Goal: Task Accomplishment & Management: Use online tool/utility

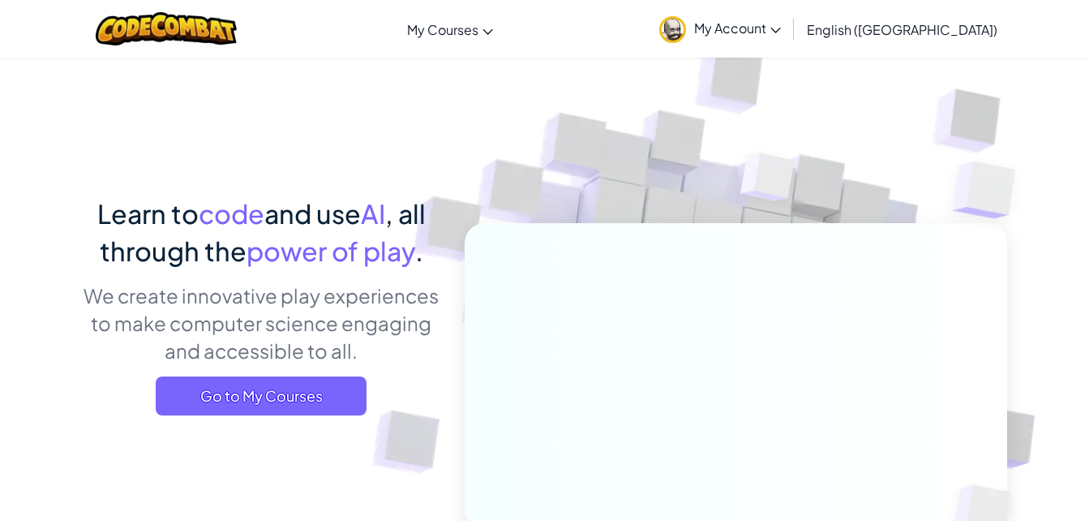
click at [289, 401] on span "Go to My Courses" at bounding box center [261, 395] width 211 height 39
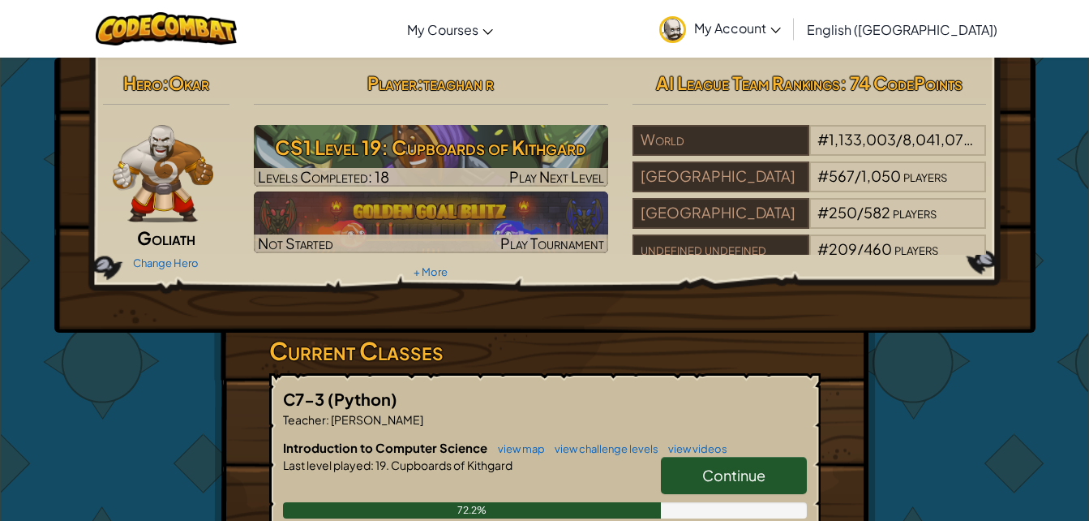
click at [430, 165] on h3 "CS1 Level 19: Cupboards of Kithgard" at bounding box center [431, 147] width 354 height 36
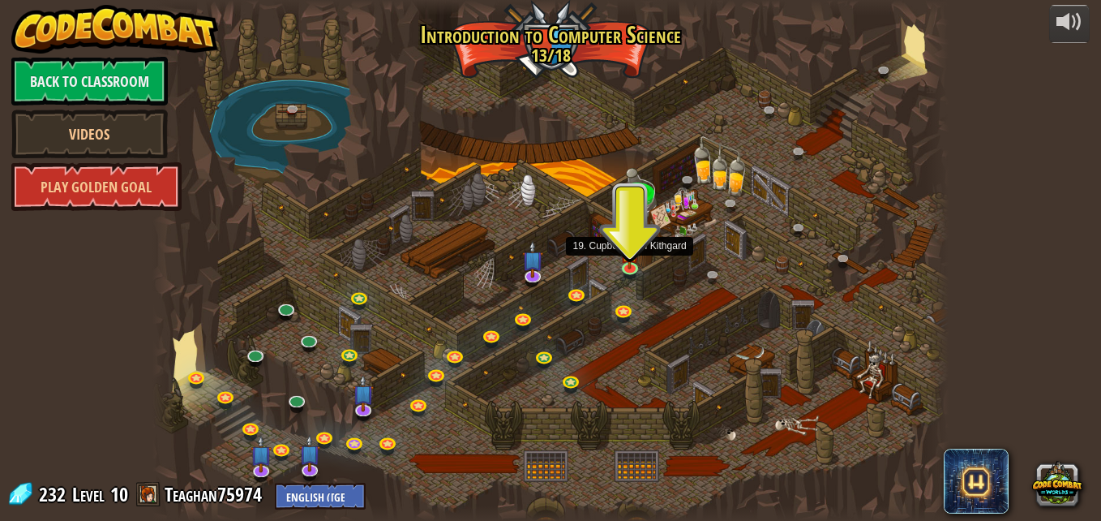
click at [632, 261] on img at bounding box center [629, 253] width 19 height 32
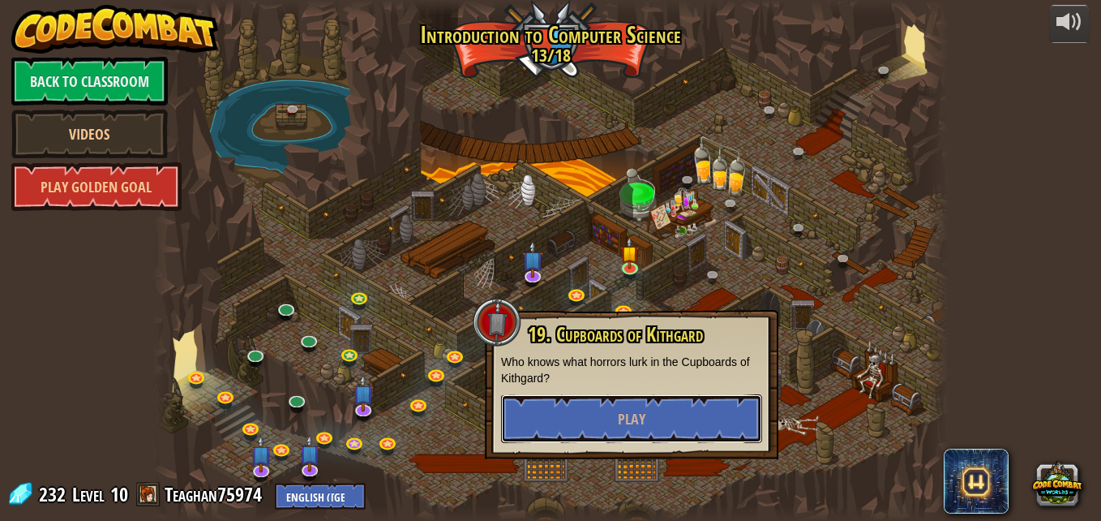
click at [615, 418] on button "Play" at bounding box center [631, 418] width 261 height 49
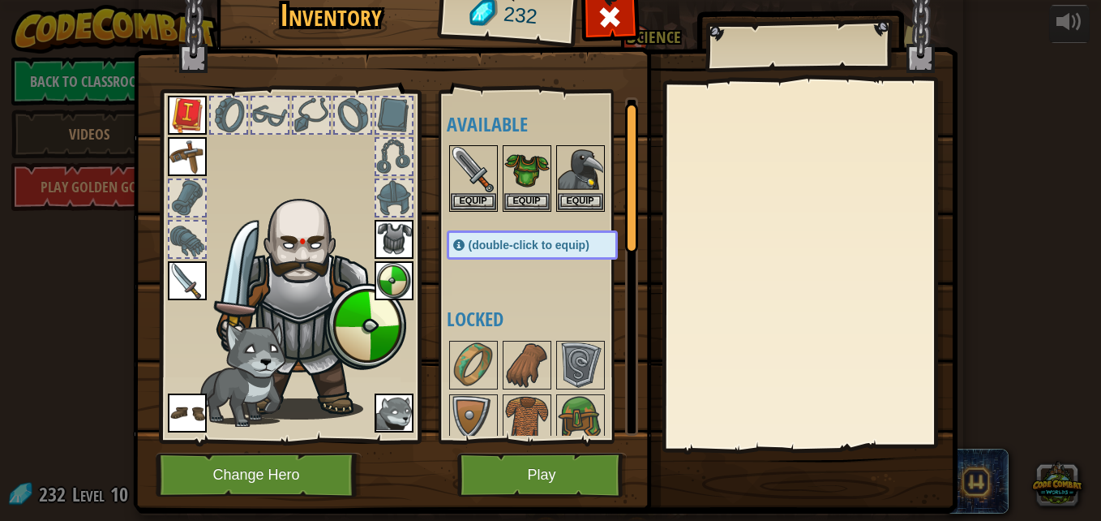
scroll to position [43, 0]
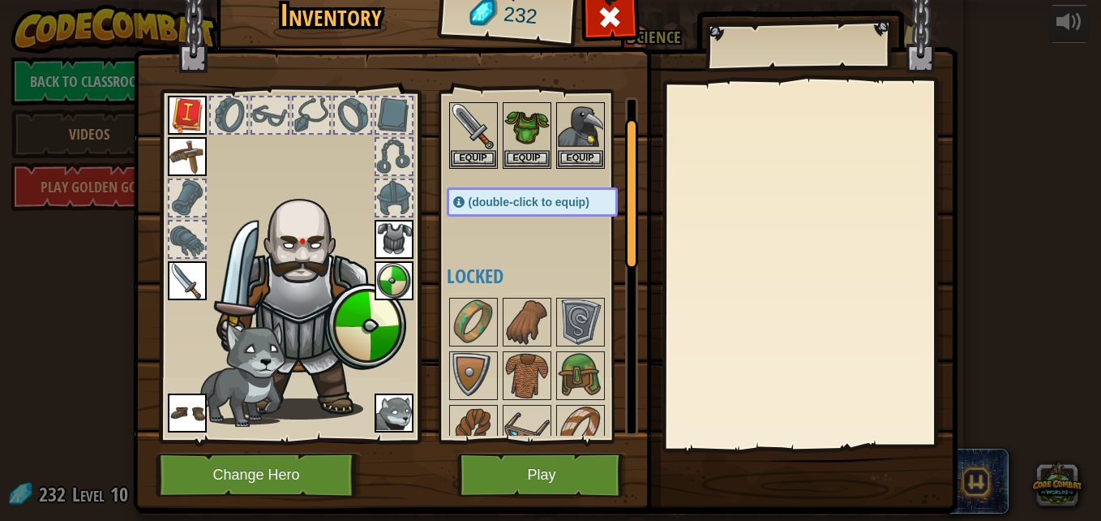
click at [560, 381] on img at bounding box center [580, 375] width 45 height 45
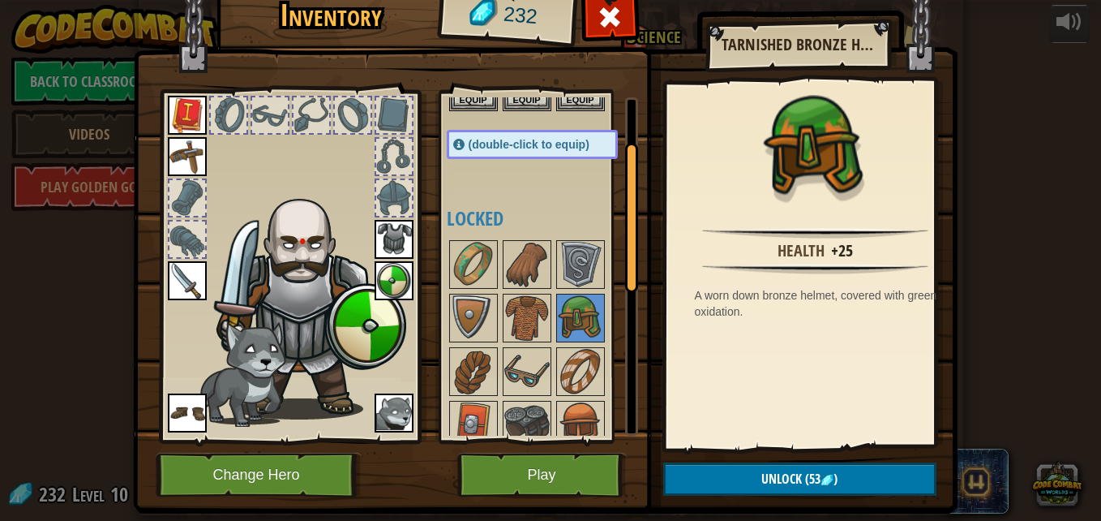
scroll to position [104, 0]
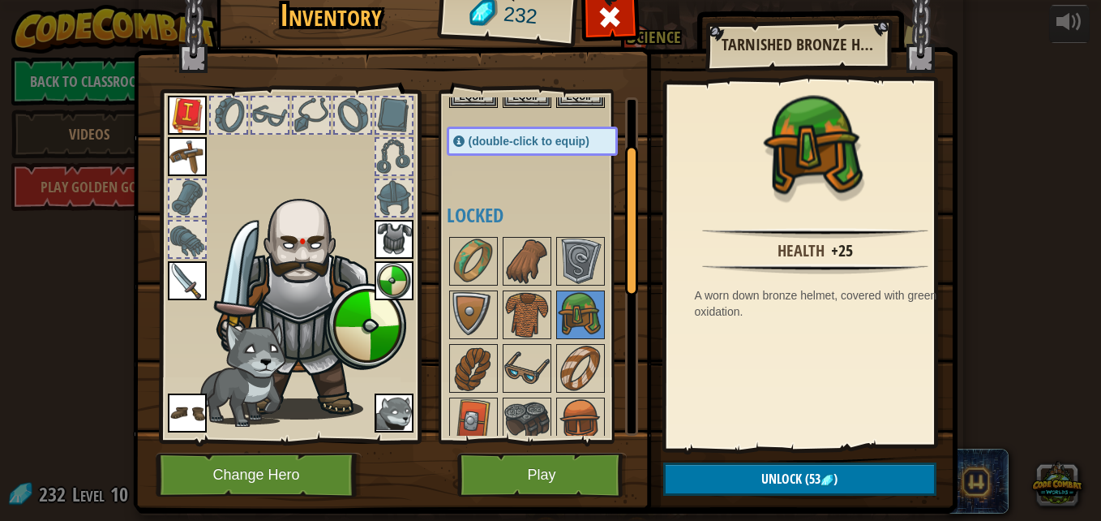
click at [512, 363] on img at bounding box center [526, 367] width 45 height 45
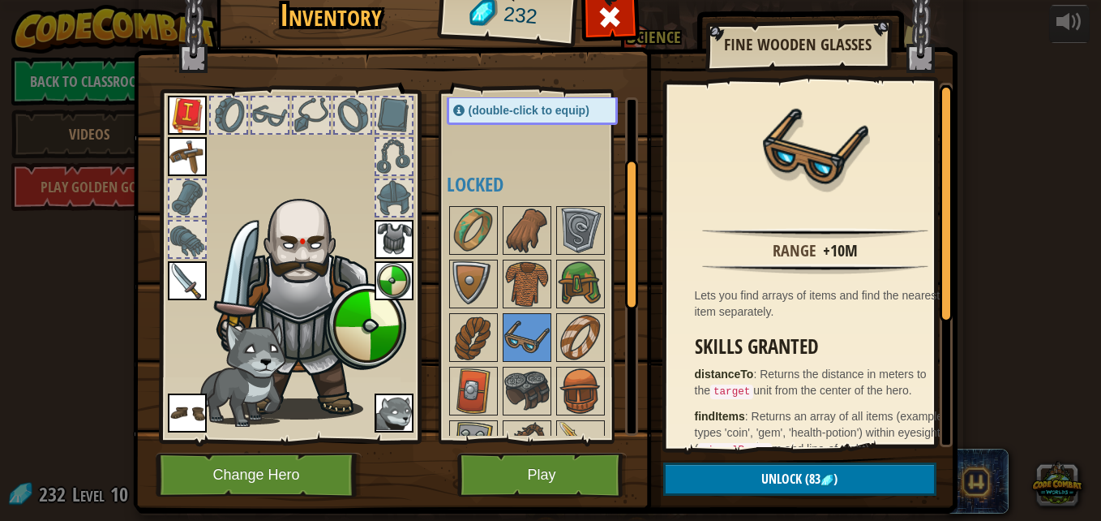
scroll to position [135, 0]
click at [577, 268] on img at bounding box center [580, 283] width 45 height 45
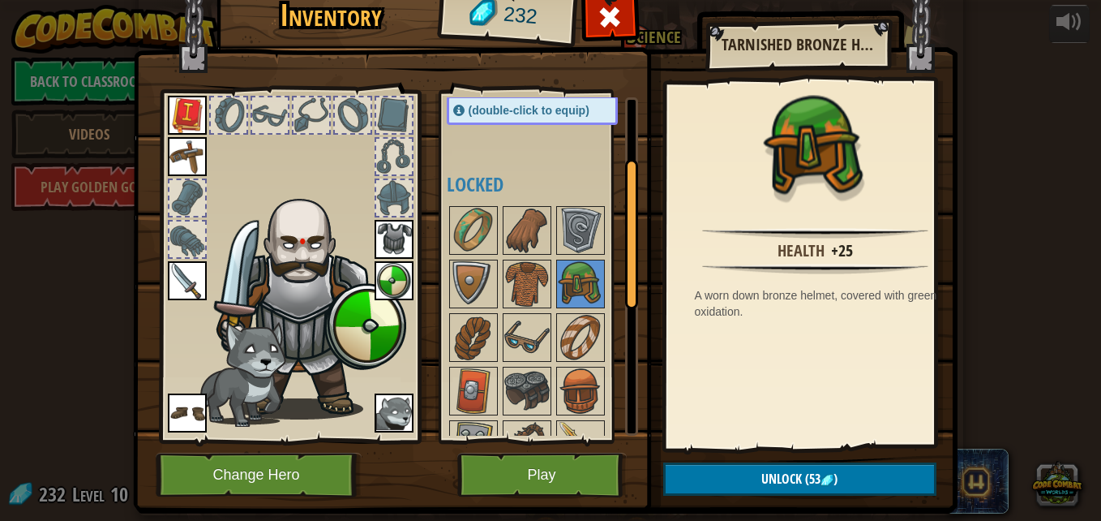
click at [534, 324] on img at bounding box center [526, 337] width 45 height 45
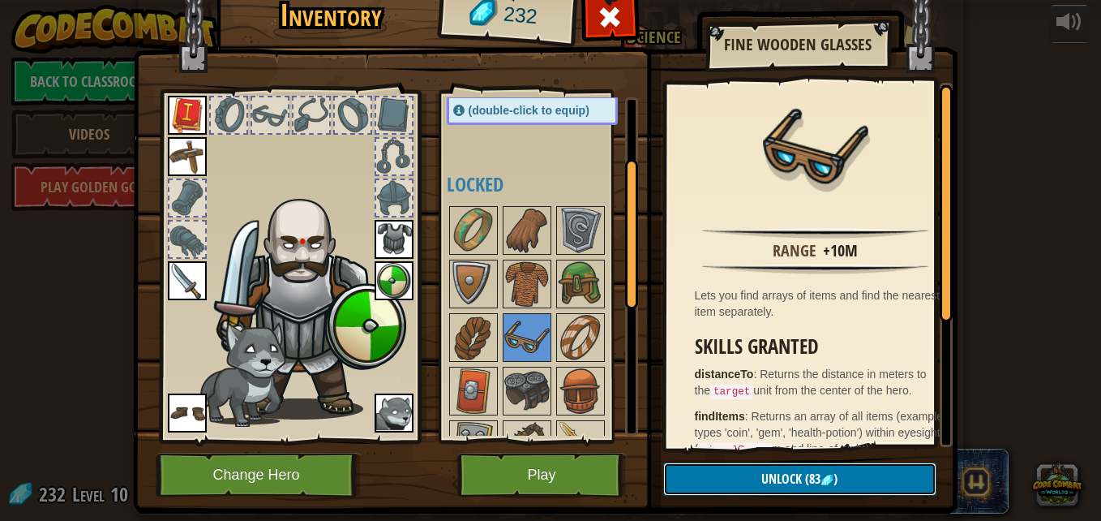
click at [751, 472] on button "Unlock (83 )" at bounding box center [799, 478] width 273 height 33
drag, startPoint x: 751, startPoint y: 472, endPoint x: 693, endPoint y: 482, distance: 58.5
click at [693, 482] on button "Confirm" at bounding box center [799, 478] width 273 height 33
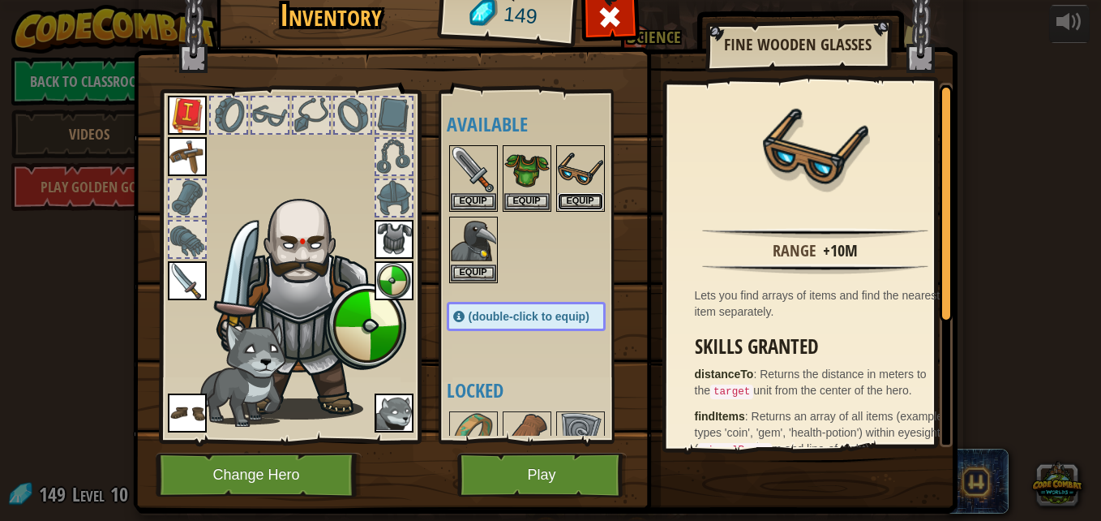
click at [575, 198] on button "Equip" at bounding box center [580, 201] width 45 height 17
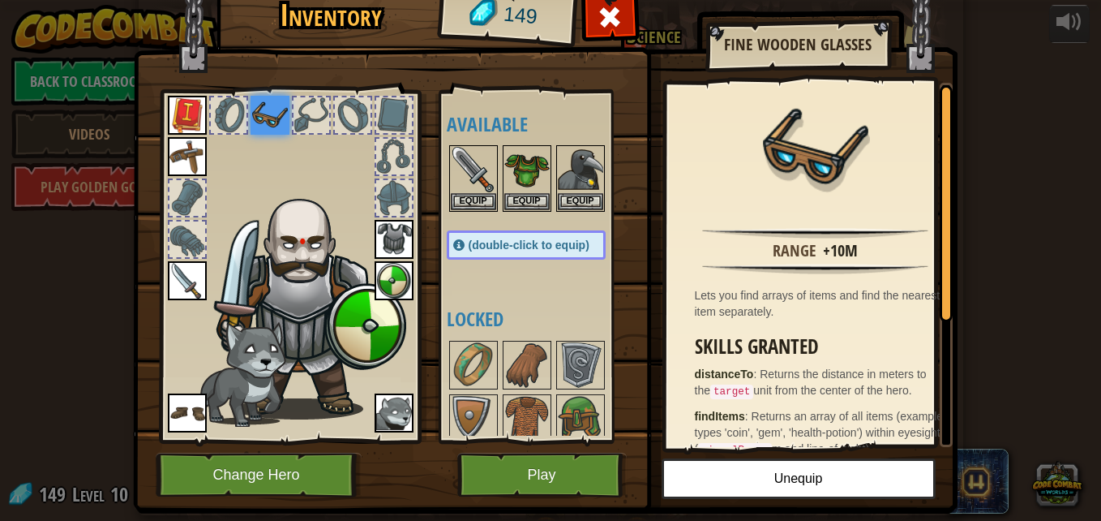
click at [318, 112] on div at bounding box center [311, 115] width 36 height 36
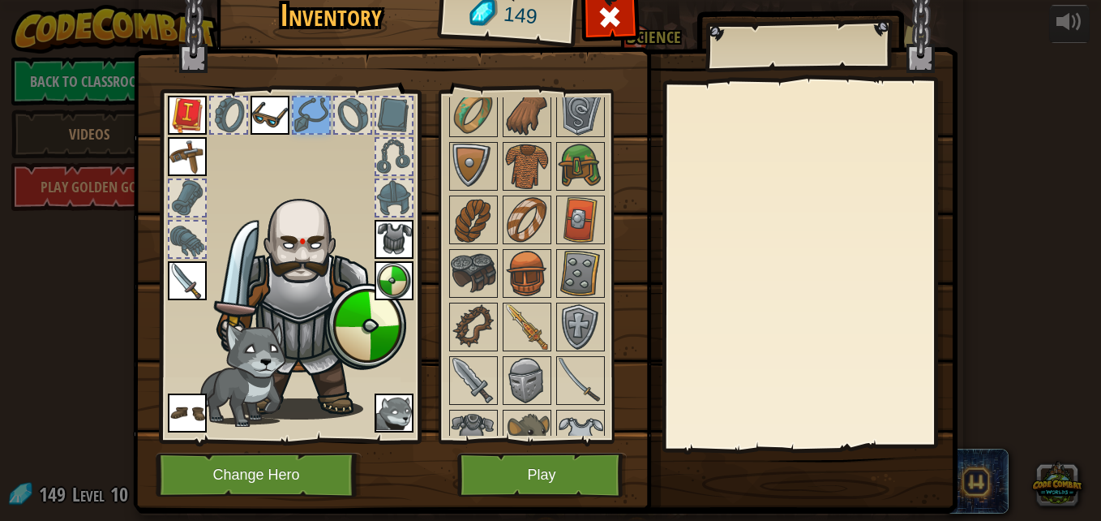
scroll to position [251, 0]
click at [512, 202] on img at bounding box center [526, 221] width 45 height 45
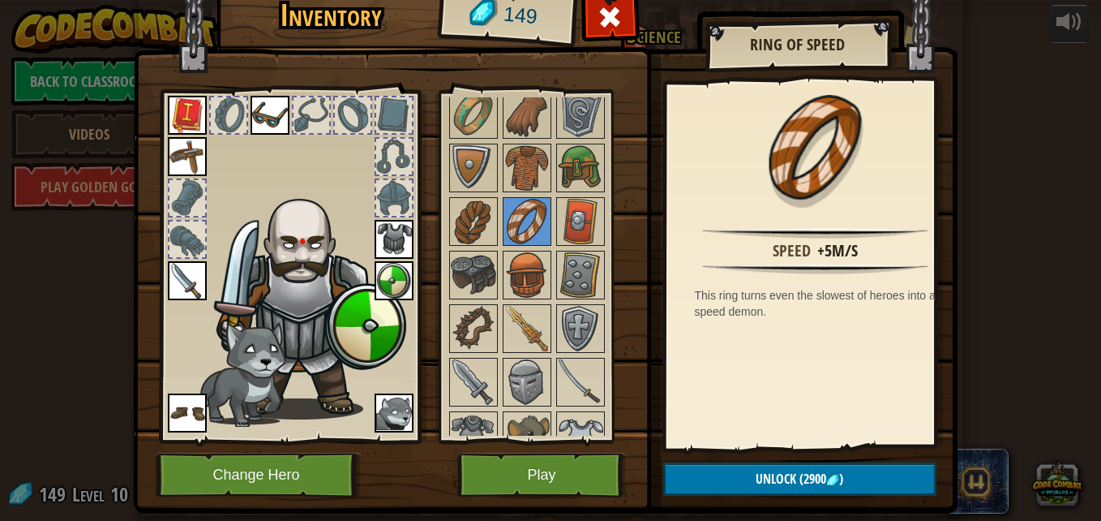
scroll to position [384, 0]
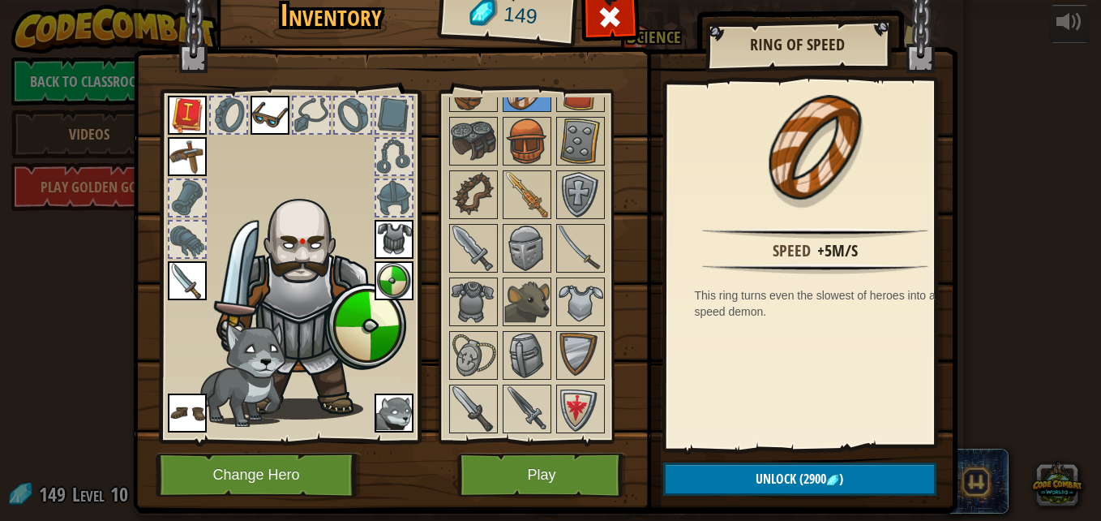
click at [540, 282] on img at bounding box center [526, 301] width 45 height 45
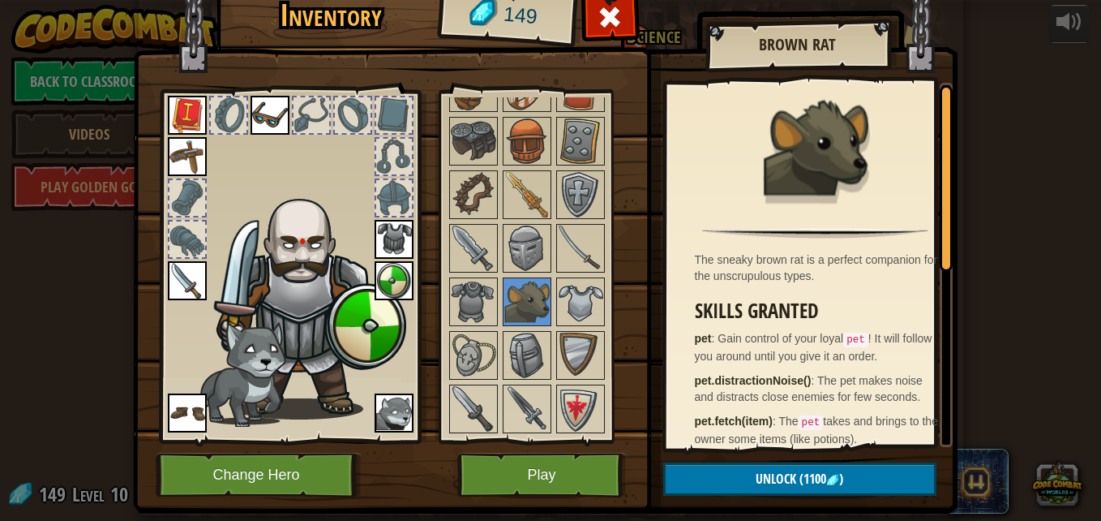
scroll to position [39, 0]
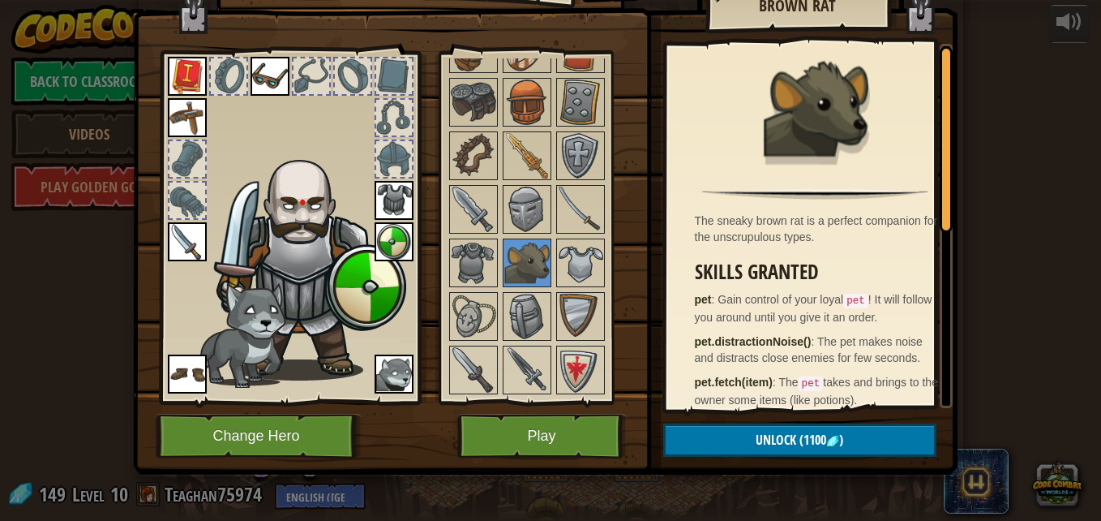
click at [567, 349] on img at bounding box center [580, 369] width 45 height 45
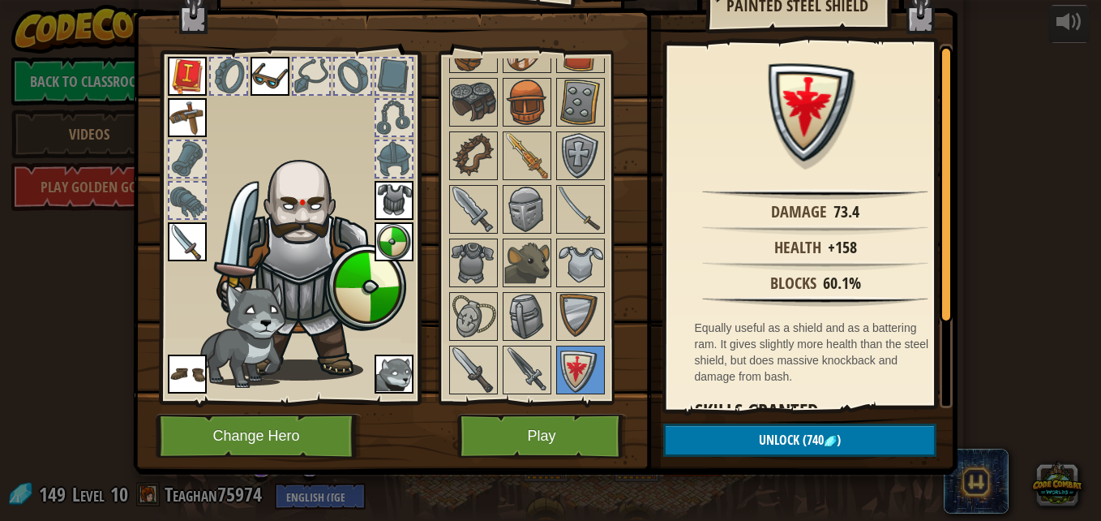
click at [530, 355] on img at bounding box center [526, 369] width 45 height 45
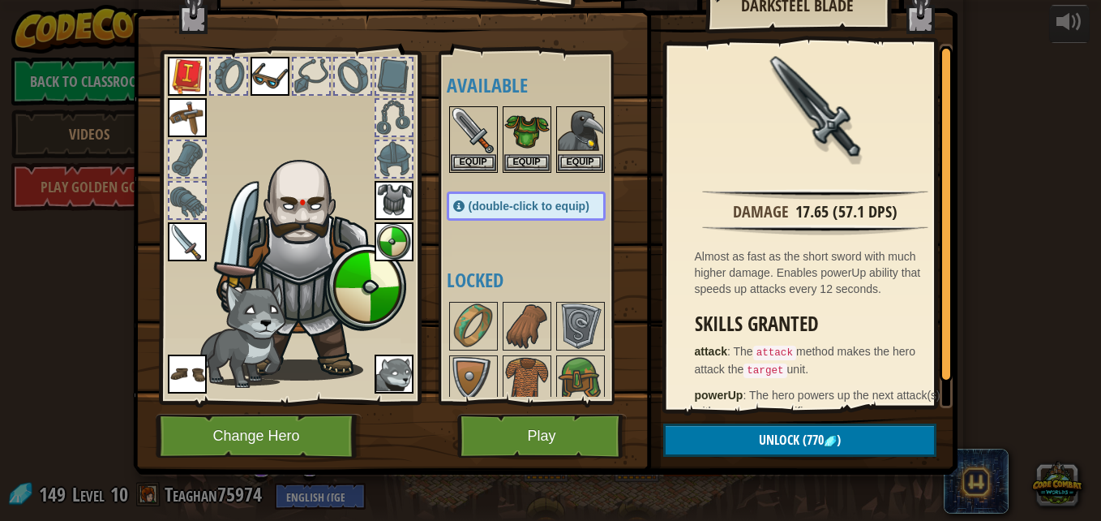
scroll to position [0, 0]
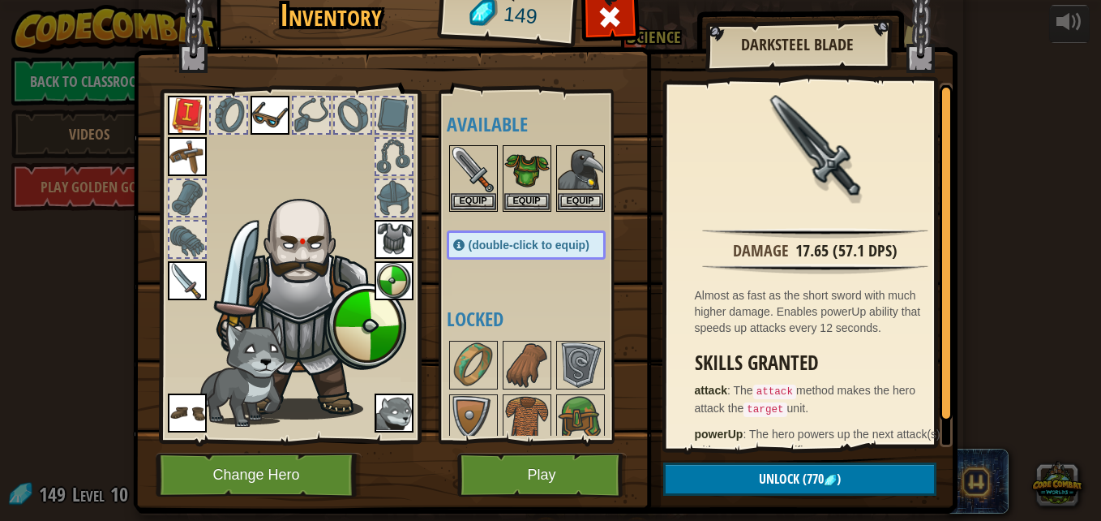
click at [512, 173] on img at bounding box center [526, 169] width 45 height 45
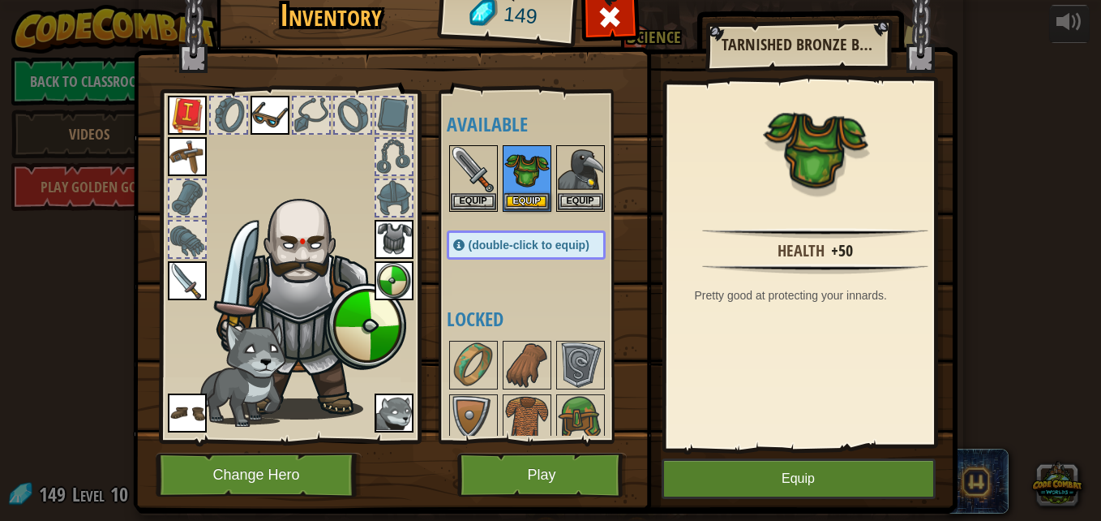
click at [585, 161] on img at bounding box center [580, 169] width 45 height 45
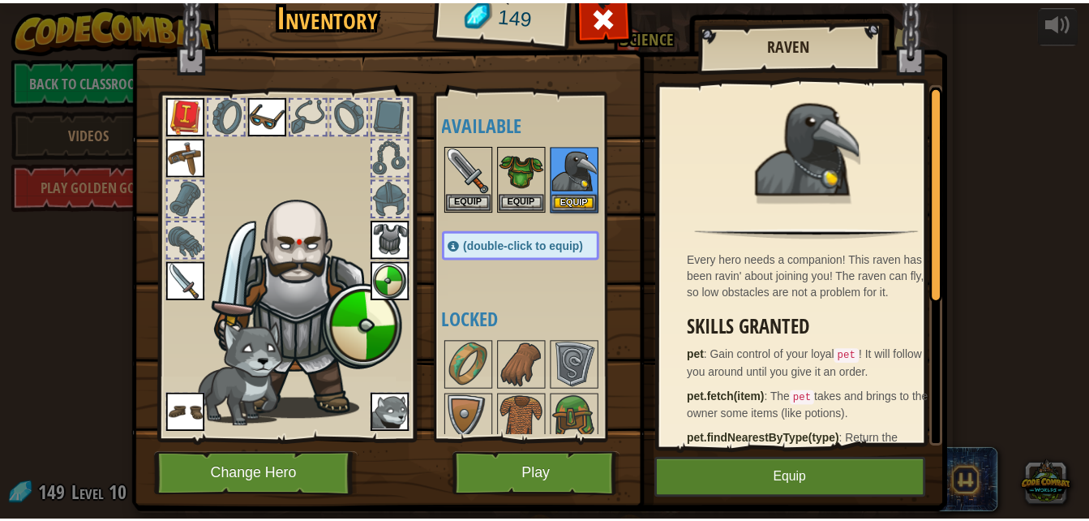
scroll to position [295, 0]
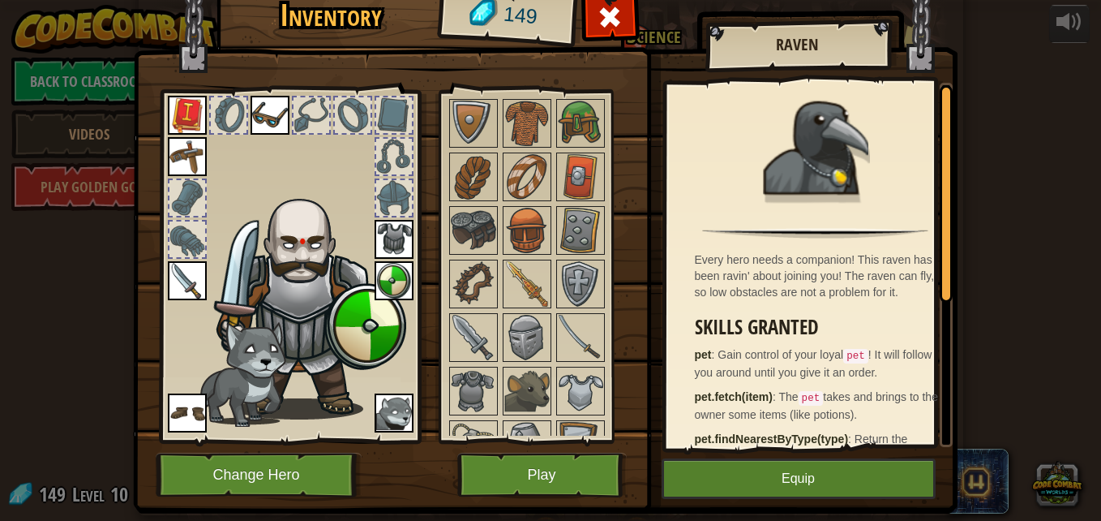
click at [586, 26] on div at bounding box center [610, 21] width 51 height 51
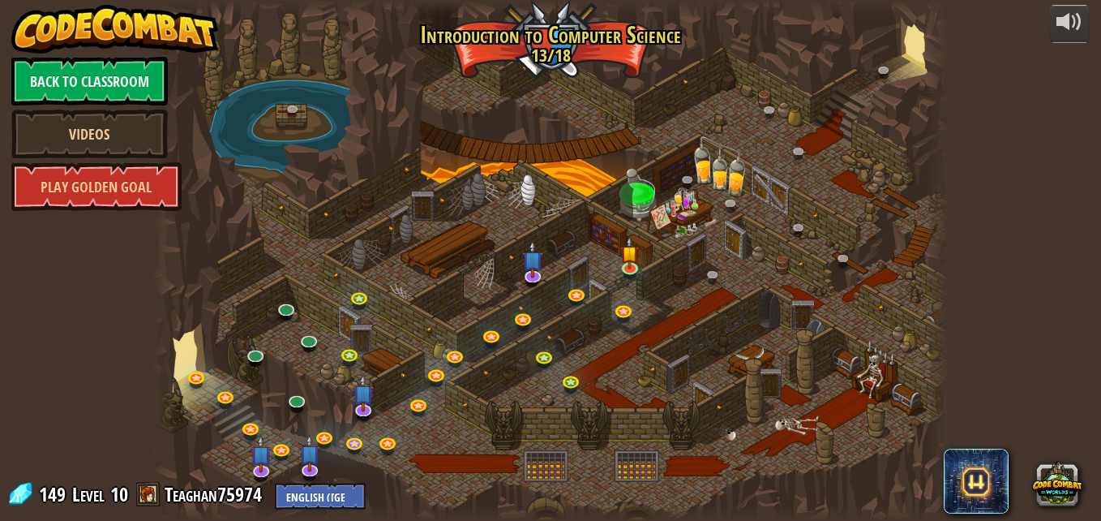
click at [92, 195] on link "Play Golden Goal" at bounding box center [96, 186] width 170 height 49
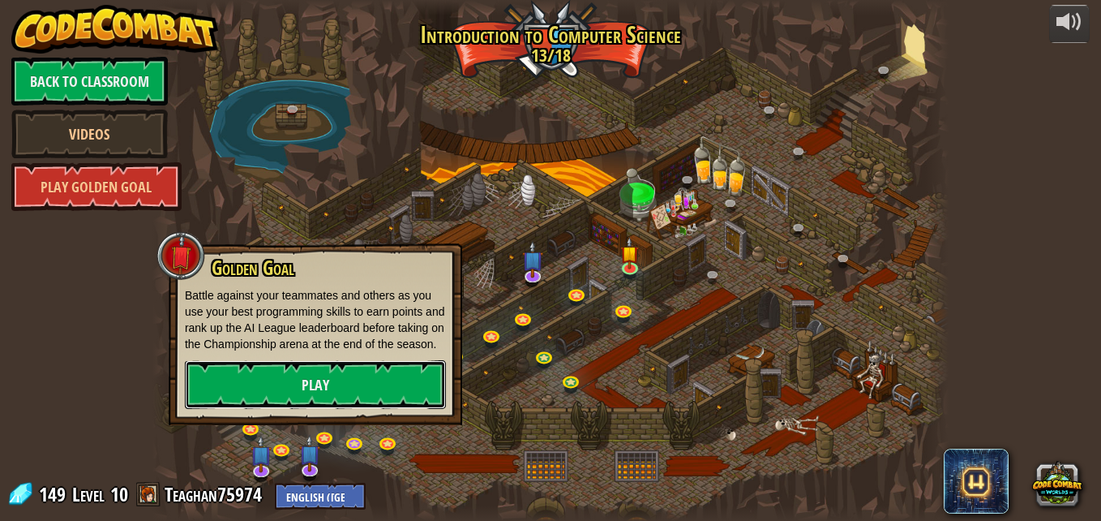
click at [264, 387] on link "Play" at bounding box center [315, 384] width 261 height 49
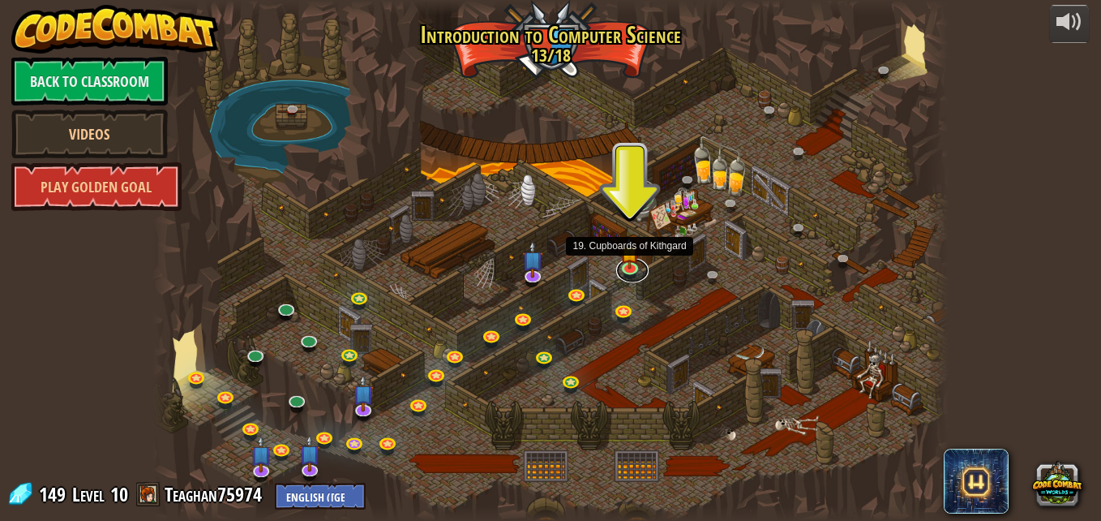
click at [631, 272] on link at bounding box center [632, 270] width 32 height 24
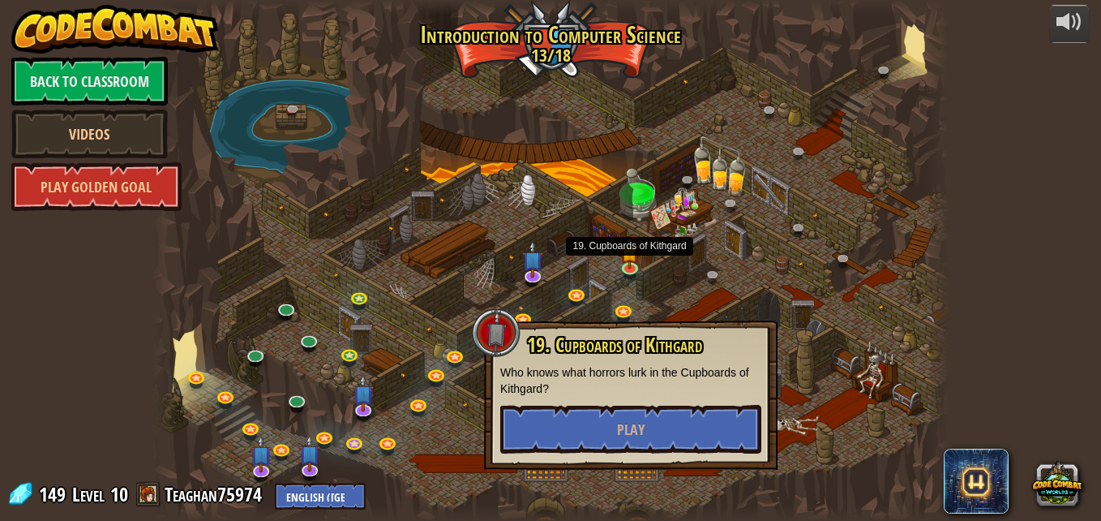
click at [109, 186] on link "Play Golden Goal" at bounding box center [96, 186] width 170 height 49
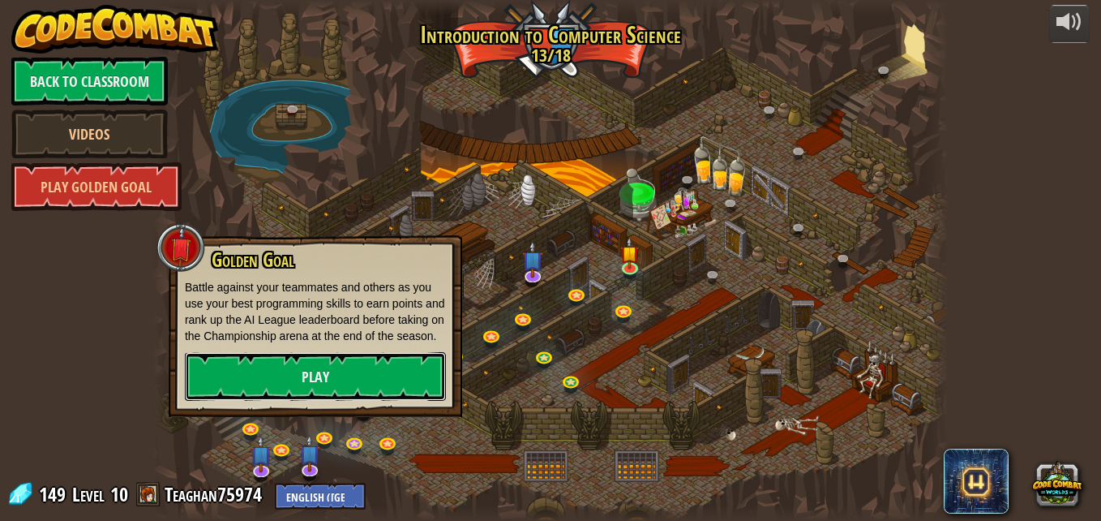
click at [272, 382] on link "Play" at bounding box center [315, 376] width 261 height 49
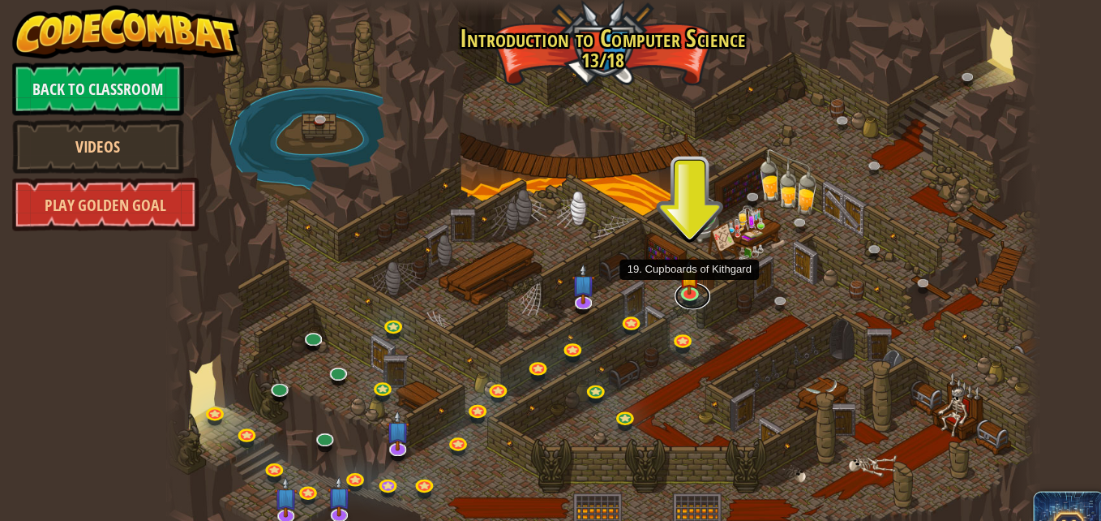
click at [631, 271] on link at bounding box center [632, 270] width 32 height 24
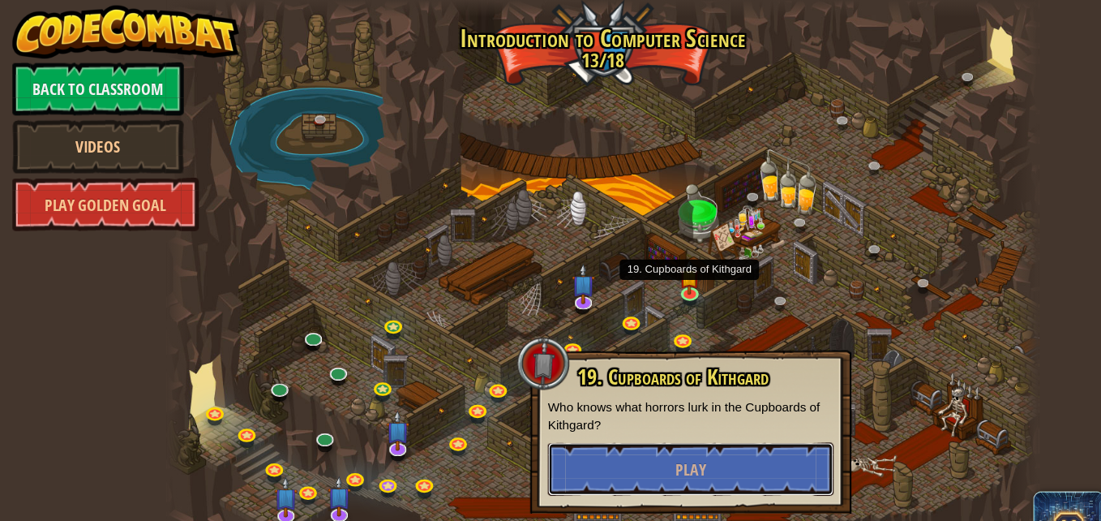
click at [596, 427] on button "Play" at bounding box center [630, 428] width 261 height 49
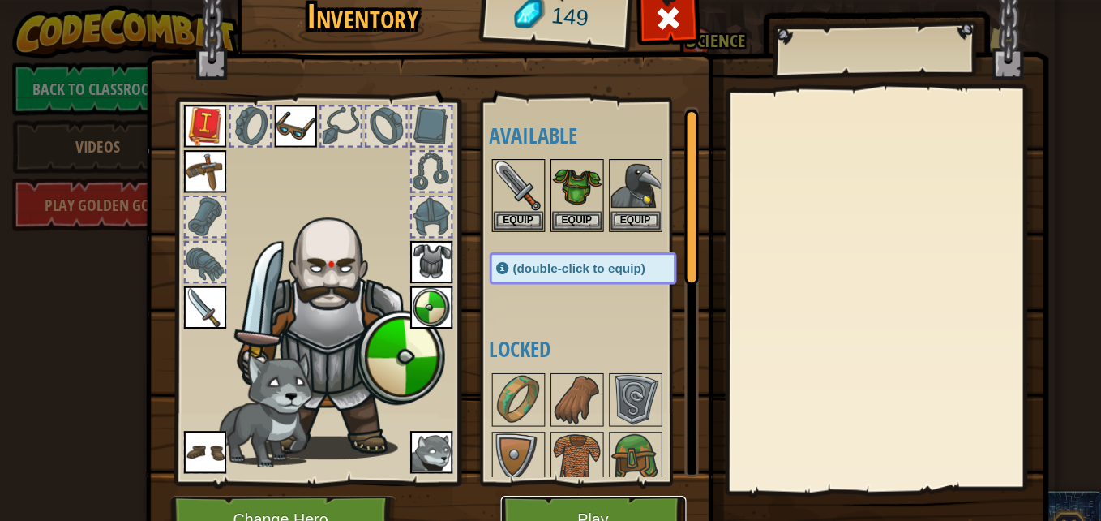
click at [546, 461] on button "Play" at bounding box center [541, 474] width 169 height 45
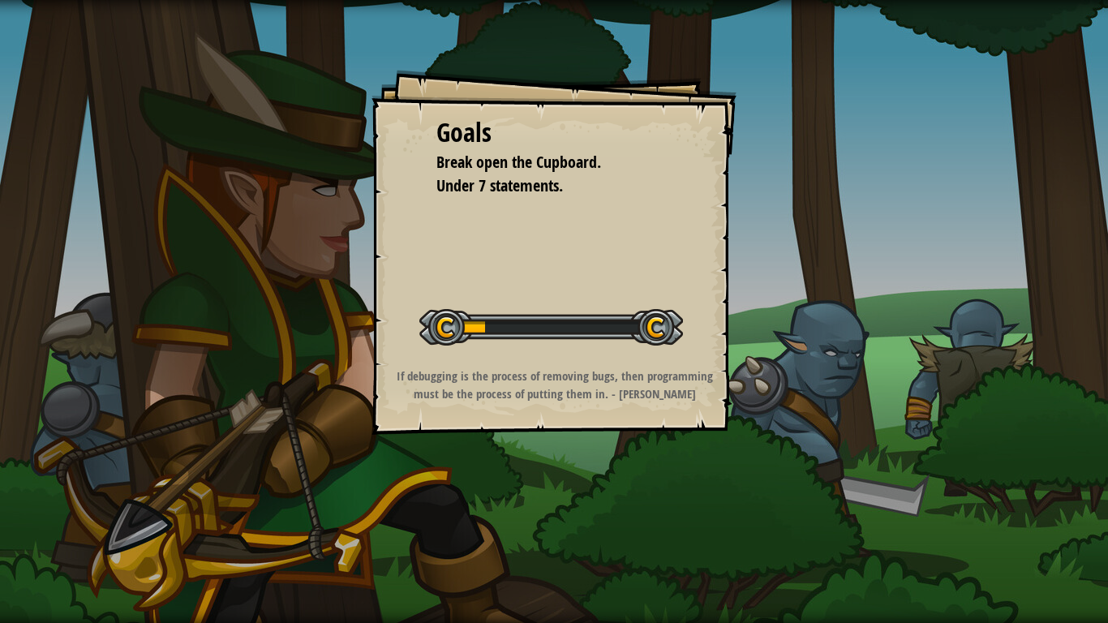
drag, startPoint x: 546, startPoint y: 461, endPoint x: 602, endPoint y: 566, distance: 118.6
click at [602, 520] on div "Goals Break open the Cupboard. Under 7 statements. Start Level Error loading fr…" at bounding box center [554, 311] width 1108 height 623
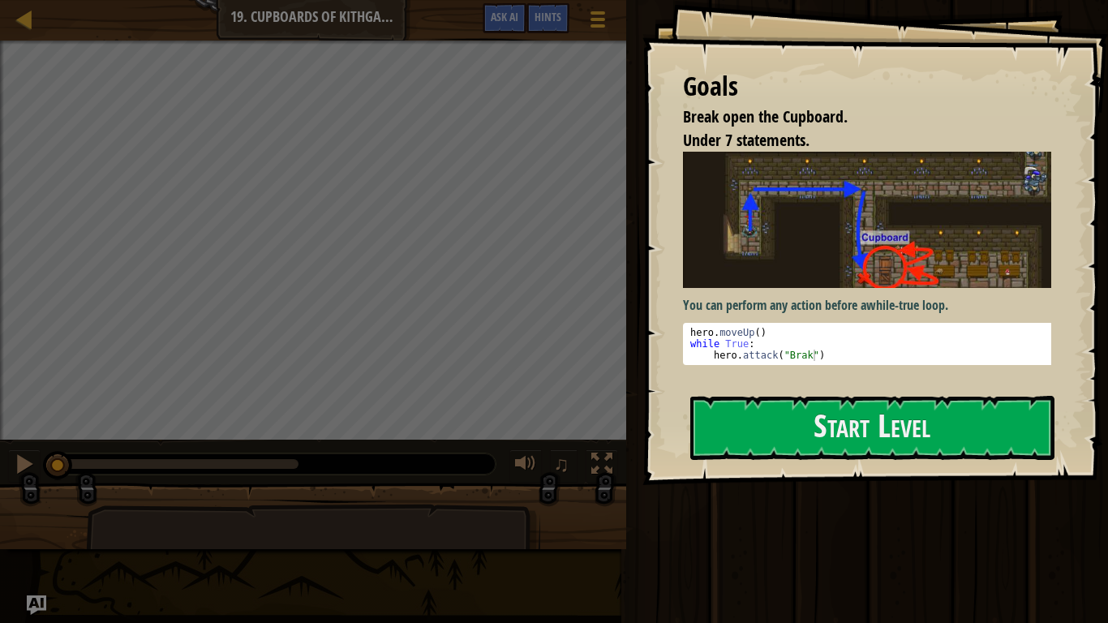
click at [602, 520] on div "Map Introduction to Computer Science 19. Cupboards of Kithgard Game Menu Done H…" at bounding box center [554, 311] width 1108 height 623
click at [726, 460] on button "Start Level" at bounding box center [872, 428] width 364 height 64
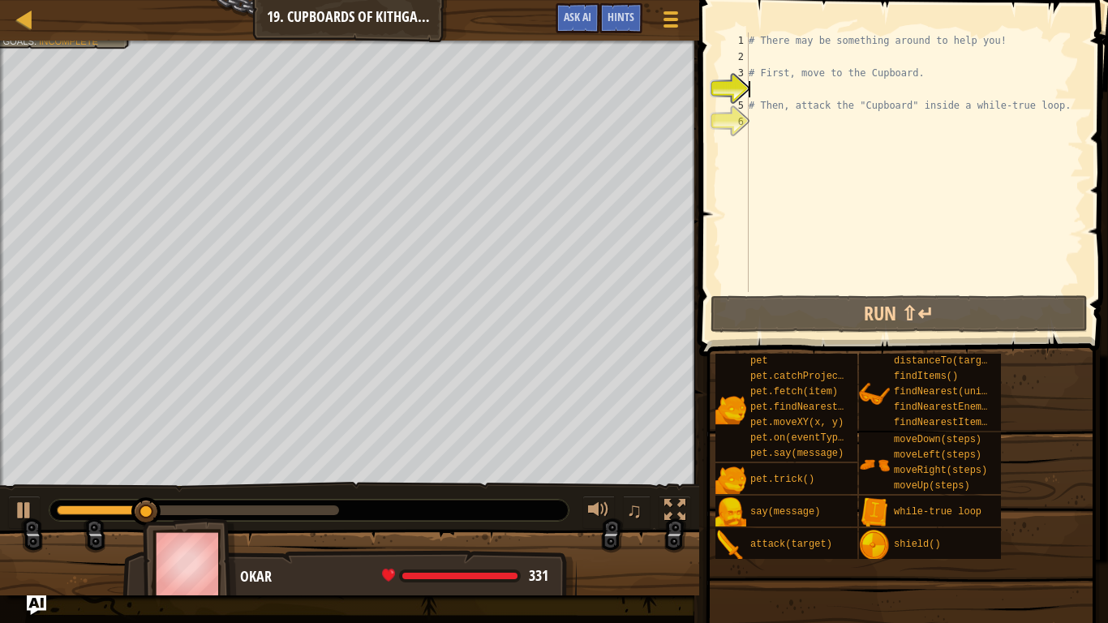
click at [789, 71] on div "# There may be something around to help you! # First, move to the Cupboard. # T…" at bounding box center [914, 178] width 338 height 292
type textarea "# First, move to the Cupboard."
click at [790, 63] on div "# There may be something around to help you! # First, move to the Cupboard. # T…" at bounding box center [914, 178] width 338 height 292
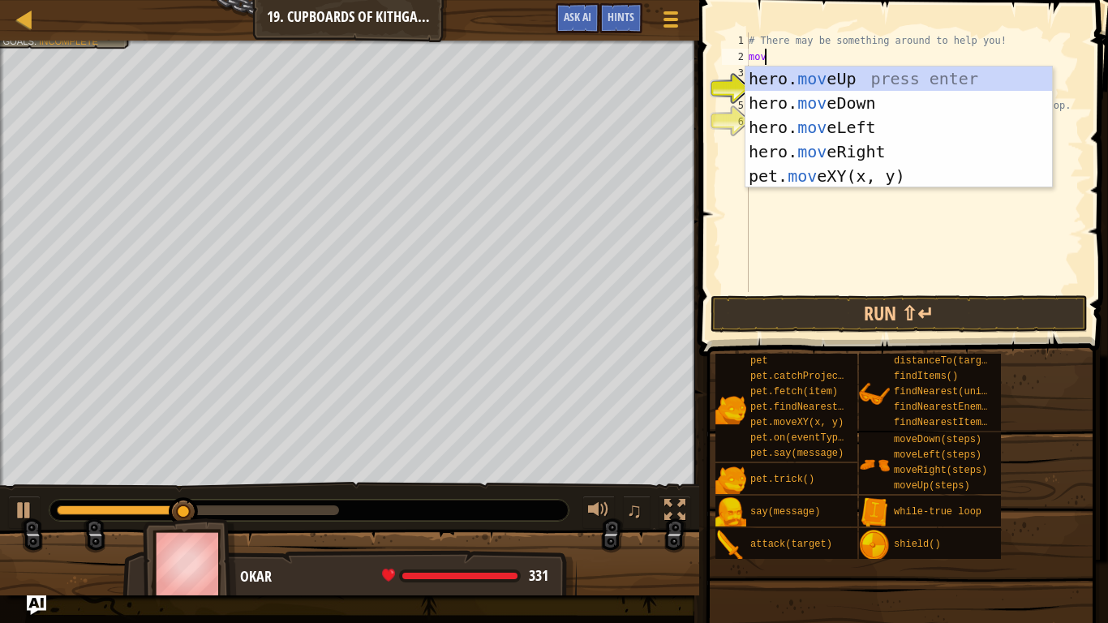
type textarea "move"
click at [799, 82] on div "hero. move Up press enter hero. move Down press enter hero. move Left press ent…" at bounding box center [898, 151] width 306 height 170
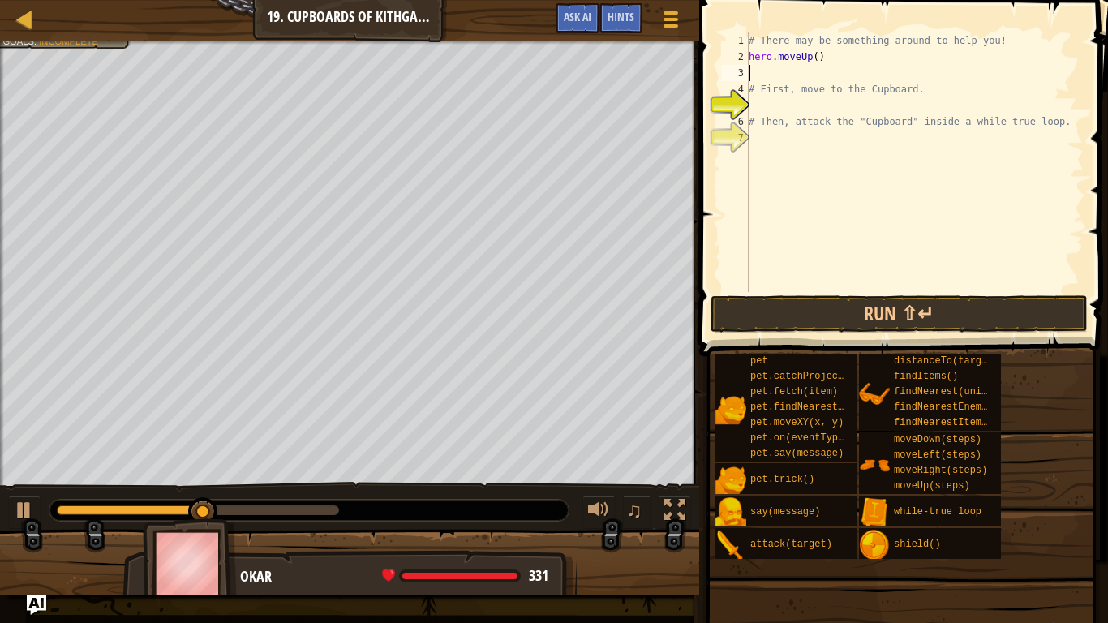
scroll to position [7, 0]
click at [796, 110] on div "# There may be something around to help you! hero . moveUp ( ) # First, move to…" at bounding box center [914, 178] width 338 height 292
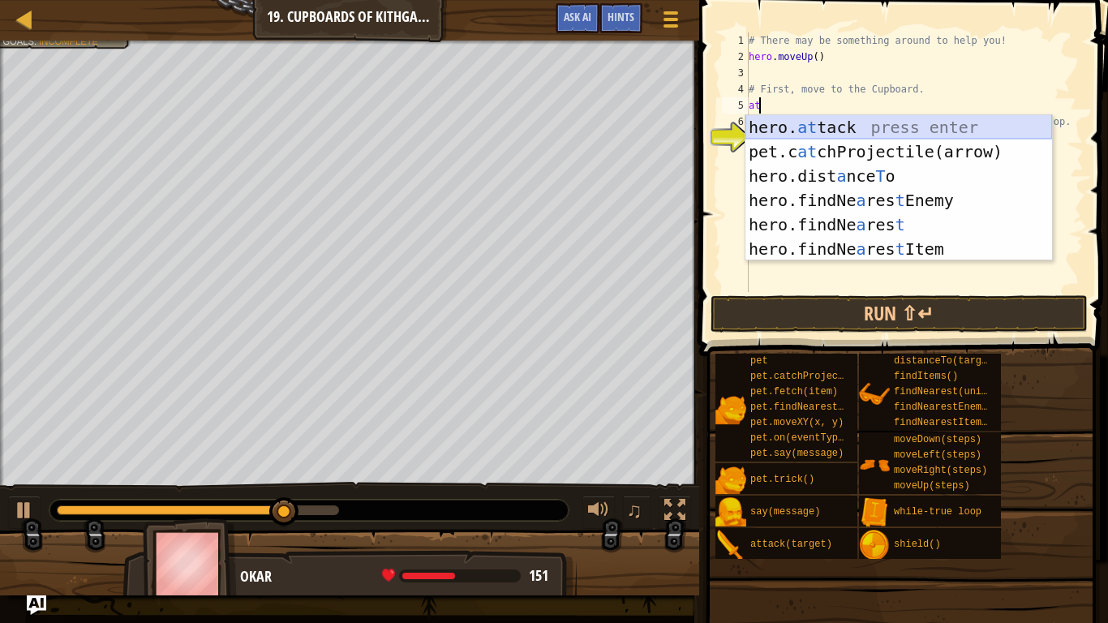
click at [786, 126] on div "hero. at tack press enter pet.c at chProjectile(arrow) press enter hero.dist a …" at bounding box center [898, 212] width 306 height 195
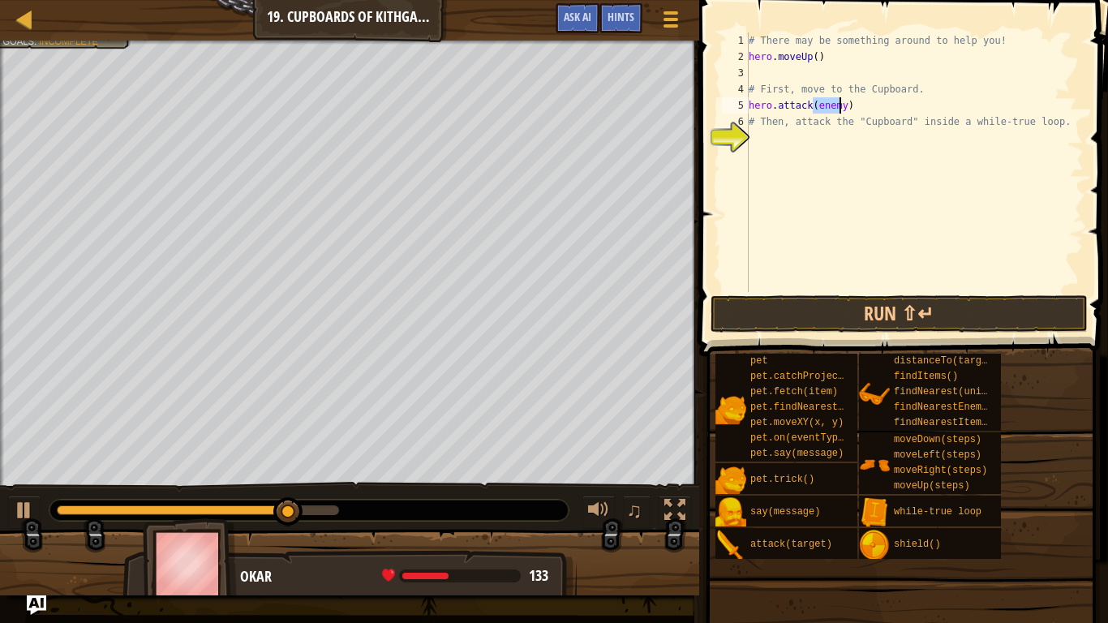
type textarea "hero.attack(enemy)"
click at [765, 79] on div "# There may be something around to help you! hero . moveUp ( ) # First, move to…" at bounding box center [914, 178] width 338 height 292
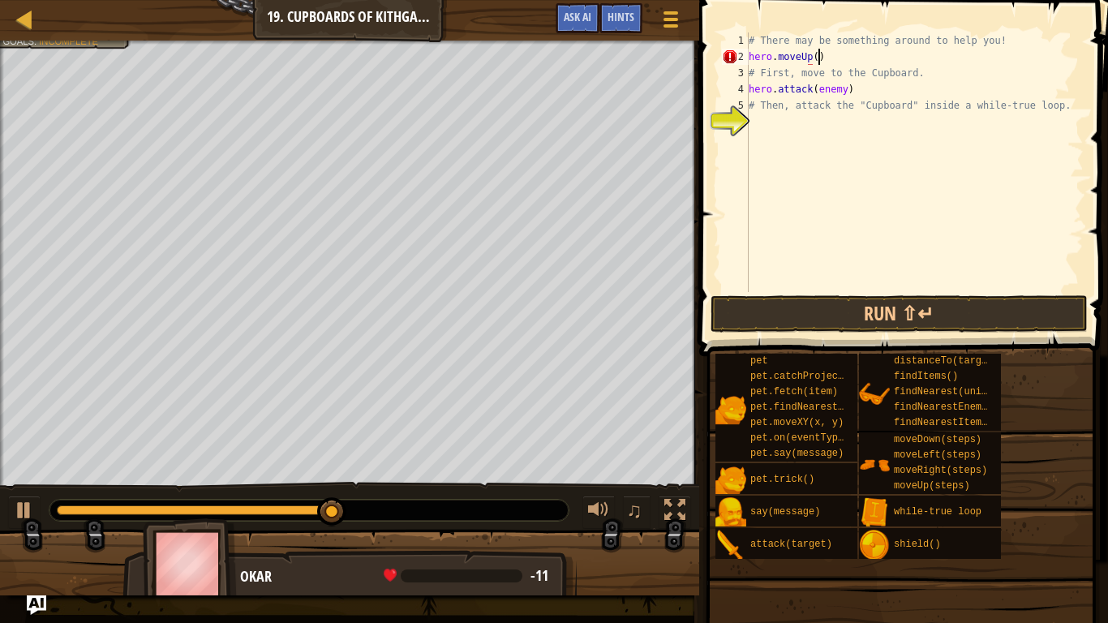
scroll to position [7, 5]
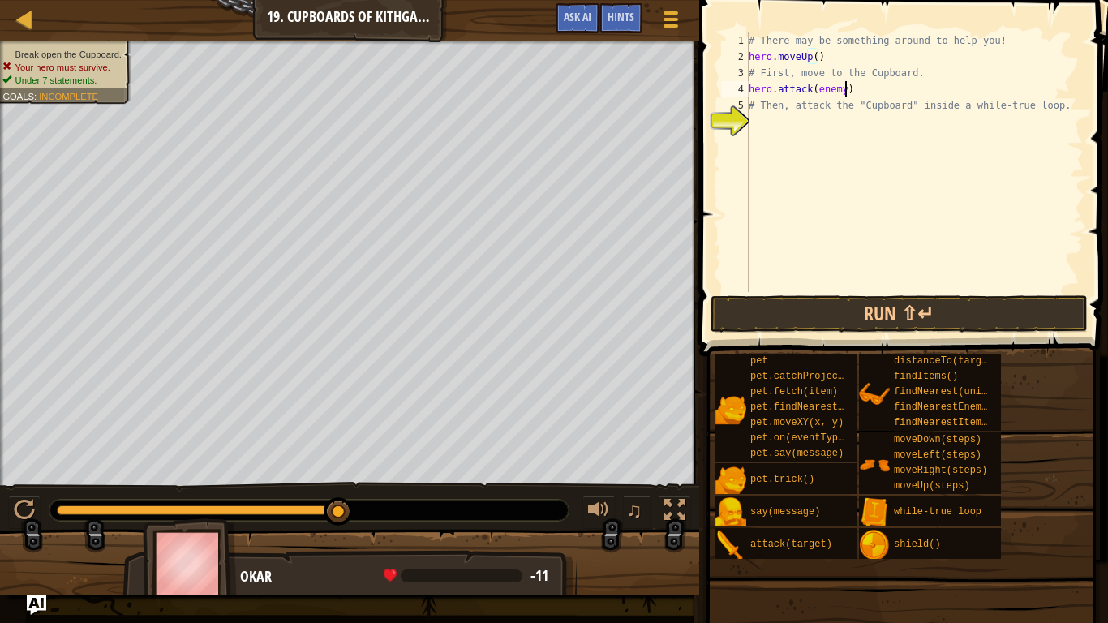
click at [845, 86] on div "# There may be something around to help you! hero . moveUp ( ) # First, move to…" at bounding box center [914, 178] width 338 height 292
click at [779, 320] on button "Run ⇧↵" at bounding box center [899, 313] width 378 height 37
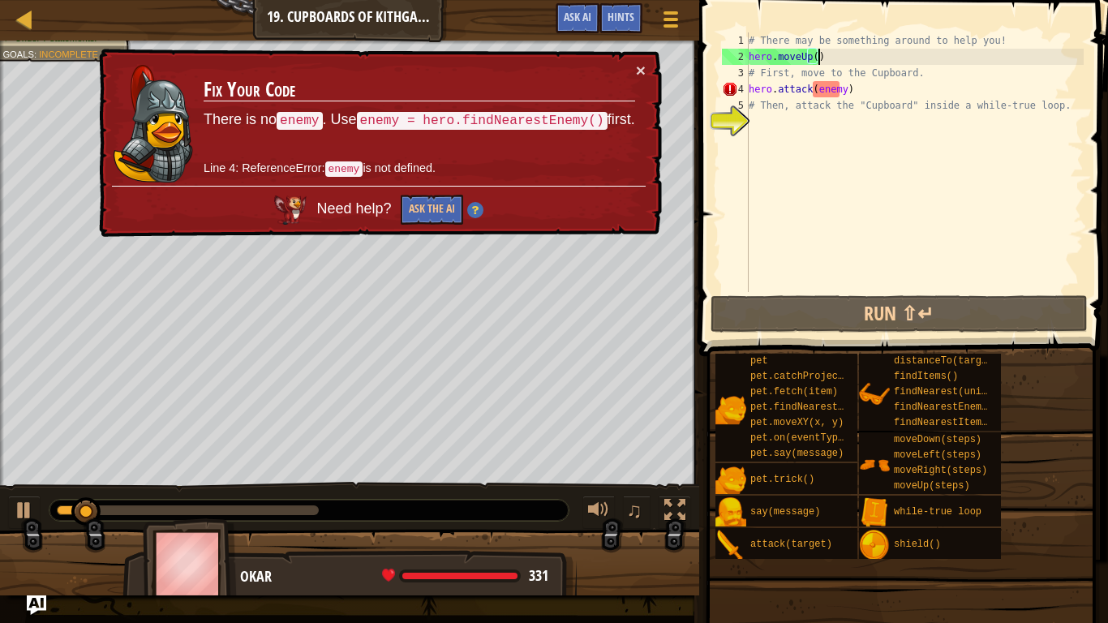
click at [818, 54] on div "# There may be something around to help you! hero . moveUp ( ) # First, move to…" at bounding box center [914, 178] width 338 height 292
click at [837, 87] on div "# There may be something around to help you! hero . moveUp ( ) # First, move to…" at bounding box center [914, 178] width 338 height 292
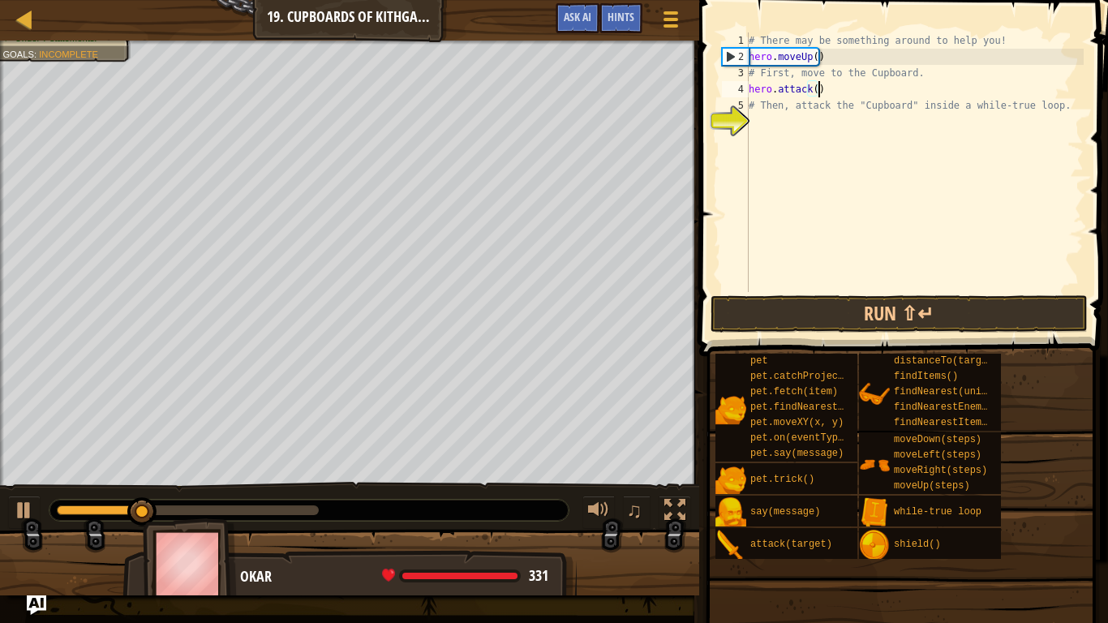
click at [892, 84] on div "# There may be something around to help you! hero . moveUp ( ) # First, move to…" at bounding box center [914, 178] width 338 height 292
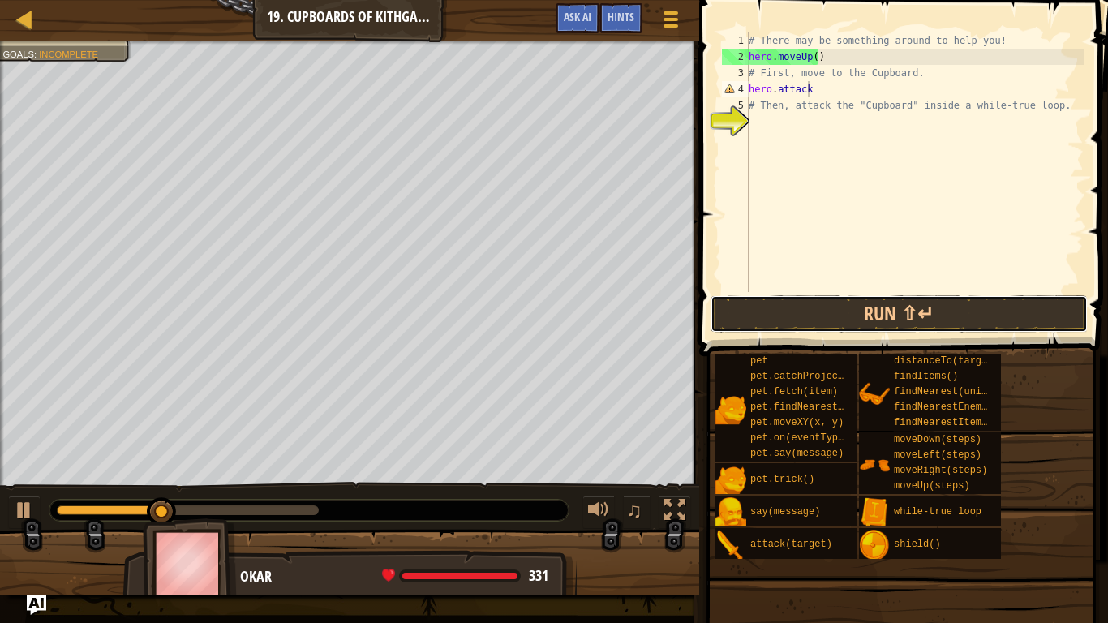
click at [820, 318] on button "Run ⇧↵" at bounding box center [899, 313] width 378 height 37
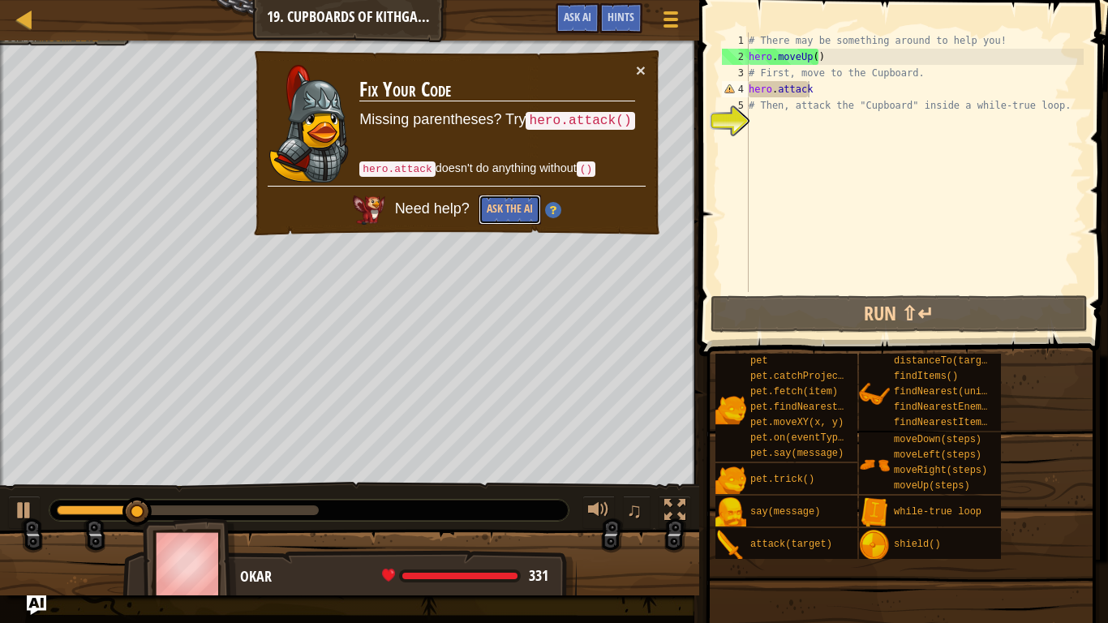
click at [510, 209] on button "Ask the AI" at bounding box center [509, 210] width 62 height 30
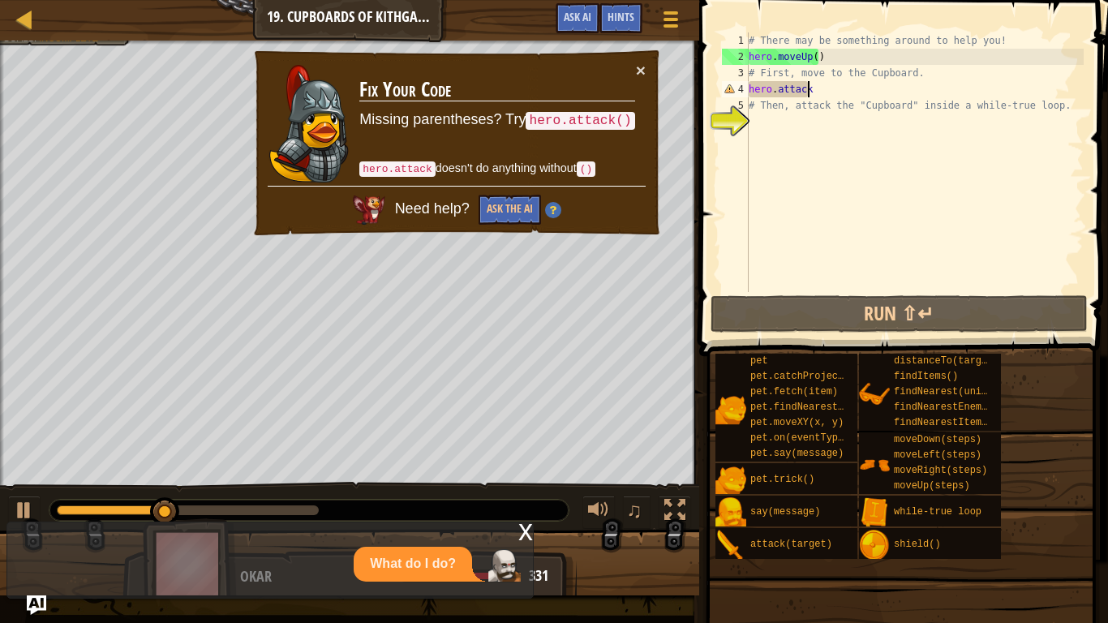
click at [837, 92] on div "# There may be something around to help you! hero . moveUp ( ) # First, move to…" at bounding box center [914, 178] width 338 height 292
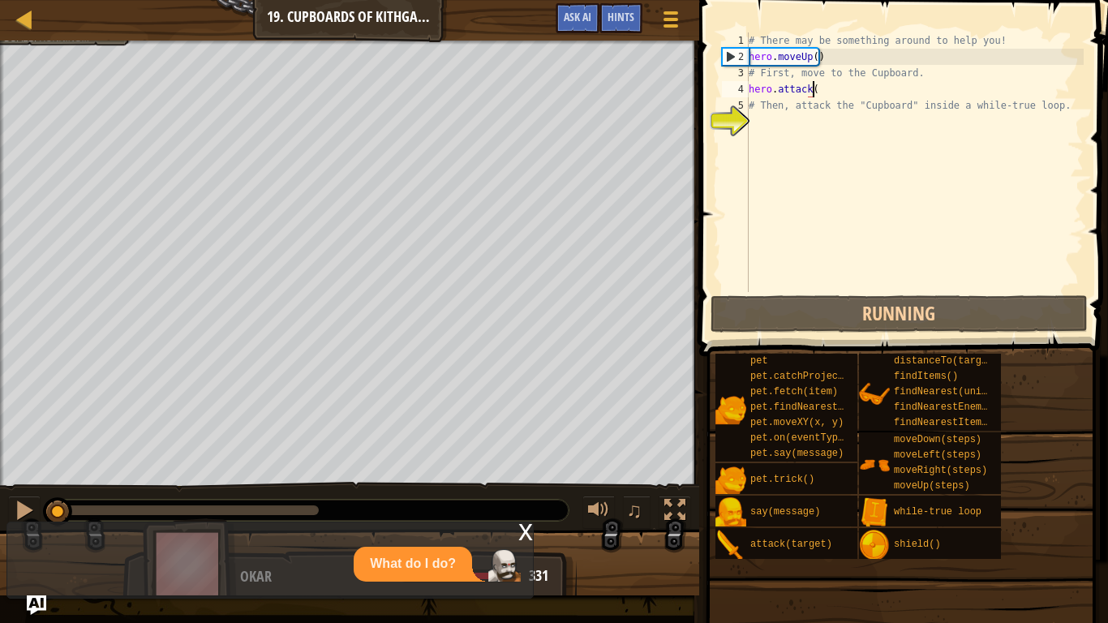
scroll to position [7, 5]
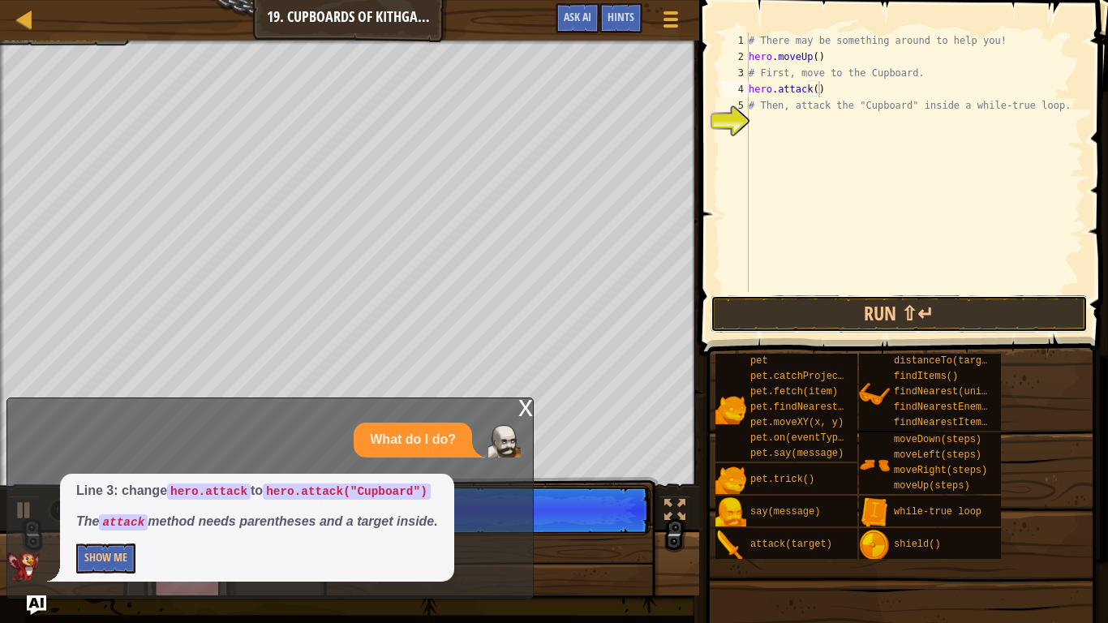
click at [825, 313] on button "Run ⇧↵" at bounding box center [899, 313] width 378 height 37
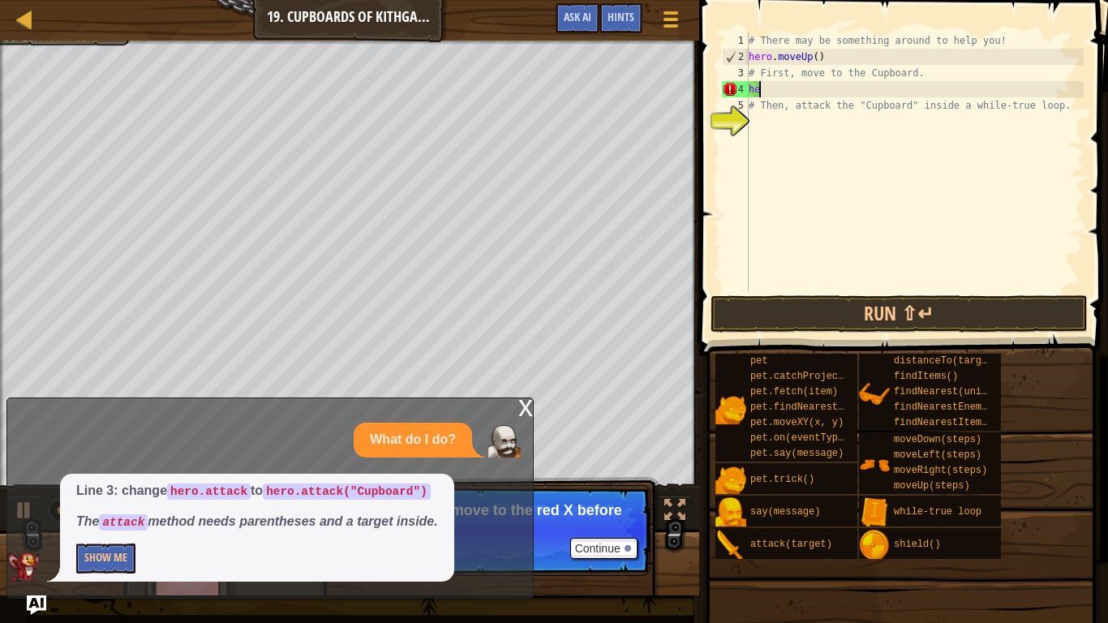
scroll to position [7, 0]
type textarea "h"
type textarea "# First, move to the Cupboard."
click at [792, 99] on div "# There may be something around to help you! hero . moveUp ( ) # First, move to…" at bounding box center [914, 178] width 338 height 292
click at [826, 59] on div "# There may be something around to help you! hero . moveUp ( ) # First, move to…" at bounding box center [914, 178] width 338 height 292
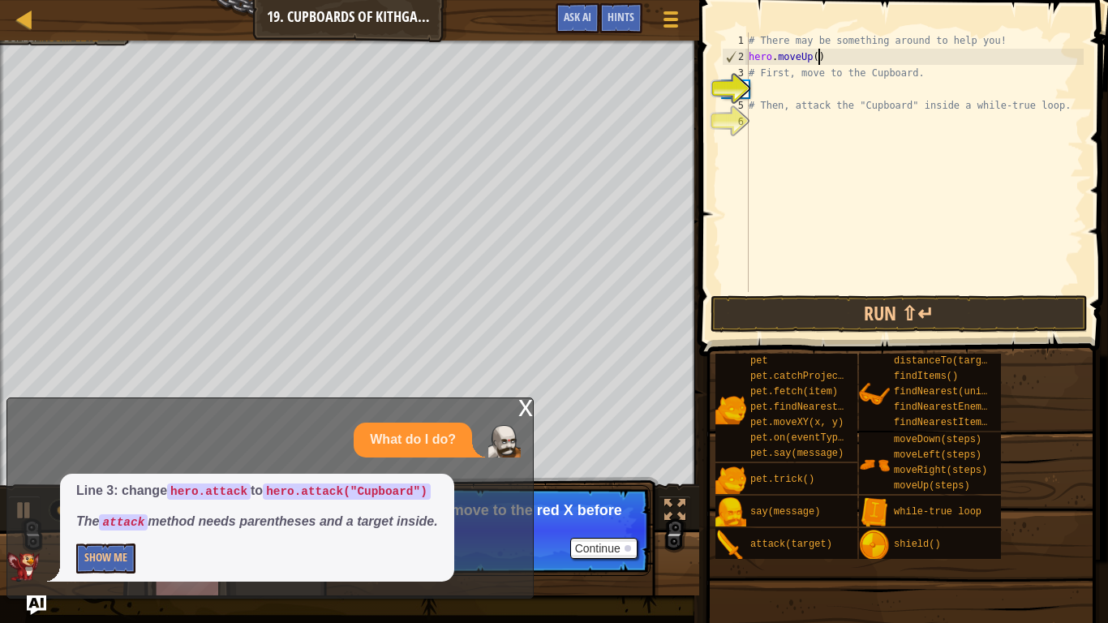
type textarea "hero.moveUp()"
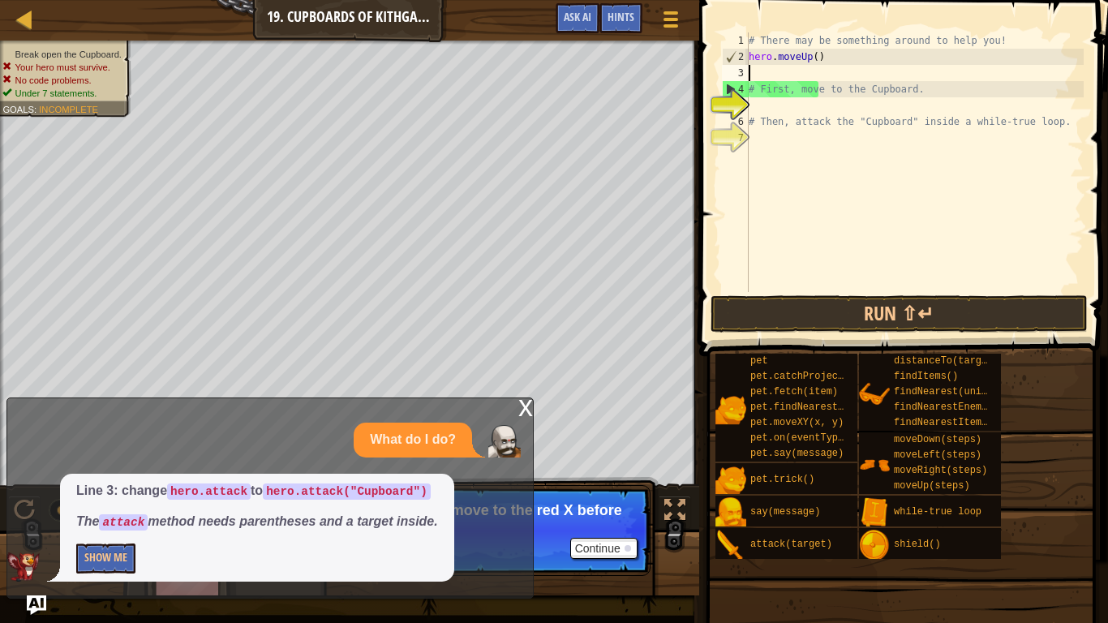
type textarea "m"
type textarea "he"
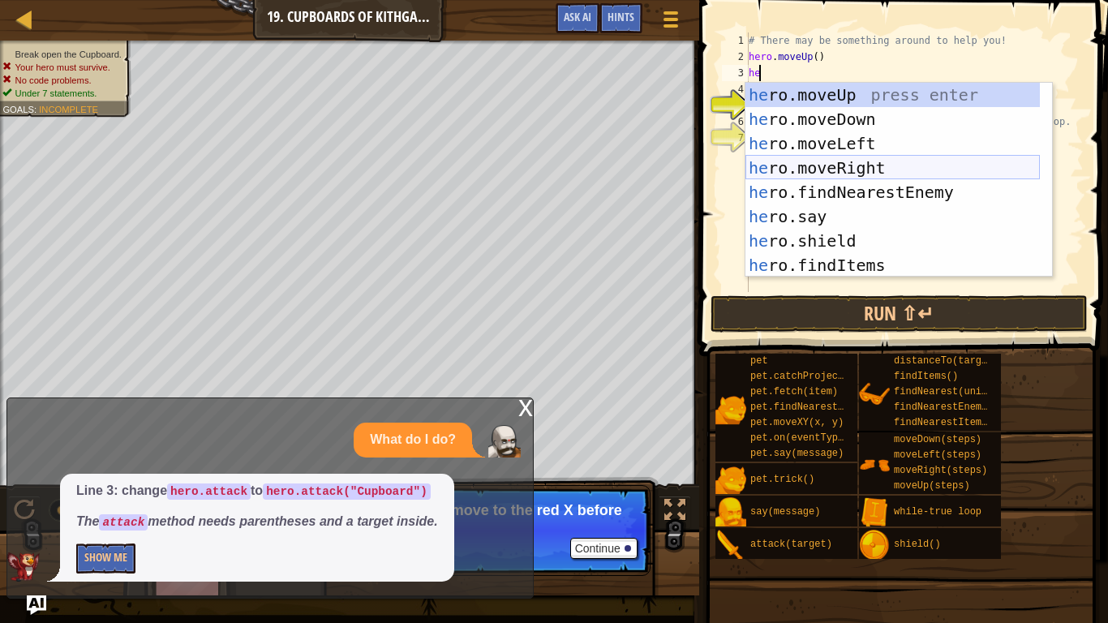
click at [816, 160] on div "he ro.moveUp press enter he ro.moveDown press enter he ro.moveLeft press enter …" at bounding box center [892, 204] width 294 height 243
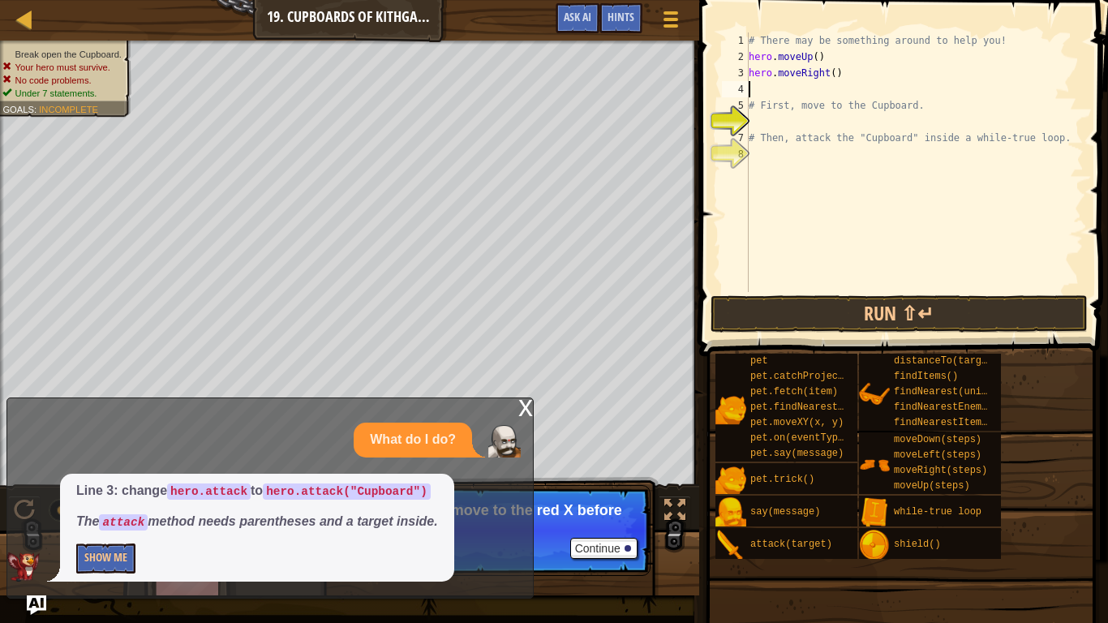
click at [828, 75] on div "# There may be something around to help you! hero . moveUp ( ) hero . moveRight…" at bounding box center [914, 178] width 338 height 292
click at [803, 100] on div "# There may be something around to help you! hero . moveUp ( ) hero . moveRight…" at bounding box center [914, 178] width 338 height 292
type textarea "# First, move to the Cupboard."
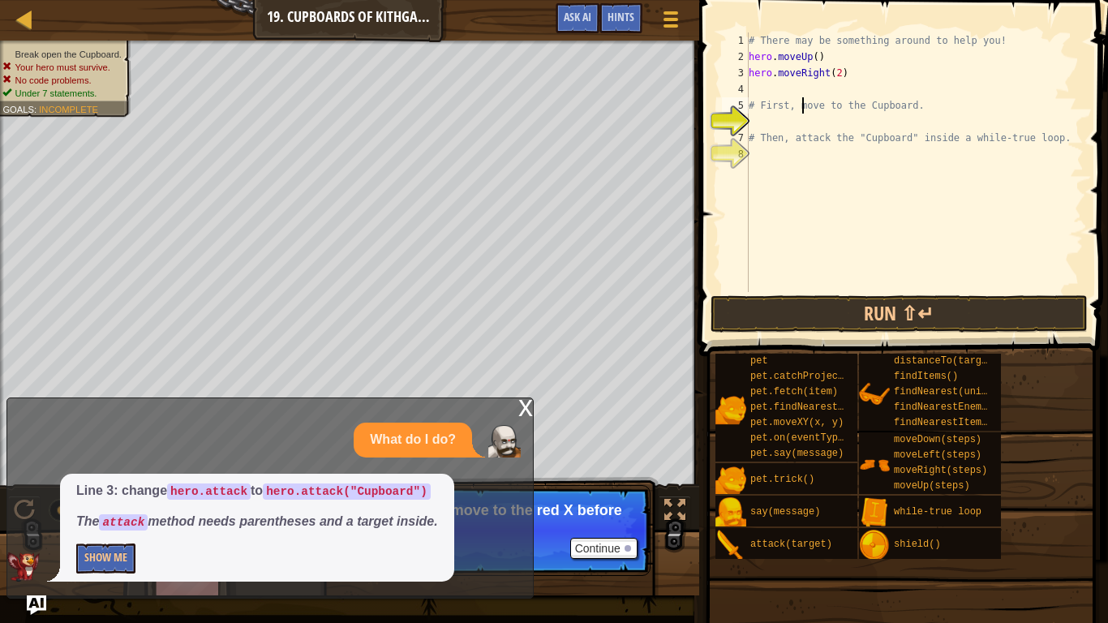
click at [777, 90] on div "# There may be something around to help you! hero . moveUp ( ) hero . moveRight…" at bounding box center [914, 178] width 338 height 292
type textarea "he"
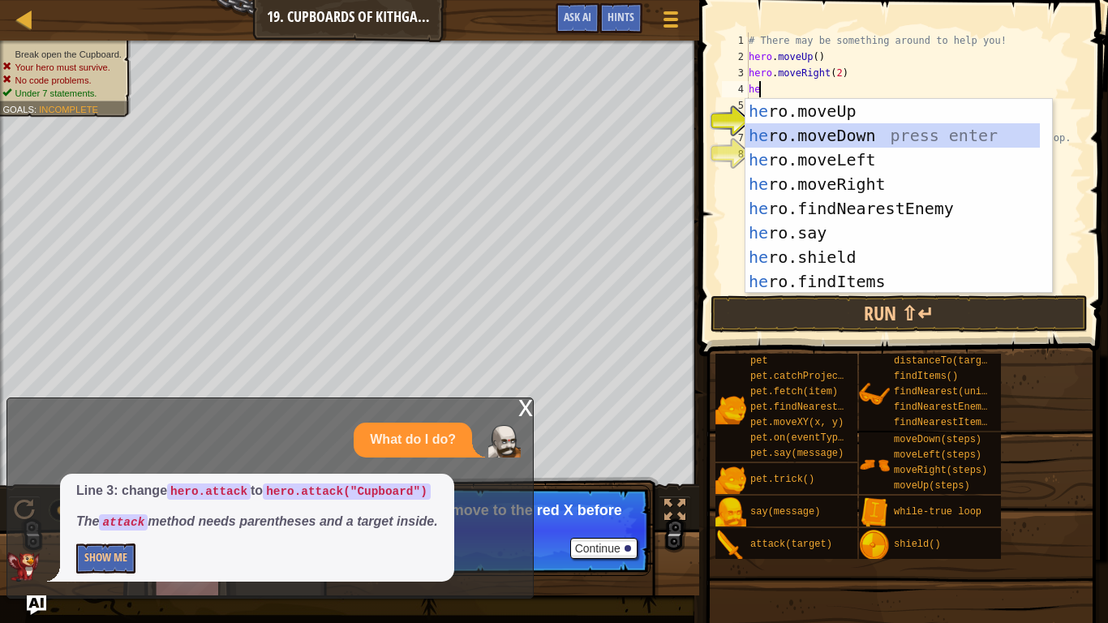
click at [784, 135] on div "he ro.moveUp press enter he ro.moveDown press enter he ro.moveLeft press enter …" at bounding box center [892, 220] width 294 height 243
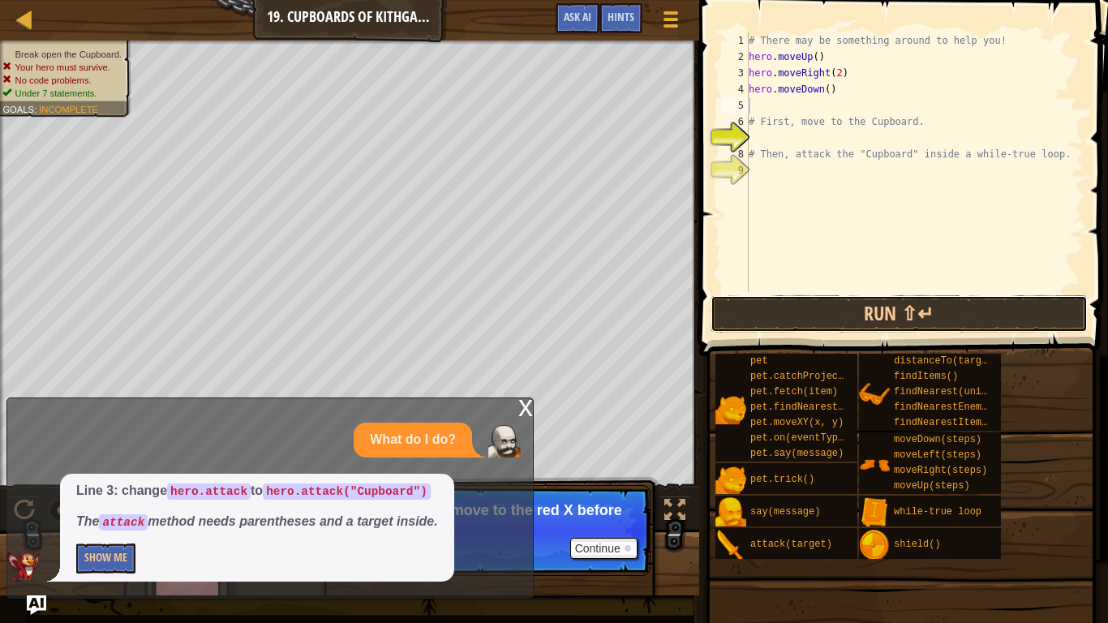
click at [836, 307] on button "Run ⇧↵" at bounding box center [899, 313] width 378 height 37
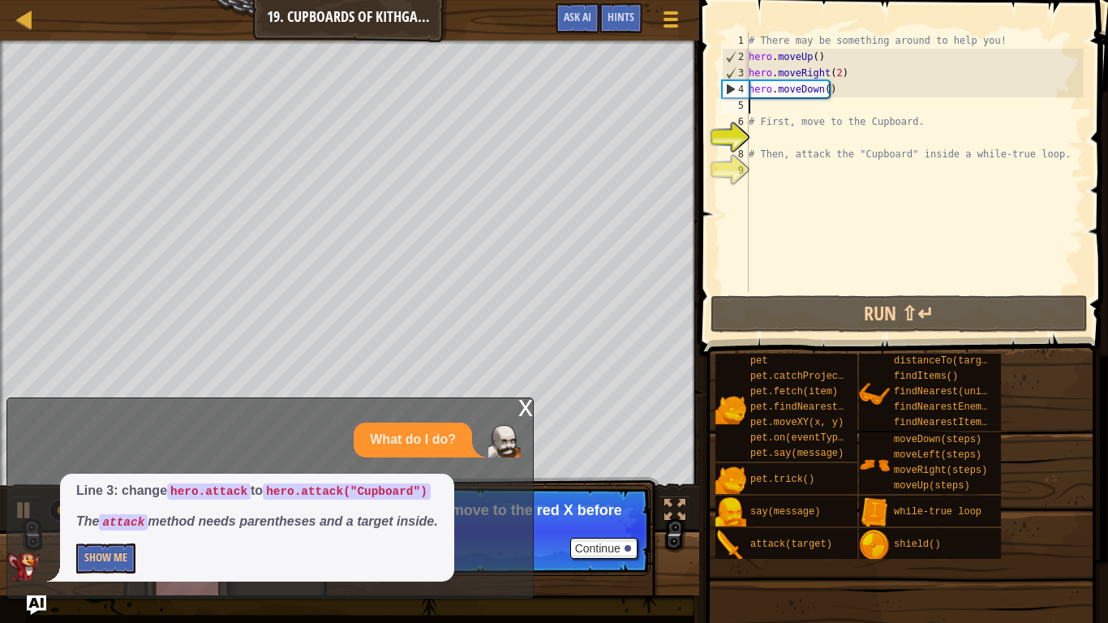
click at [824, 93] on div "# There may be something around to help you! hero . moveUp ( ) hero . moveRight…" at bounding box center [914, 178] width 338 height 292
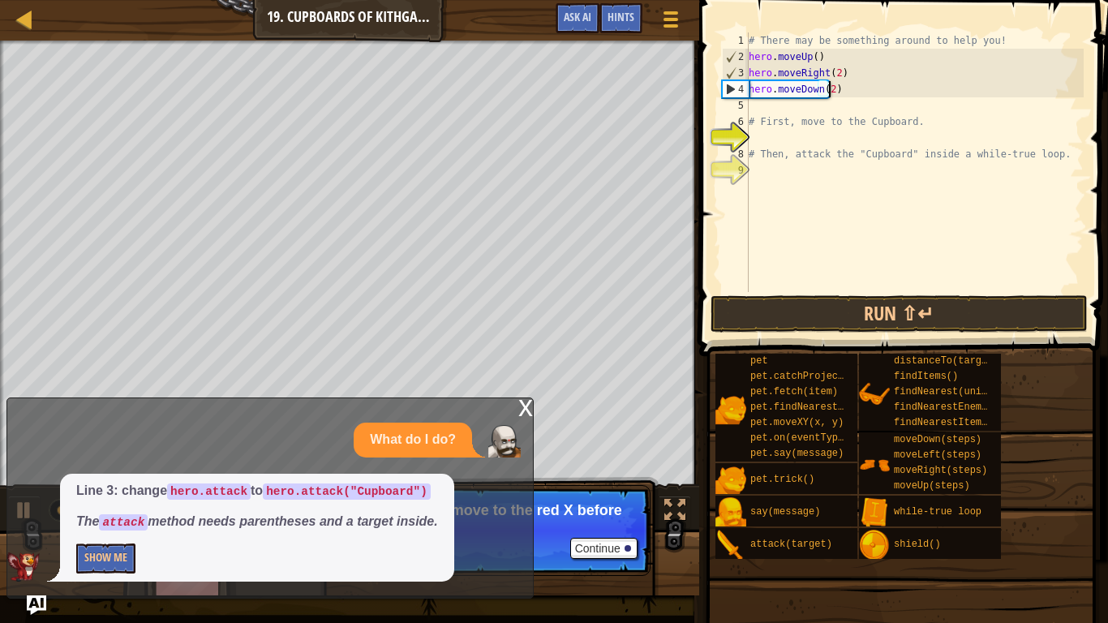
scroll to position [7, 6]
type textarea "hero.moveDown(2)"
click at [765, 322] on button "Run ⇧↵" at bounding box center [899, 313] width 378 height 37
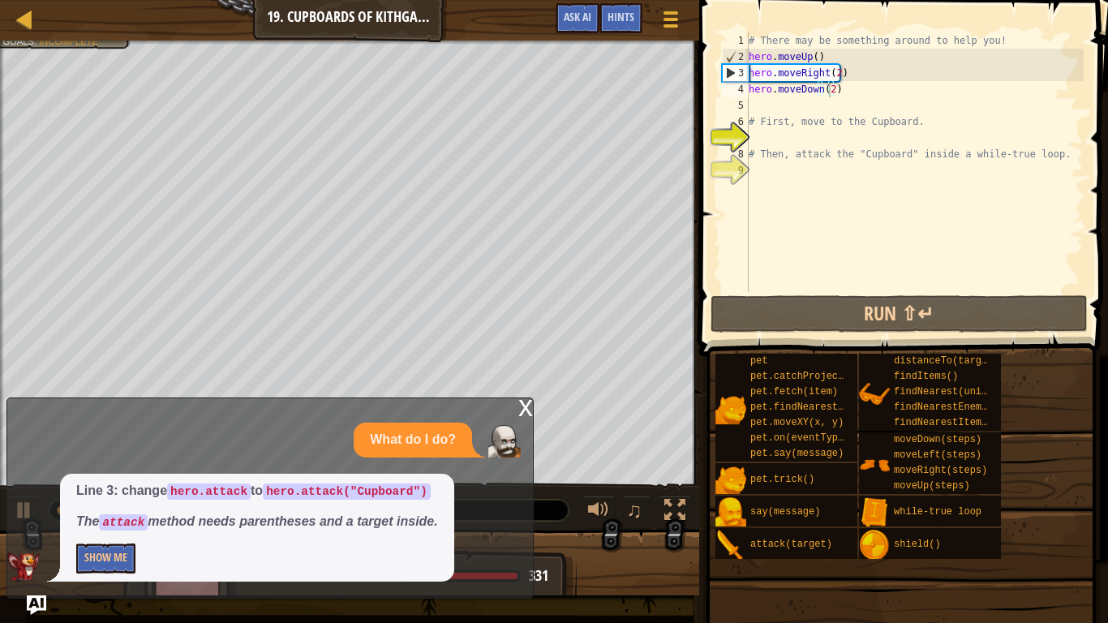
click at [524, 400] on div "x" at bounding box center [525, 406] width 15 height 16
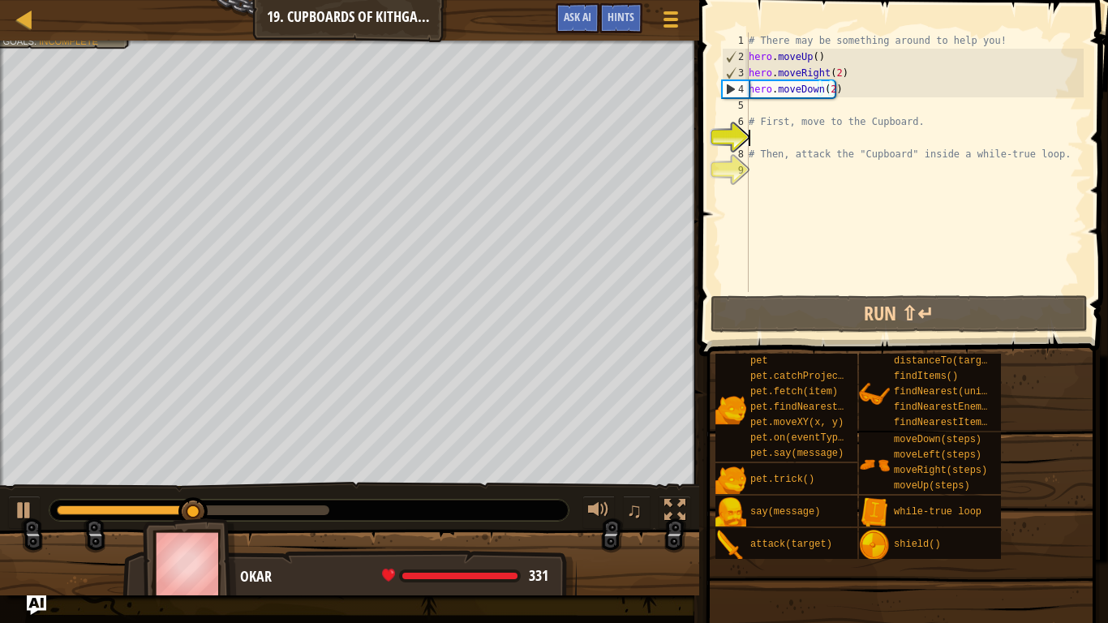
scroll to position [7, 0]
click at [769, 139] on div "# There may be something around to help you! hero . moveUp ( ) hero . moveRight…" at bounding box center [914, 178] width 338 height 292
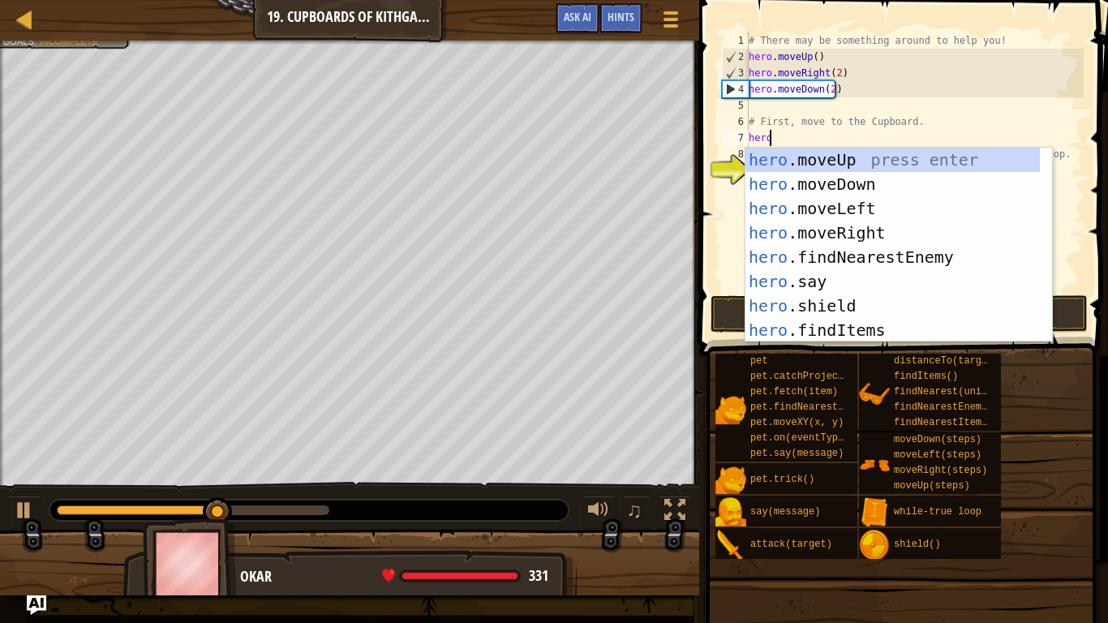
scroll to position [7, 1]
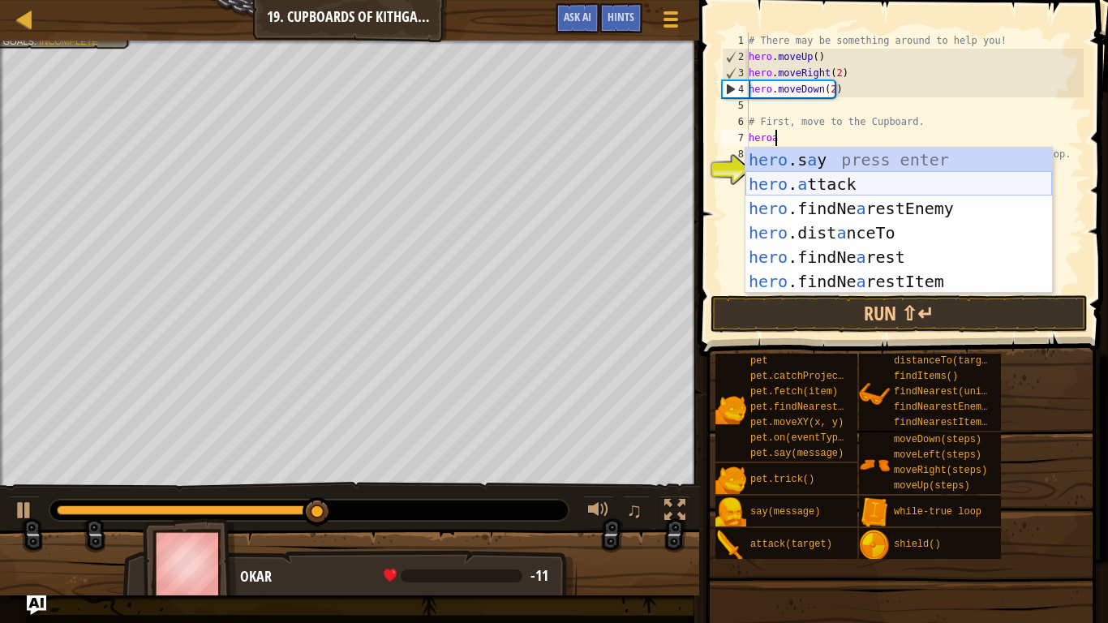
click at [796, 191] on div "hero .s a y press enter hero . a ttack press enter hero .findNe a restEnemy pre…" at bounding box center [898, 245] width 306 height 195
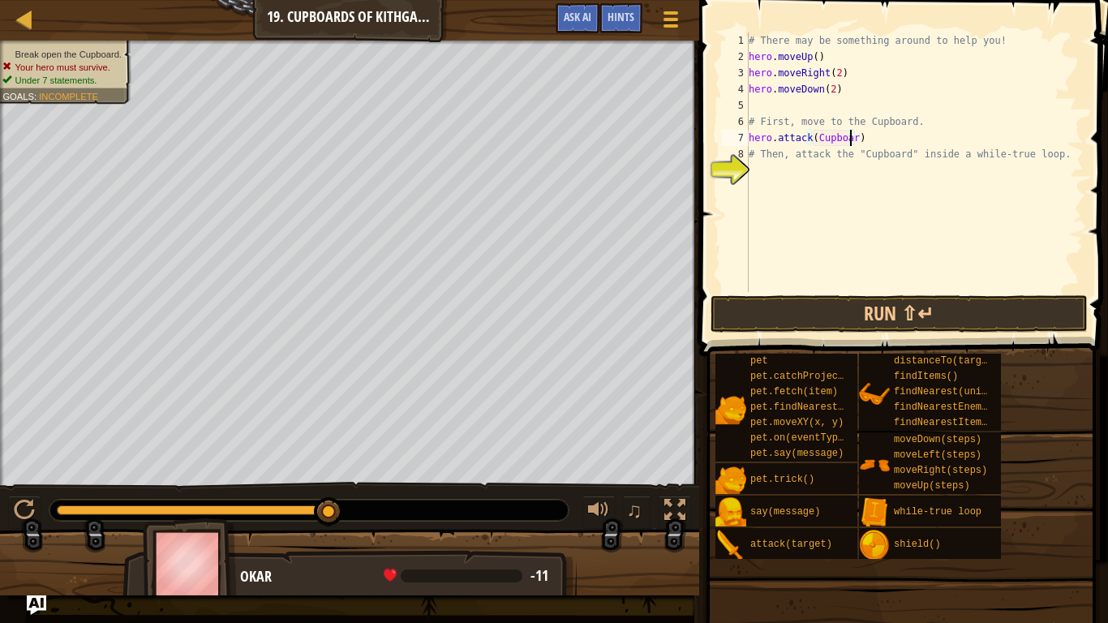
scroll to position [7, 8]
type textarea "hero.attack(Cupboard)"
click at [762, 315] on button "Run ⇧↵" at bounding box center [899, 313] width 378 height 37
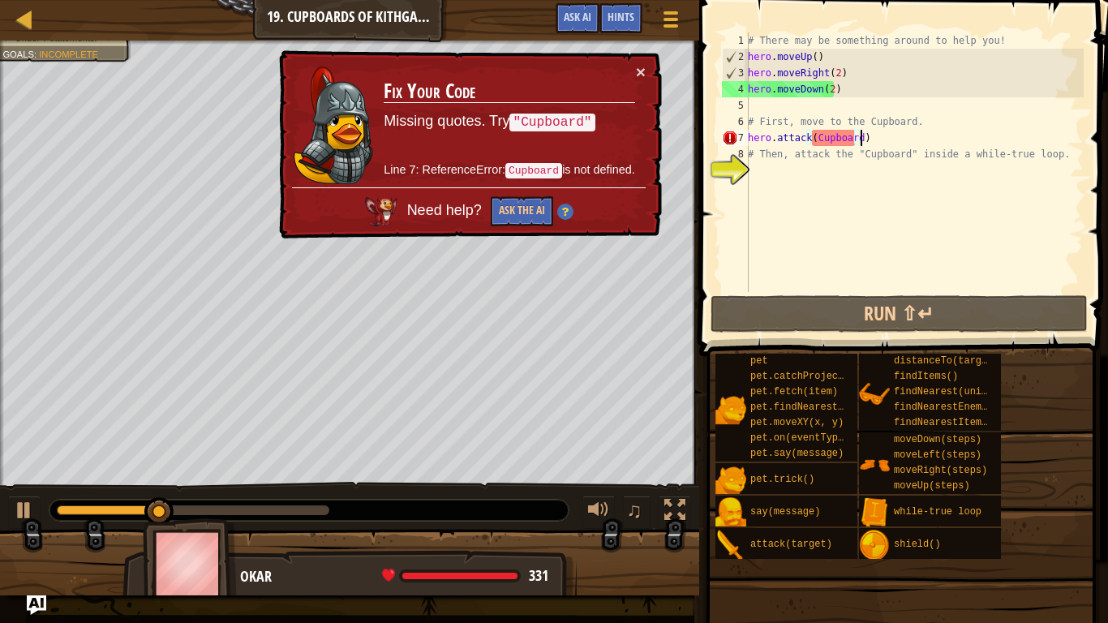
click at [852, 140] on div "# There may be something around to help you! hero . moveUp ( ) hero . moveRight…" at bounding box center [913, 178] width 339 height 292
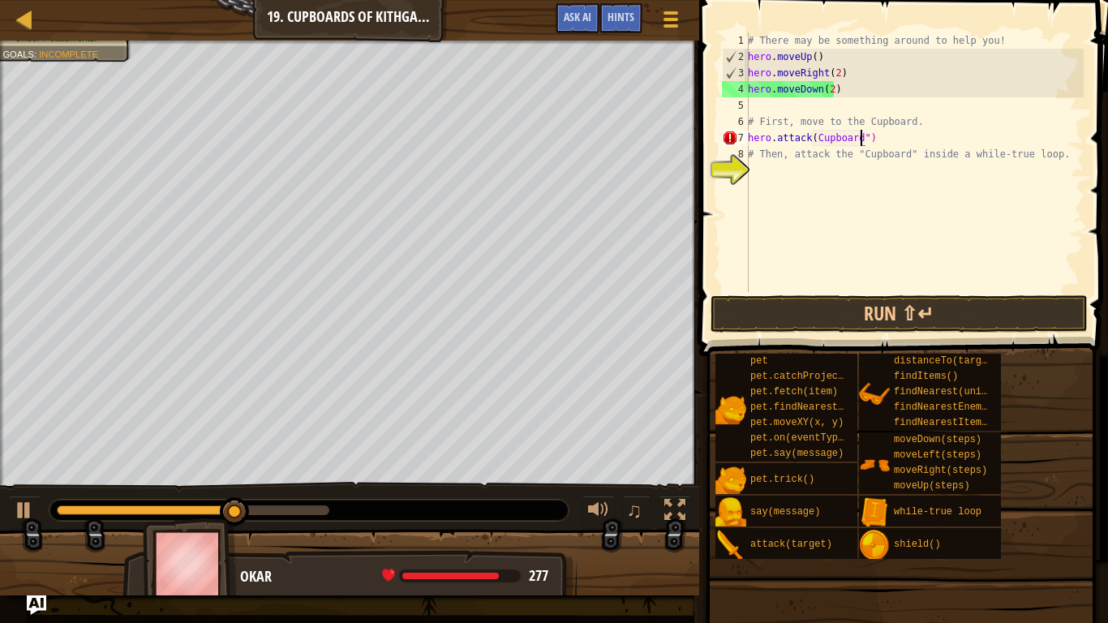
click at [812, 142] on div "# There may be something around to help you! hero . moveUp ( ) hero . moveRight…" at bounding box center [913, 178] width 339 height 292
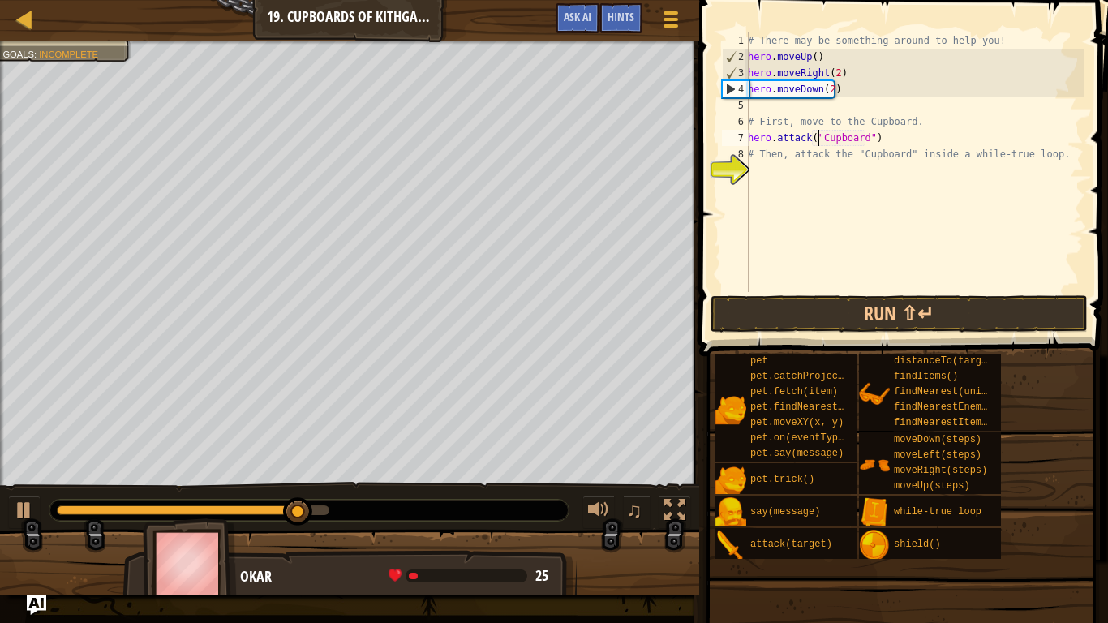
type textarea "hero.attack("Cupboard")"
click at [846, 312] on button "Run ⇧↵" at bounding box center [899, 313] width 378 height 37
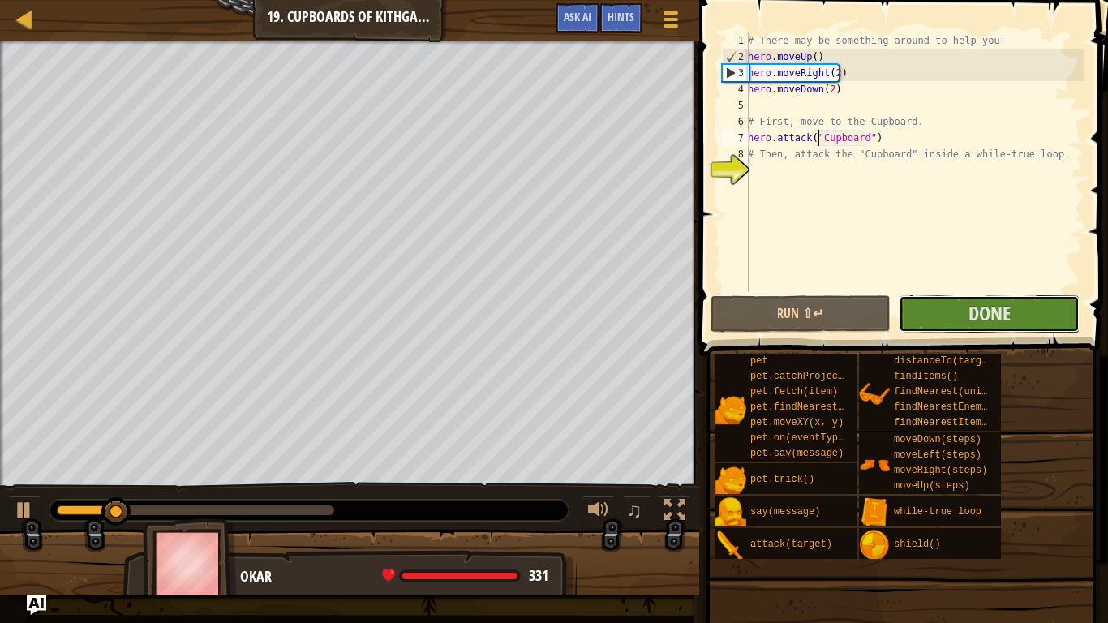
click at [934, 303] on button "Done" at bounding box center [988, 313] width 181 height 37
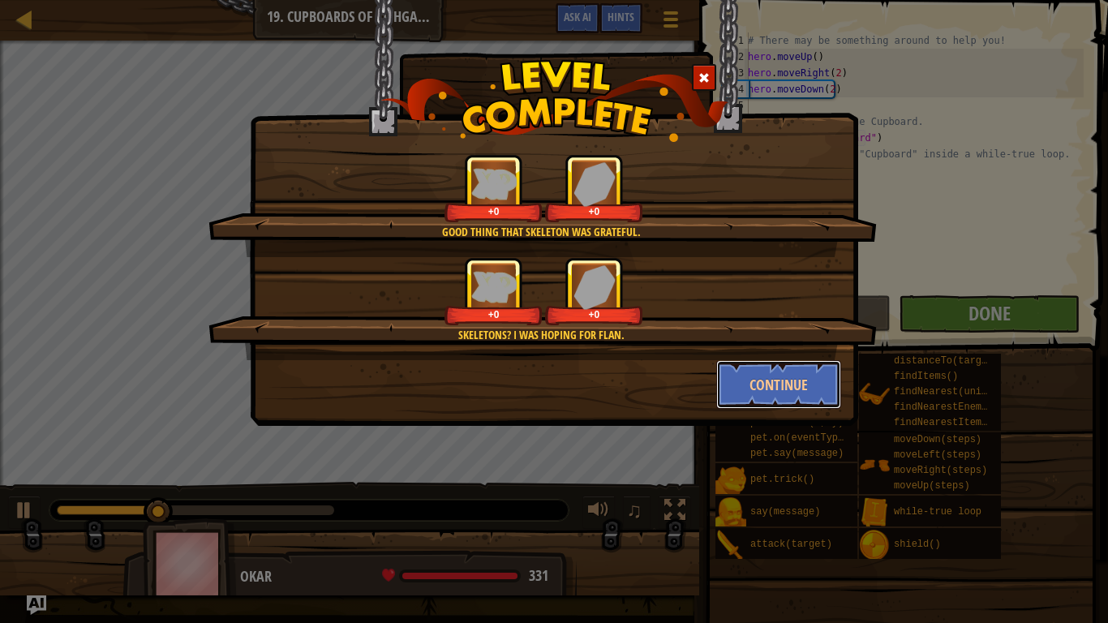
click at [756, 388] on button "Continue" at bounding box center [779, 384] width 126 height 49
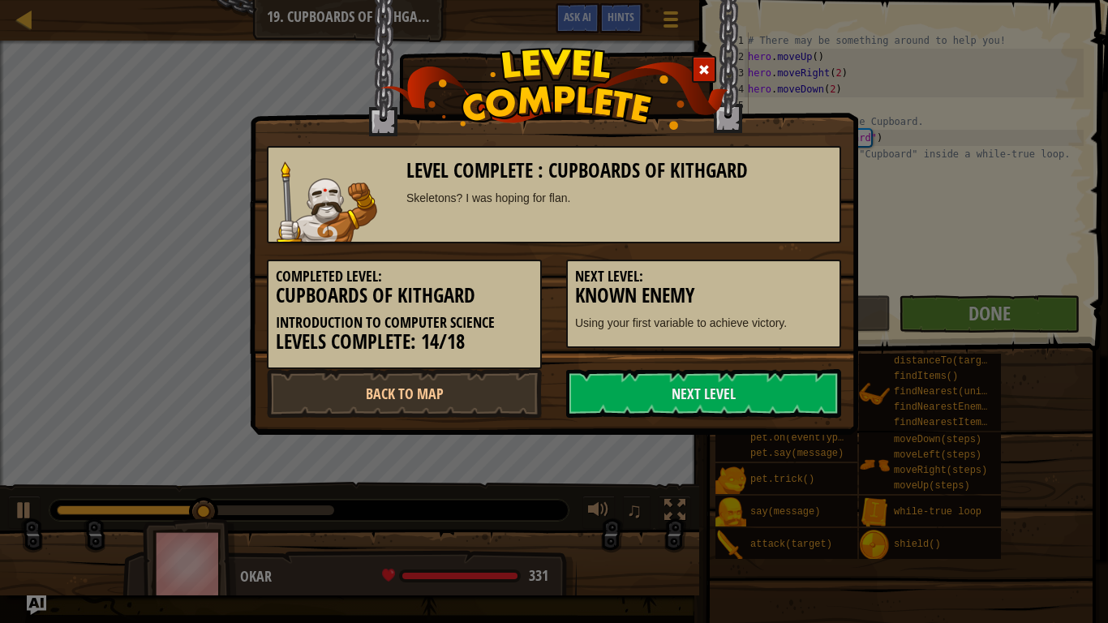
click at [738, 400] on link "Next Level" at bounding box center [703, 393] width 275 height 49
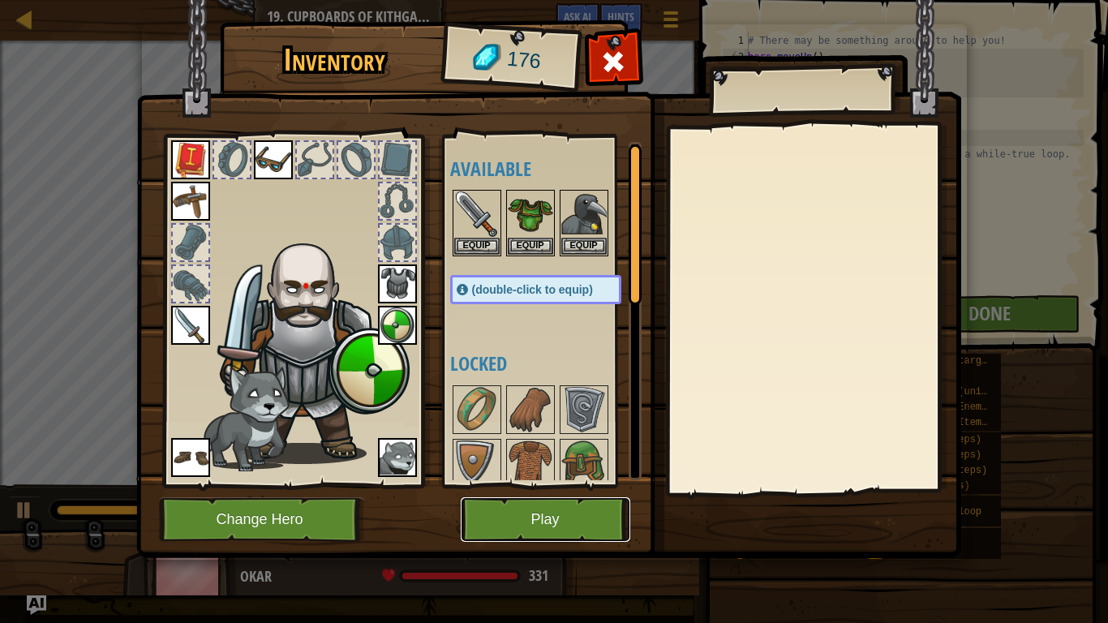
click at [524, 520] on button "Play" at bounding box center [545, 519] width 169 height 45
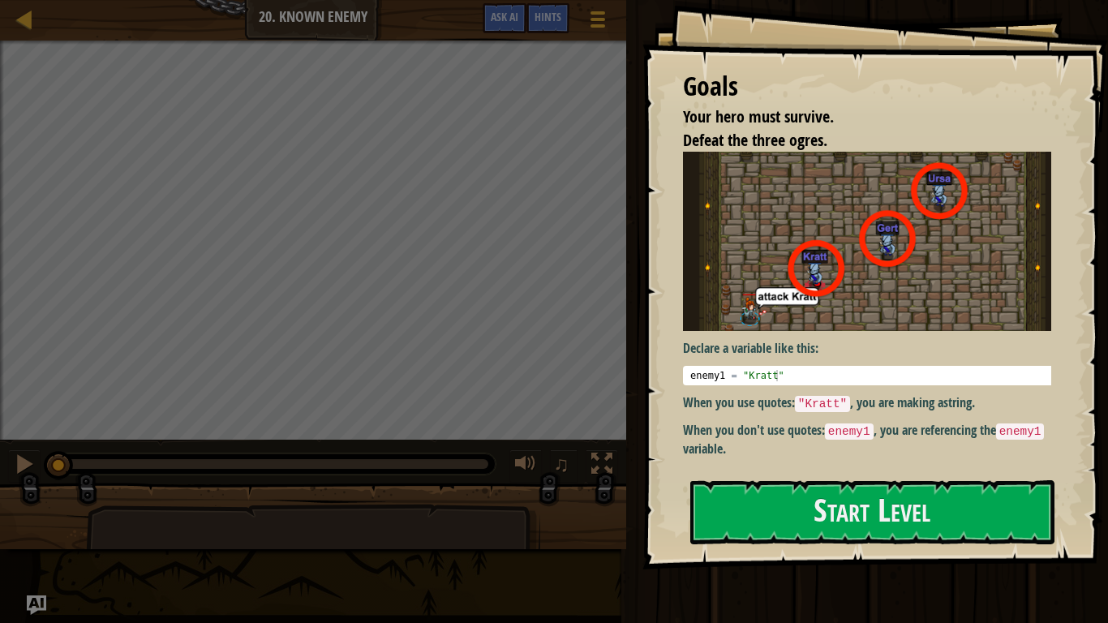
click at [792, 517] on button "Start Level" at bounding box center [872, 512] width 364 height 64
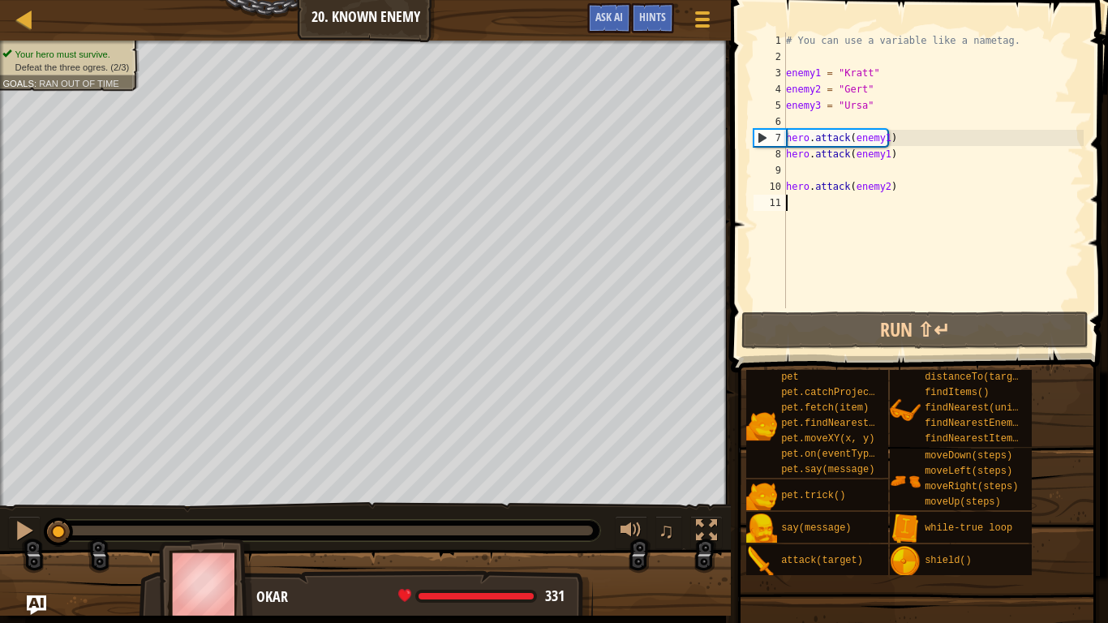
click at [880, 137] on div "# You can use a variable like a nametag. enemy1 = "[PERSON_NAME]" enemy2 = "[PE…" at bounding box center [932, 186] width 301 height 308
click at [814, 178] on div "# You can use a variable like a nametag. enemy1 = "[PERSON_NAME]" enemy2 = "[PE…" at bounding box center [932, 186] width 301 height 308
type textarea "hero.attack(enemy2)"
click at [820, 323] on button "Run ⇧↵" at bounding box center [914, 329] width 347 height 37
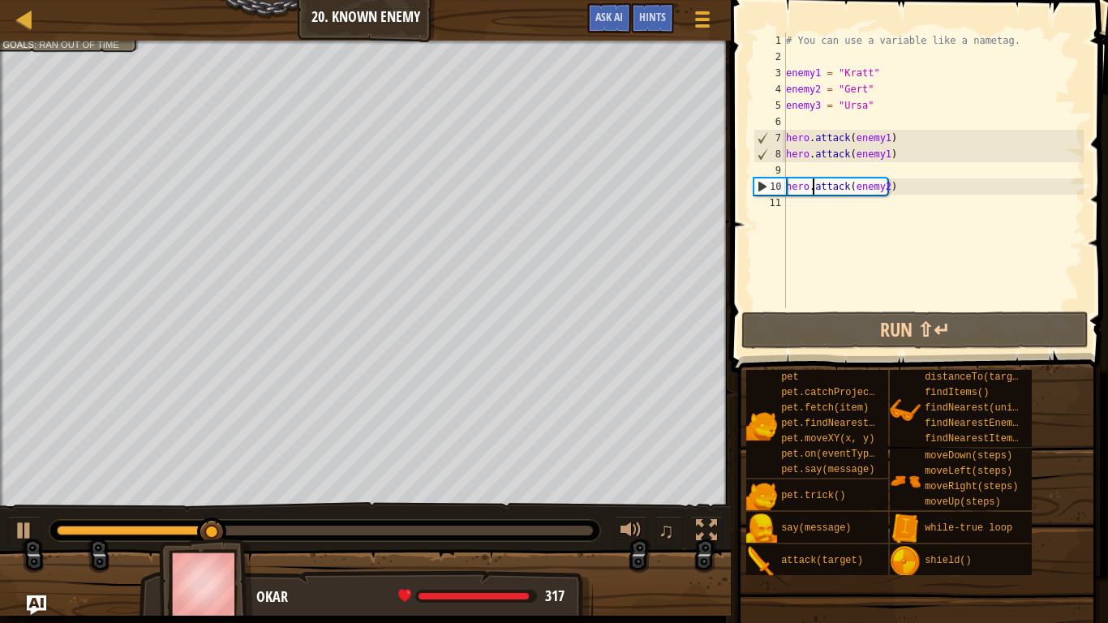
click at [807, 174] on div "# You can use a variable like a nametag. enemy1 = "[PERSON_NAME]" enemy2 = "[PE…" at bounding box center [932, 186] width 301 height 308
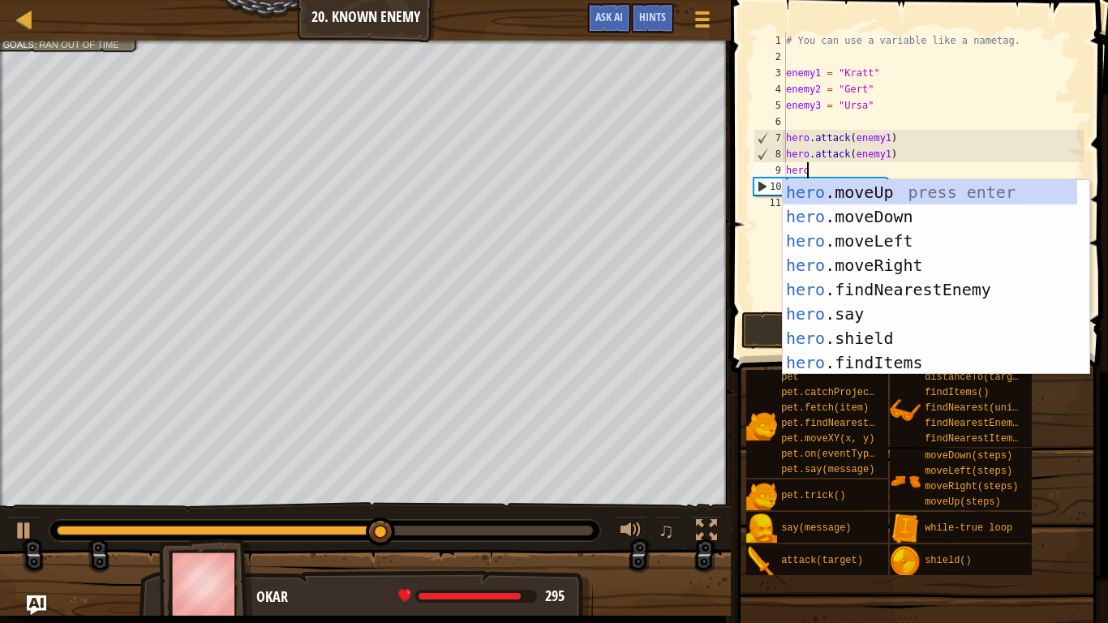
scroll to position [7, 1]
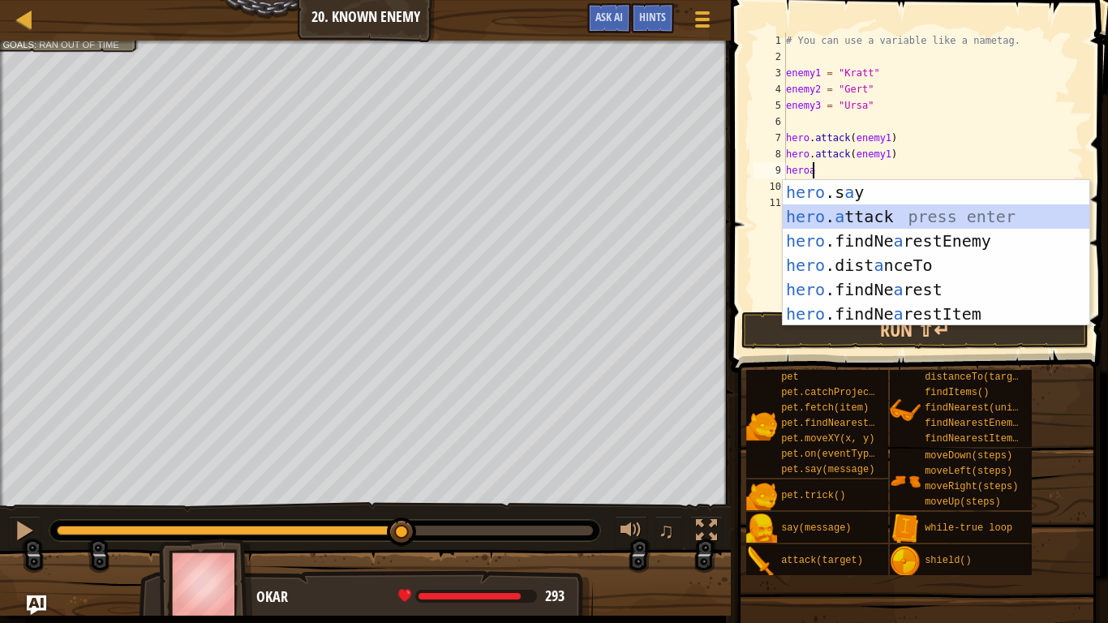
click at [809, 223] on div "hero .s a y press enter hero . a ttack press enter hero .findNe a restEnemy pre…" at bounding box center [935, 277] width 306 height 195
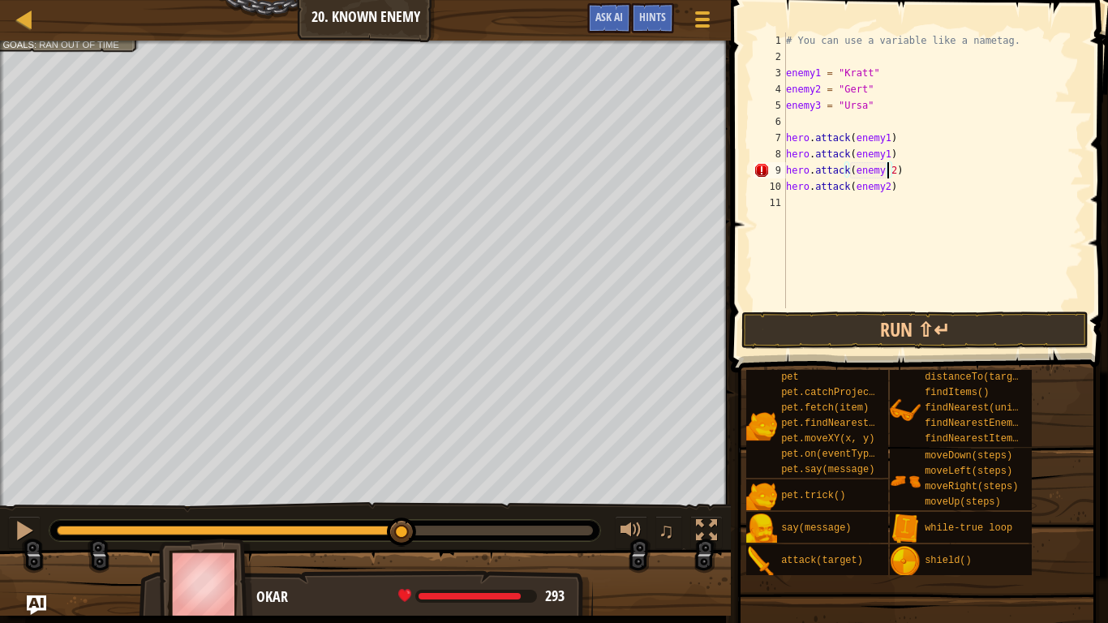
scroll to position [7, 7]
type textarea "hero.attack(enemy2)"
click at [825, 205] on div "# You can use a variable like a nametag. enemy1 = "[PERSON_NAME]" enemy2 = "[PE…" at bounding box center [932, 186] width 301 height 308
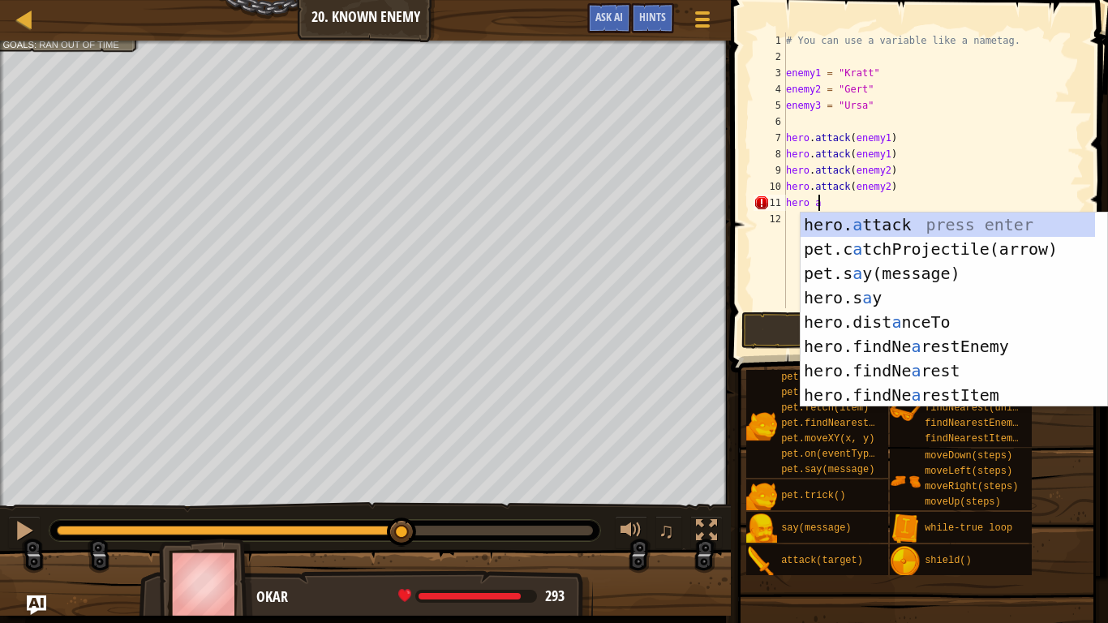
click at [849, 214] on div "hero. a ttack press enter pet.c a tchProjectile(arrow) press enter pet.s a y(me…" at bounding box center [947, 333] width 294 height 243
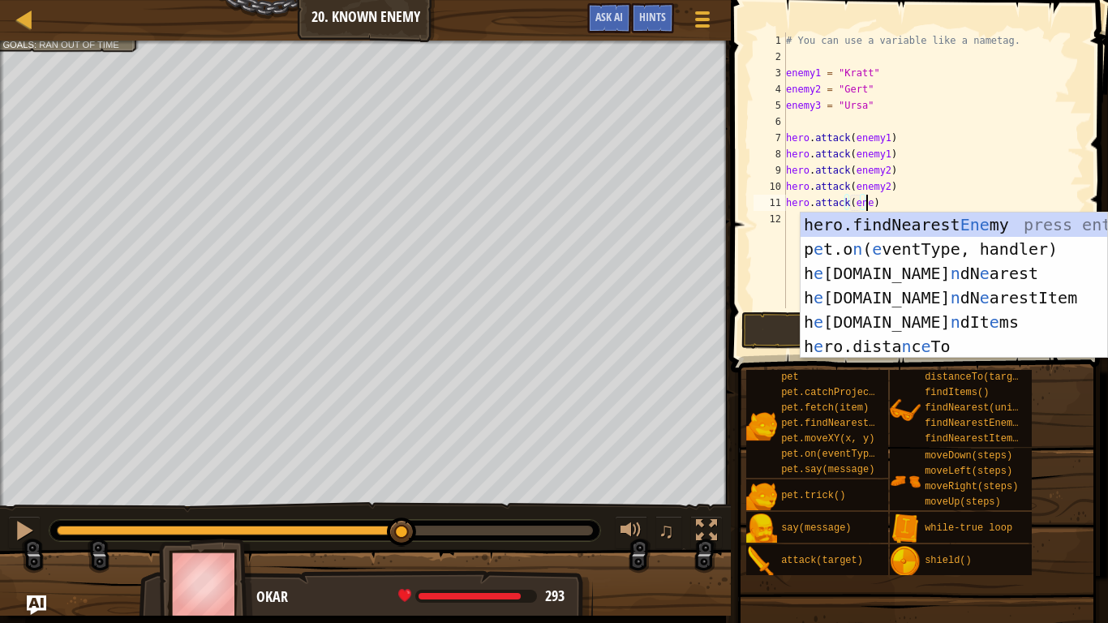
scroll to position [7, 6]
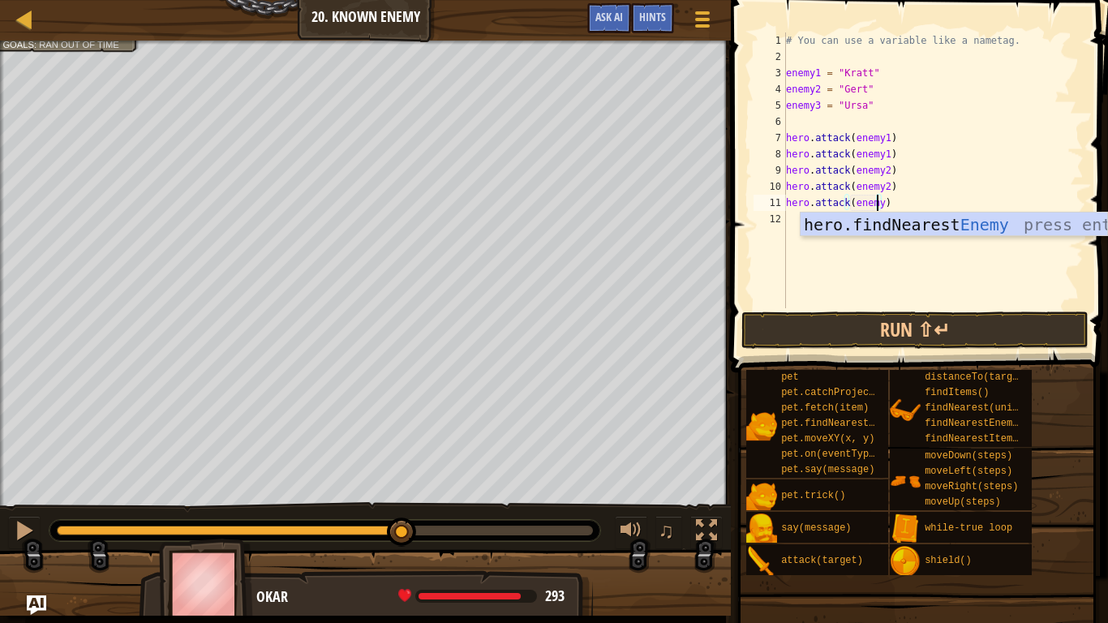
type textarea "hero.attack(enemy3)"
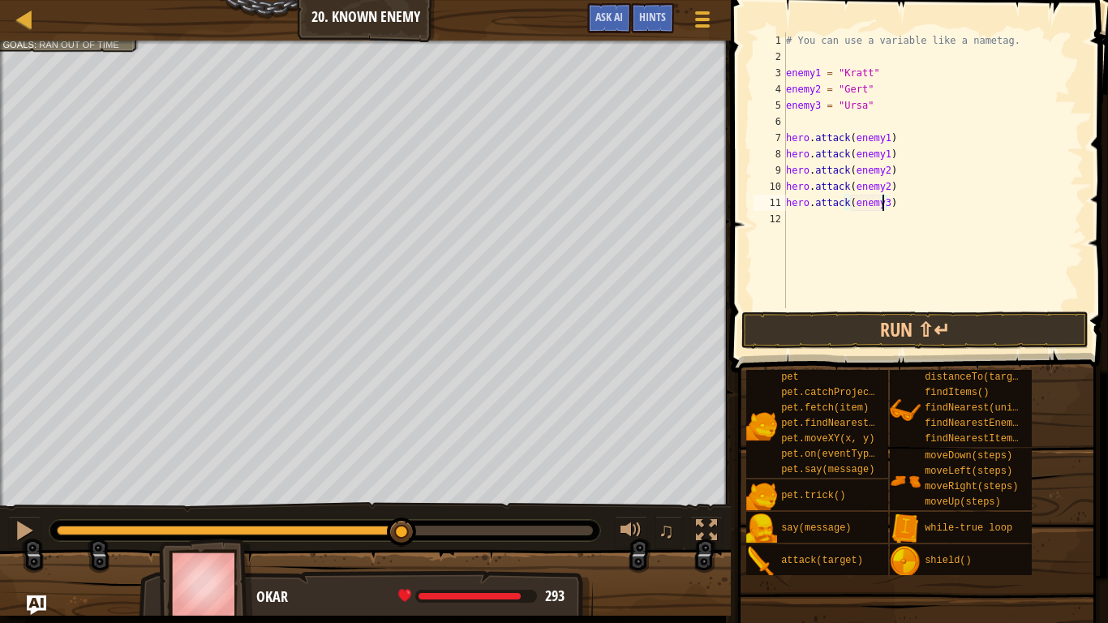
click at [806, 222] on div "# You can use a variable like a nametag. enemy1 = "[PERSON_NAME]" enemy2 = "[PE…" at bounding box center [932, 186] width 301 height 308
drag, startPoint x: 881, startPoint y: 202, endPoint x: 847, endPoint y: 208, distance: 34.5
click at [847, 208] on div "# You can use a variable like a nametag. enemy1 = "[PERSON_NAME]" enemy2 = "[PE…" at bounding box center [932, 186] width 301 height 308
type textarea "hero.attack(enemy3)"
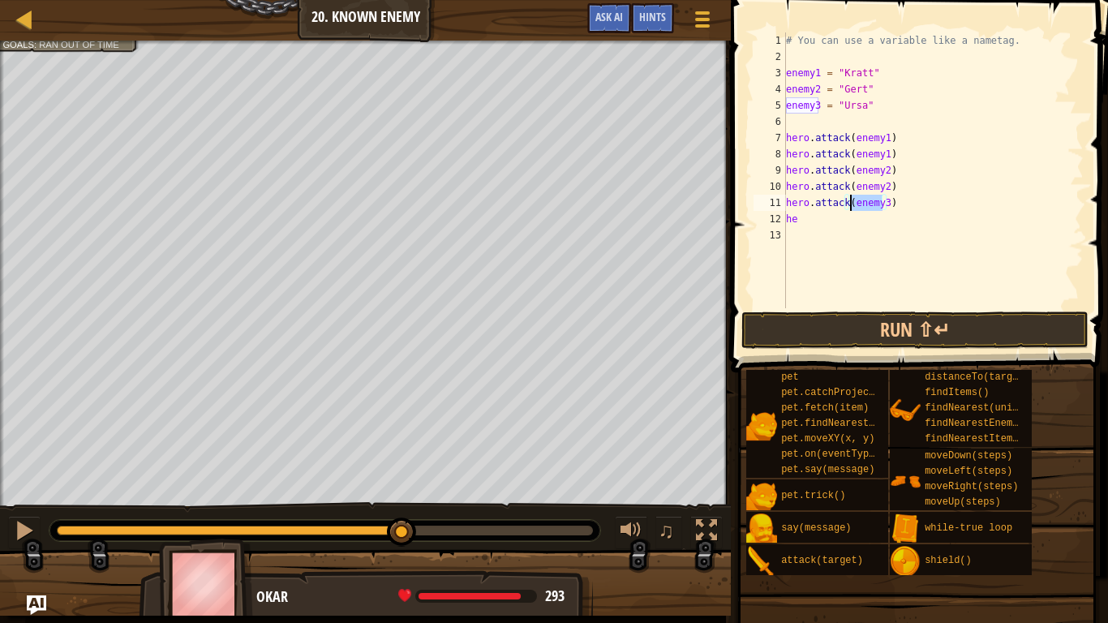
click at [847, 208] on div "# You can use a variable like a nametag. enemy1 = "[PERSON_NAME]" enemy2 = "[PE…" at bounding box center [932, 170] width 301 height 276
click at [839, 231] on div "# You can use a variable like a nametag. enemy1 = "[PERSON_NAME]" enemy2 = "[PE…" at bounding box center [932, 186] width 301 height 308
click at [833, 221] on div "# You can use a variable like a nametag. enemy1 = "[PERSON_NAME]" enemy2 = "[PE…" at bounding box center [932, 186] width 301 height 308
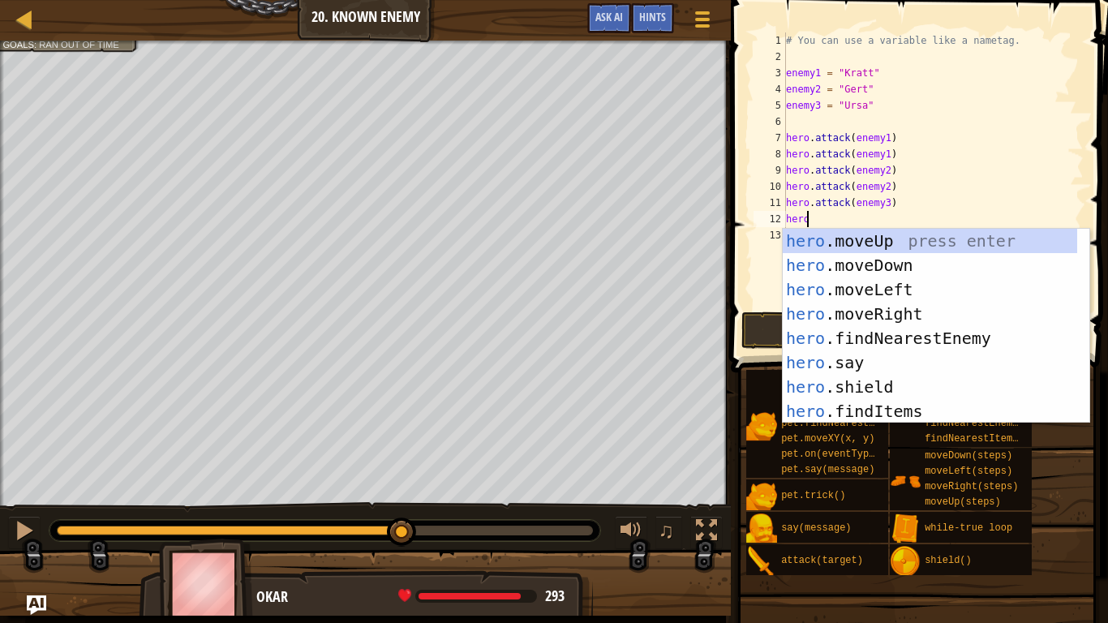
scroll to position [7, 1]
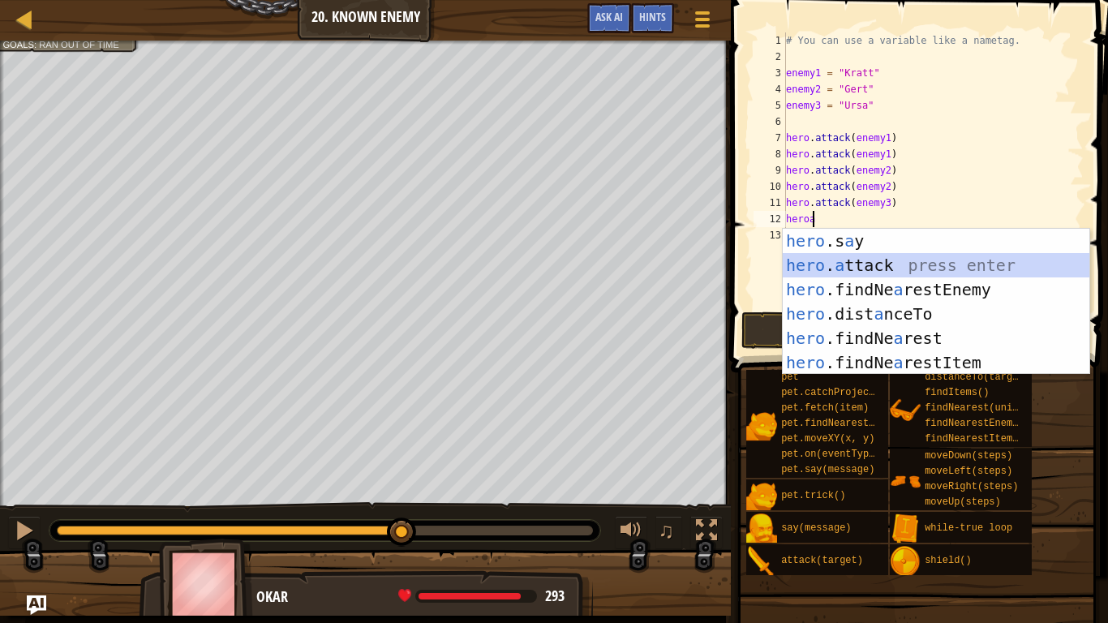
click at [812, 276] on div "hero .s a y press enter hero . a ttack press enter hero .findNe a restEnemy pre…" at bounding box center [935, 326] width 306 height 195
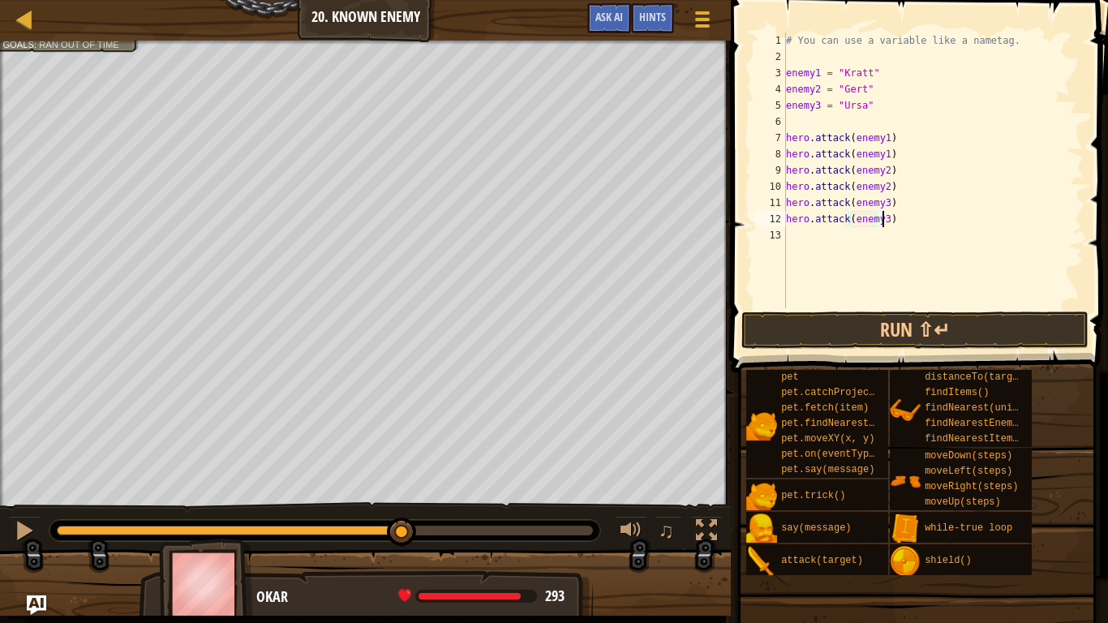
scroll to position [7, 7]
type textarea "hero.attack(enemy3)"
click at [790, 324] on button "Run ⇧↵" at bounding box center [914, 329] width 347 height 37
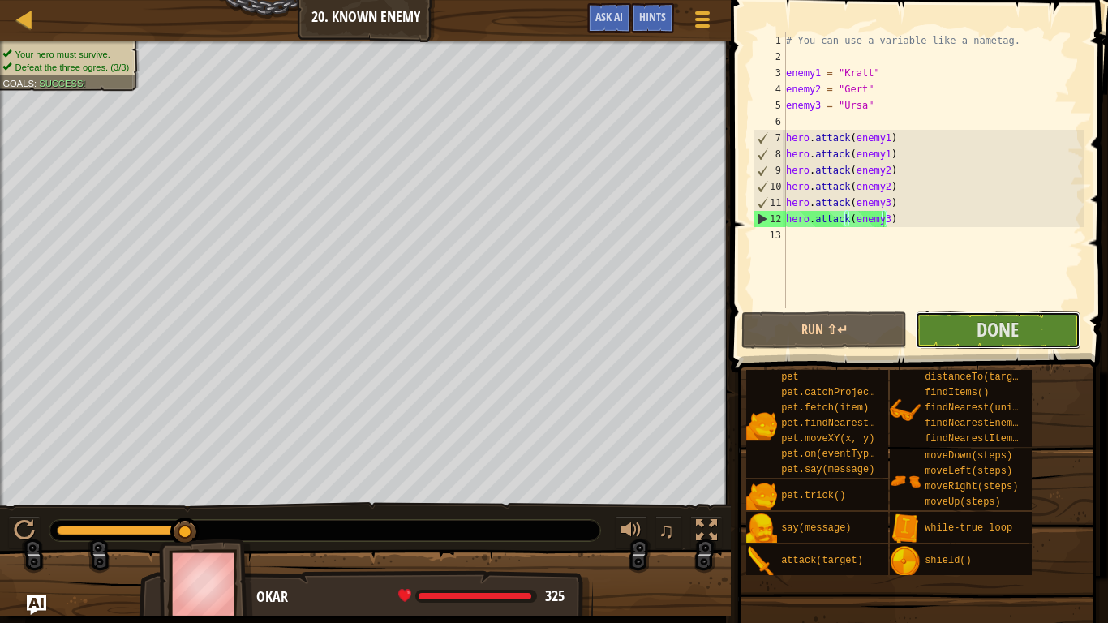
click at [946, 332] on button "Done" at bounding box center [997, 329] width 165 height 37
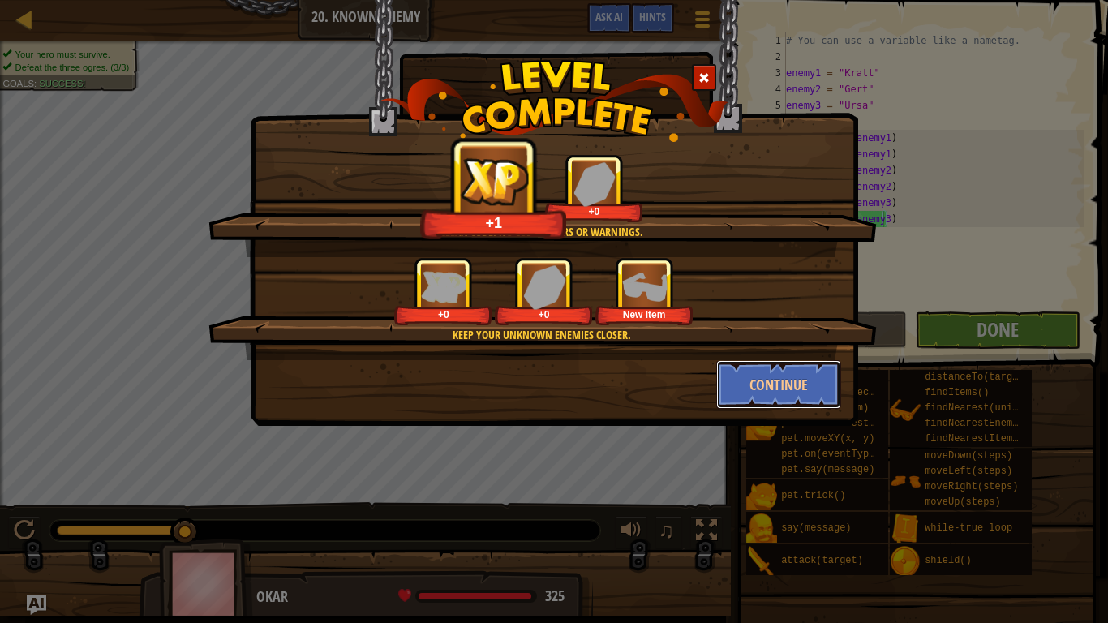
click at [816, 379] on button "Continue" at bounding box center [779, 384] width 126 height 49
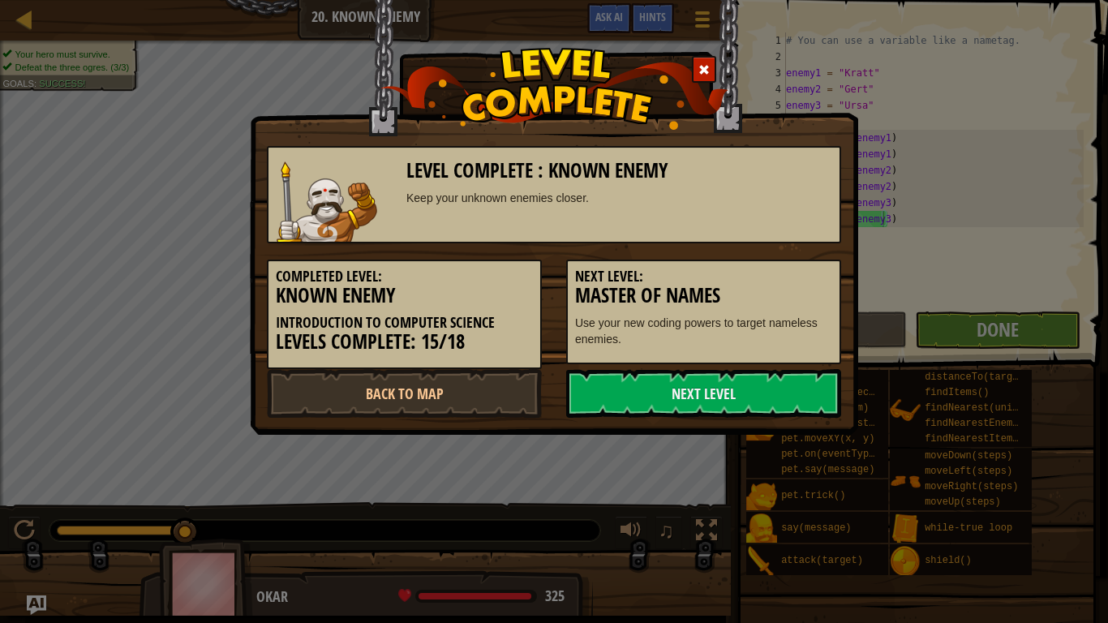
click at [766, 393] on link "Next Level" at bounding box center [703, 393] width 275 height 49
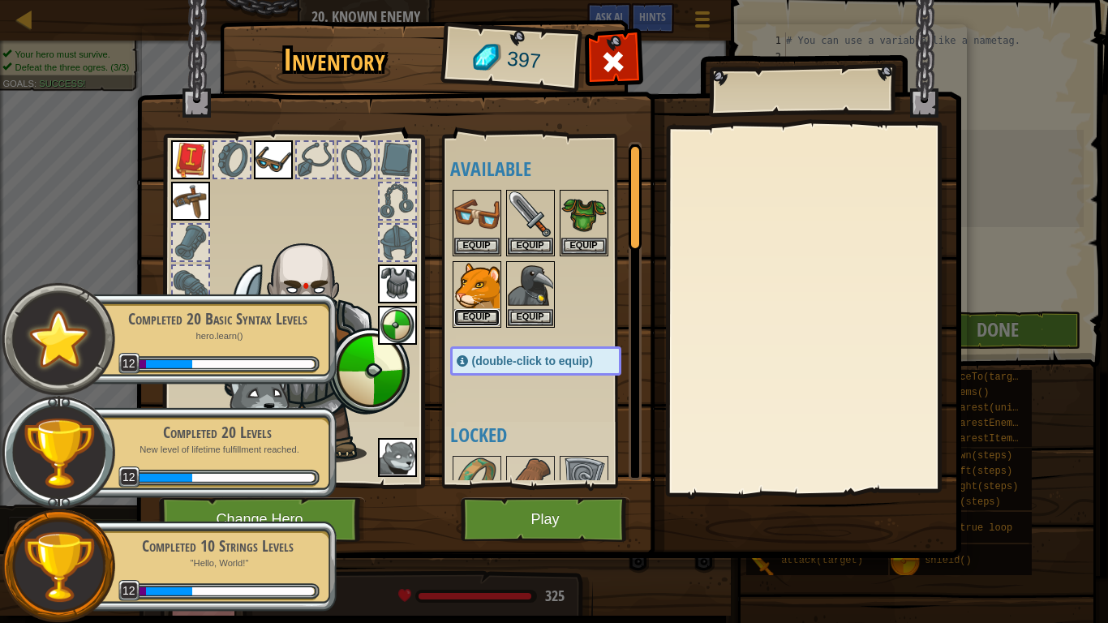
click at [472, 316] on button "Equip" at bounding box center [476, 317] width 45 height 17
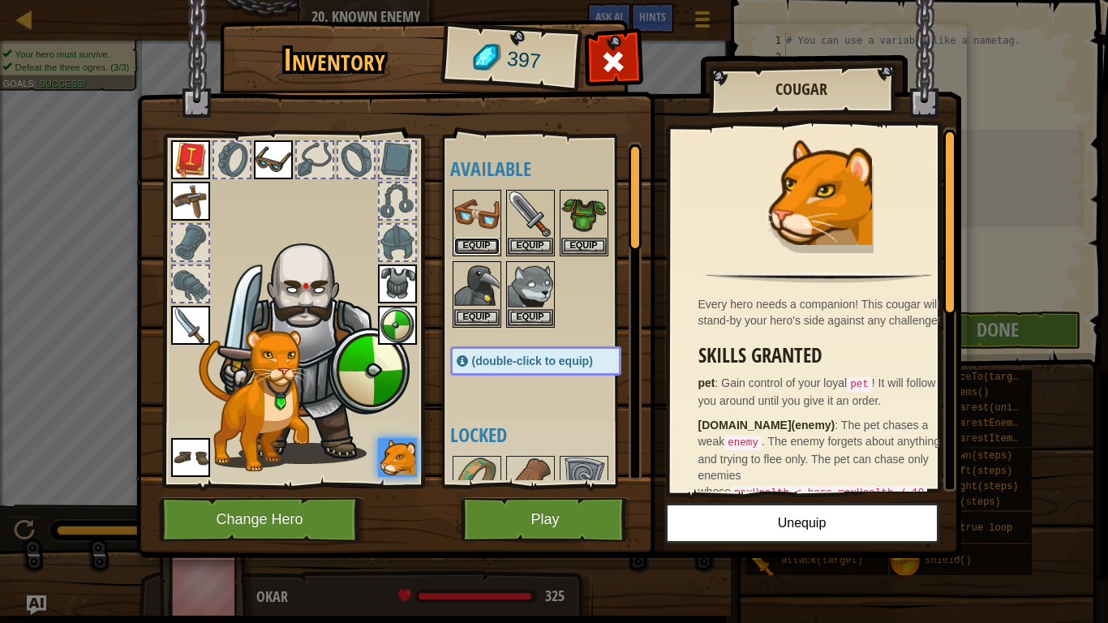
click at [480, 254] on button "Equip" at bounding box center [476, 246] width 45 height 17
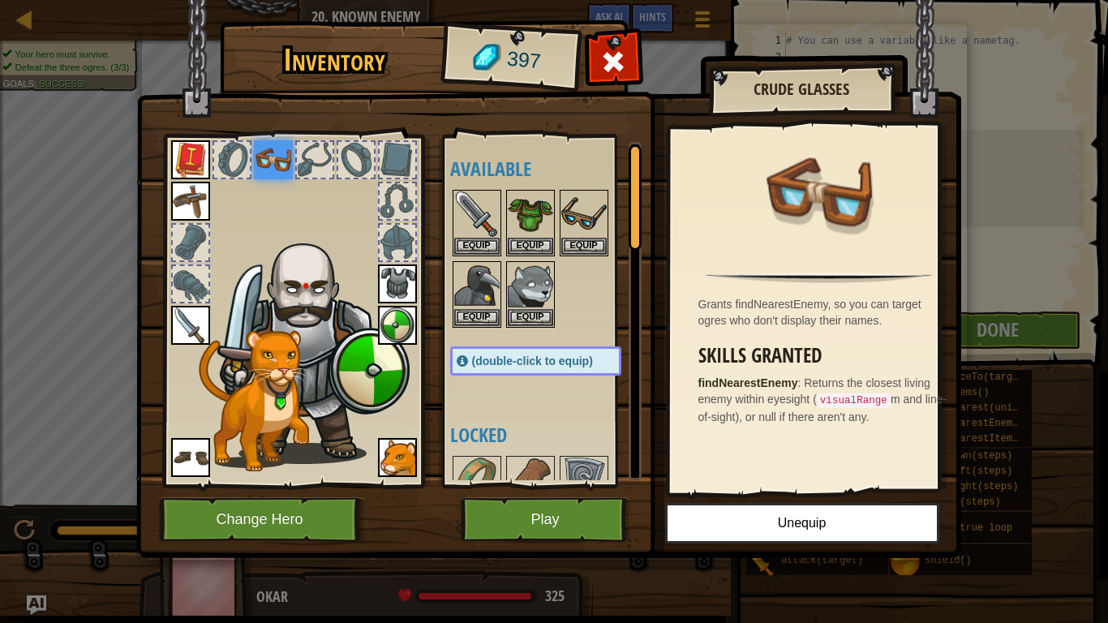
click at [566, 256] on div "Equip" at bounding box center [583, 223] width 49 height 66
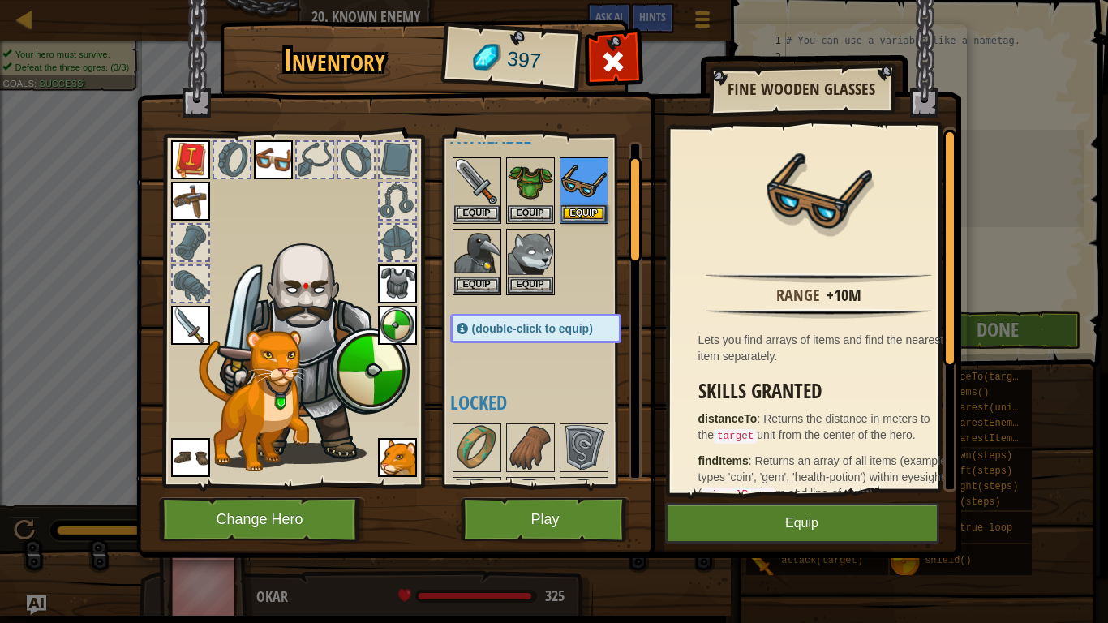
scroll to position [46, 0]
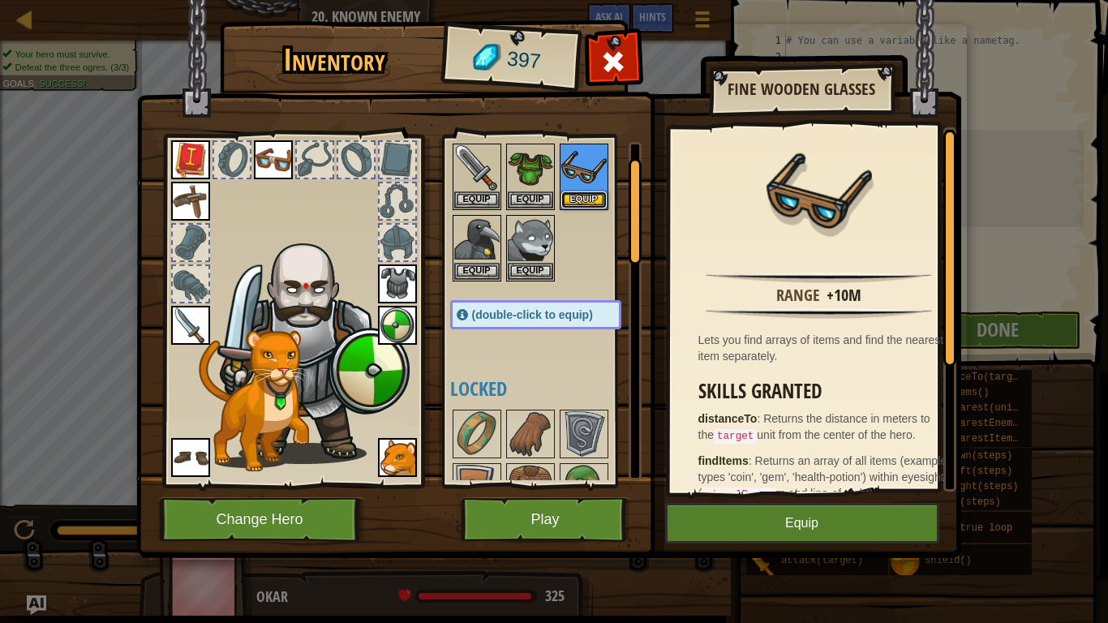
click at [588, 199] on button "Equip" at bounding box center [583, 199] width 45 height 17
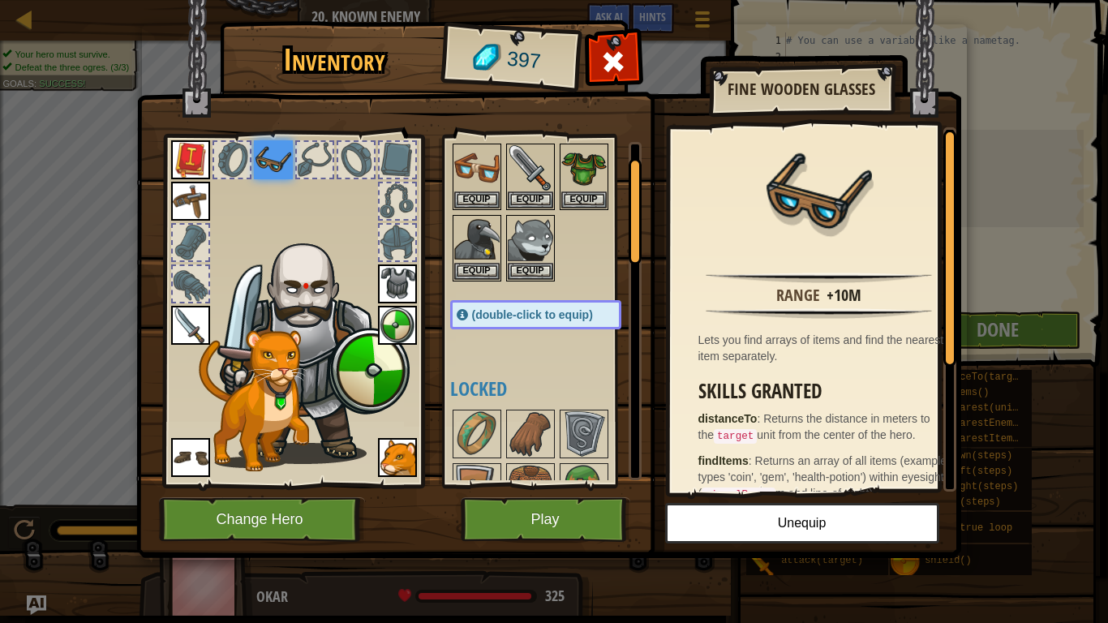
click at [325, 162] on div at bounding box center [315, 160] width 36 height 36
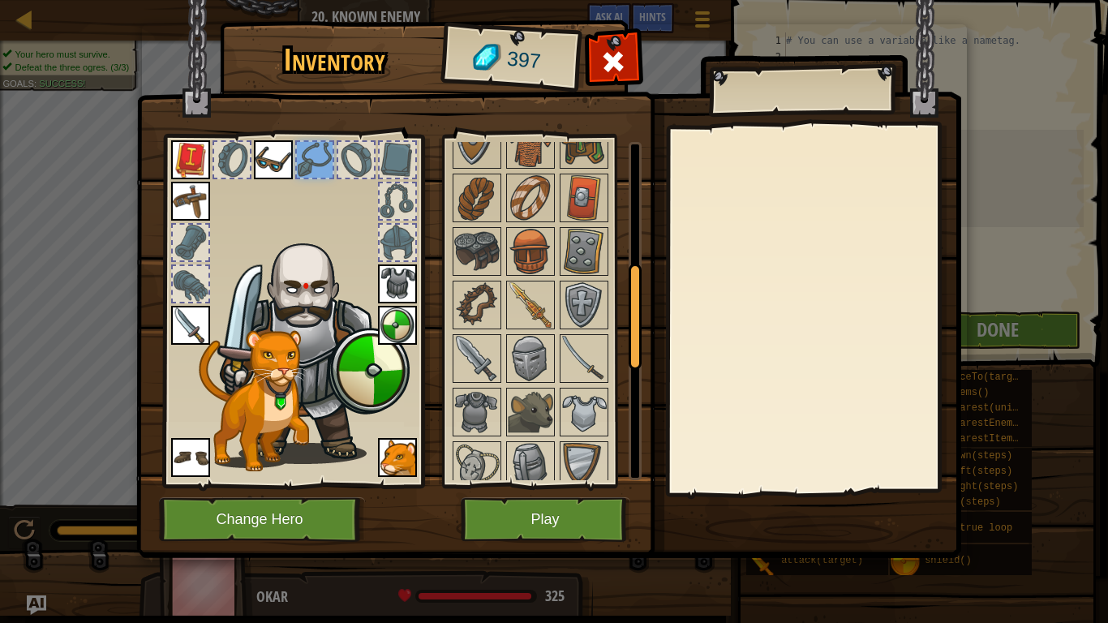
scroll to position [391, 0]
click at [515, 360] on img at bounding box center [530, 356] width 45 height 45
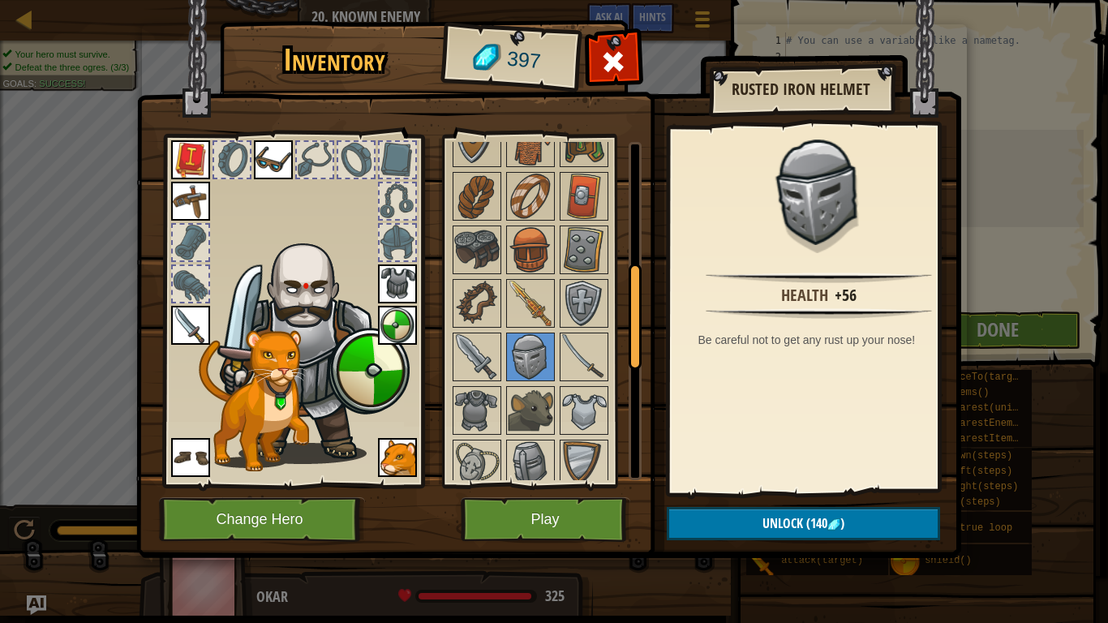
click at [524, 324] on img at bounding box center [530, 303] width 45 height 45
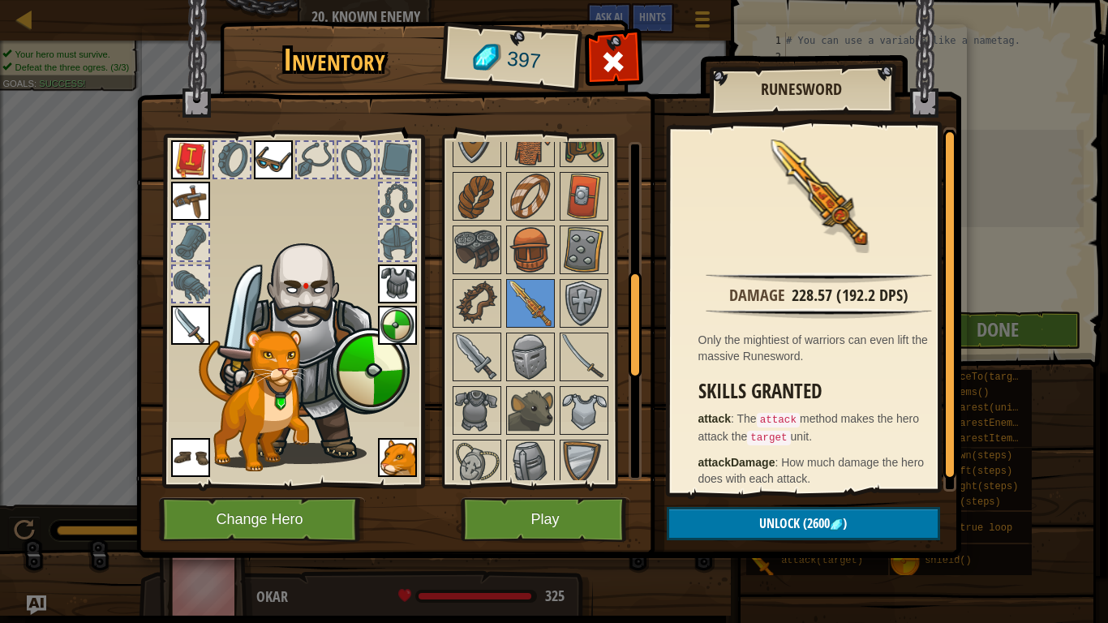
scroll to position [422, 0]
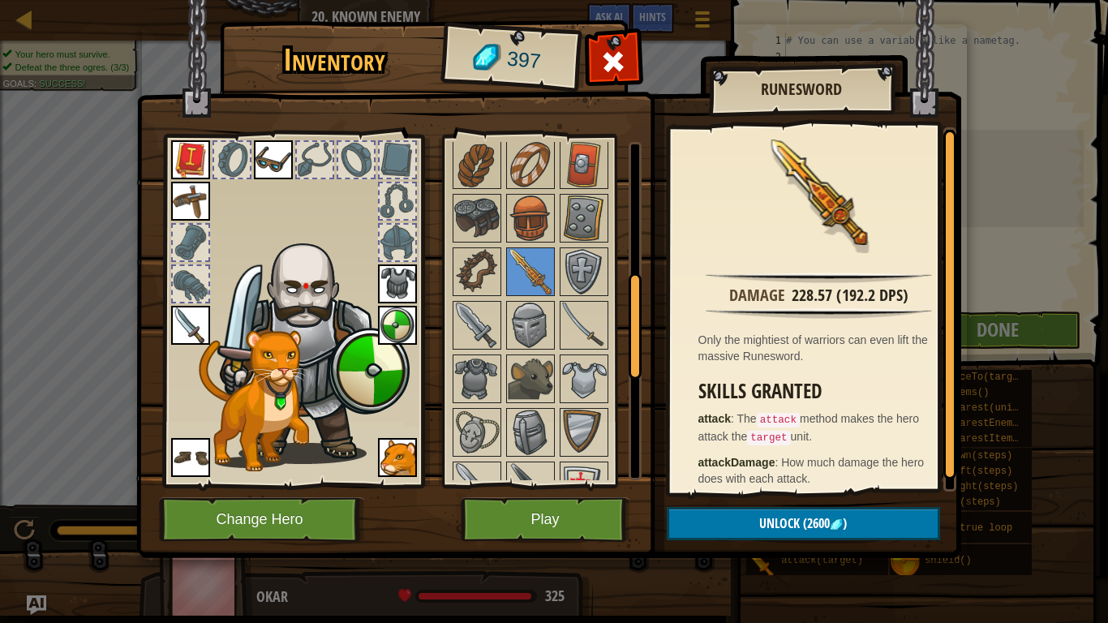
click at [585, 332] on img at bounding box center [583, 324] width 45 height 45
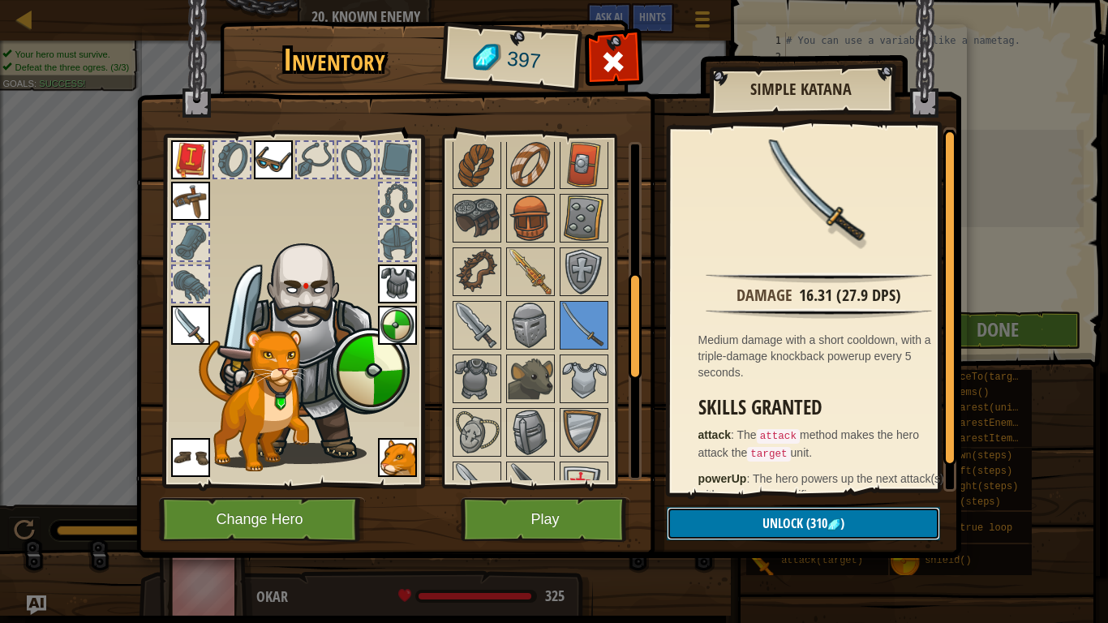
click at [748, 510] on button "Unlock (310 )" at bounding box center [802, 523] width 273 height 33
click at [748, 514] on button "Confirm" at bounding box center [802, 523] width 273 height 33
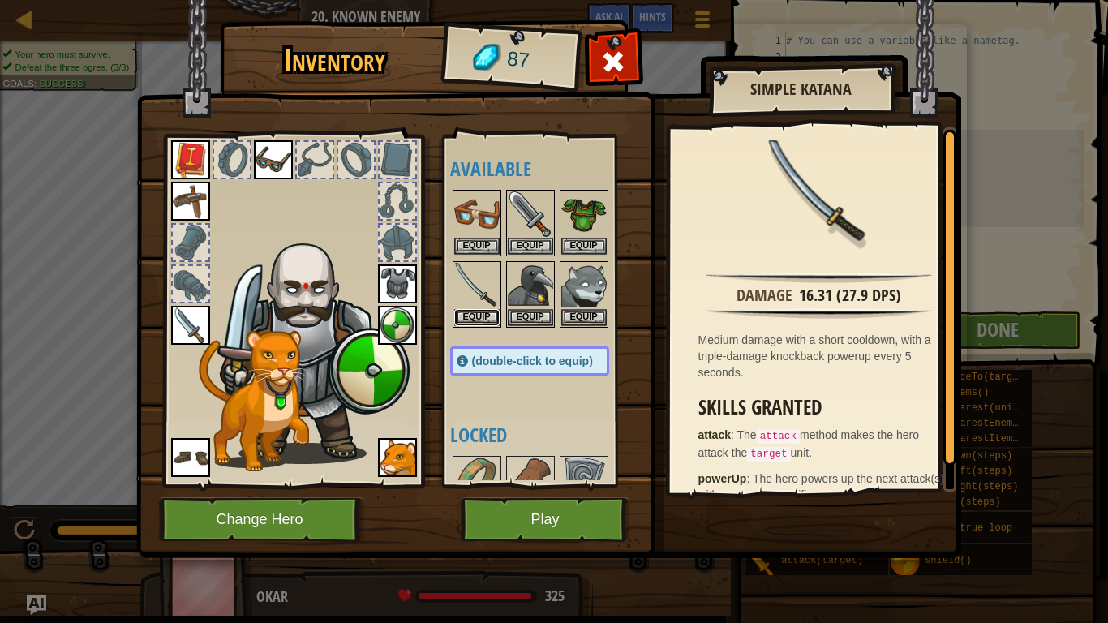
click at [484, 314] on button "Equip" at bounding box center [476, 317] width 45 height 17
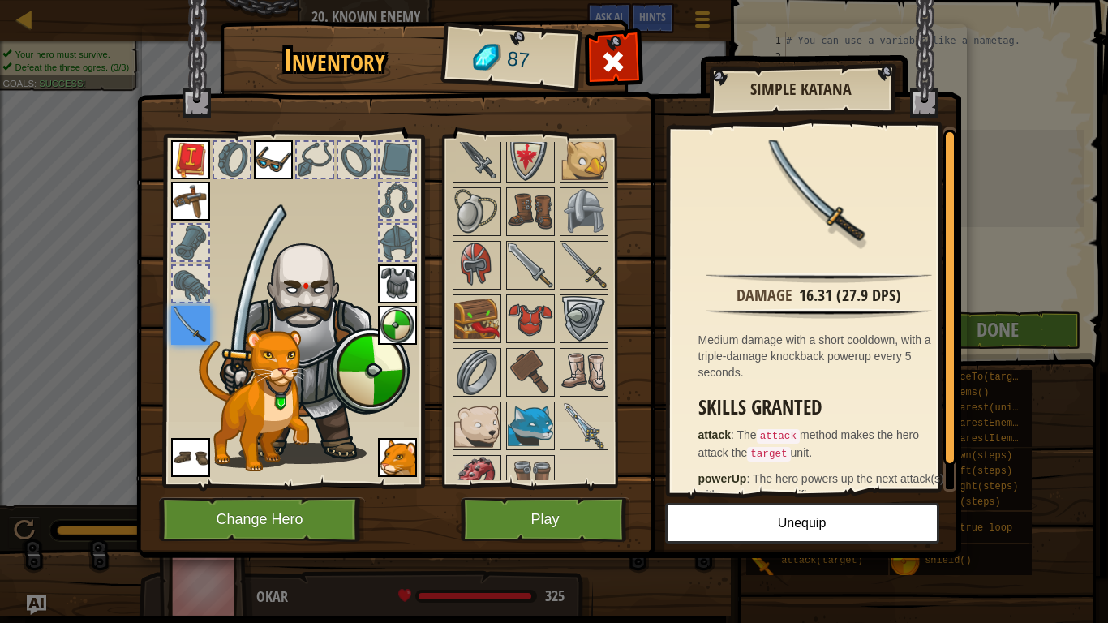
scroll to position [777, 0]
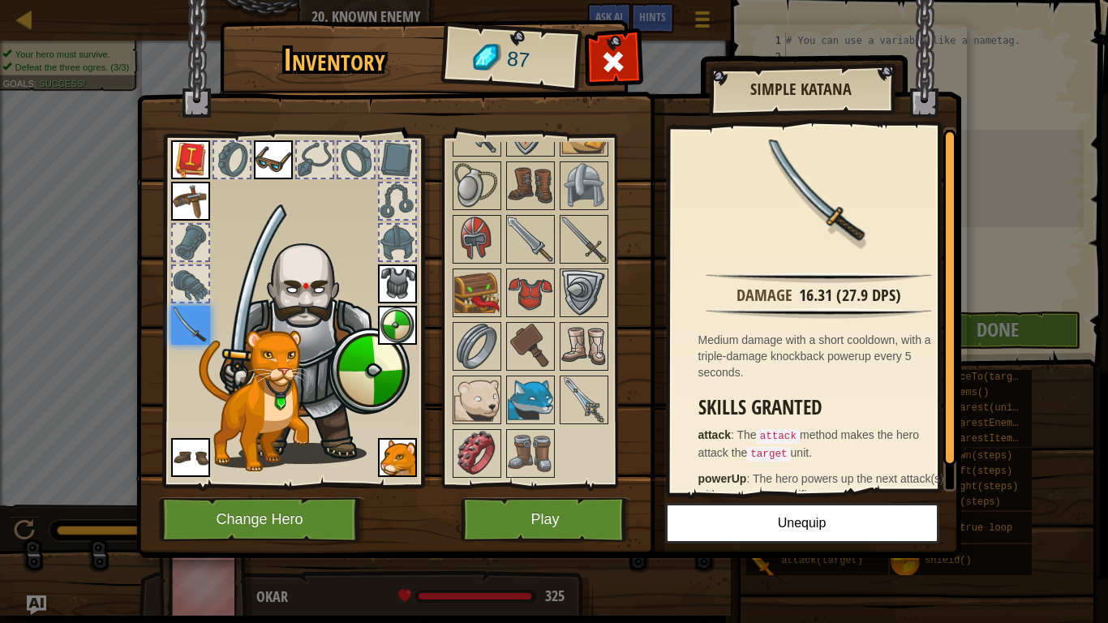
click at [476, 405] on img at bounding box center [476, 399] width 45 height 45
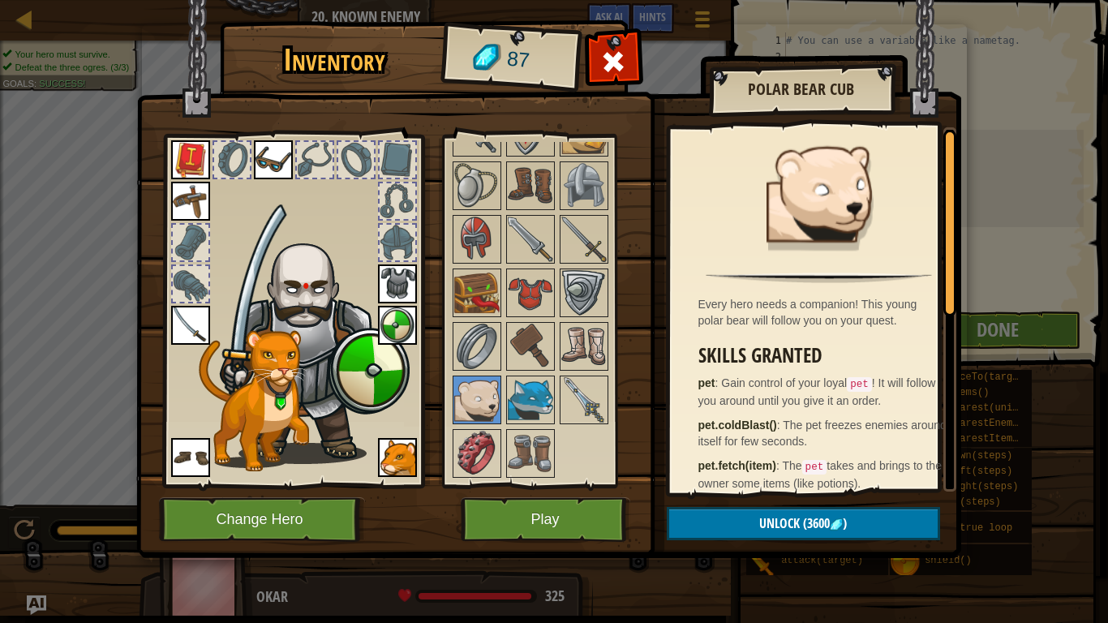
click at [486, 405] on img at bounding box center [476, 399] width 45 height 45
click at [525, 400] on img at bounding box center [530, 399] width 45 height 45
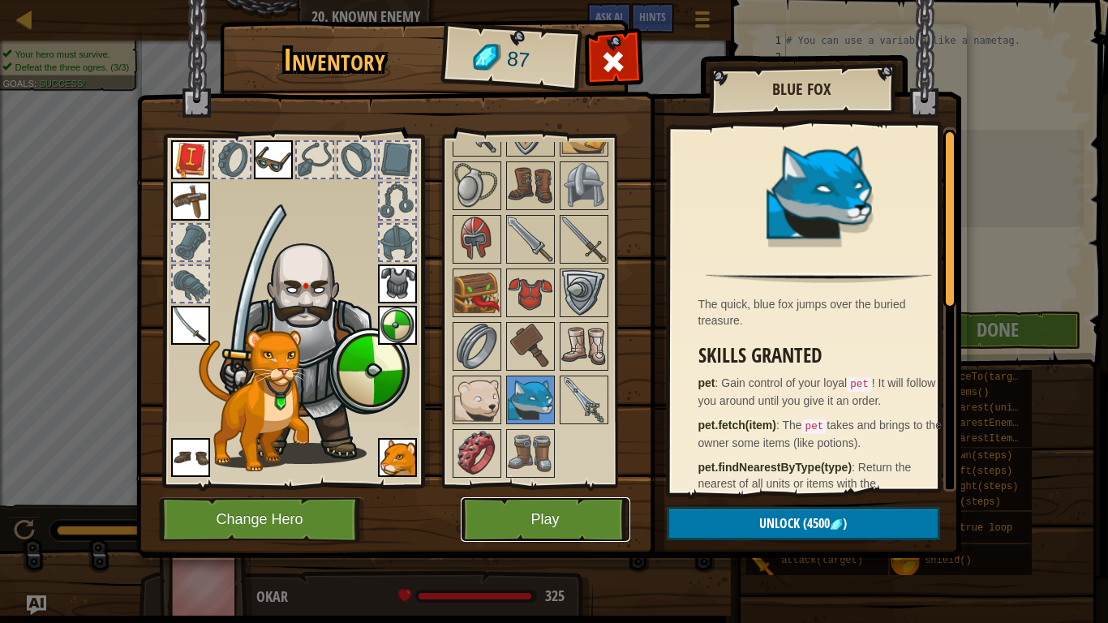
click at [544, 520] on button "Play" at bounding box center [545, 519] width 169 height 45
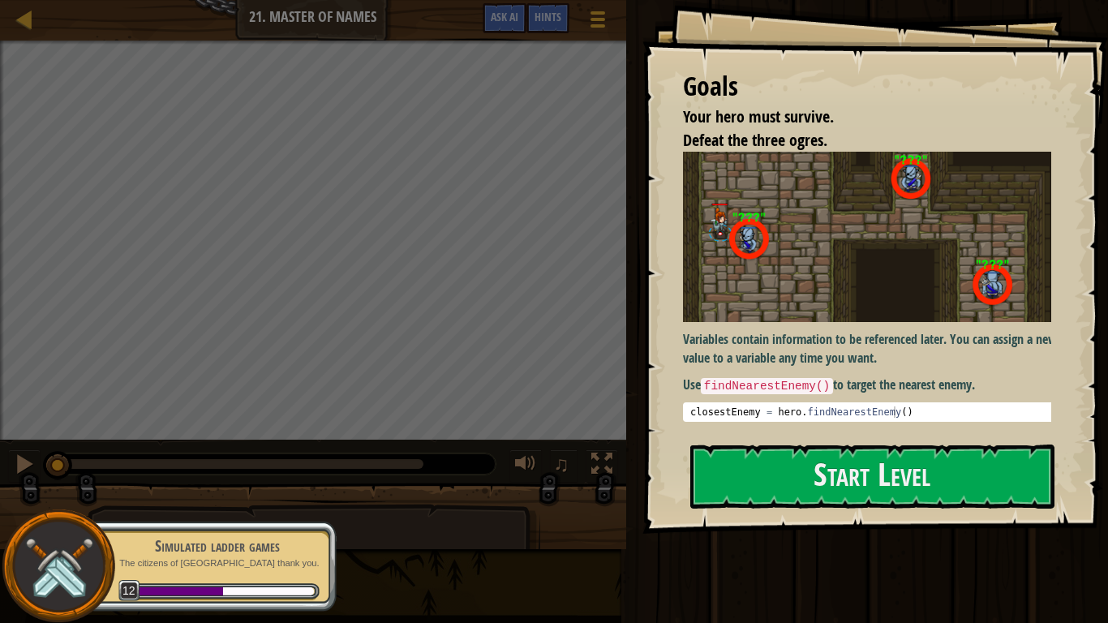
click at [780, 480] on button "Start Level" at bounding box center [872, 476] width 364 height 64
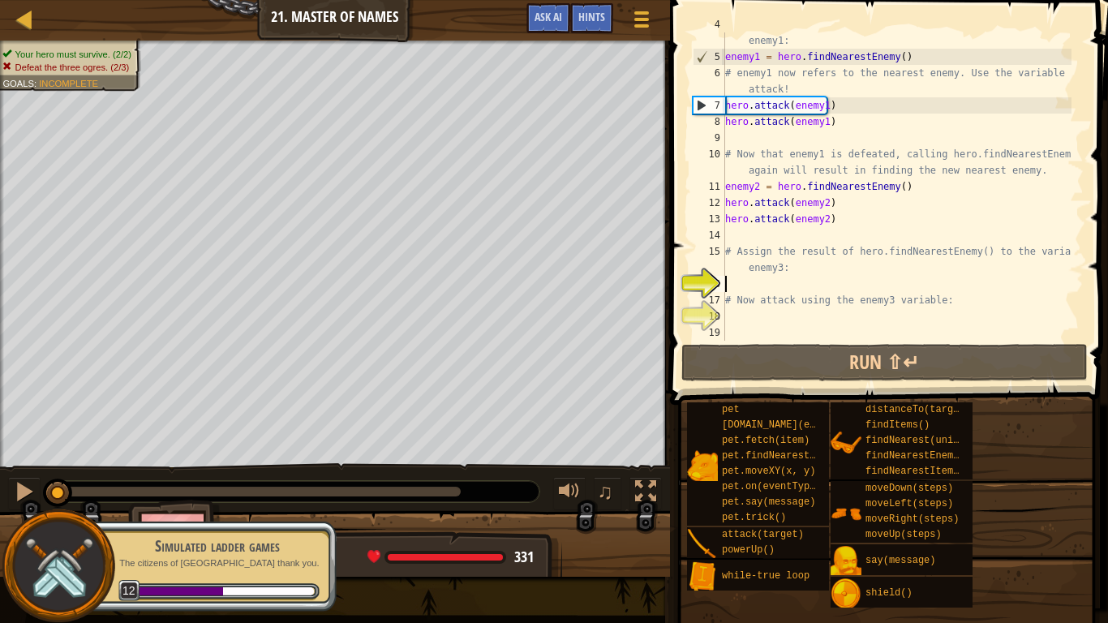
scroll to position [65, 0]
click at [751, 364] on button "Run ⇧↵" at bounding box center [884, 362] width 406 height 37
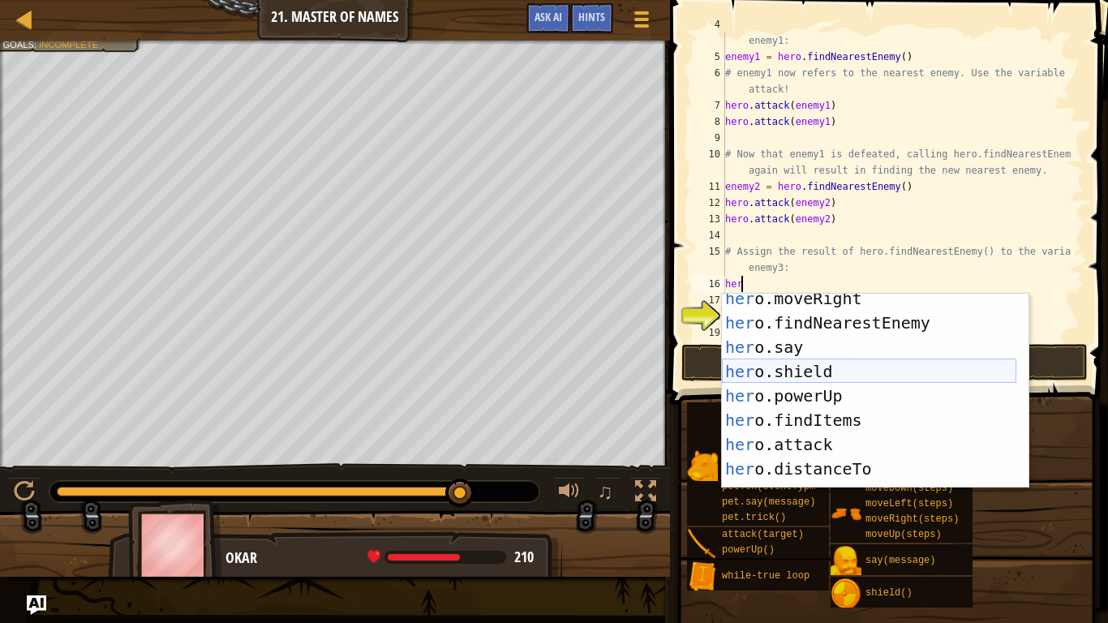
scroll to position [170, 0]
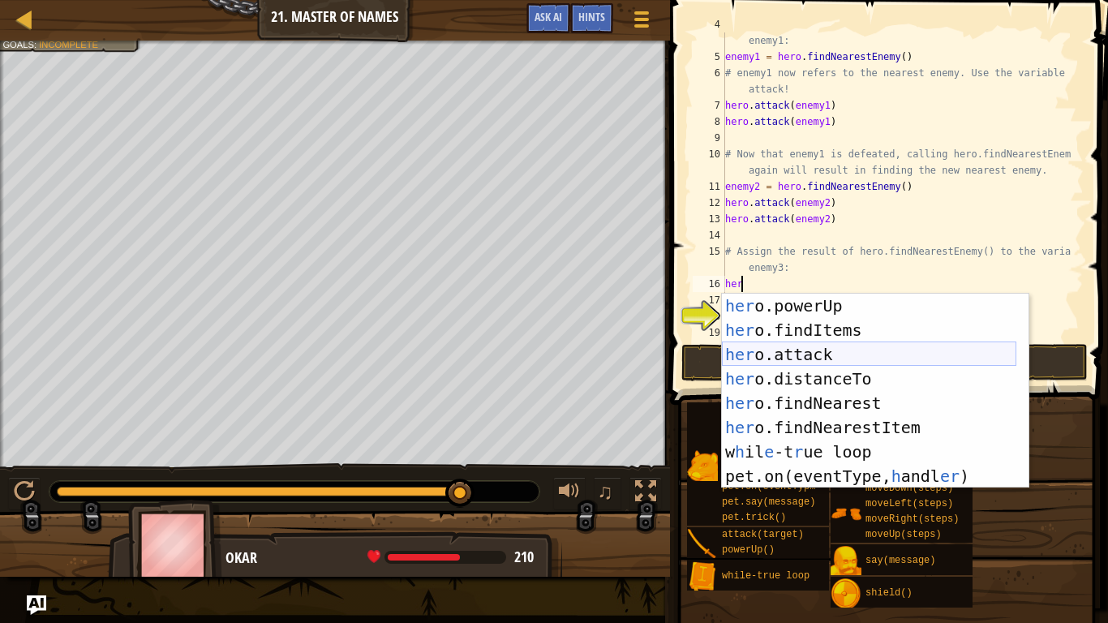
click at [803, 348] on div "her o.powerUp press enter her o.findItems press enter her o.attack press enter …" at bounding box center [869, 414] width 294 height 243
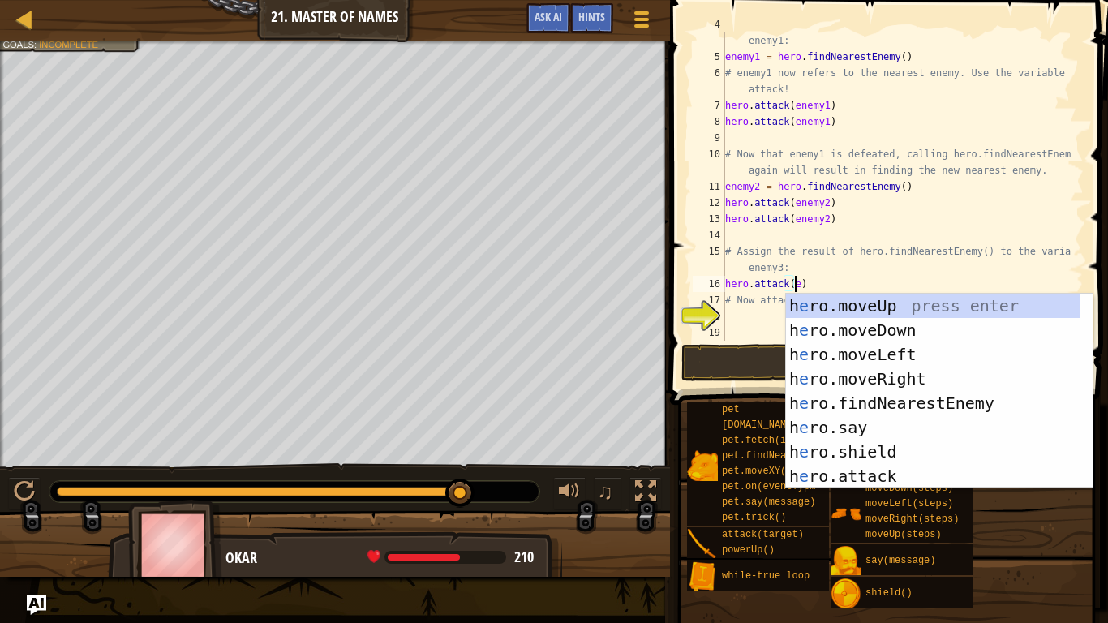
scroll to position [0, 0]
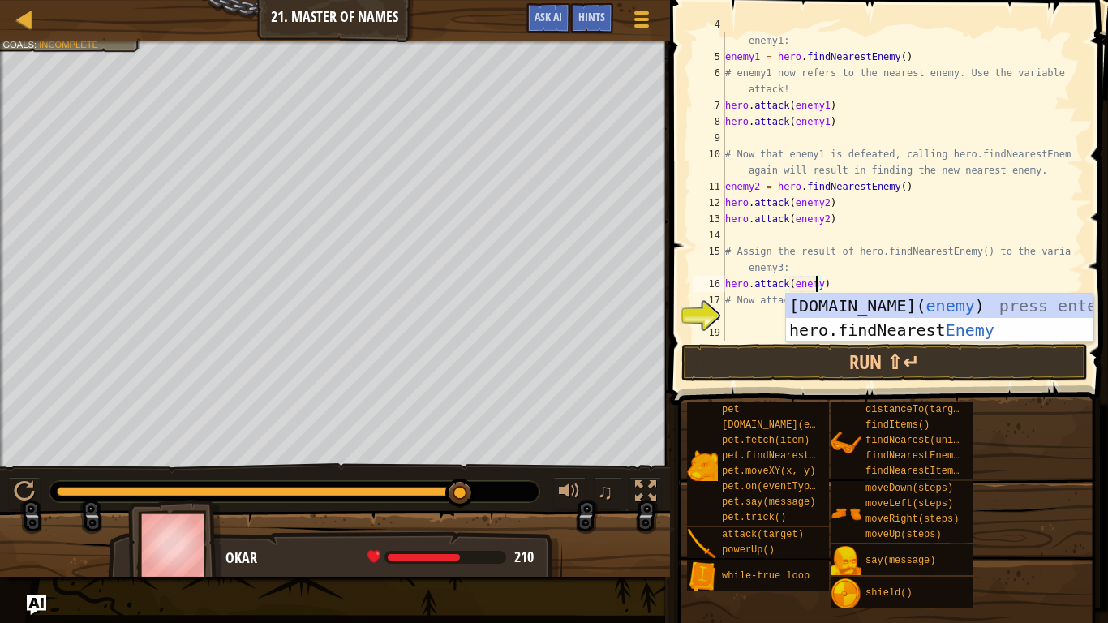
type textarea "hero.attack(enemy3)"
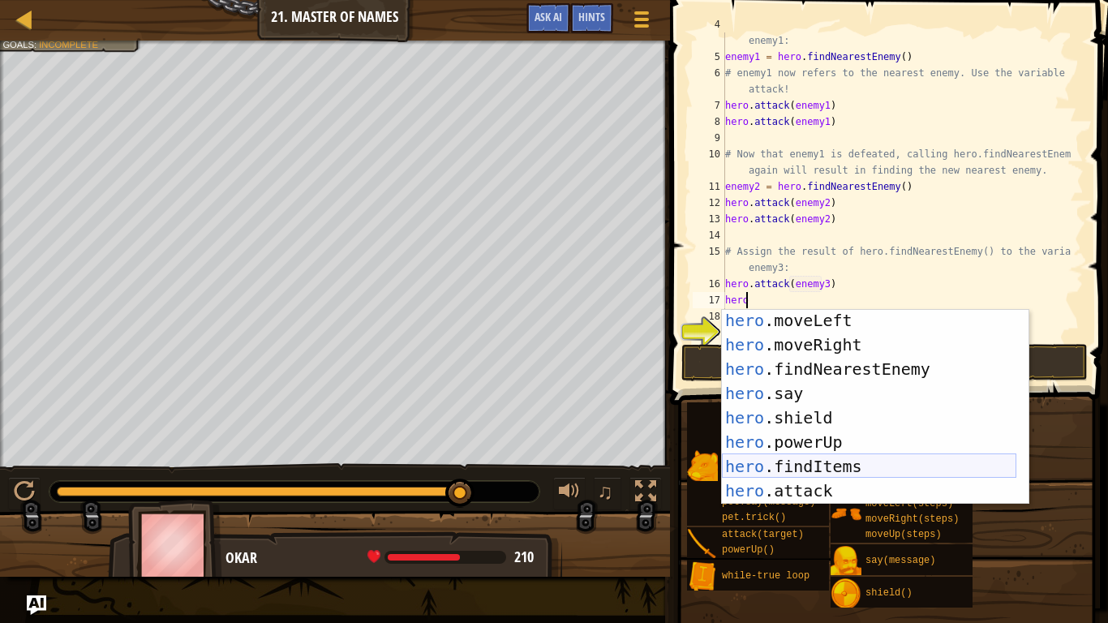
scroll to position [51, 0]
click at [772, 495] on div "hero .moveLeft press enter hero .moveRight press enter hero .findNearestEnemy p…" at bounding box center [869, 429] width 294 height 243
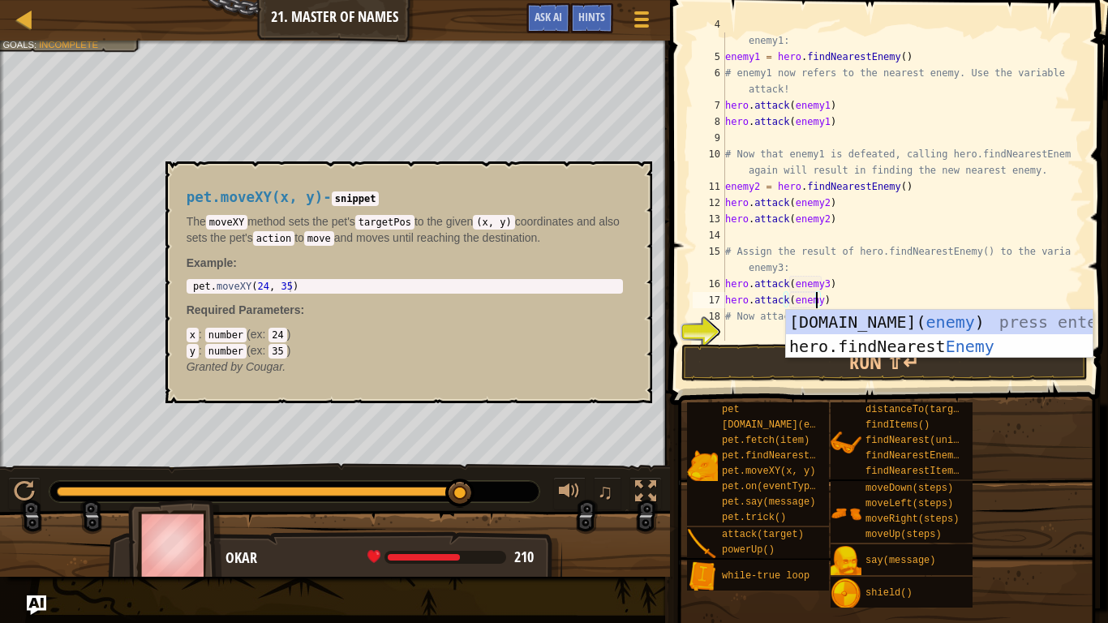
scroll to position [7, 7]
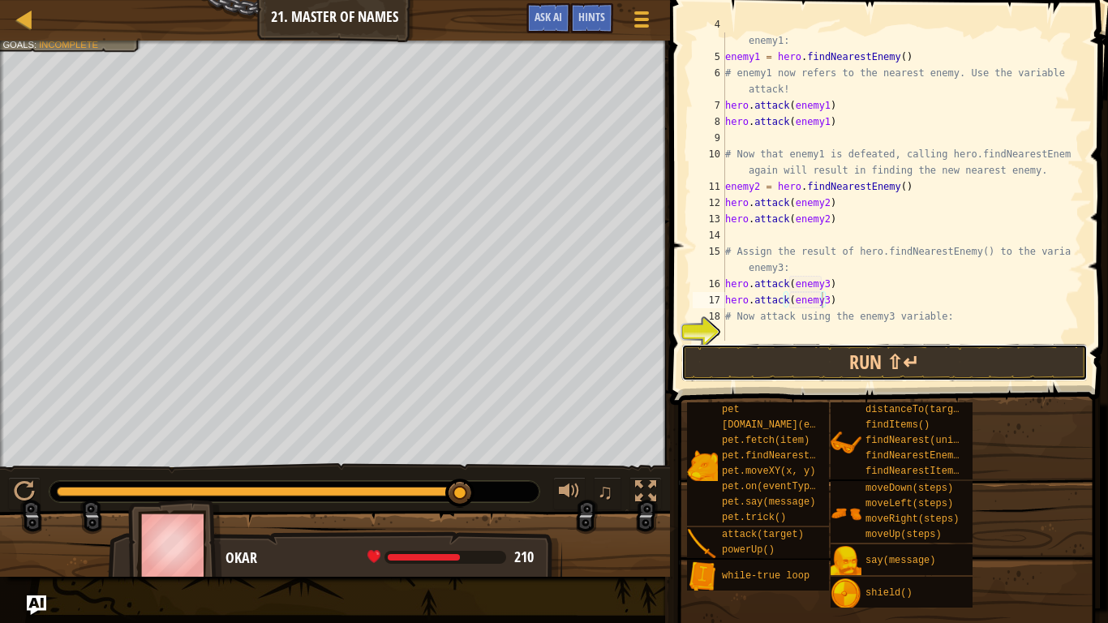
click at [762, 370] on button "Run ⇧↵" at bounding box center [884, 362] width 406 height 37
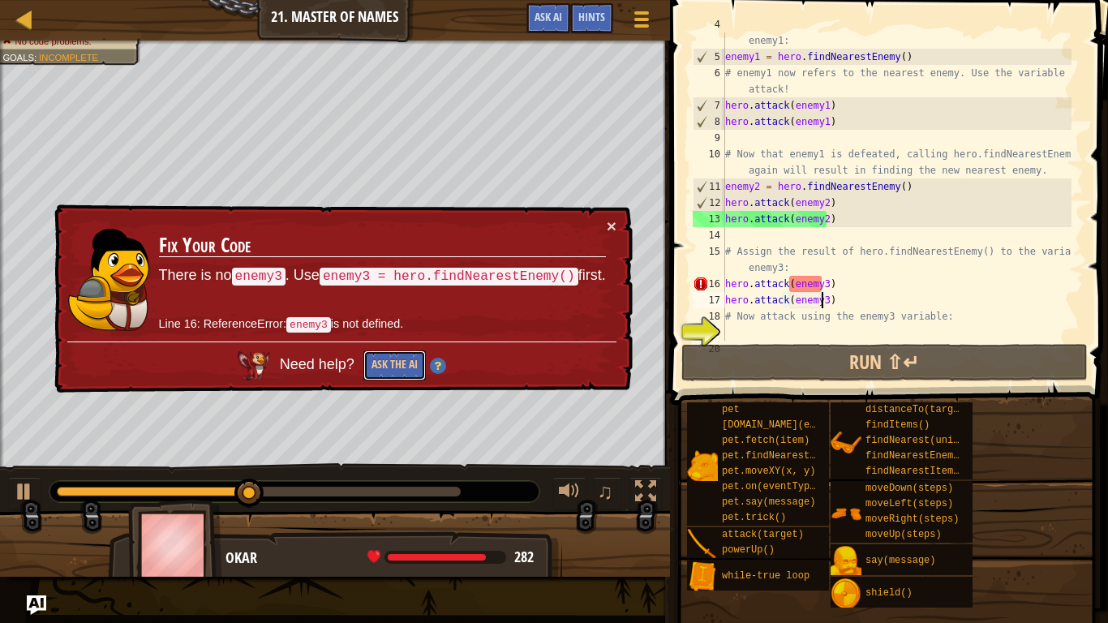
click at [372, 367] on button "Ask the AI" at bounding box center [394, 365] width 62 height 30
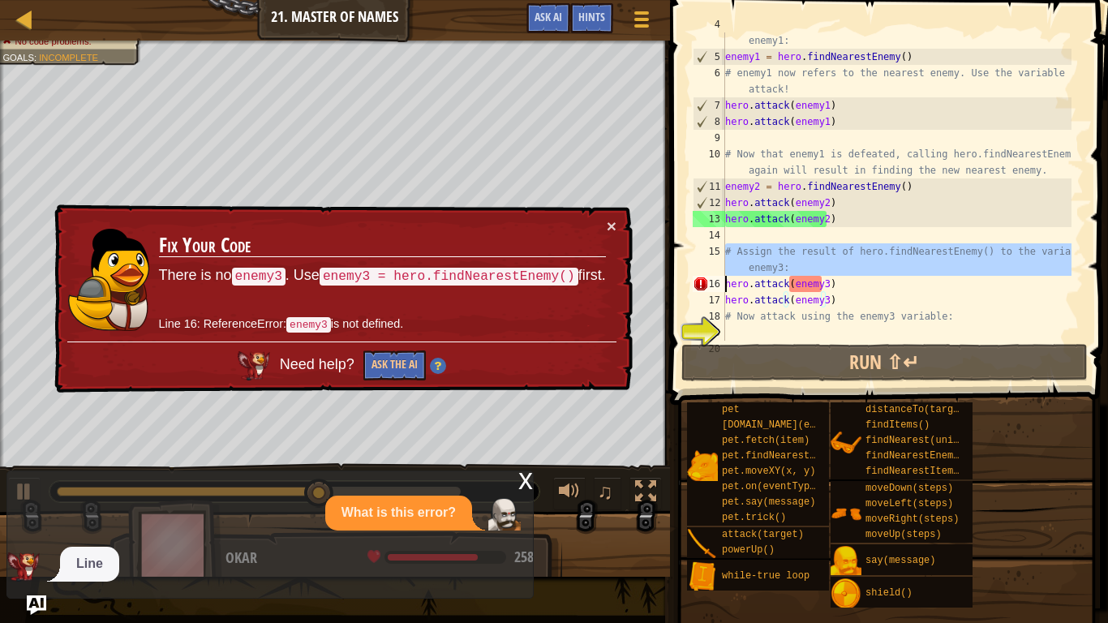
click at [722, 272] on div "15" at bounding box center [708, 259] width 32 height 32
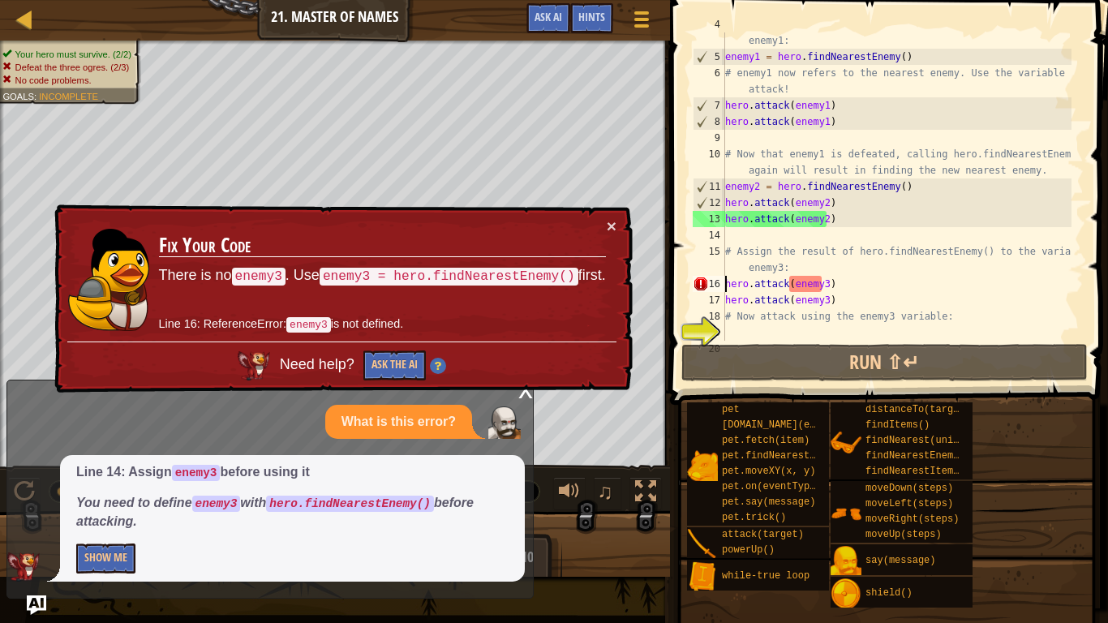
click at [1002, 312] on div "# Assign the result of hero.findNearestEnemy() to the variable enemy1: enemy1 =…" at bounding box center [896, 194] width 349 height 357
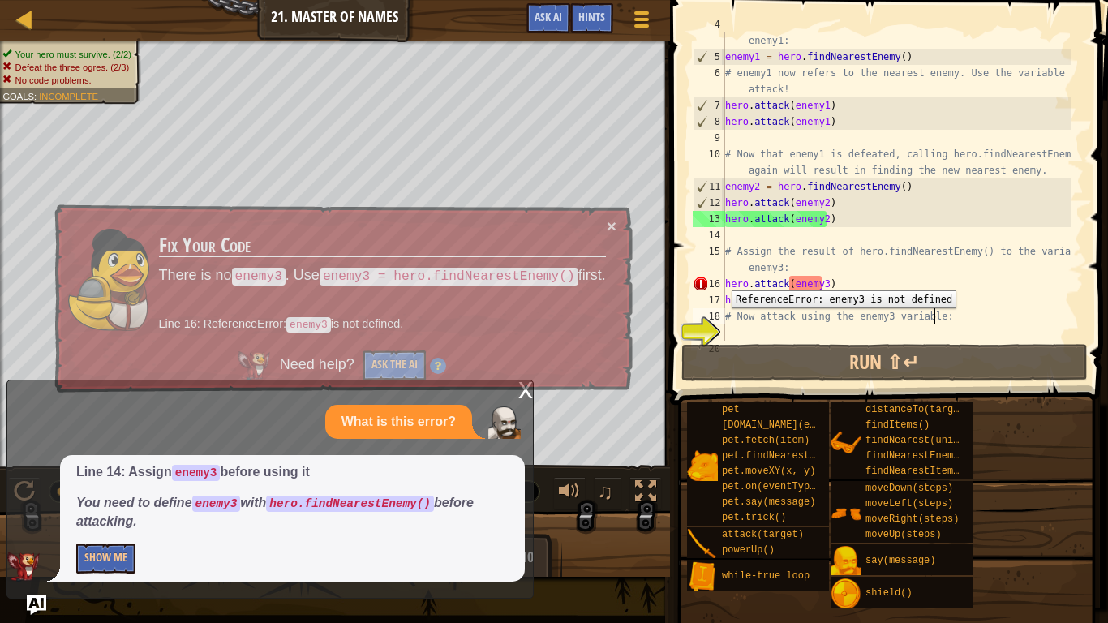
click at [719, 278] on div "16" at bounding box center [708, 284] width 32 height 16
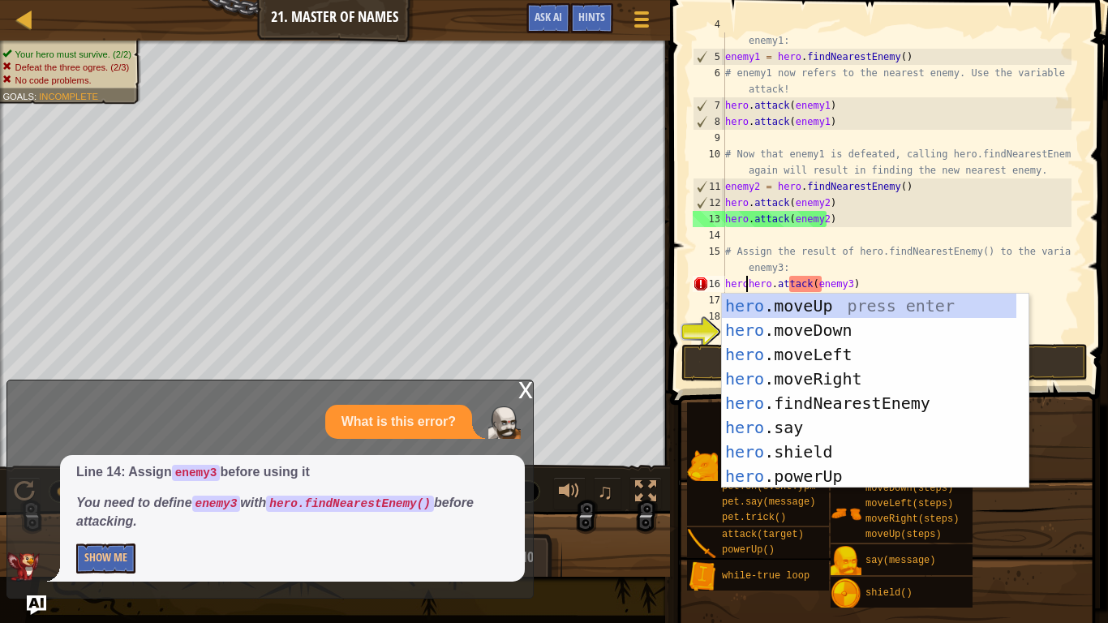
scroll to position [7, 2]
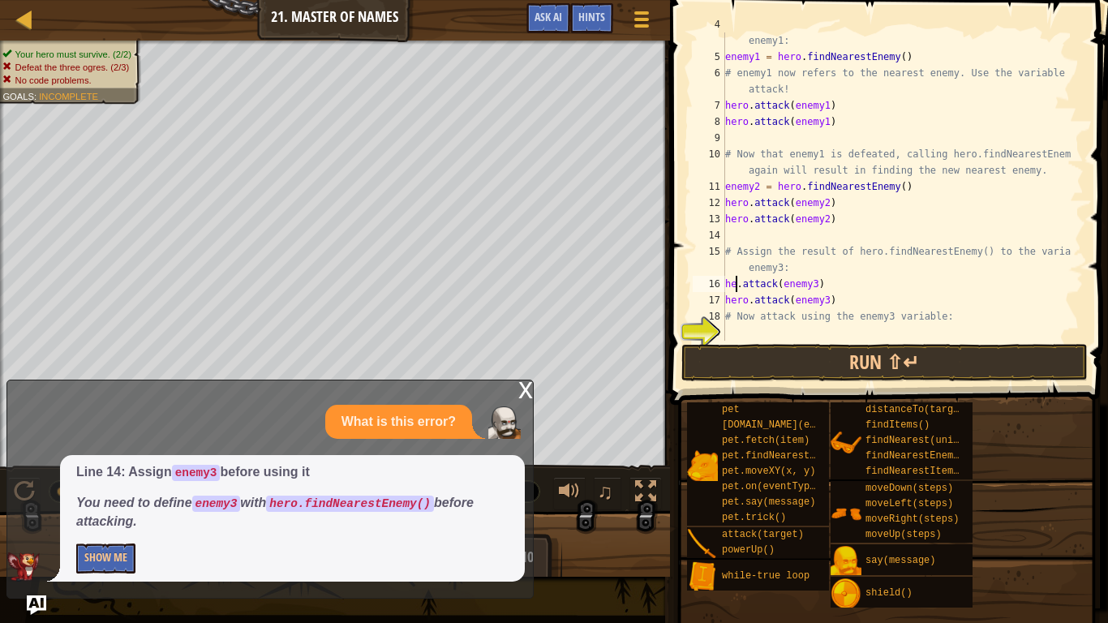
type textarea ".attack(enemy3)"
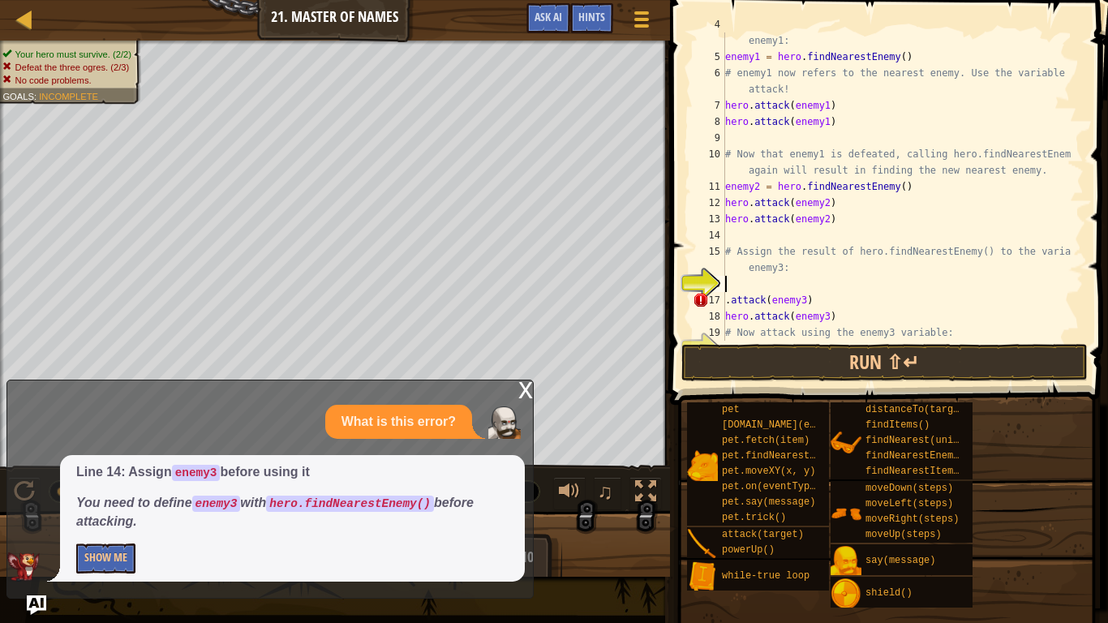
click at [730, 281] on div "# Assign the result of hero.findNearestEnemy() to the variable enemy1: enemy1 =…" at bounding box center [896, 194] width 349 height 357
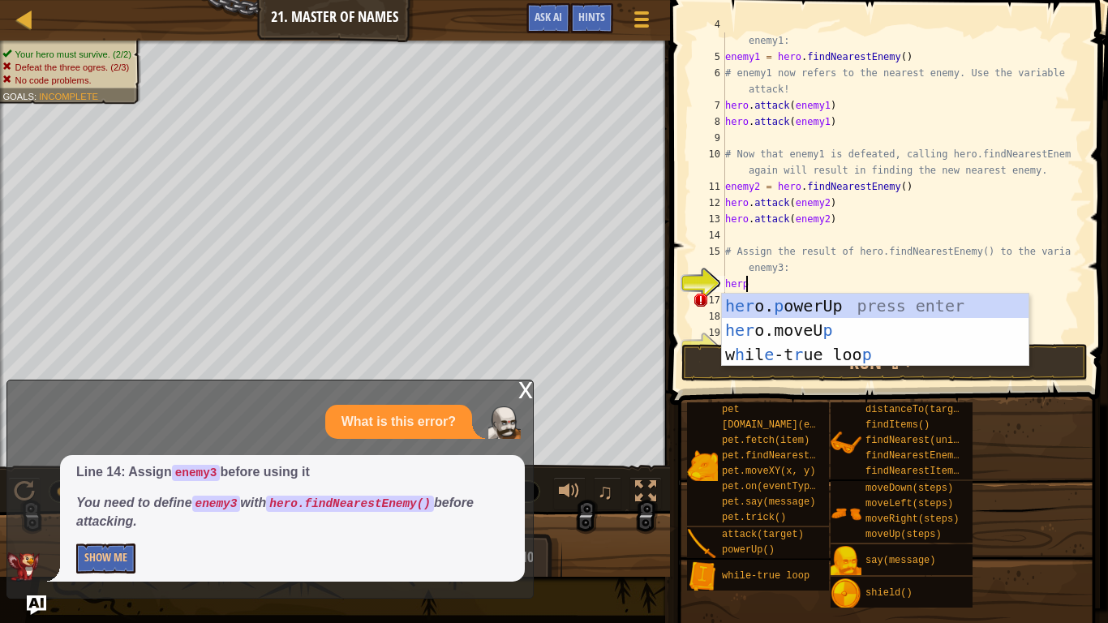
scroll to position [7, 1]
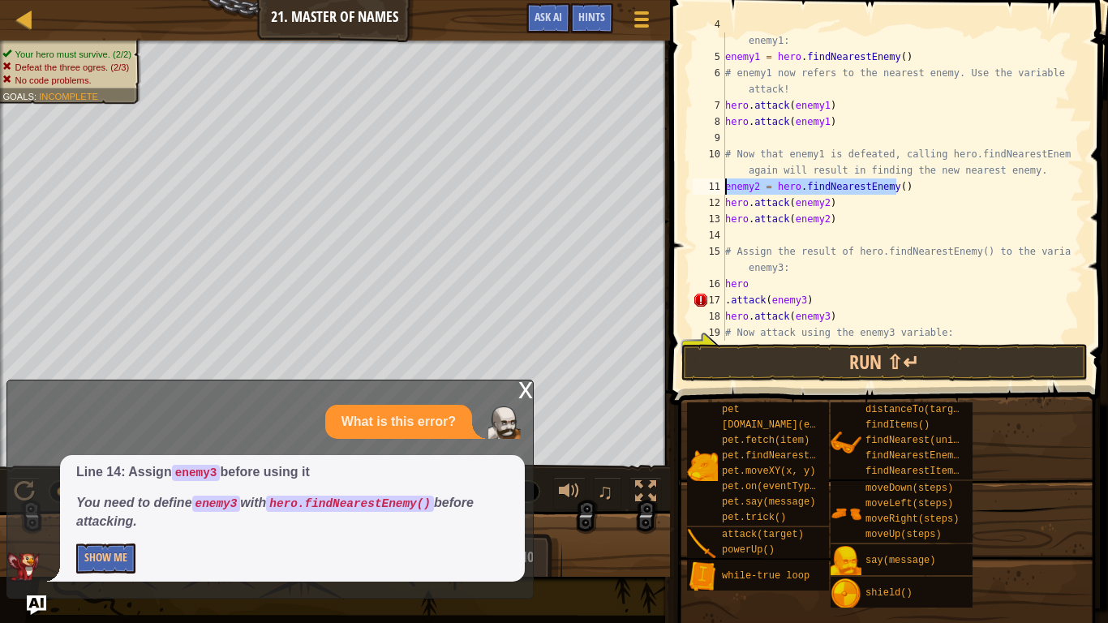
drag, startPoint x: 906, startPoint y: 186, endPoint x: 720, endPoint y: 191, distance: 186.5
click at [720, 191] on div "hero 4 5 6 7 8 9 10 11 12 13 14 15 16 17 18 19 20 21 # Assign the result of her…" at bounding box center [886, 186] width 394 height 308
click at [763, 281] on div "# Assign the result of hero.findNearestEnemy() to the variable enemy1: enemy1 =…" at bounding box center [896, 194] width 349 height 357
type textarea "h"
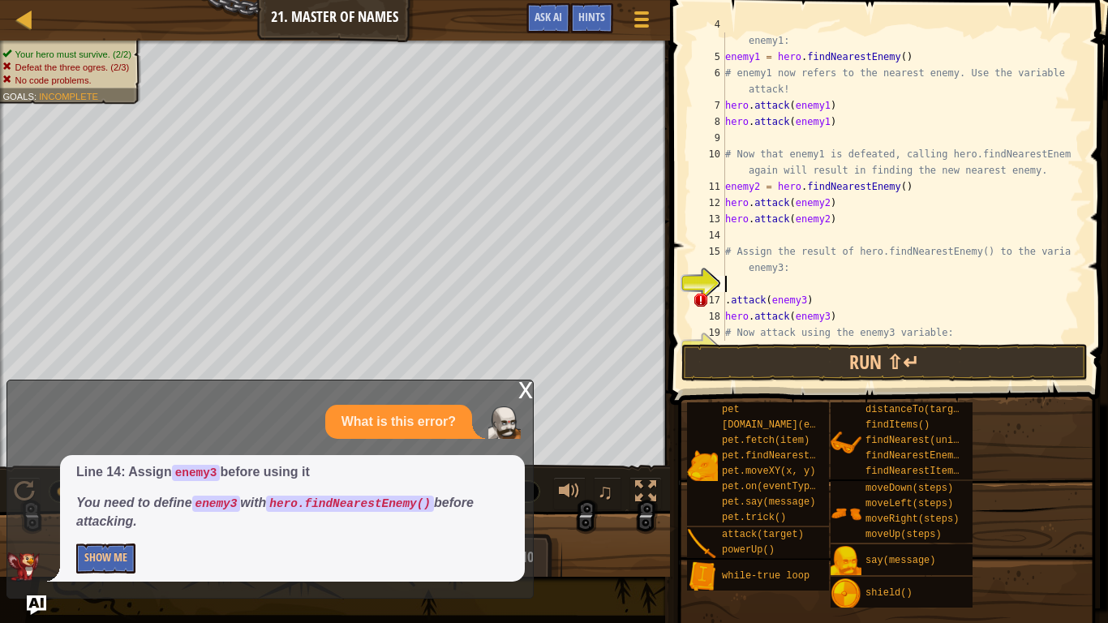
paste textarea "enemy2 = hero.findNearestEnemy()"
click at [752, 285] on div "# Assign the result of hero.findNearestEnemy() to the variable enemy1: enemy1 =…" at bounding box center [896, 194] width 349 height 357
click at [760, 285] on div "# Assign the result of hero.findNearestEnemy() to the variable enemy1: enemy1 =…" at bounding box center [896, 194] width 349 height 357
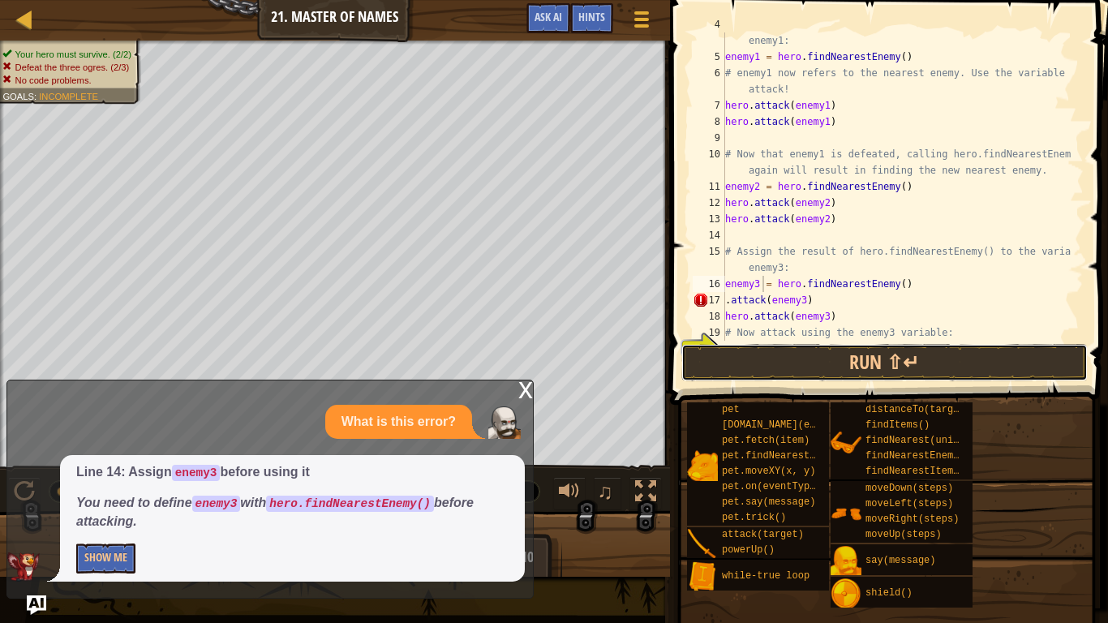
click at [756, 361] on button "Run ⇧↵" at bounding box center [884, 362] width 406 height 37
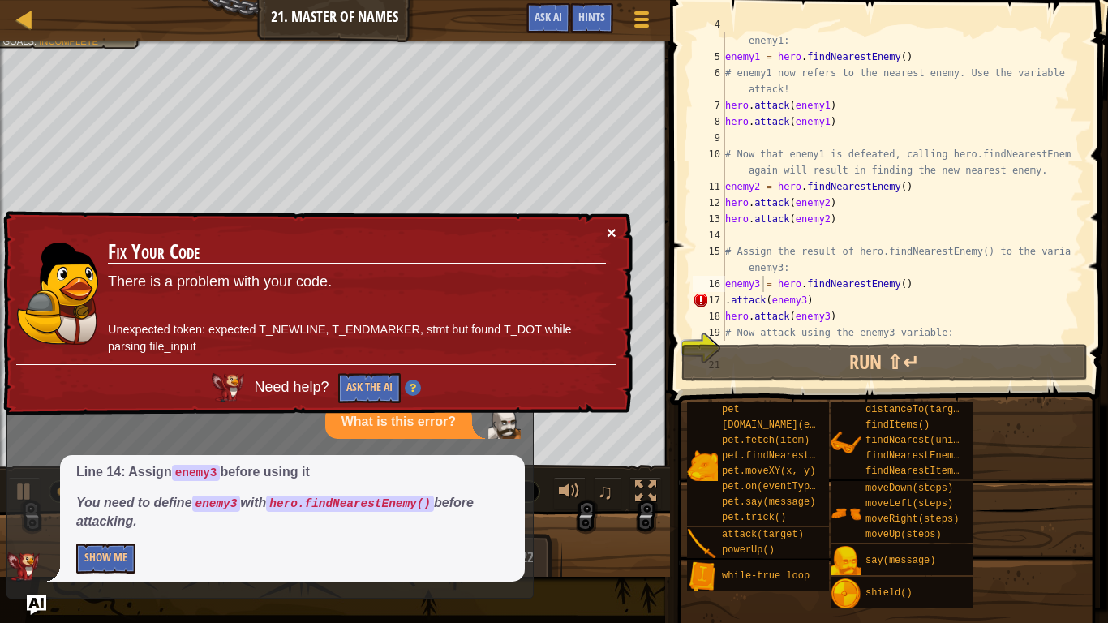
click at [612, 225] on button "×" at bounding box center [611, 232] width 10 height 17
click at [725, 297] on div "# Assign the result of hero.findNearestEnemy() to the variable enemy1: enemy1 =…" at bounding box center [896, 194] width 349 height 357
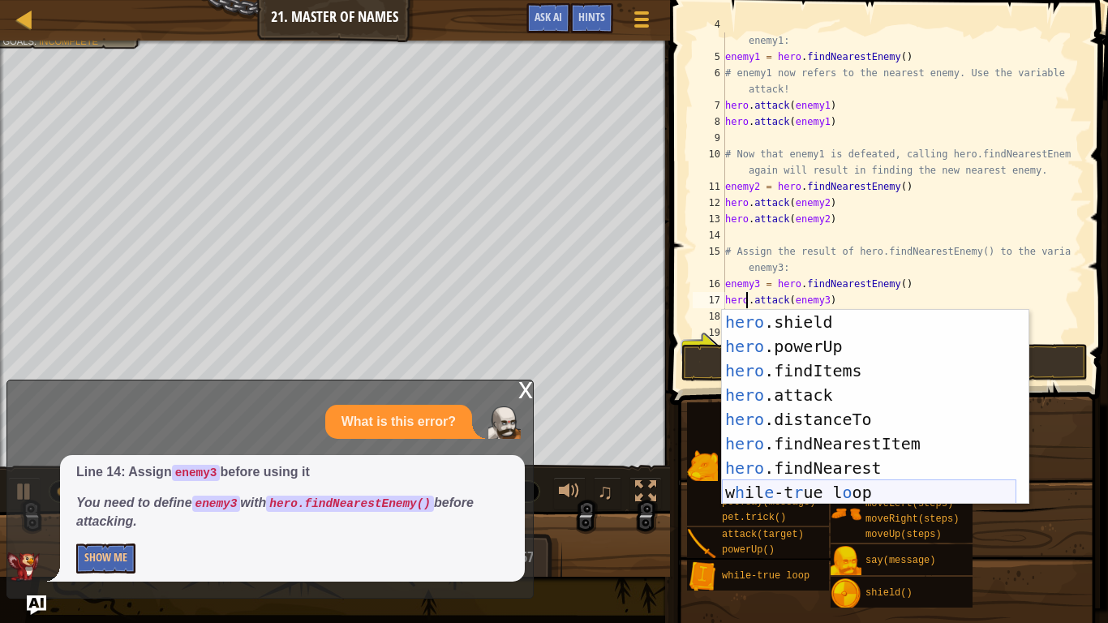
scroll to position [146, 0]
click at [770, 388] on div "hero .shield press enter hero .powerUp press enter hero .findItems press enter …" at bounding box center [869, 431] width 294 height 243
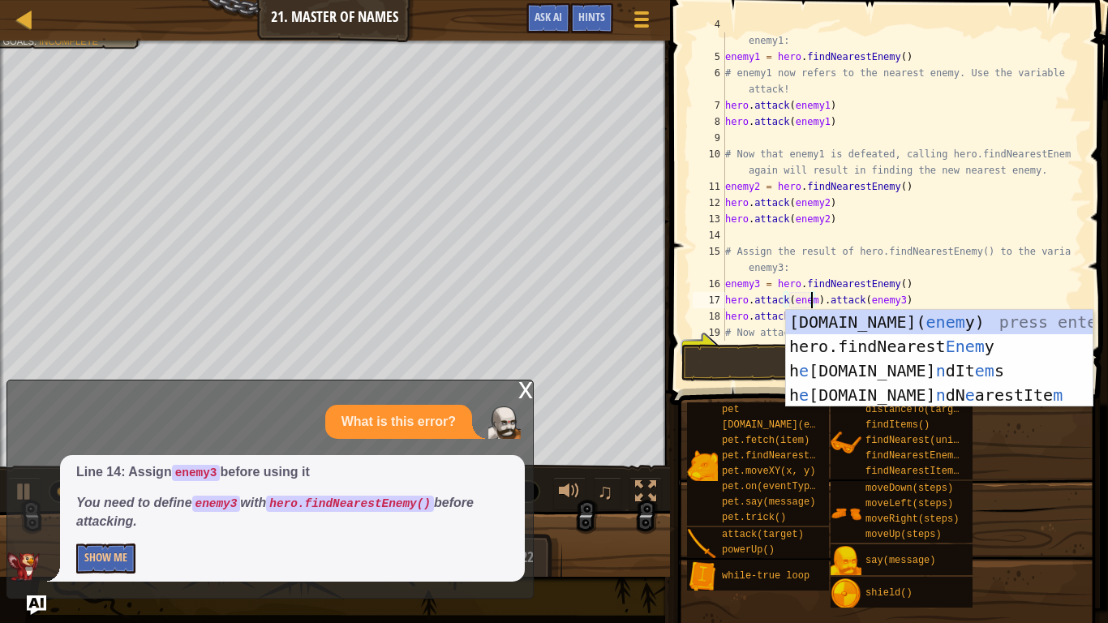
scroll to position [7, 7]
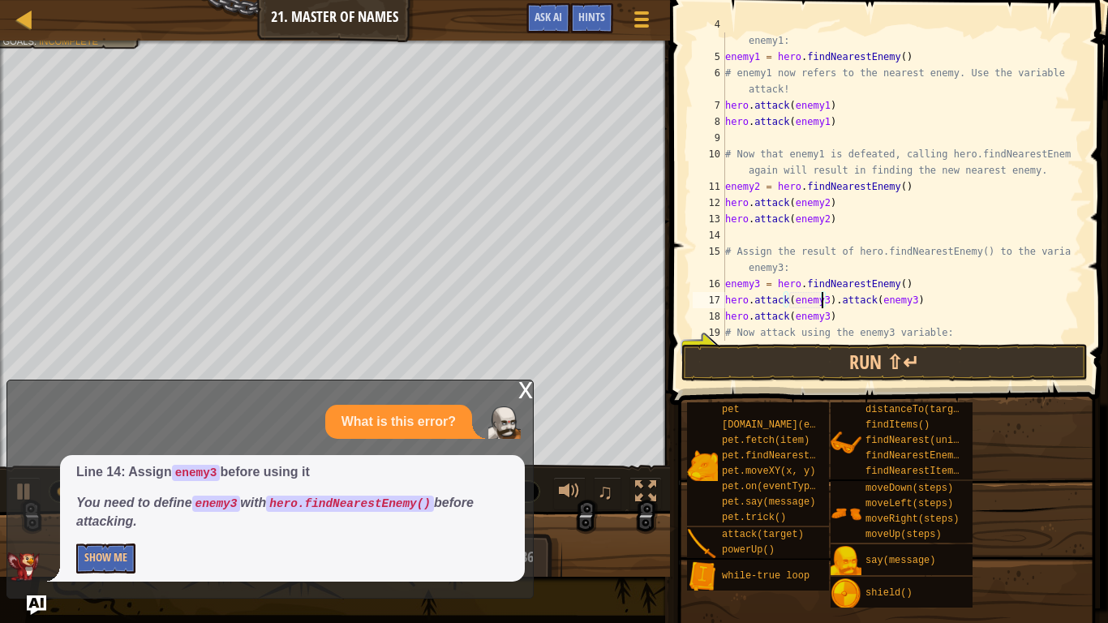
click at [905, 298] on div "# Assign the result of hero.findNearestEnemy() to the variable enemy1: enemy1 =…" at bounding box center [896, 194] width 349 height 357
type textarea "hero.attack(enemy3)"
click at [759, 364] on button "Run ⇧↵" at bounding box center [884, 362] width 406 height 37
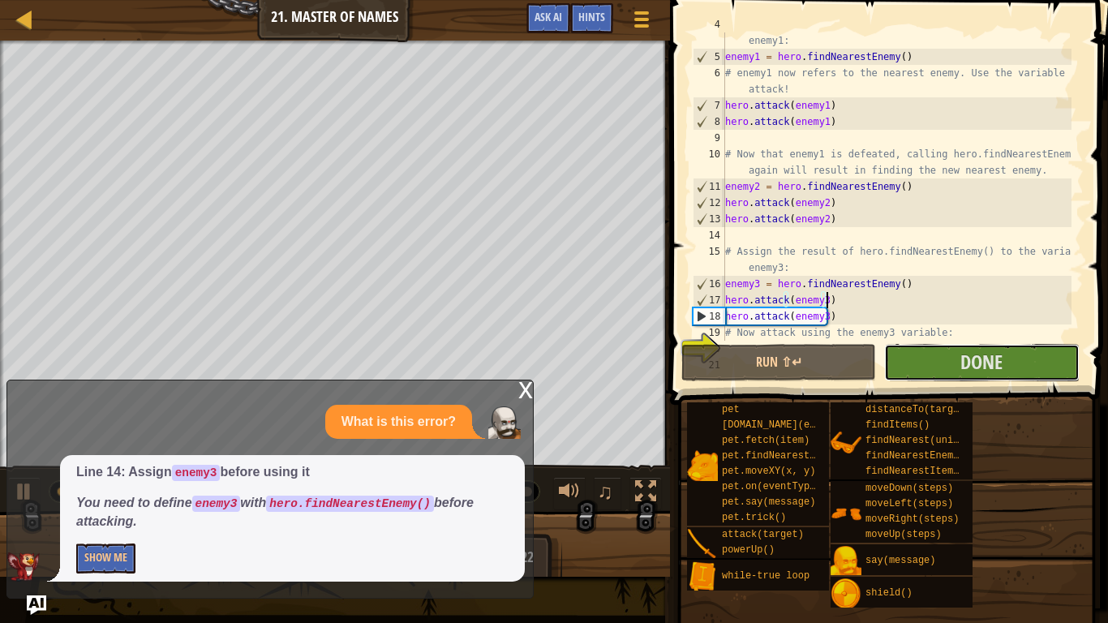
click at [903, 371] on button "Done" at bounding box center [981, 362] width 195 height 37
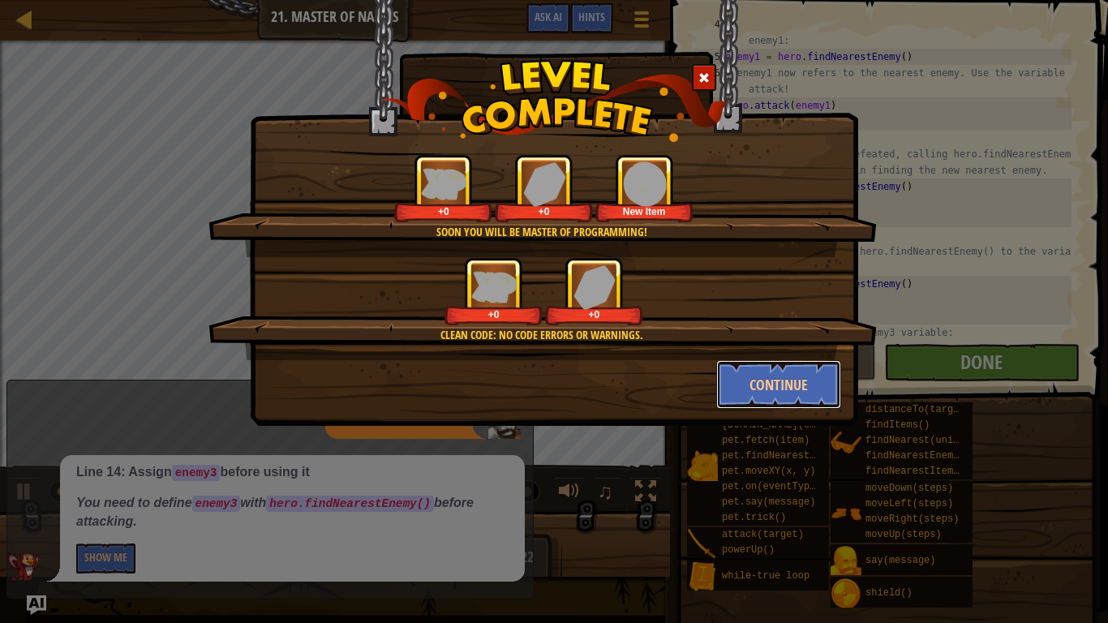
click at [760, 386] on button "Continue" at bounding box center [779, 384] width 126 height 49
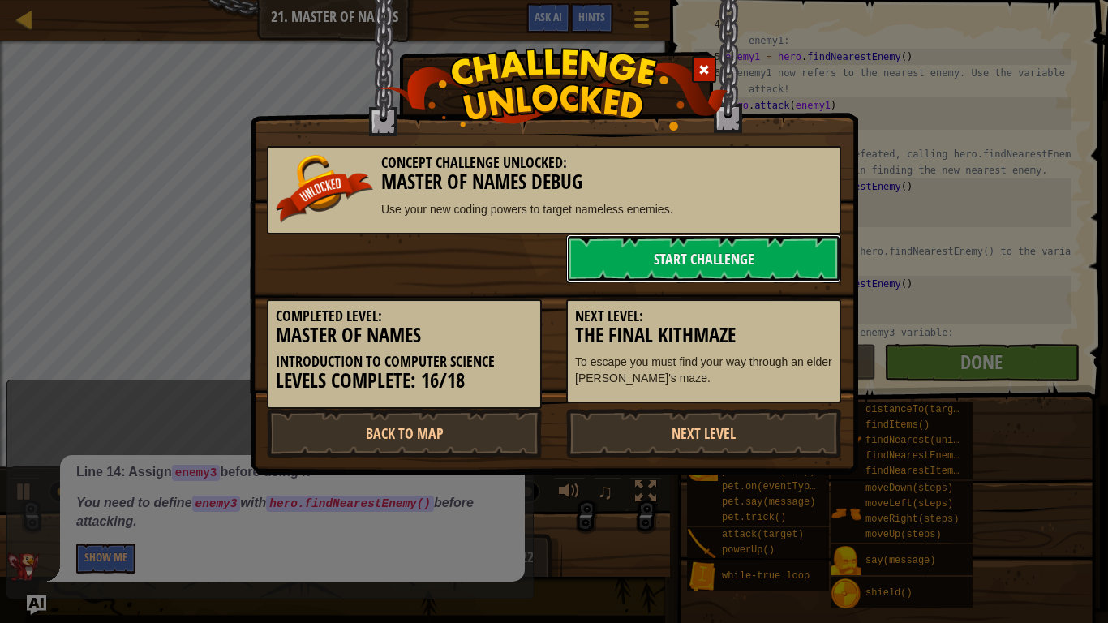
click at [694, 258] on link "Start Challenge" at bounding box center [703, 258] width 275 height 49
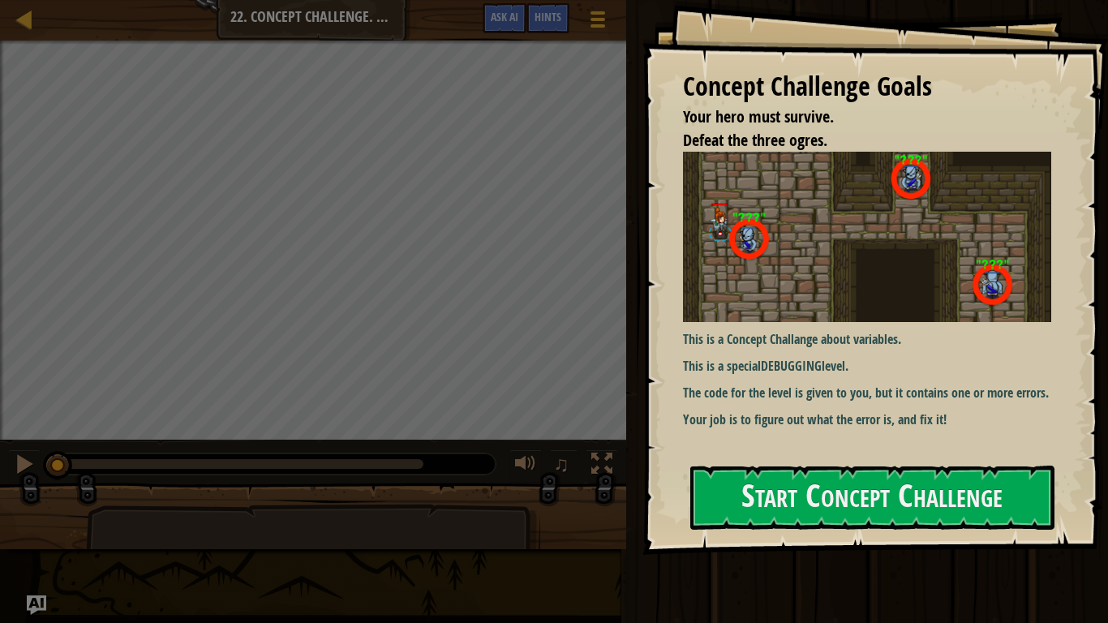
click at [790, 402] on p "The code for the level is given to you, but it contains one or more errors." at bounding box center [873, 392] width 380 height 19
click at [832, 512] on button "Start Concept Challenge" at bounding box center [872, 497] width 364 height 64
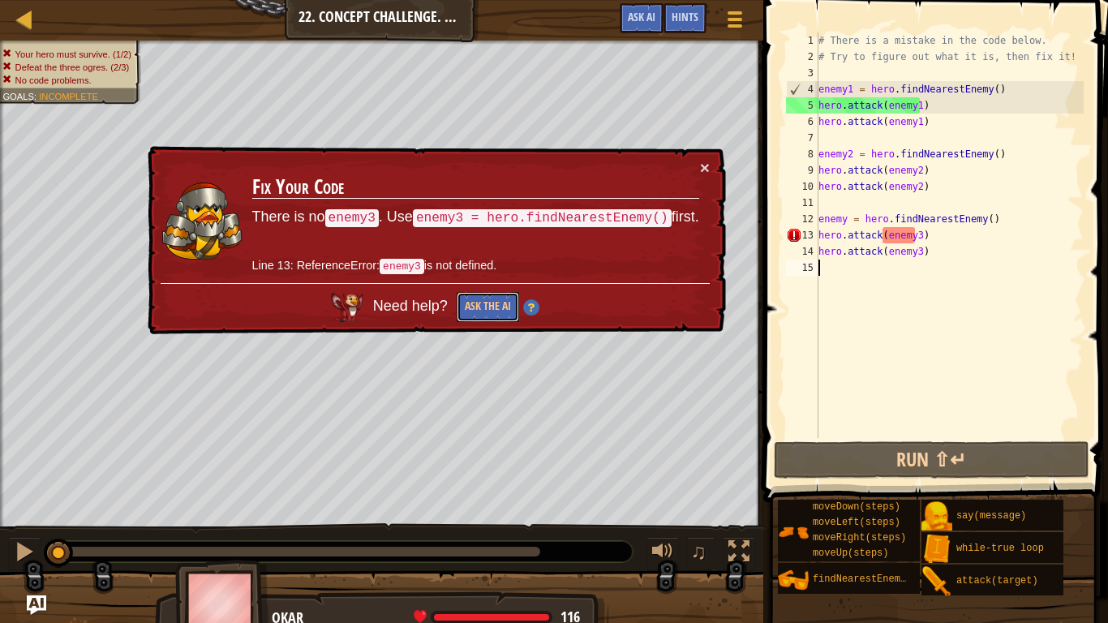
click at [493, 310] on button "Ask the AI" at bounding box center [487, 307] width 62 height 30
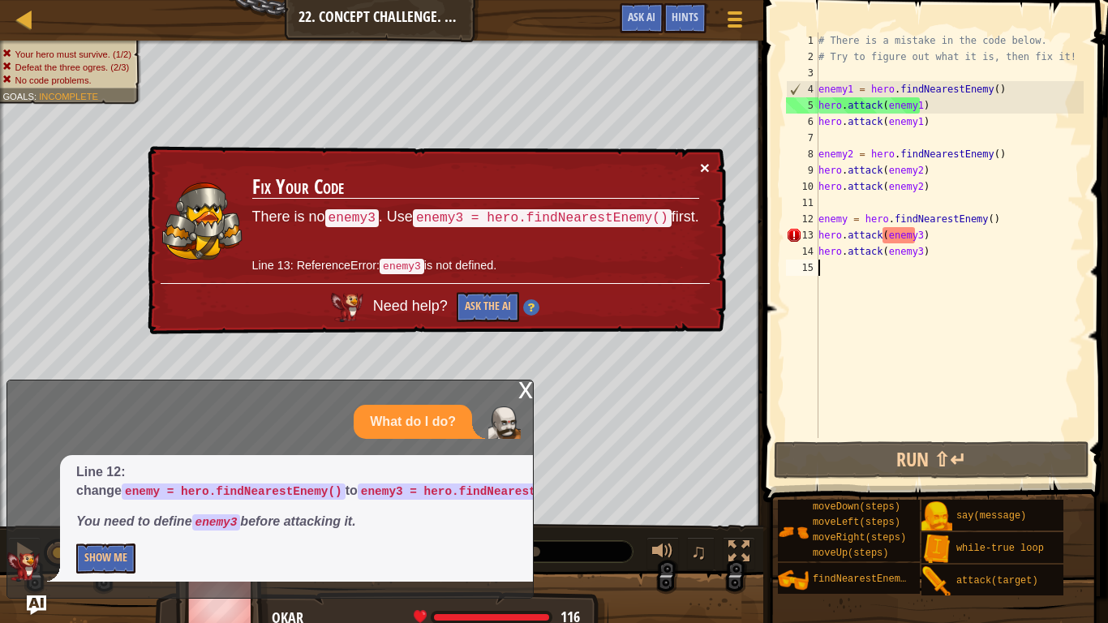
click at [702, 165] on button "×" at bounding box center [705, 167] width 10 height 17
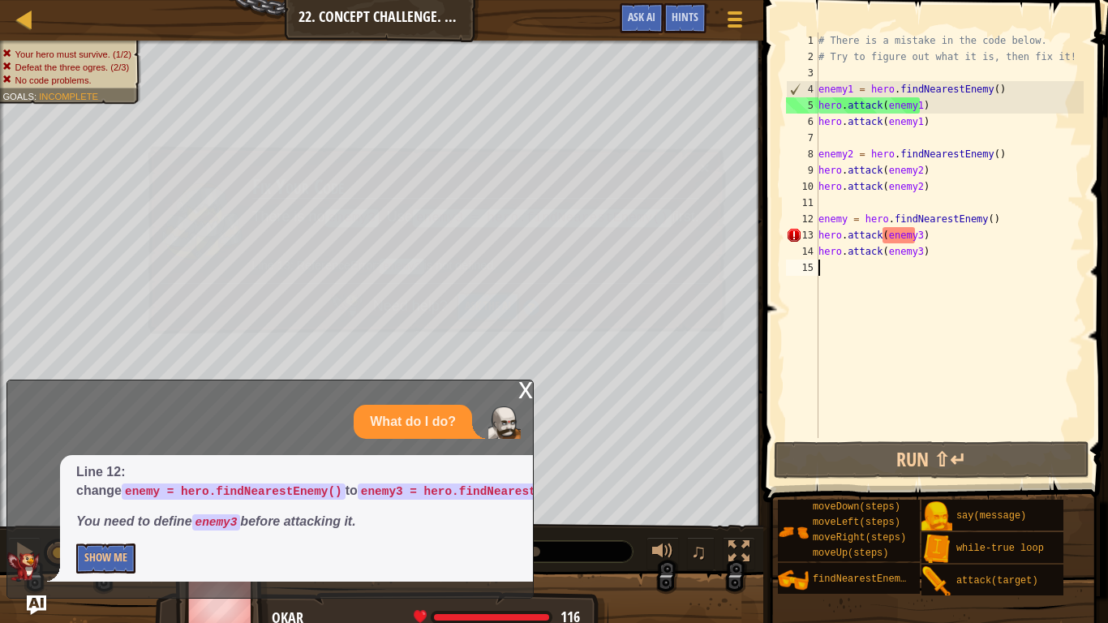
click at [846, 221] on div "# There is a mistake in the code below. # Try to figure out what it is, then fi…" at bounding box center [949, 251] width 268 height 438
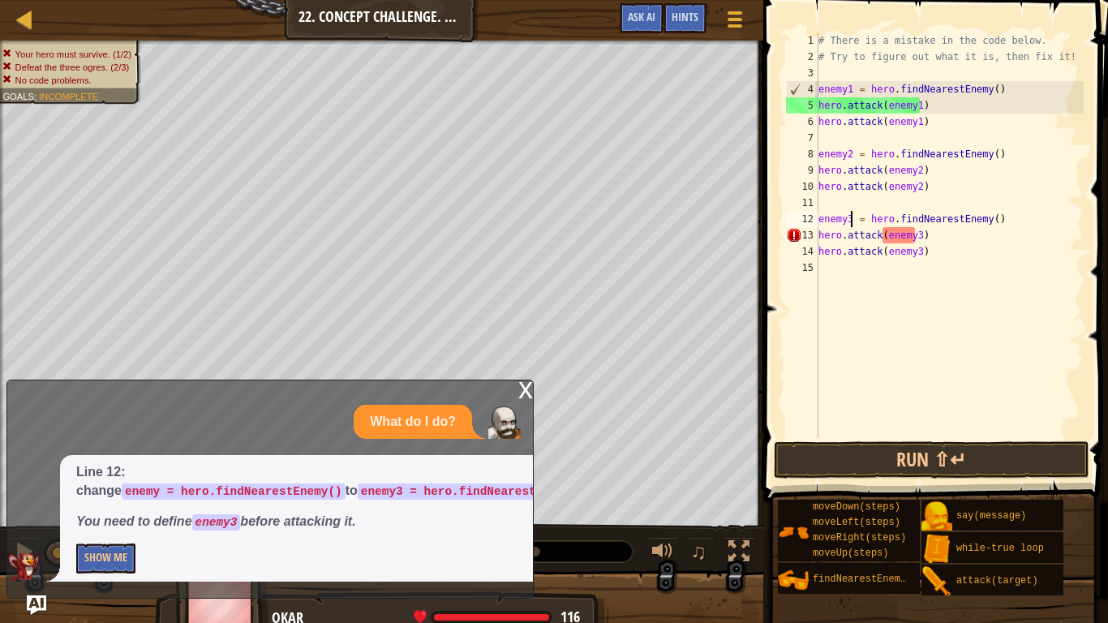
scroll to position [7, 2]
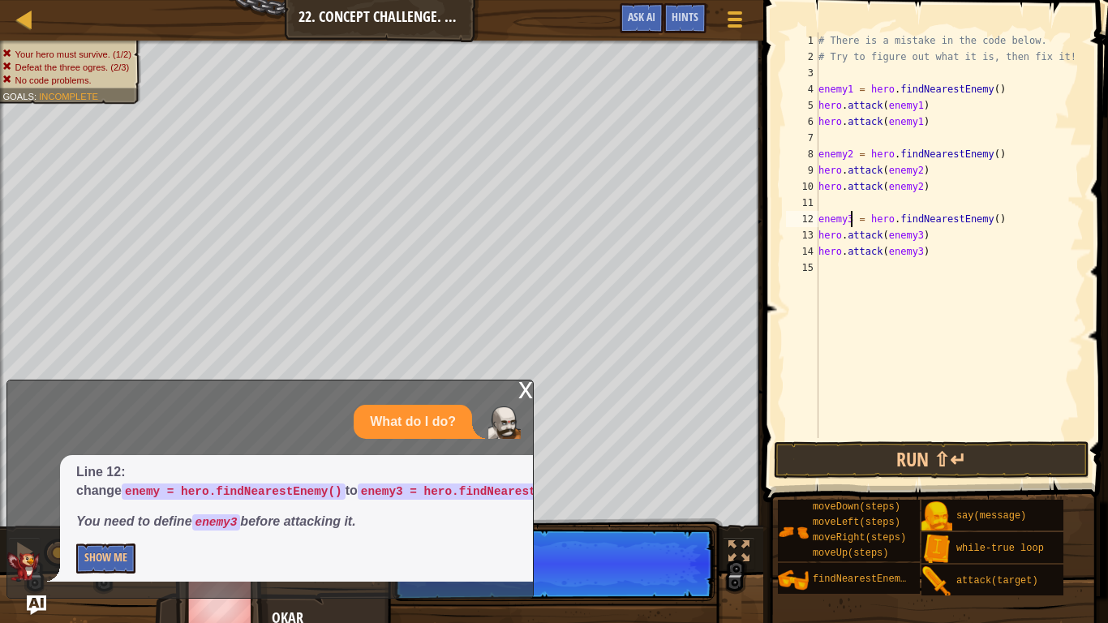
type textarea "enemy3 = hero.findNearestEnemy()"
click at [875, 466] on button "Run ⇧↵" at bounding box center [930, 459] width 315 height 37
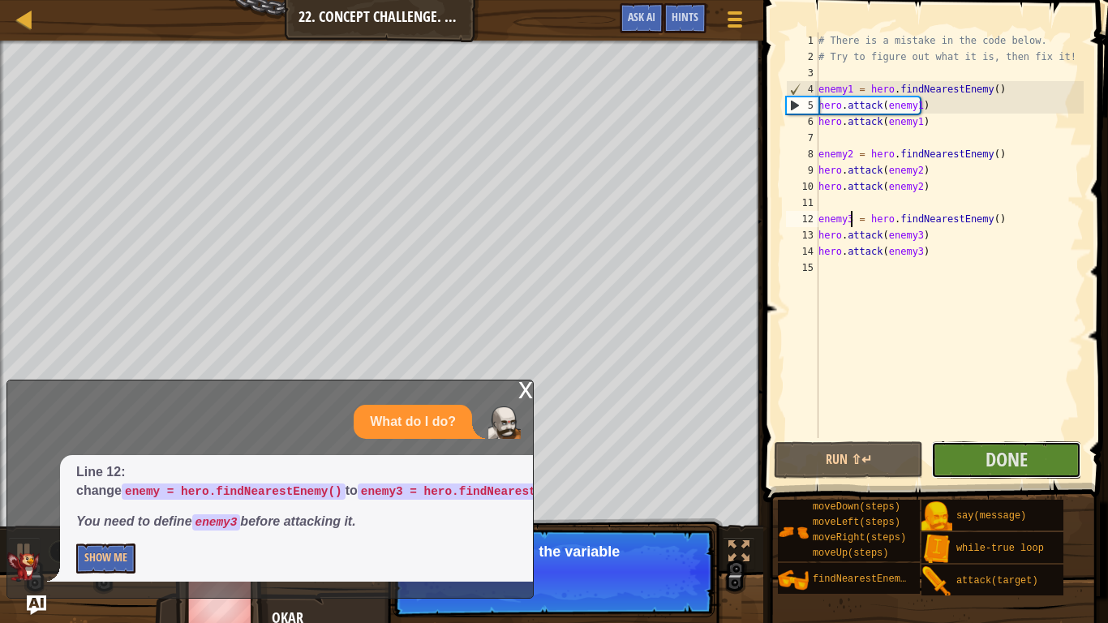
click at [954, 458] on button "Done" at bounding box center [1006, 459] width 150 height 37
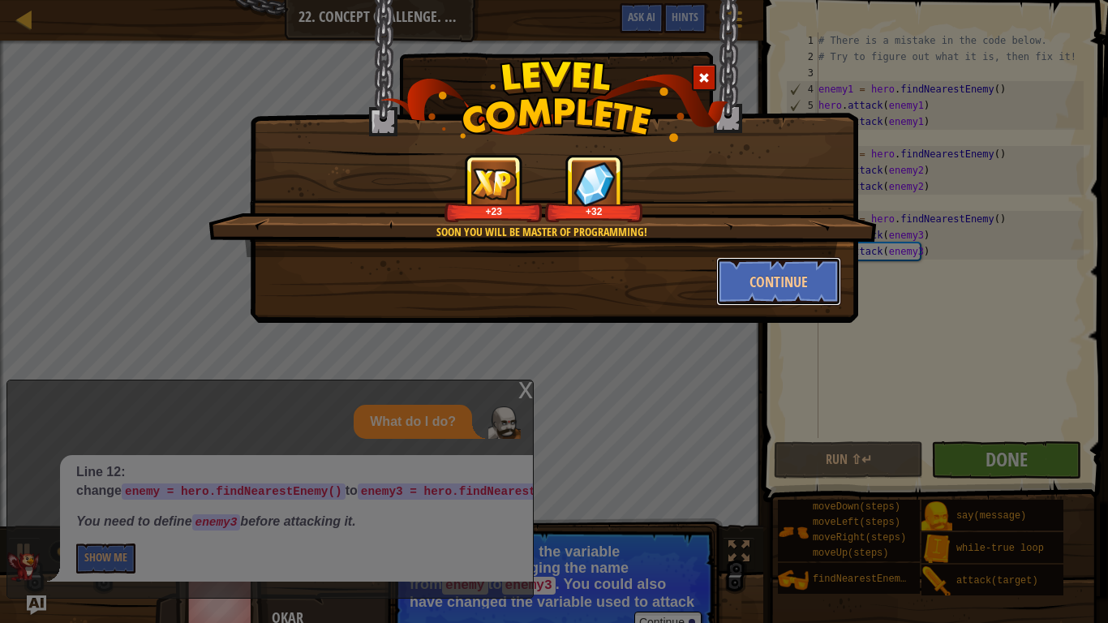
click at [796, 288] on button "Continue" at bounding box center [779, 281] width 126 height 49
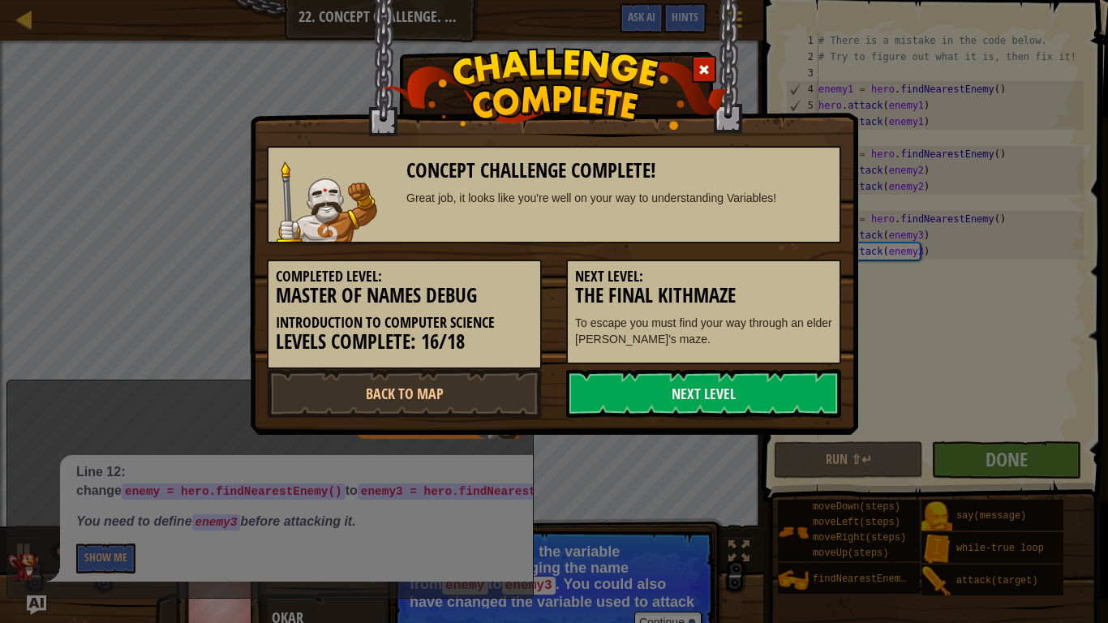
click at [723, 413] on link "Next Level" at bounding box center [703, 393] width 275 height 49
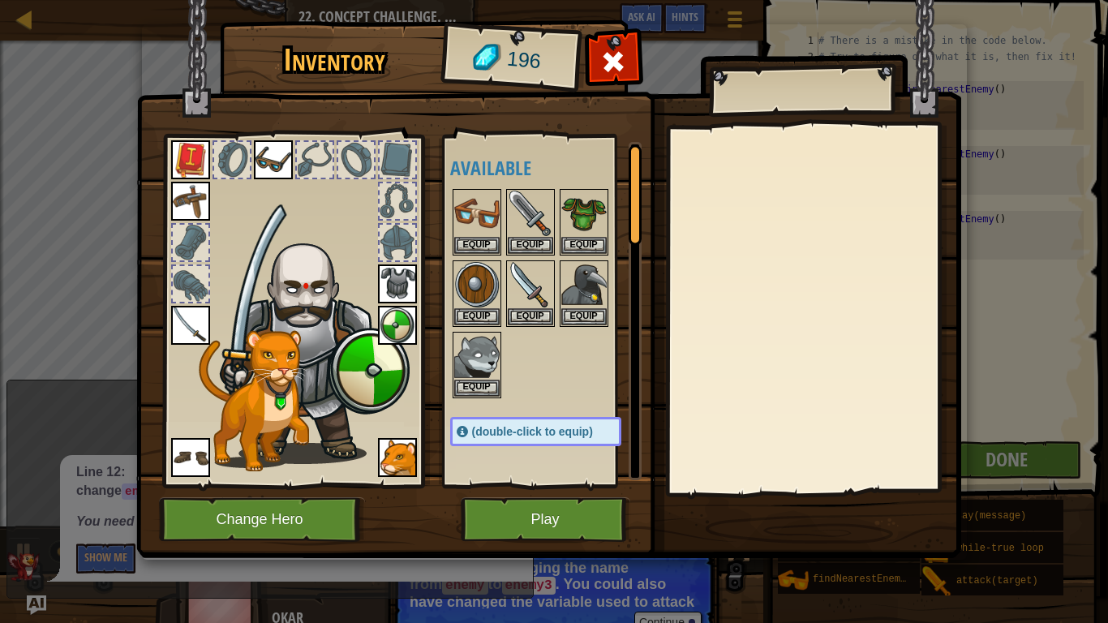
scroll to position [2, 0]
click at [484, 287] on img at bounding box center [476, 283] width 45 height 45
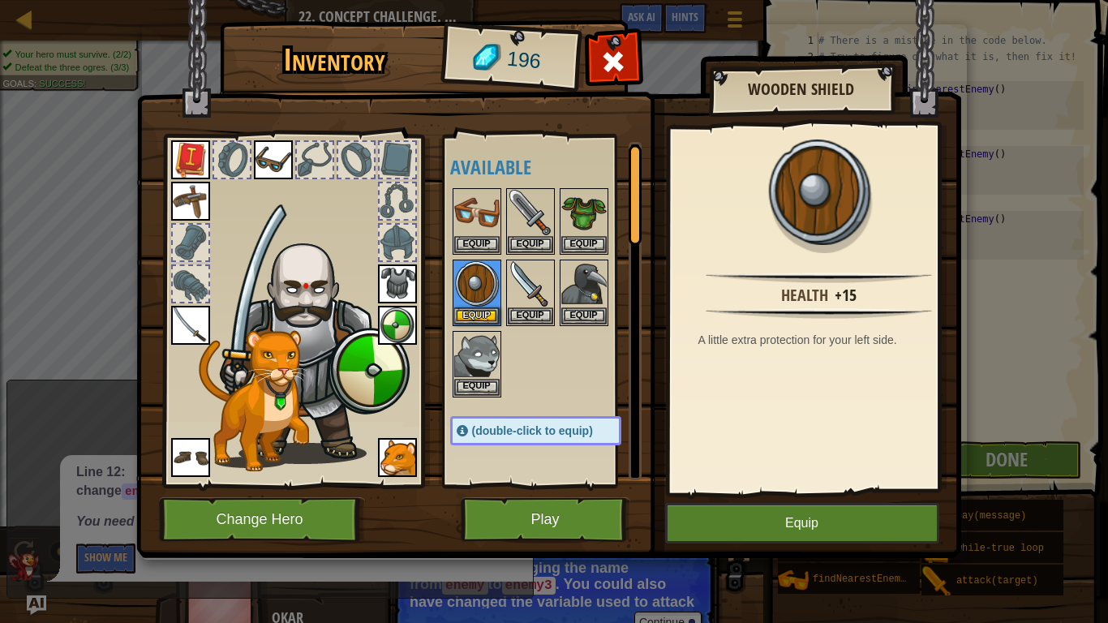
click at [405, 320] on img at bounding box center [397, 325] width 39 height 39
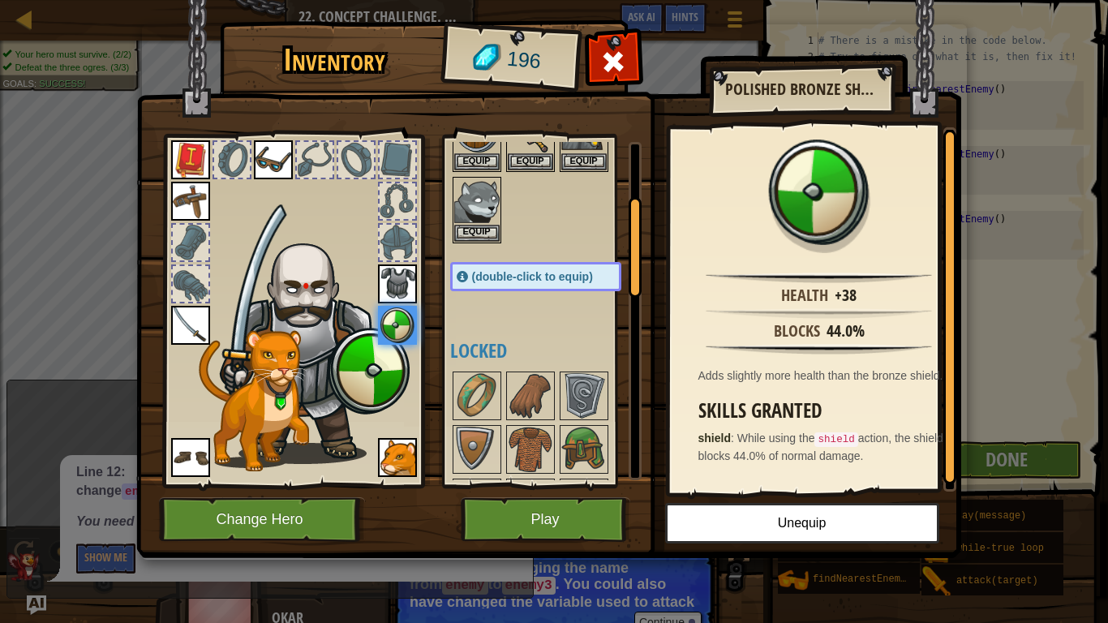
scroll to position [189, 0]
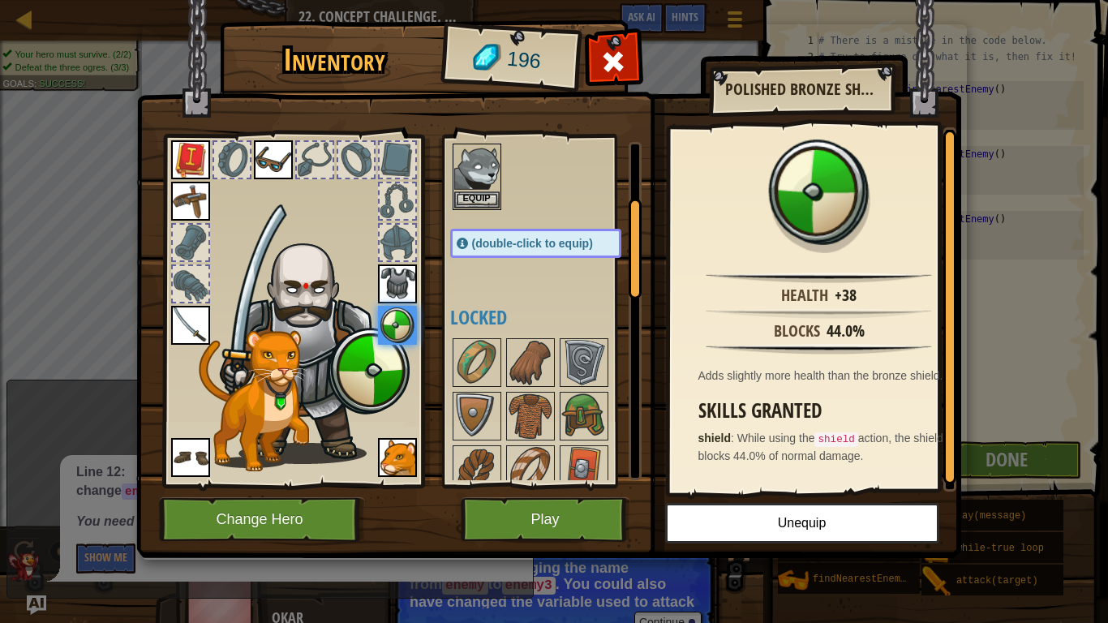
click at [575, 362] on img at bounding box center [583, 362] width 45 height 45
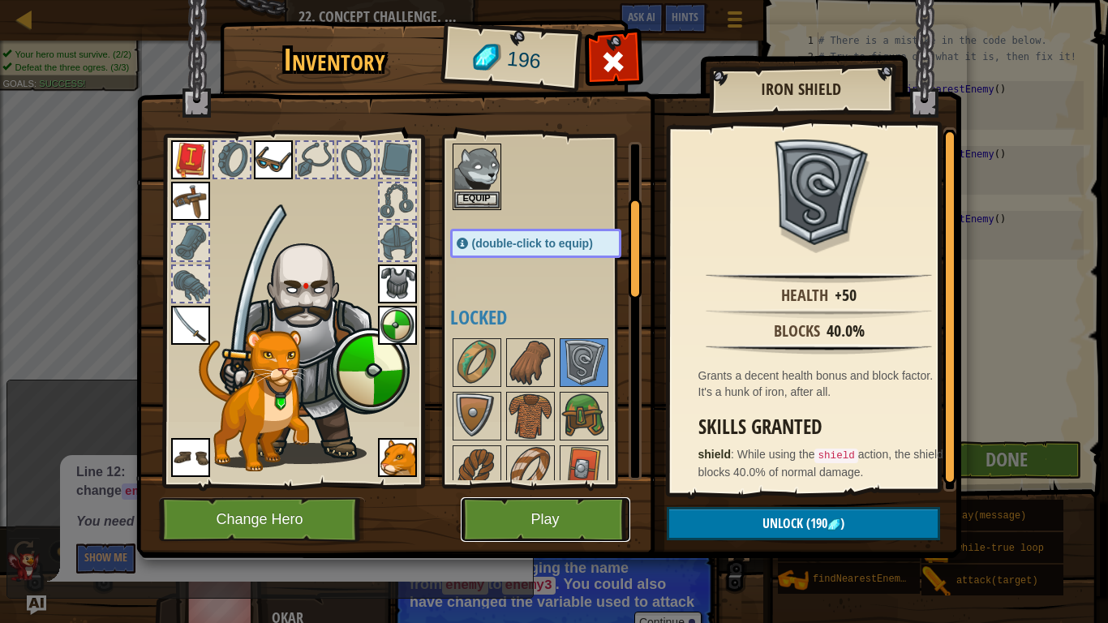
click at [570, 520] on button "Play" at bounding box center [545, 519] width 169 height 45
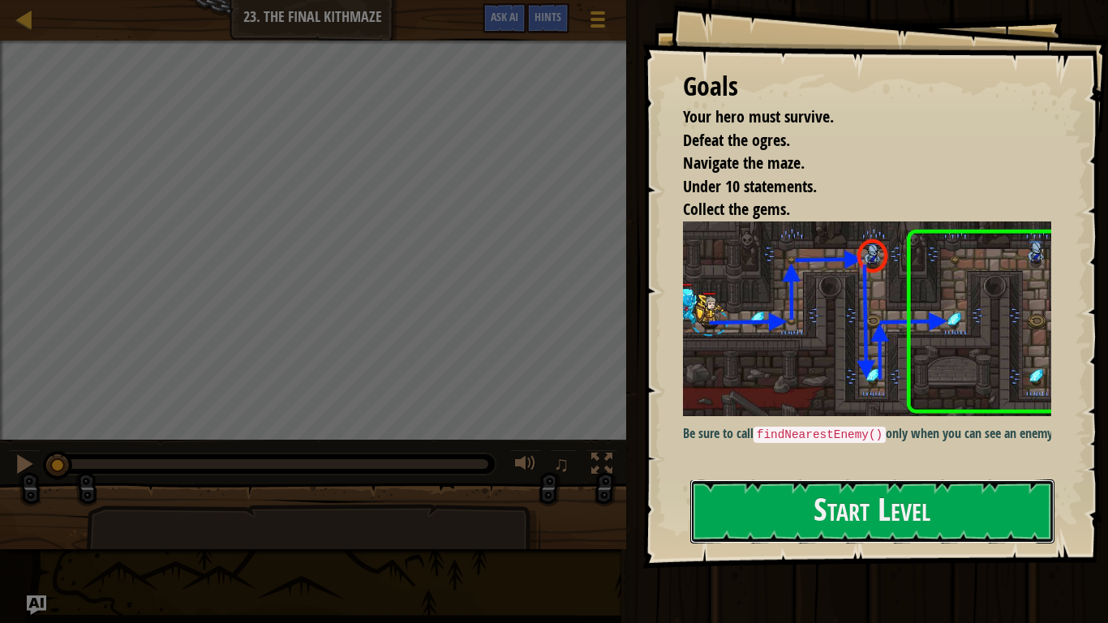
click at [755, 520] on button "Start Level" at bounding box center [872, 511] width 364 height 64
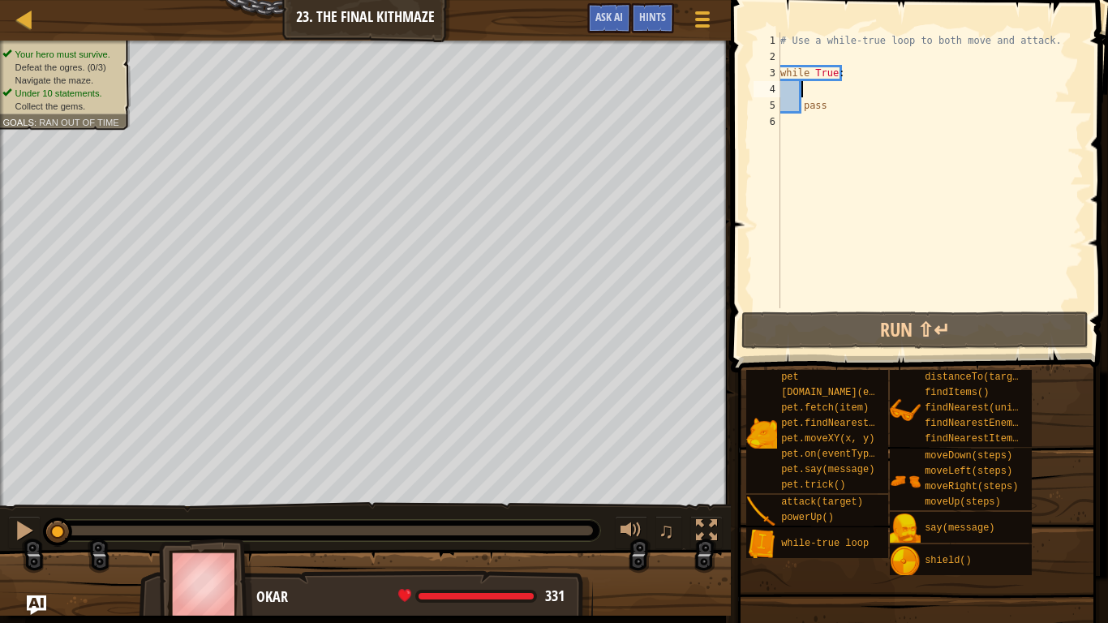
click at [812, 89] on div "# Use a while-true loop to both move and attack. while True : pass" at bounding box center [930, 186] width 306 height 308
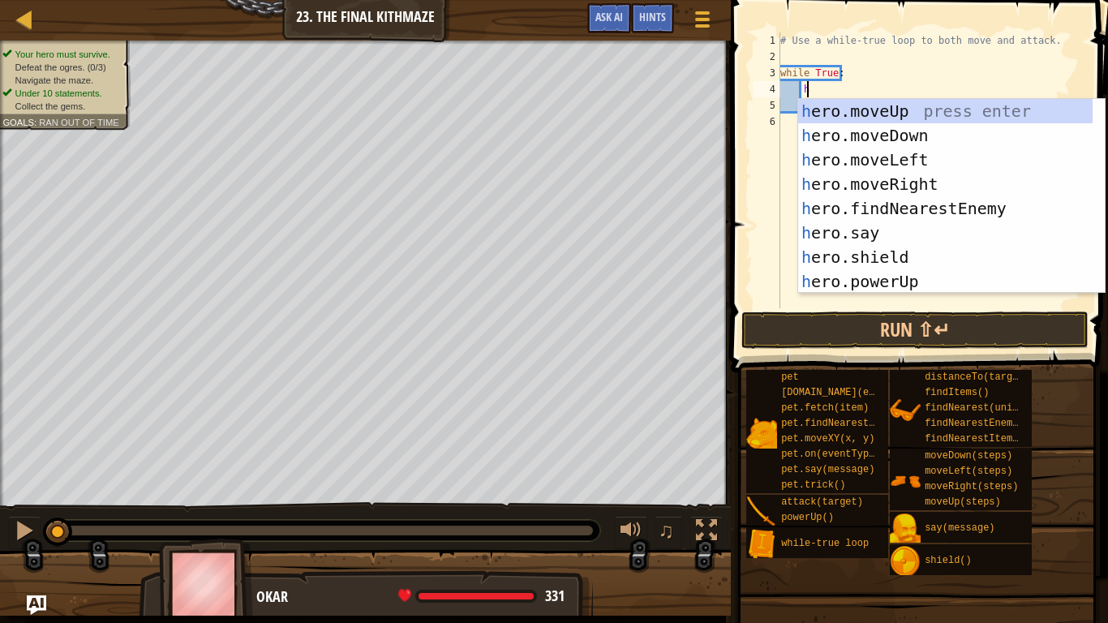
scroll to position [7, 2]
type textarea "her"
click at [856, 186] on div "her o.moveUp press enter her o.moveDown press enter her o.moveLeft press enter …" at bounding box center [945, 220] width 294 height 243
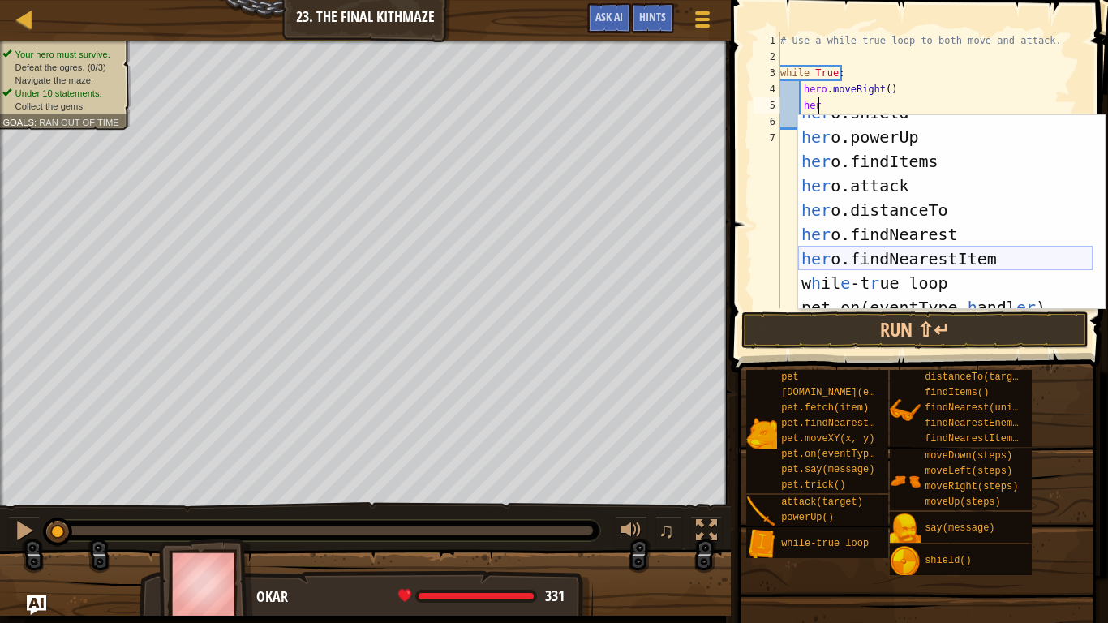
scroll to position [0, 0]
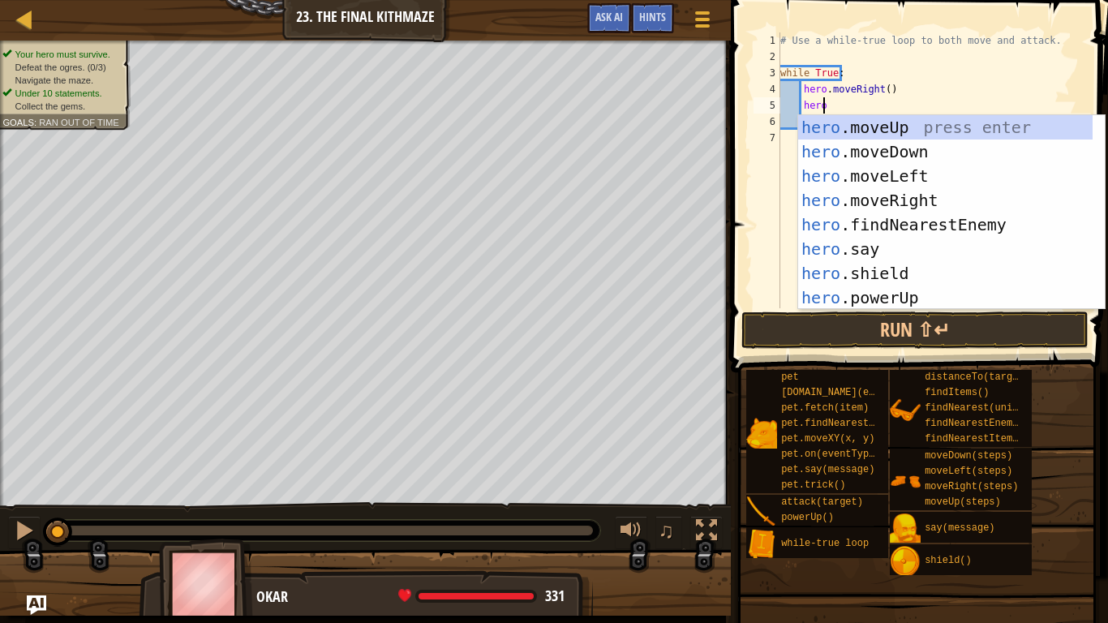
type textarea "herom"
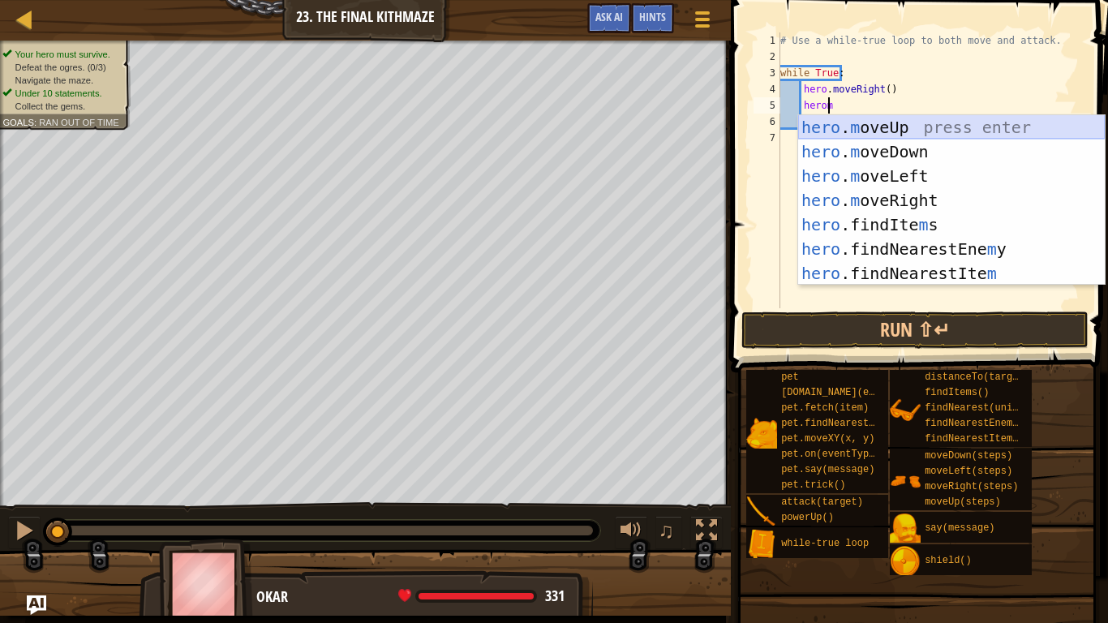
click at [821, 122] on div "hero . m oveUp press enter hero . m oveDown press enter hero . m oveLeft press …" at bounding box center [951, 224] width 306 height 219
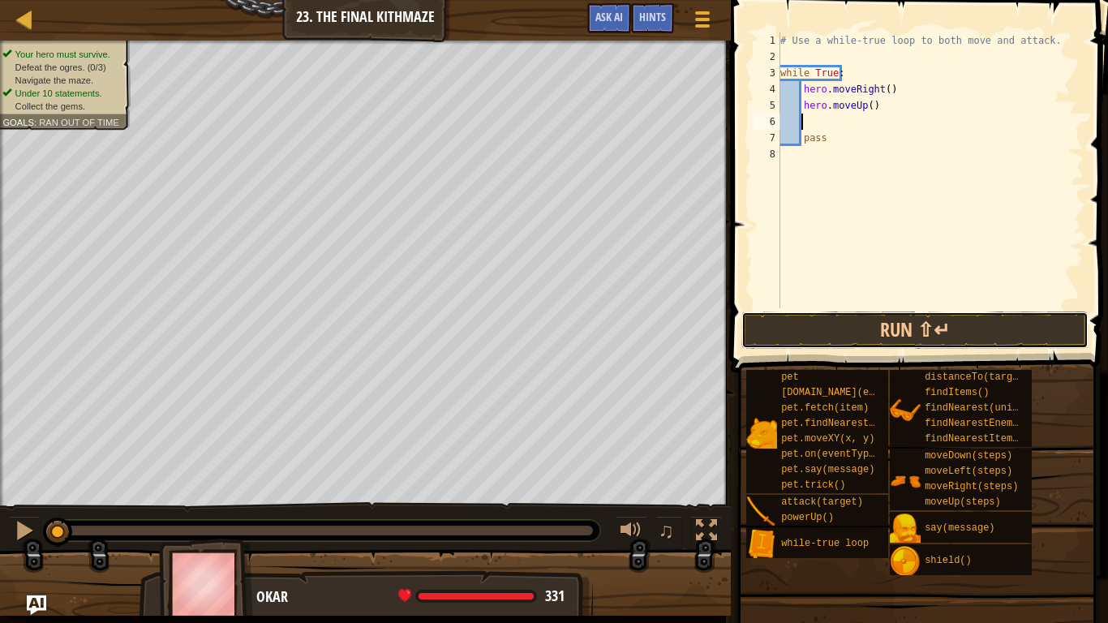
click at [808, 336] on button "Run ⇧↵" at bounding box center [914, 329] width 347 height 37
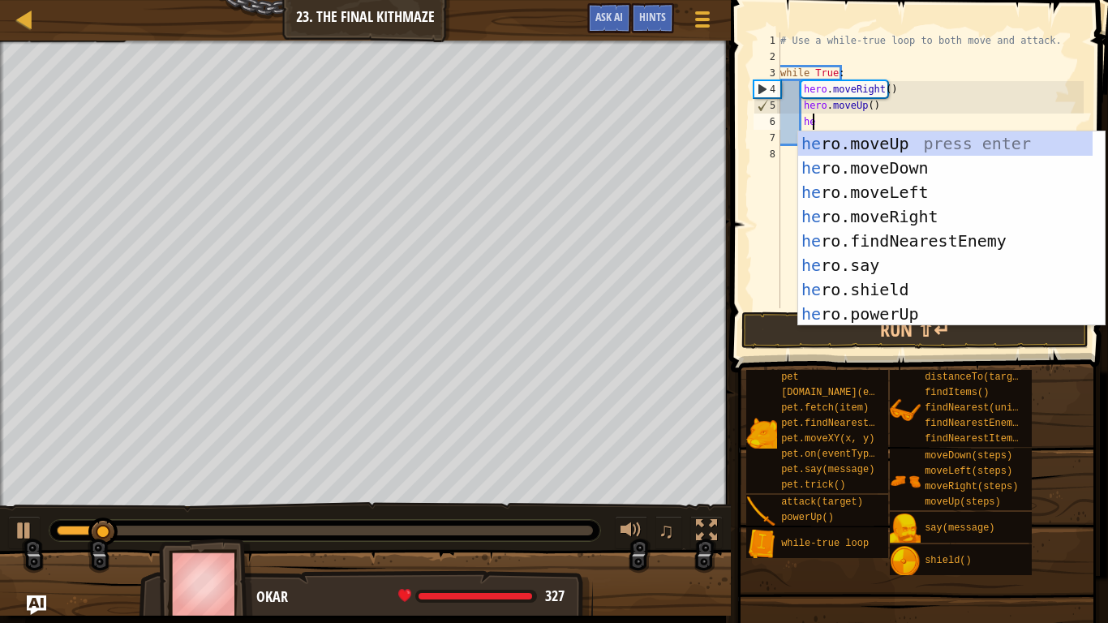
type textarea "hero"
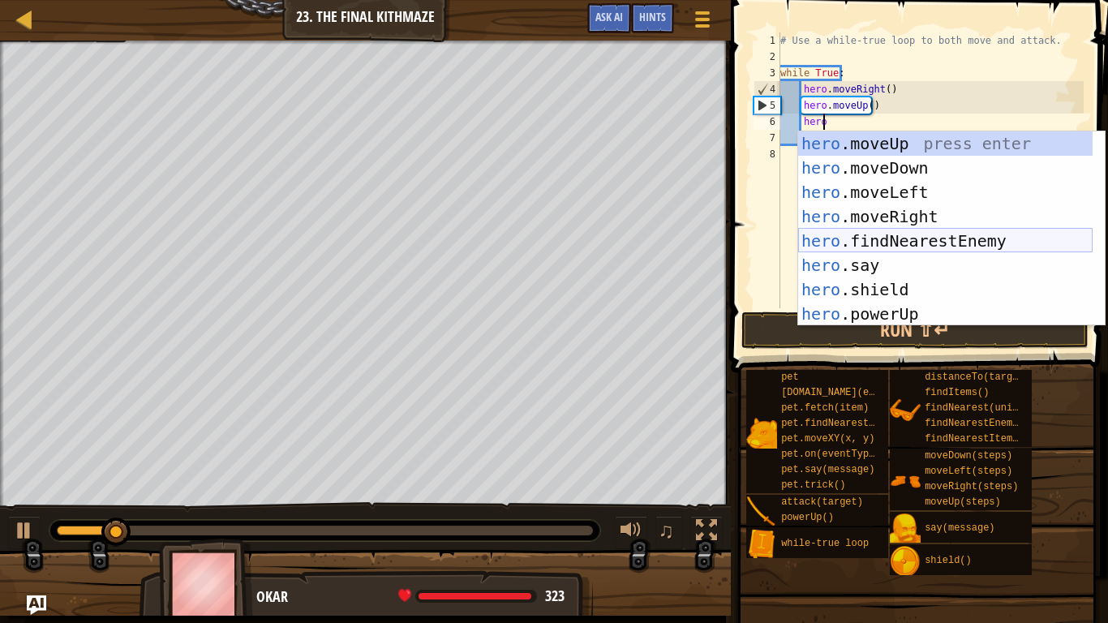
click at [850, 238] on div "hero .moveUp press enter hero .moveDown press enter hero .moveLeft press enter …" at bounding box center [945, 252] width 294 height 243
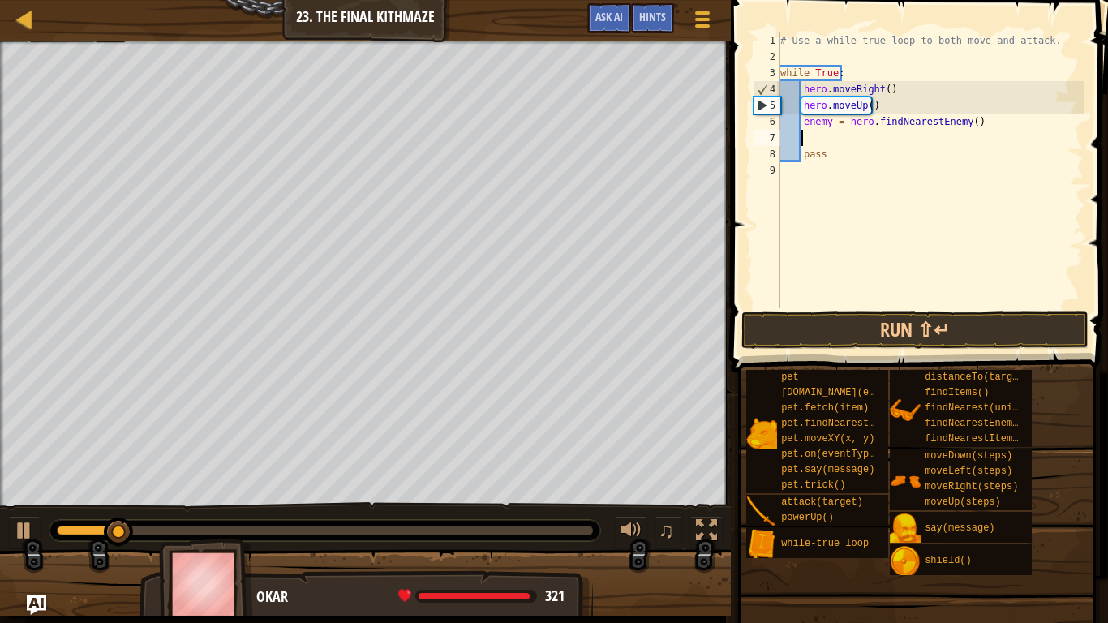
scroll to position [7, 1]
click at [829, 121] on div "# Use a while-true loop to both move and attack. while True : hero . moveRight …" at bounding box center [930, 186] width 306 height 308
type textarea "enemy1 = hero.findNearestEnemy()"
click at [828, 138] on div "# Use a while-true loop to both move and attack. while True : hero . moveRight …" at bounding box center [930, 186] width 306 height 308
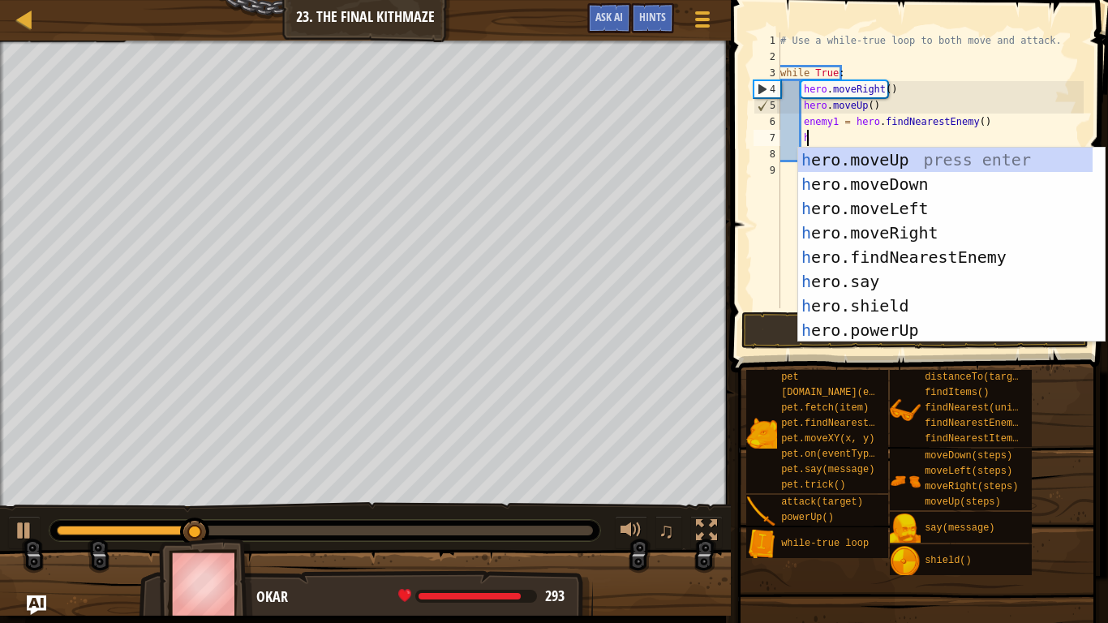
scroll to position [7, 2]
type textarea "her"
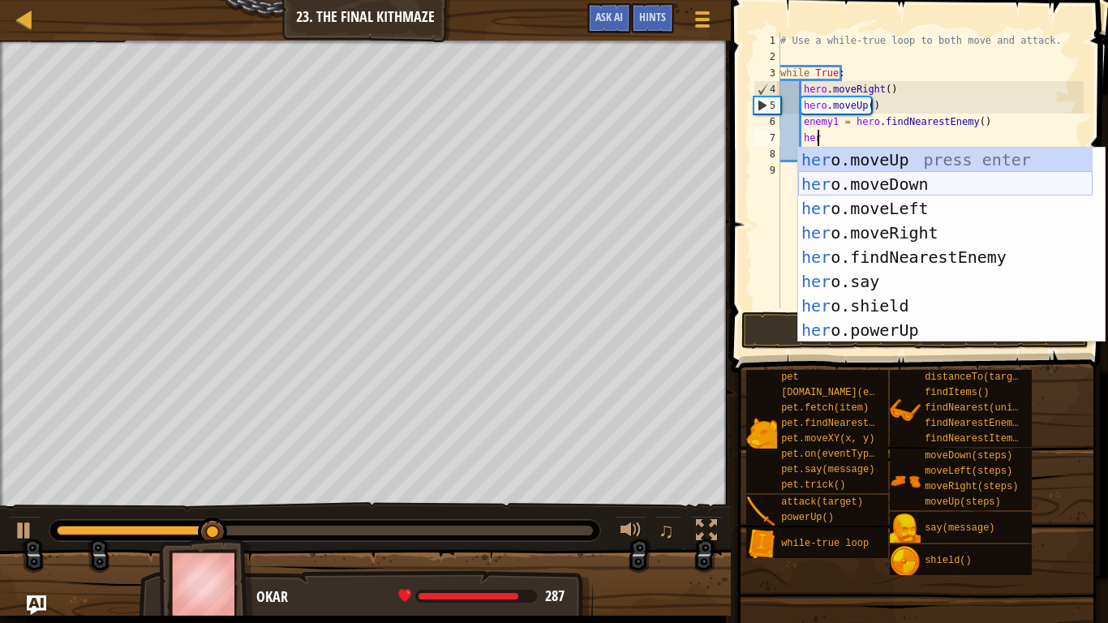
click at [799, 186] on div "her o.moveUp press enter her o.moveDown press enter her o.moveLeft press enter …" at bounding box center [945, 269] width 294 height 243
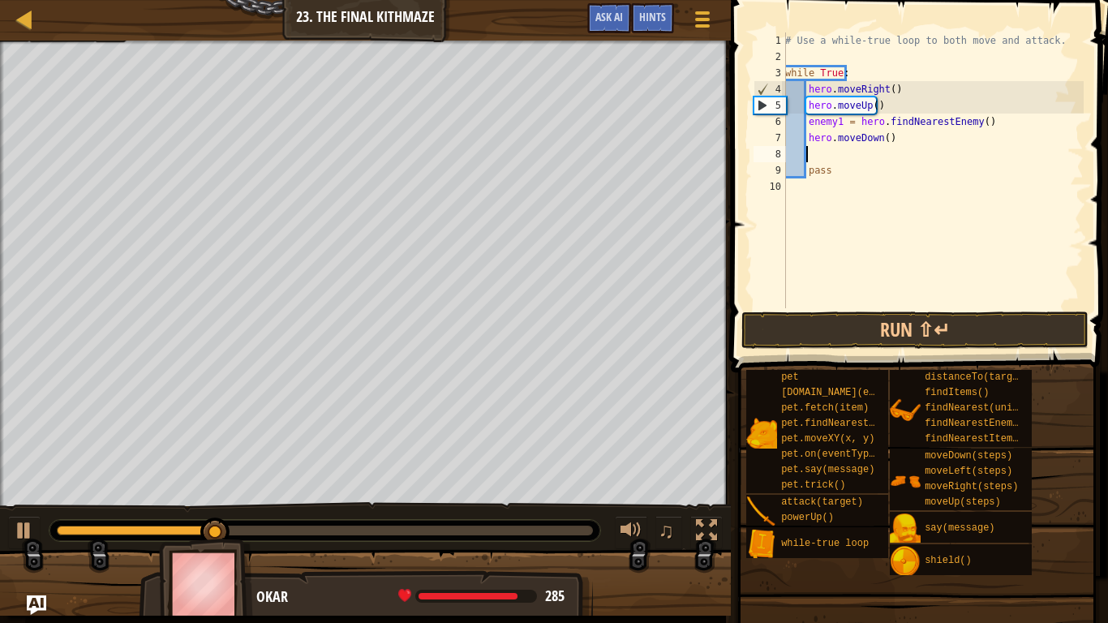
scroll to position [7, 1]
click at [879, 141] on div "# Use a while-true loop to both move and attack. while True : hero . moveRight …" at bounding box center [933, 186] width 302 height 308
type textarea "hero.moveDown(1)"
click at [829, 152] on div "# Use a while-true loop to both move and attack. while True : hero . moveRight …" at bounding box center [933, 186] width 302 height 308
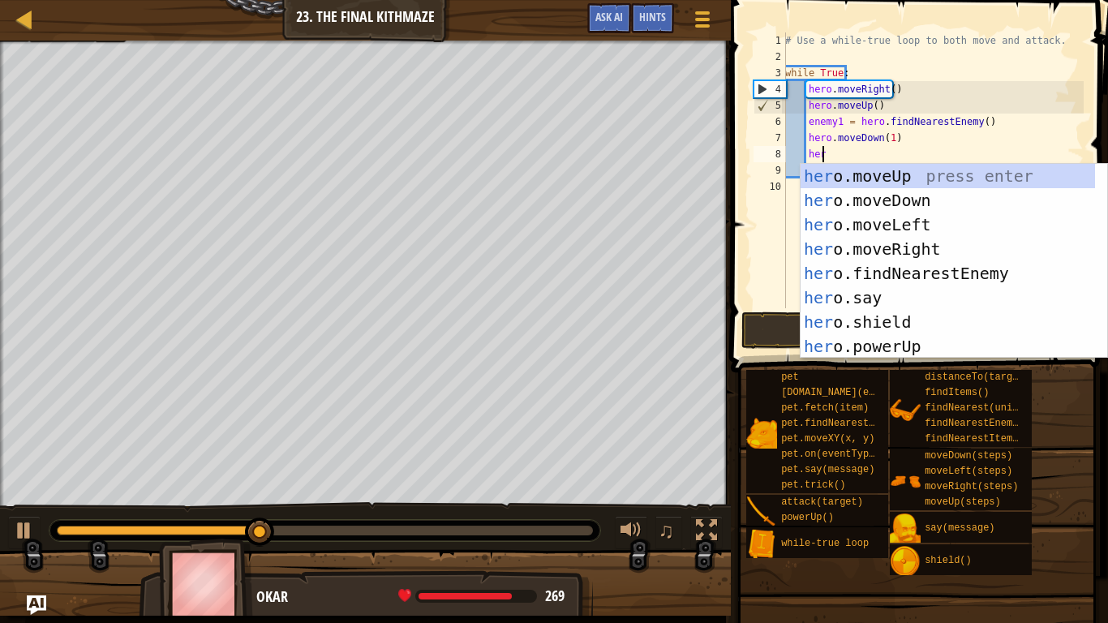
type textarea "hero"
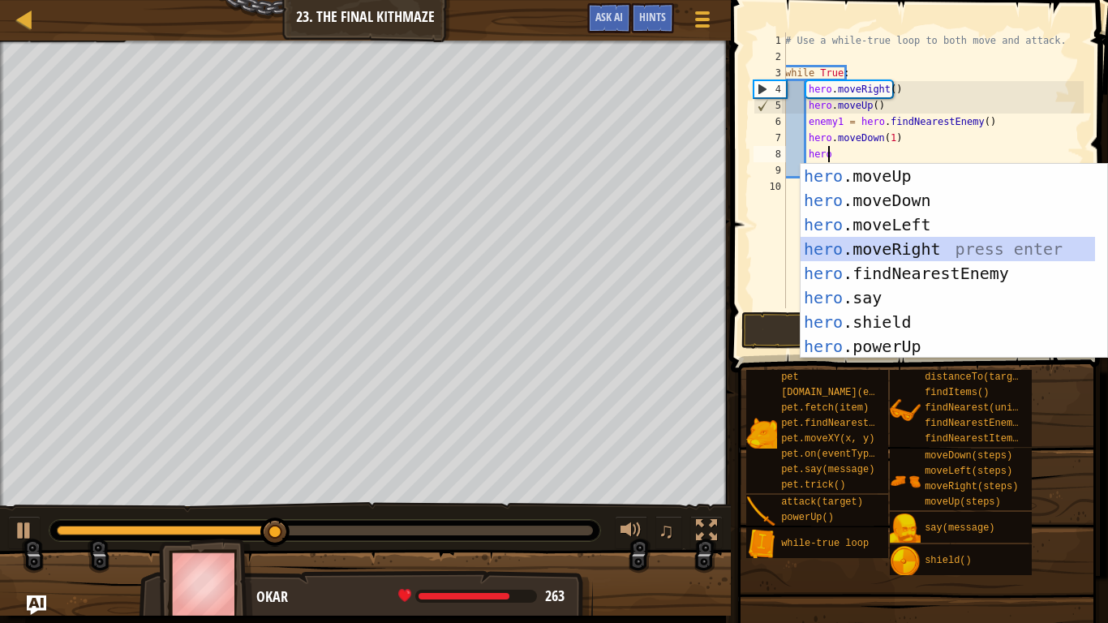
click at [856, 249] on div "hero .moveUp press enter hero .moveDown press enter hero .moveLeft press enter …" at bounding box center [947, 285] width 294 height 243
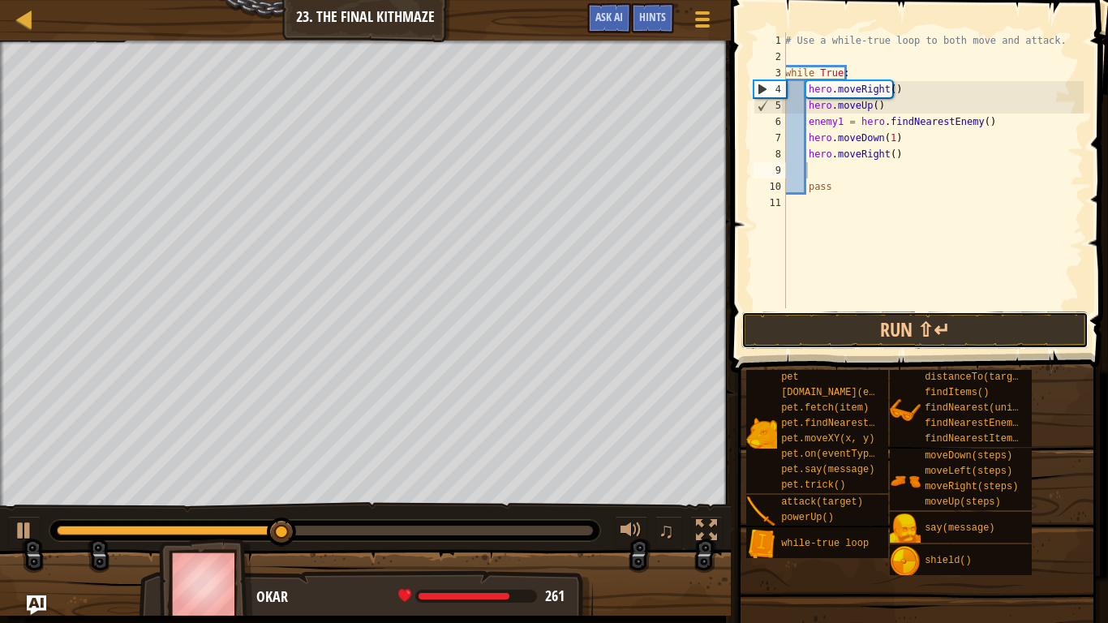
click at [841, 328] on button "Run ⇧↵" at bounding box center [914, 329] width 347 height 37
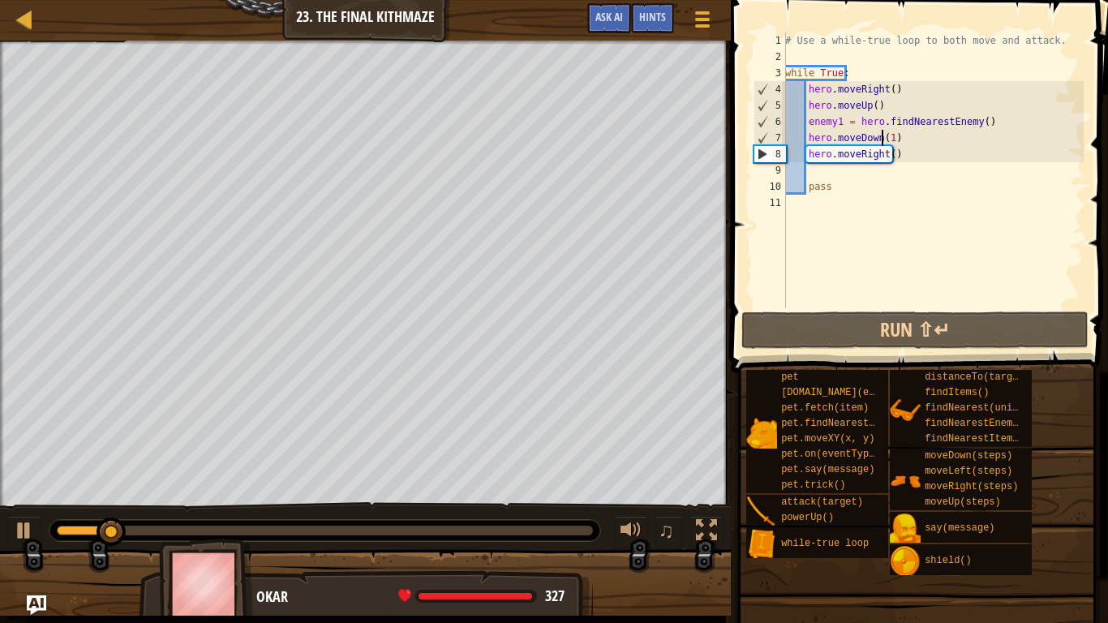
click at [884, 141] on div "# Use a while-true loop to both move and attack. while True : hero . moveRight …" at bounding box center [933, 186] width 302 height 308
click at [778, 326] on button "Run ⇧↵" at bounding box center [914, 329] width 347 height 37
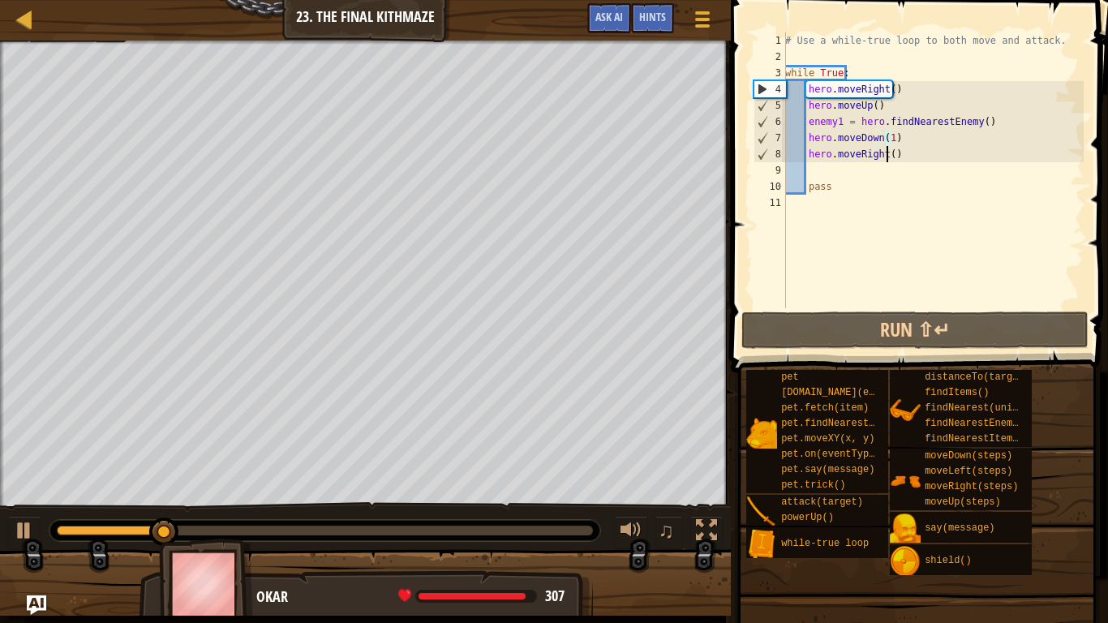
click at [886, 156] on div "# Use a while-true loop to both move and attack. while True : hero . moveRight …" at bounding box center [933, 186] width 302 height 308
click at [832, 326] on button "Run ⇧↵" at bounding box center [914, 329] width 347 height 37
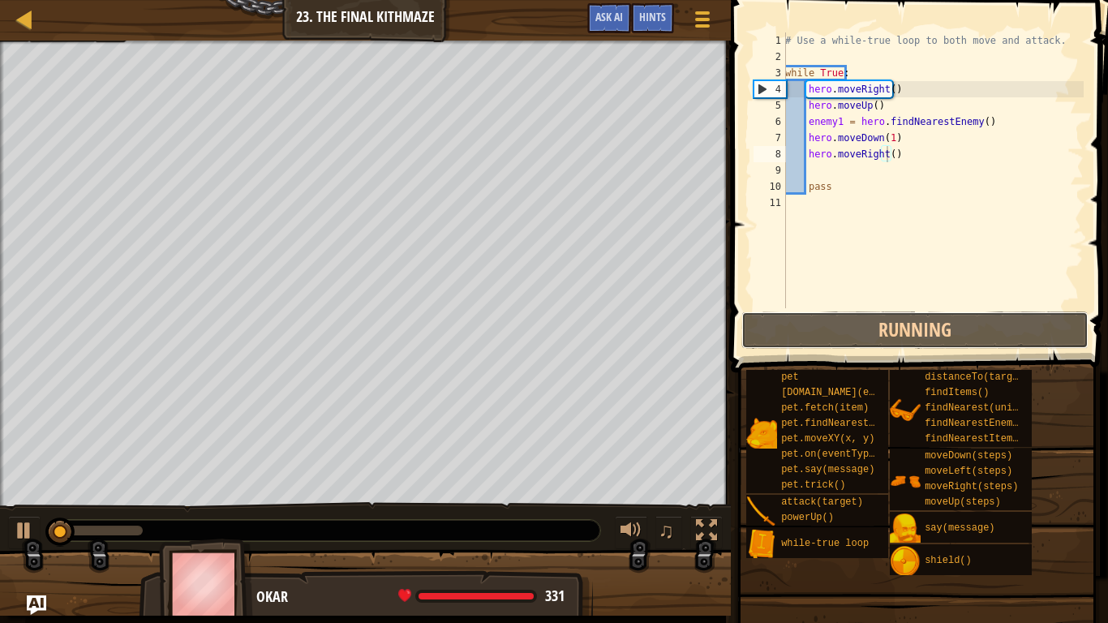
click at [832, 326] on button "Running" at bounding box center [914, 329] width 347 height 37
click at [893, 136] on div "# Use a while-true loop to both move and attack. while True : hero . moveRight …" at bounding box center [933, 186] width 302 height 308
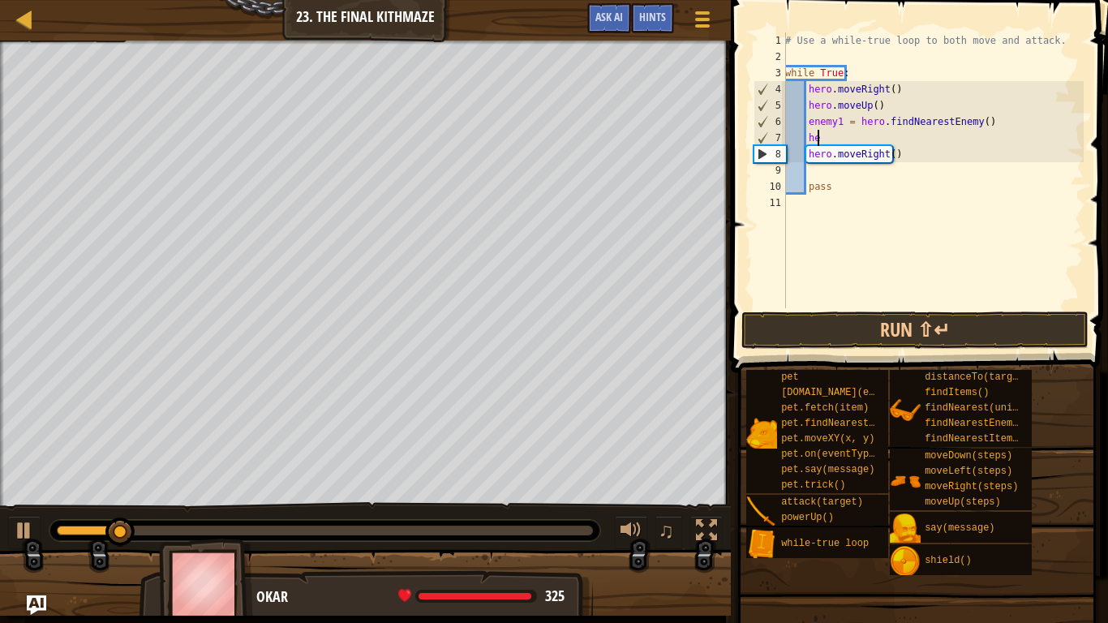
type textarea "h"
click at [889, 296] on div "# Use a while-true loop to both move and attack. while True : hero . moveRight …" at bounding box center [933, 186] width 302 height 308
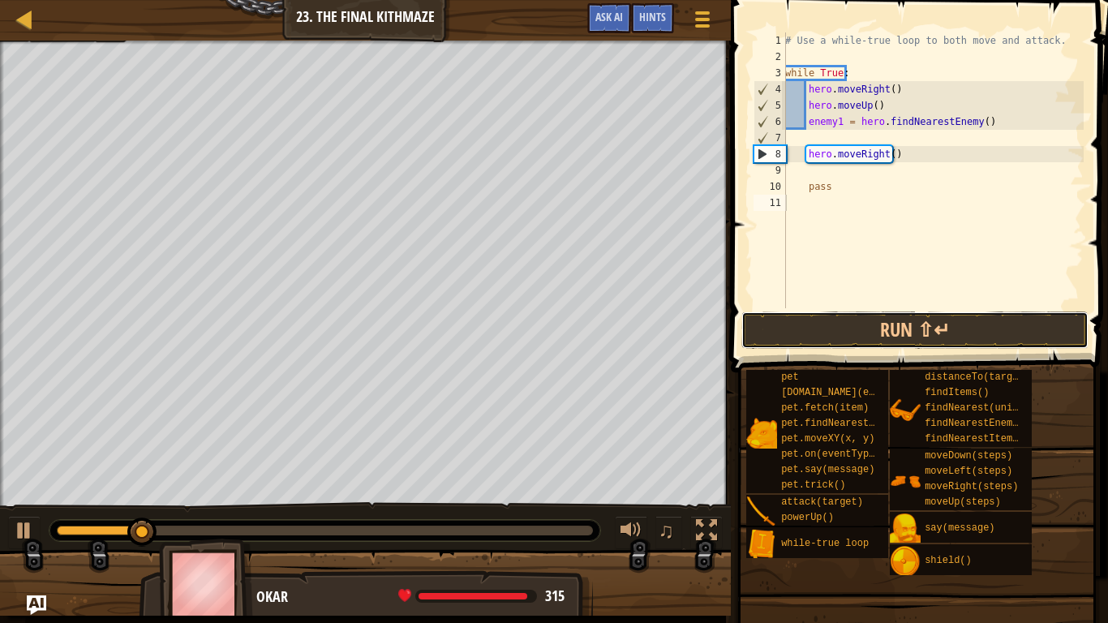
click at [893, 318] on button "Run ⇧↵" at bounding box center [914, 329] width 347 height 37
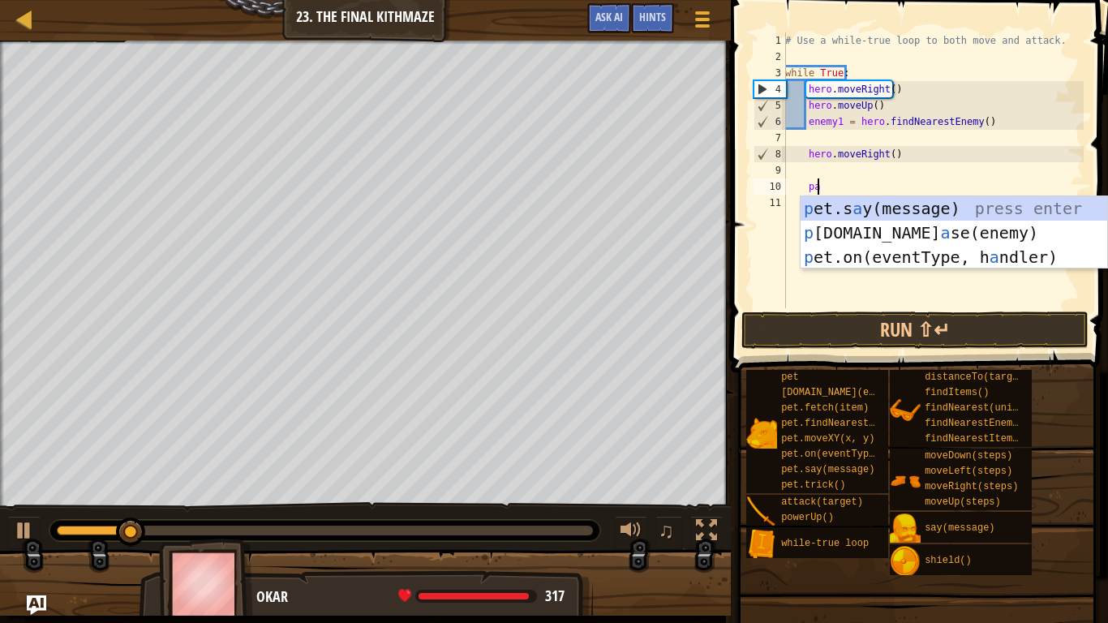
type textarea "p"
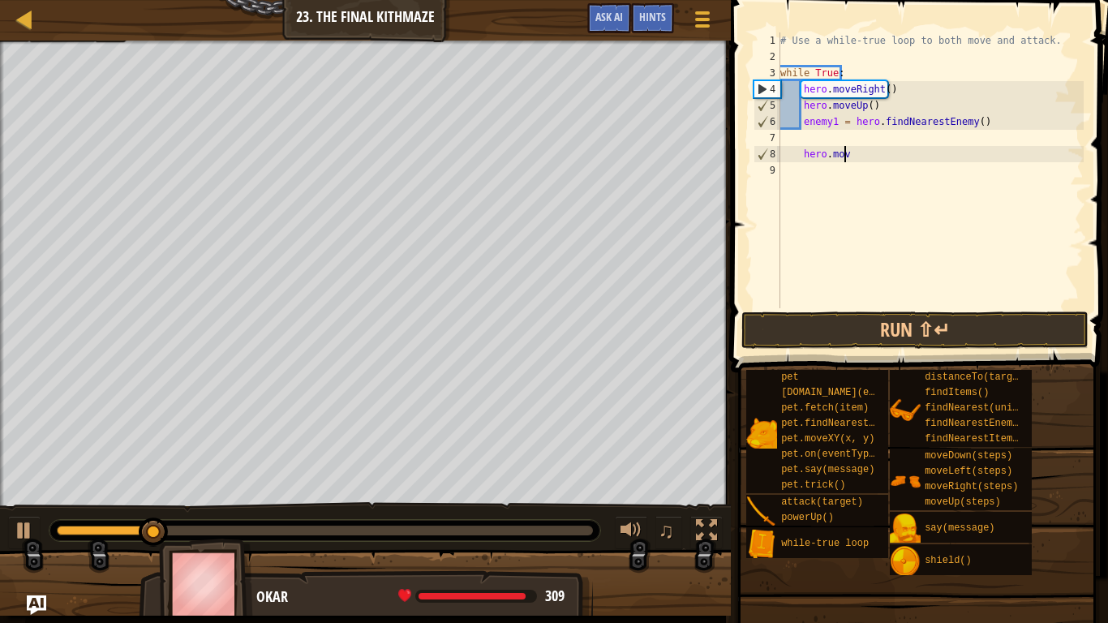
type textarea "h"
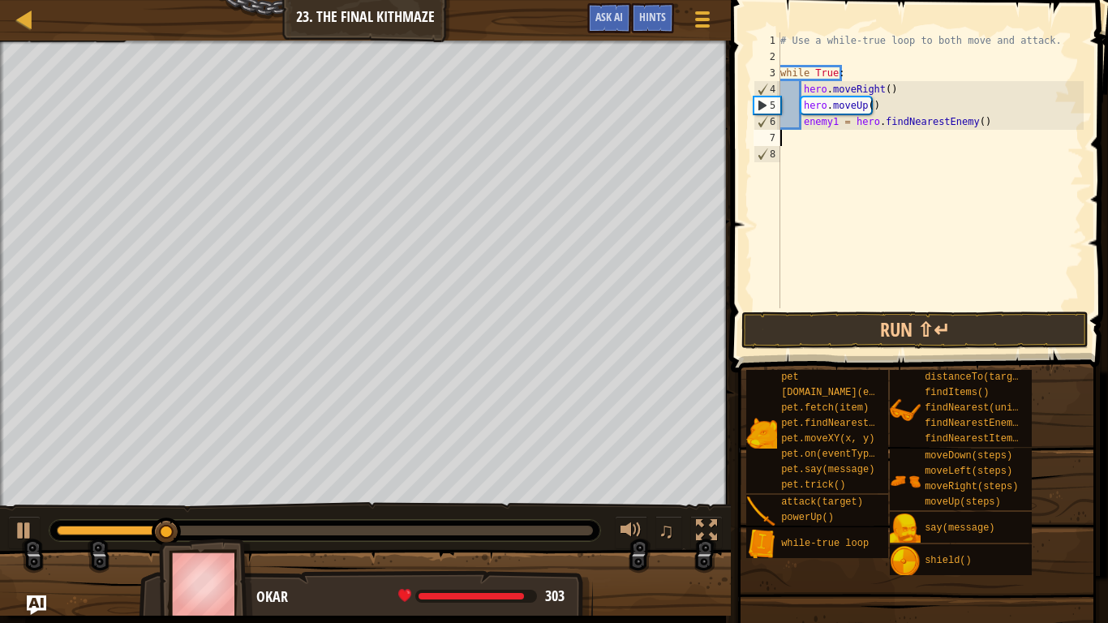
type textarea "enemy1 = hero.findNearestEnemy()"
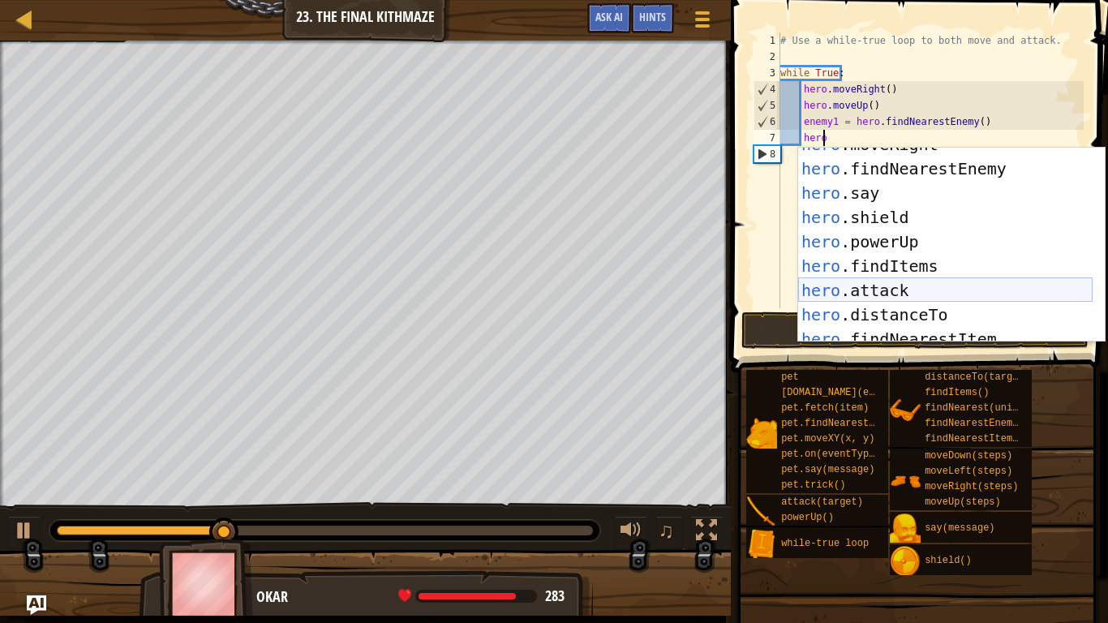
scroll to position [0, 0]
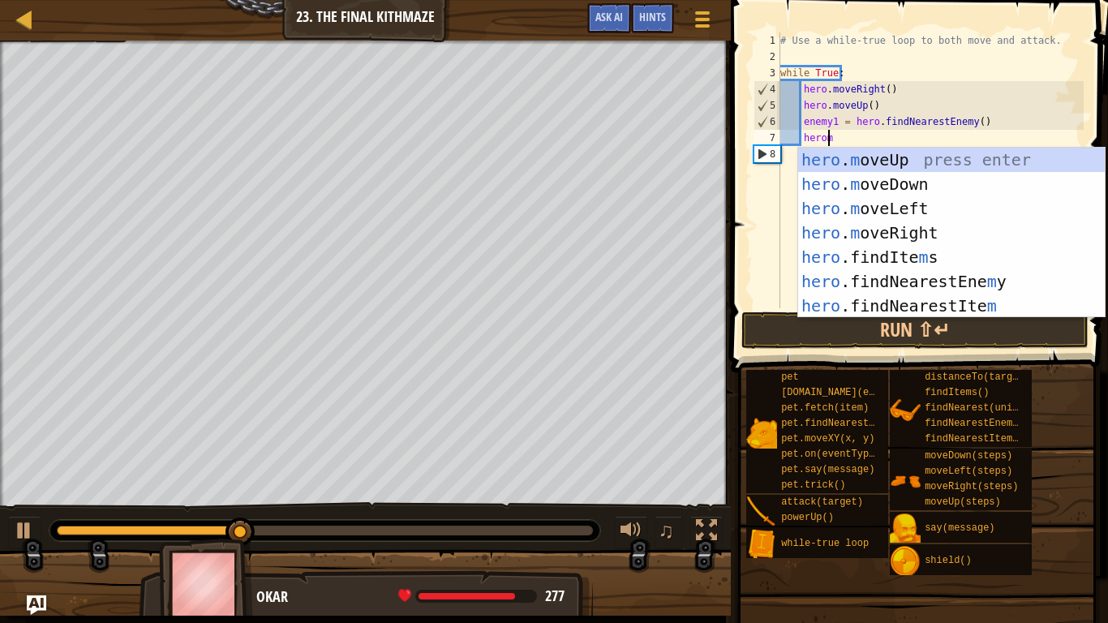
type textarea "heromo"
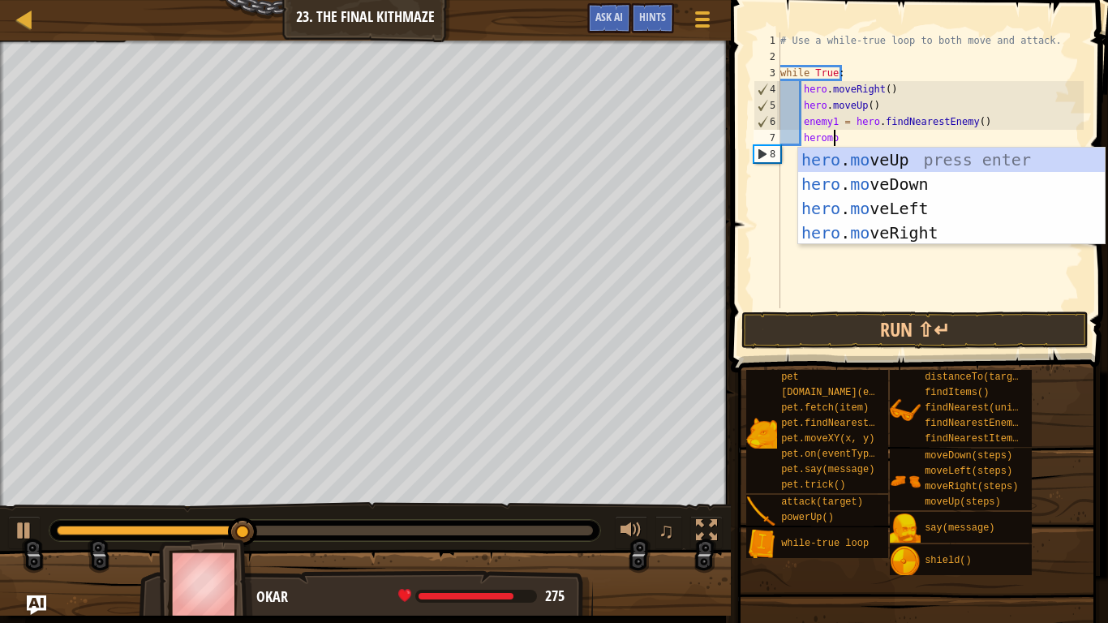
scroll to position [7, 3]
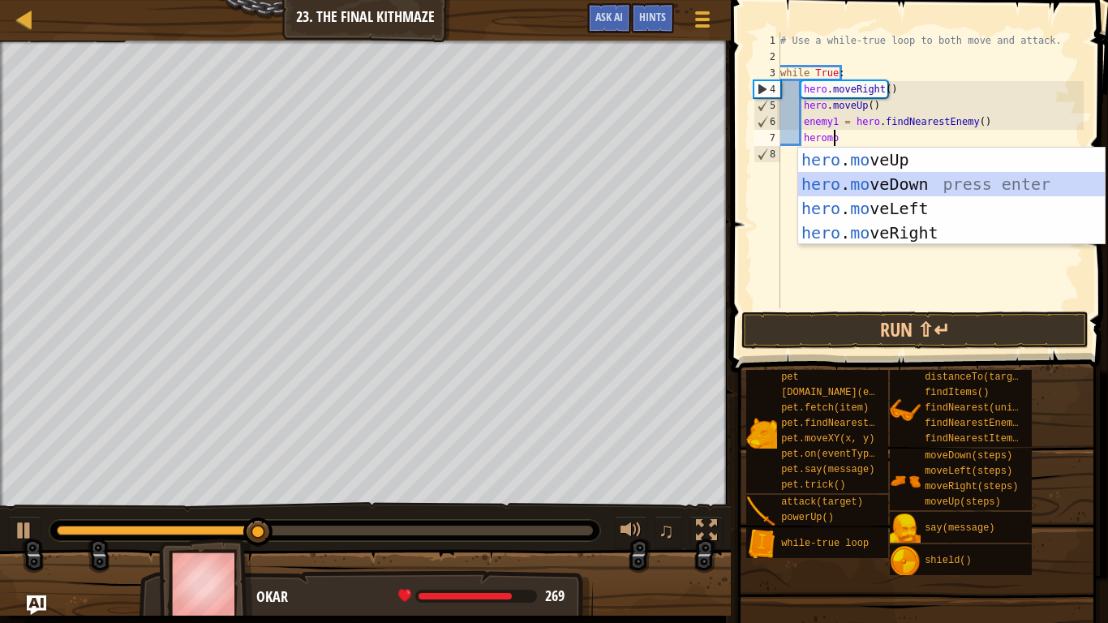
click at [812, 184] on div "hero . mo veUp press enter hero . mo veDown press enter hero . mo veLeft press …" at bounding box center [951, 221] width 306 height 146
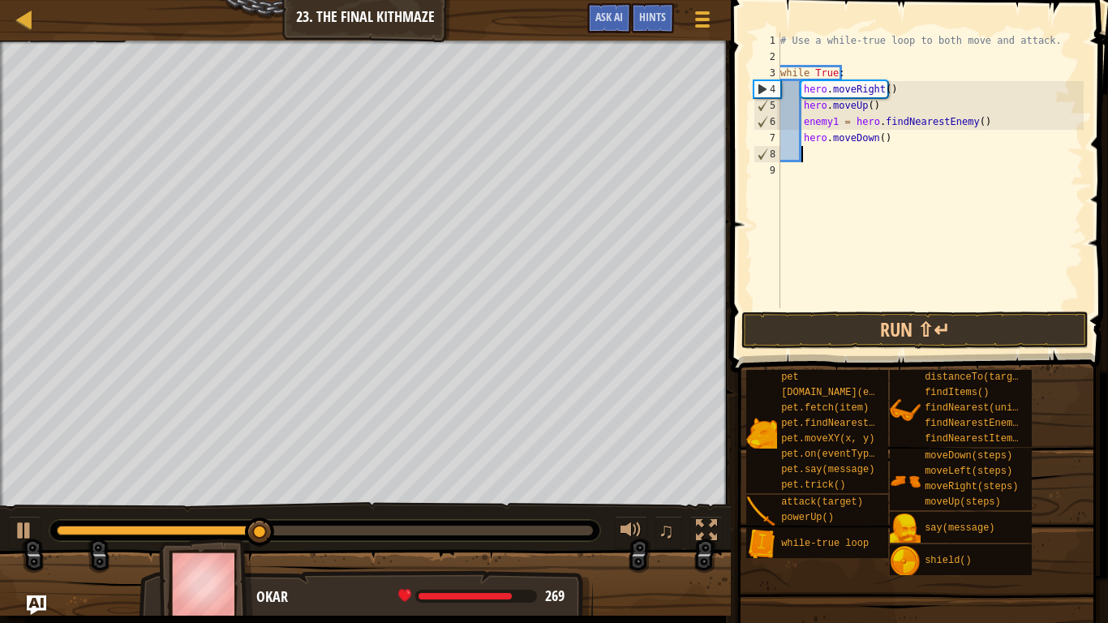
scroll to position [7, 1]
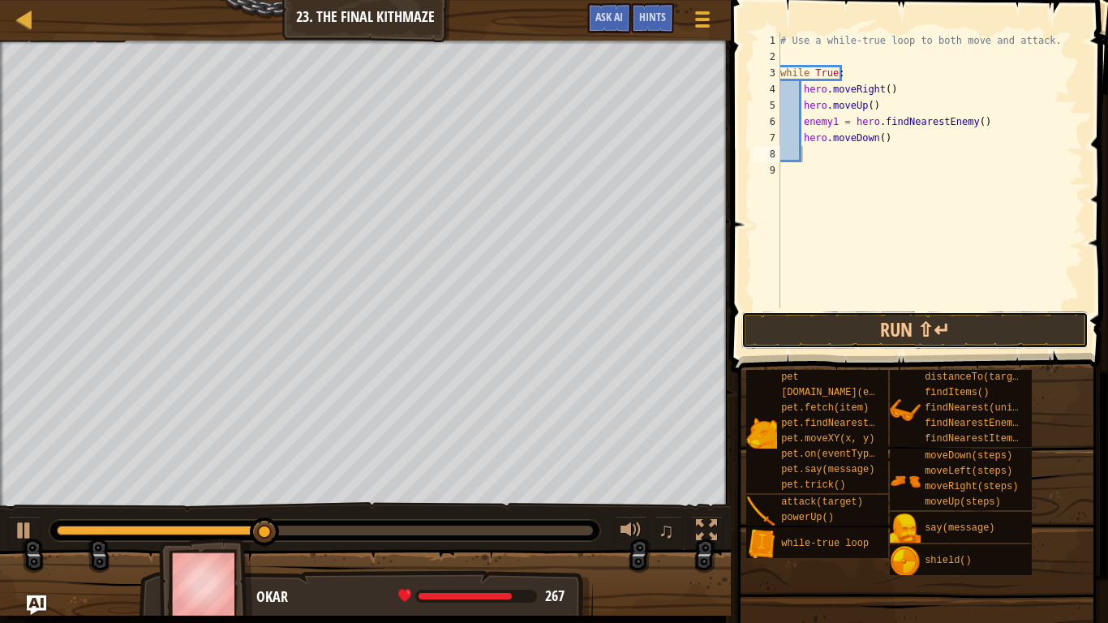
click at [801, 332] on button "Run ⇧↵" at bounding box center [914, 329] width 347 height 37
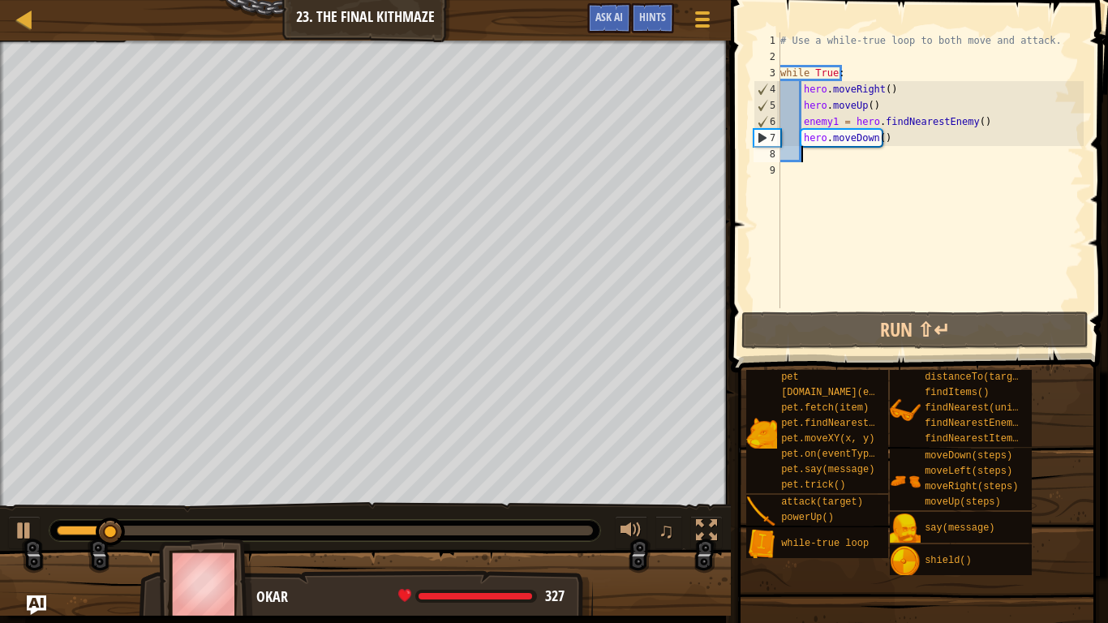
click at [896, 142] on div "# Use a while-true loop to both move and attack. while True : hero . moveRight …" at bounding box center [930, 186] width 306 height 308
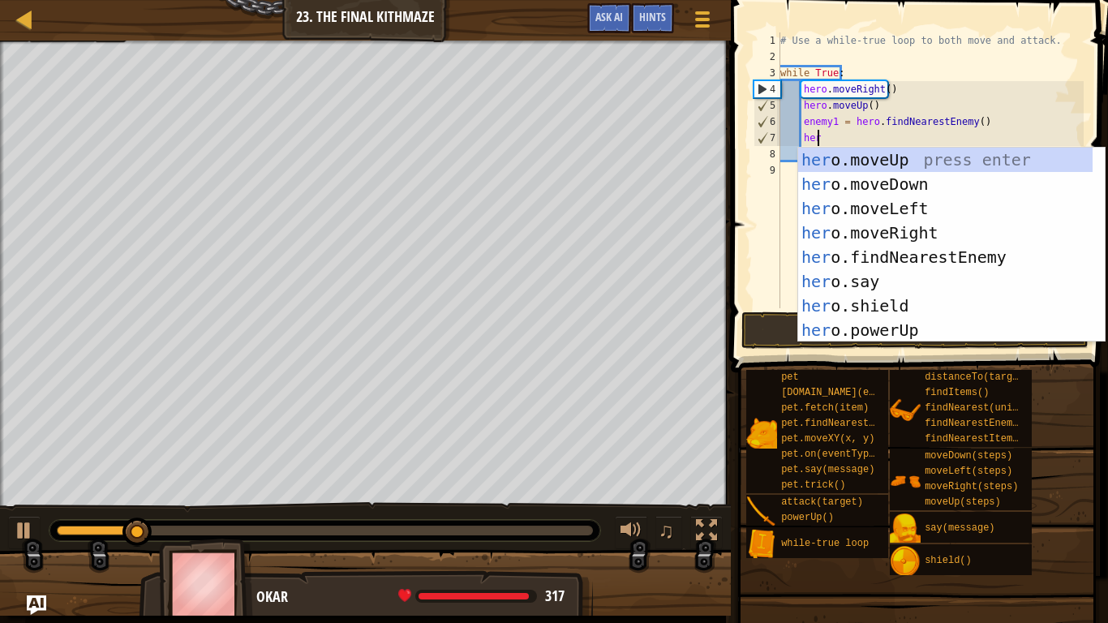
type textarea "hero"
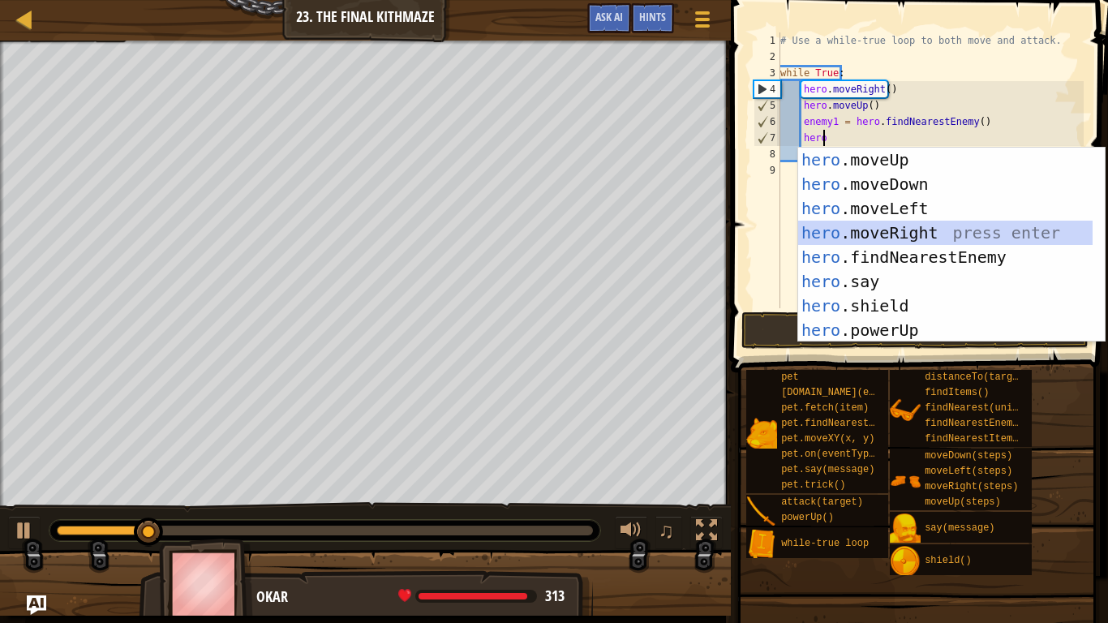
click at [885, 231] on div "hero .moveUp press enter hero .moveDown press enter hero .moveLeft press enter …" at bounding box center [945, 269] width 294 height 243
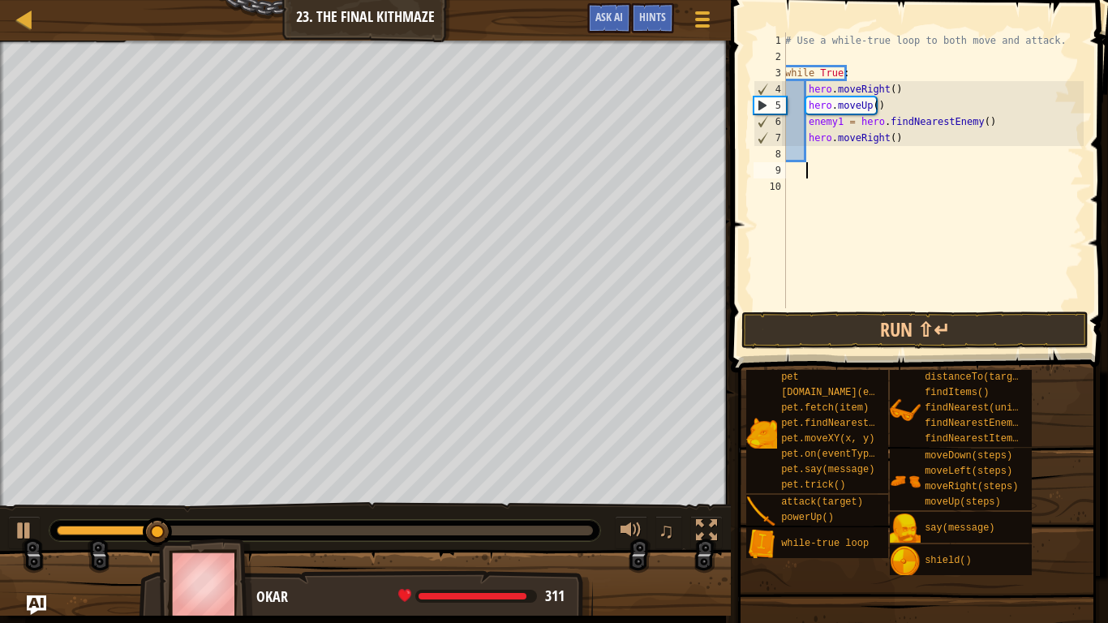
click at [858, 165] on div "# Use a while-true loop to both move and attack. while True : hero . moveRight …" at bounding box center [933, 186] width 302 height 308
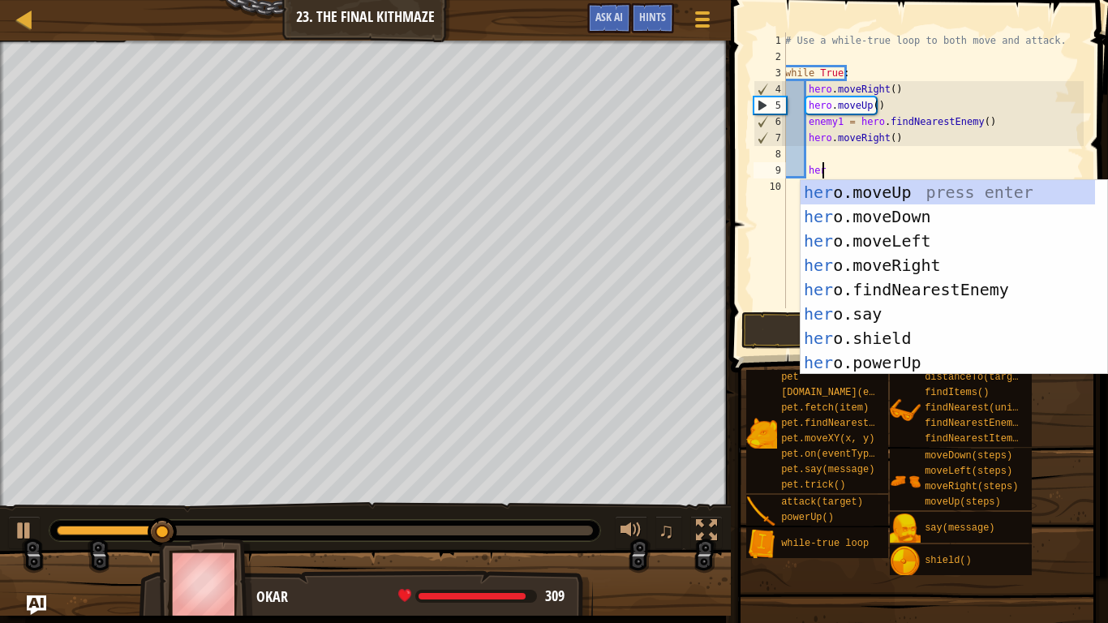
type textarea "hero"
click at [848, 216] on div "hero .moveUp press enter hero .moveDown press enter hero .moveLeft press enter …" at bounding box center [947, 301] width 294 height 243
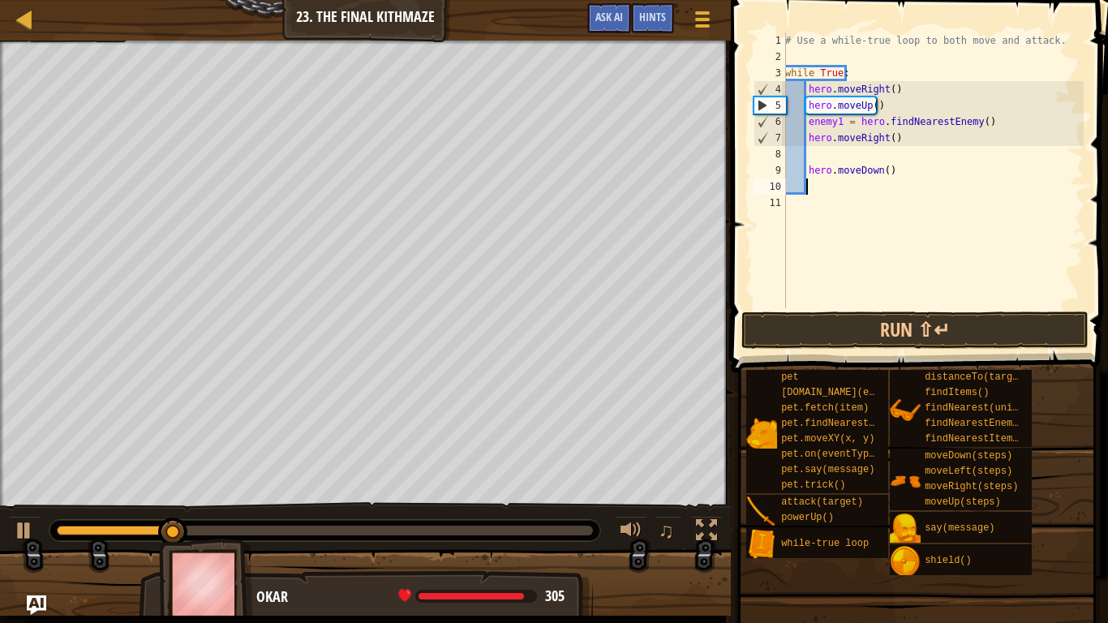
scroll to position [7, 1]
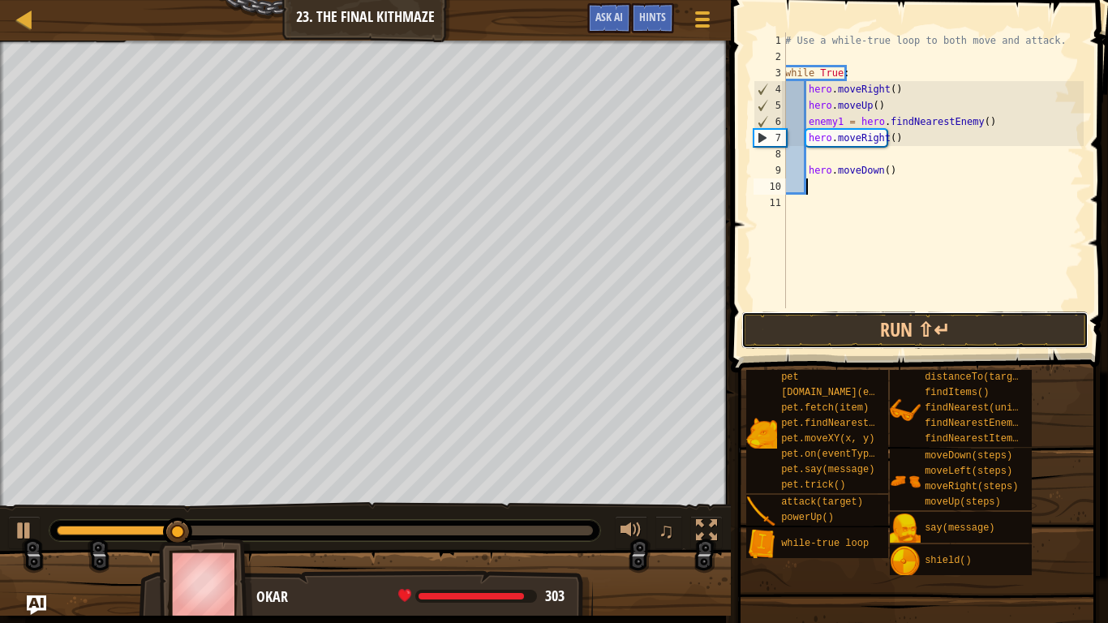
click at [847, 340] on button "Run ⇧↵" at bounding box center [914, 329] width 347 height 37
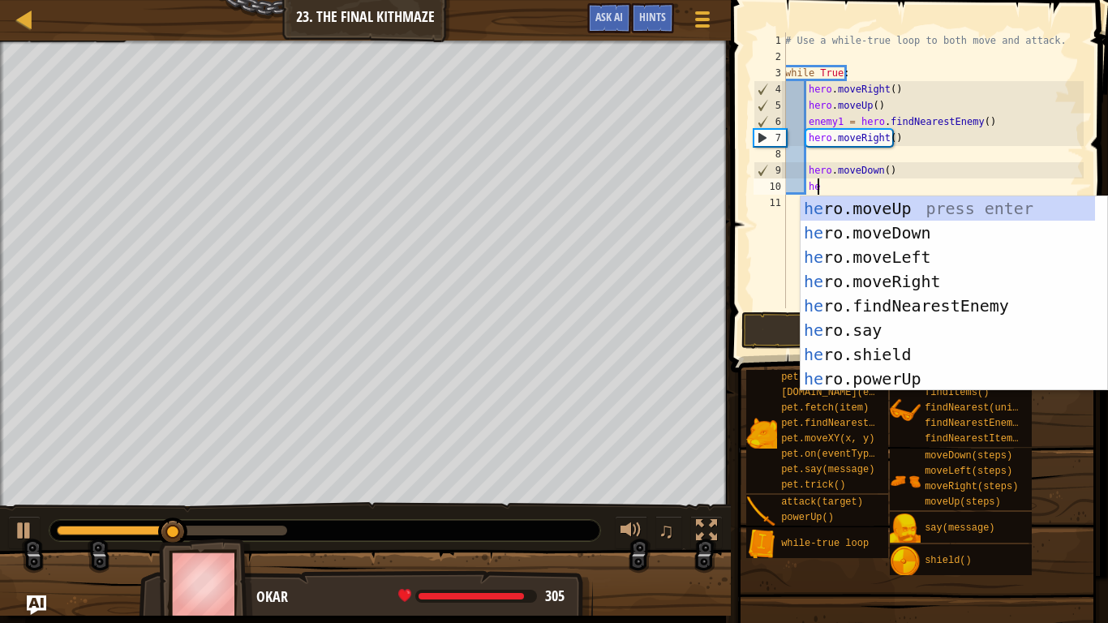
type textarea "hero"
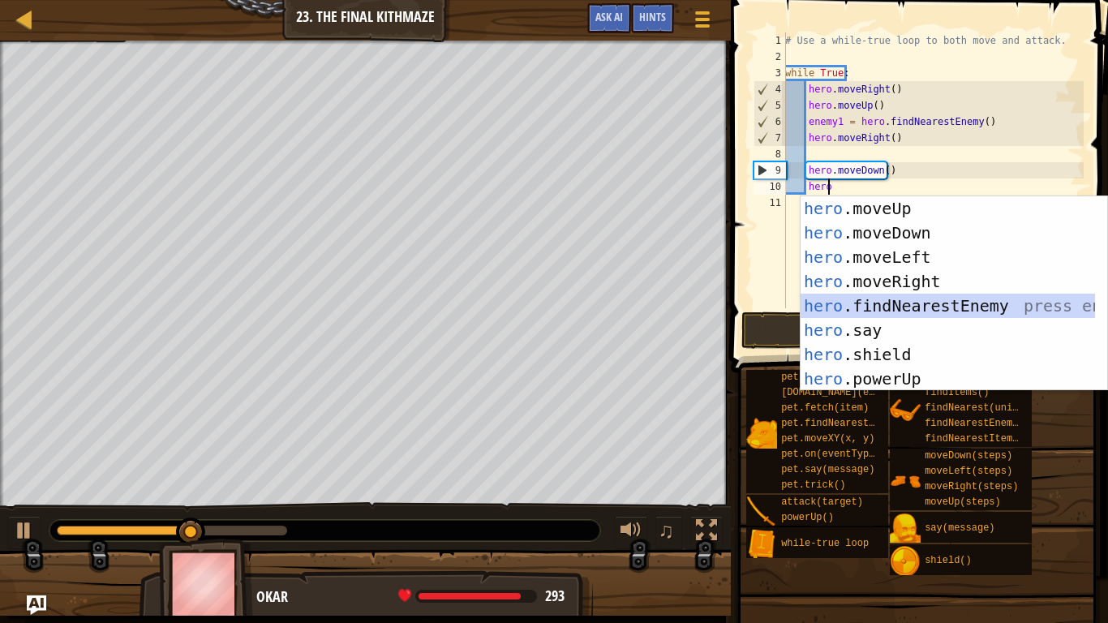
click at [877, 306] on div "hero .moveUp press enter hero .moveDown press enter hero .moveLeft press enter …" at bounding box center [947, 317] width 294 height 243
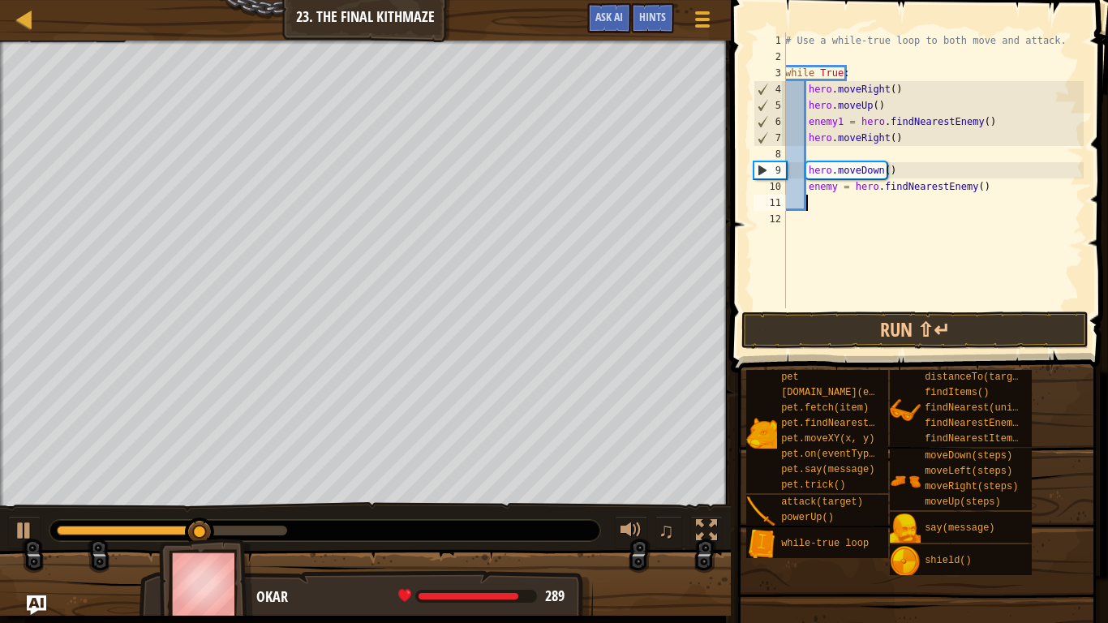
click at [834, 183] on div "# Use a while-true loop to both move and attack. while True : hero . moveRight …" at bounding box center [933, 186] width 302 height 308
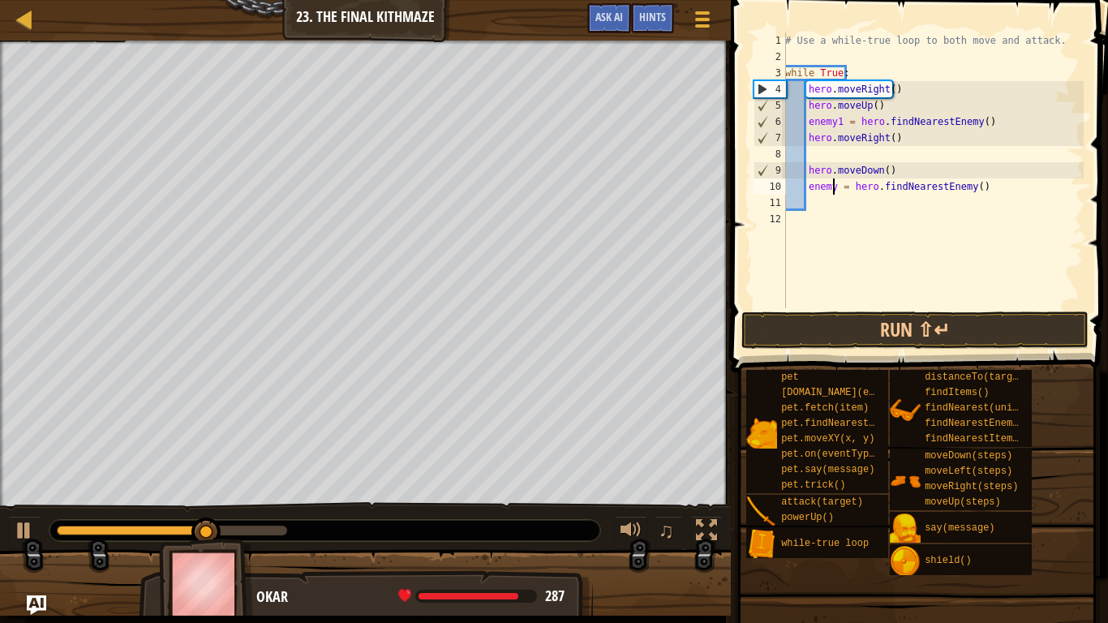
scroll to position [7, 4]
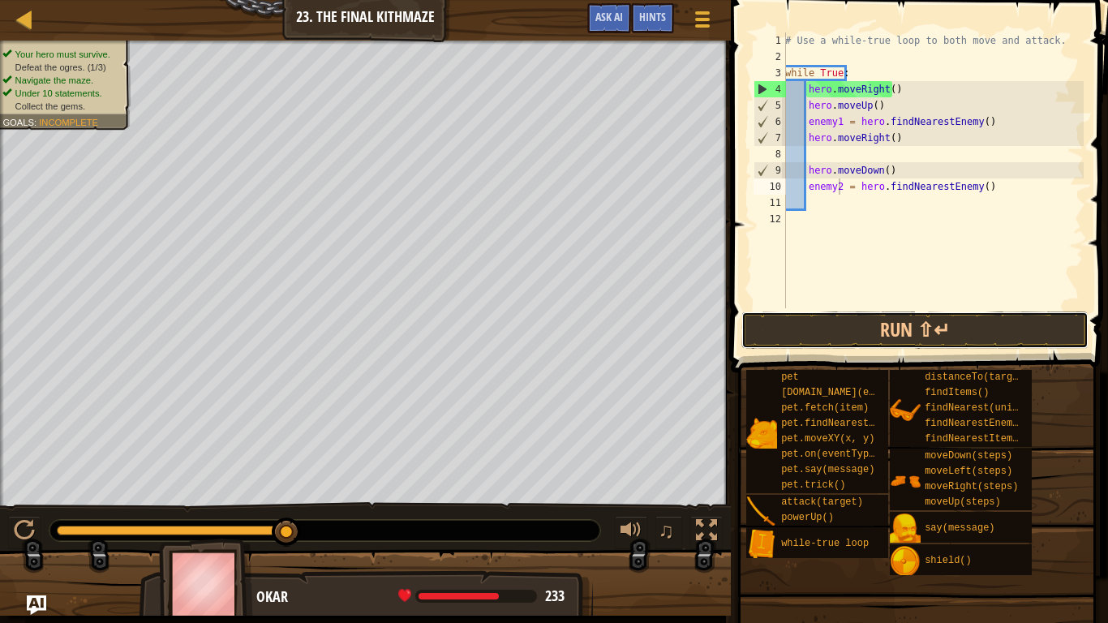
click at [814, 321] on button "Run ⇧↵" at bounding box center [914, 329] width 347 height 37
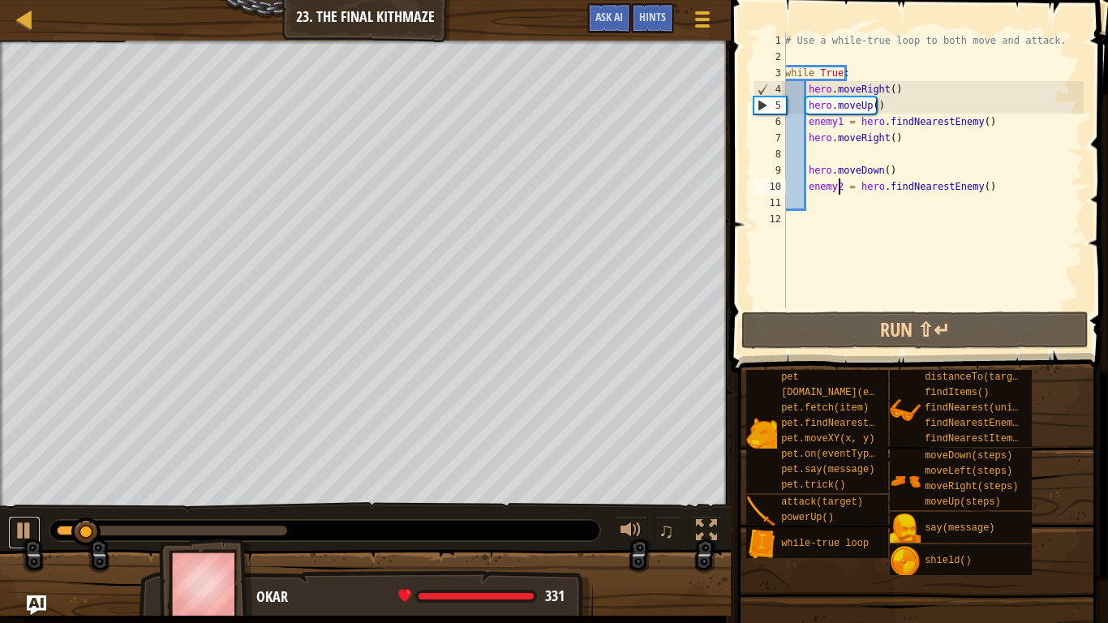
click at [15, 520] on div at bounding box center [24, 530] width 21 height 21
click at [880, 171] on div "# Use a while-true loop to both move and attack. while True : hero . moveRight …" at bounding box center [933, 186] width 302 height 308
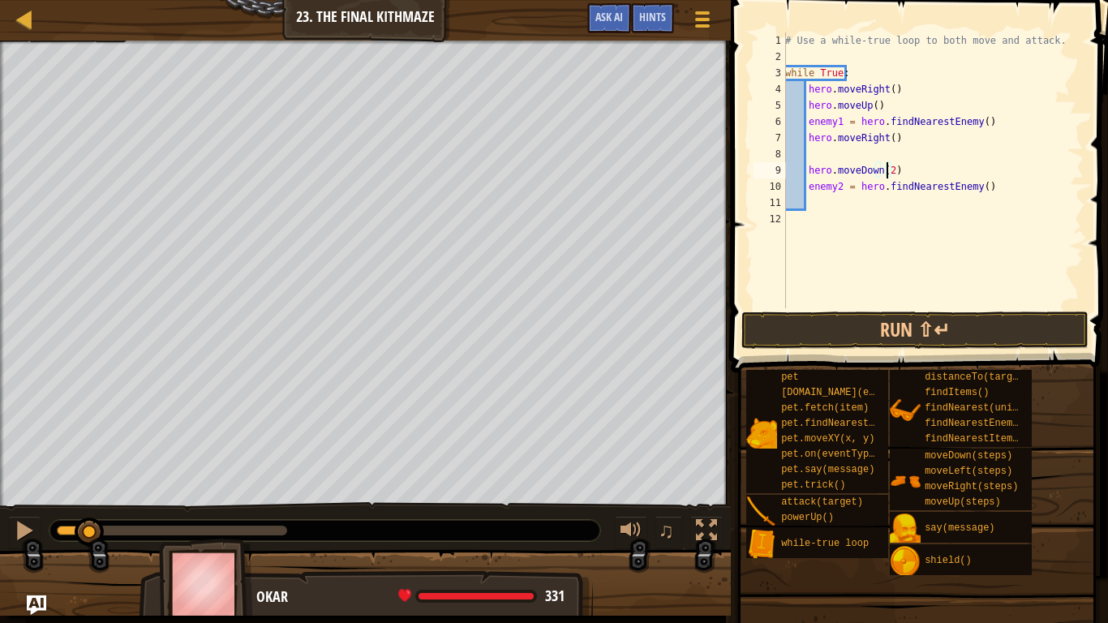
type textarea "hero.moveDown(2)"
click at [854, 334] on button "Run ⇧↵" at bounding box center [914, 329] width 347 height 37
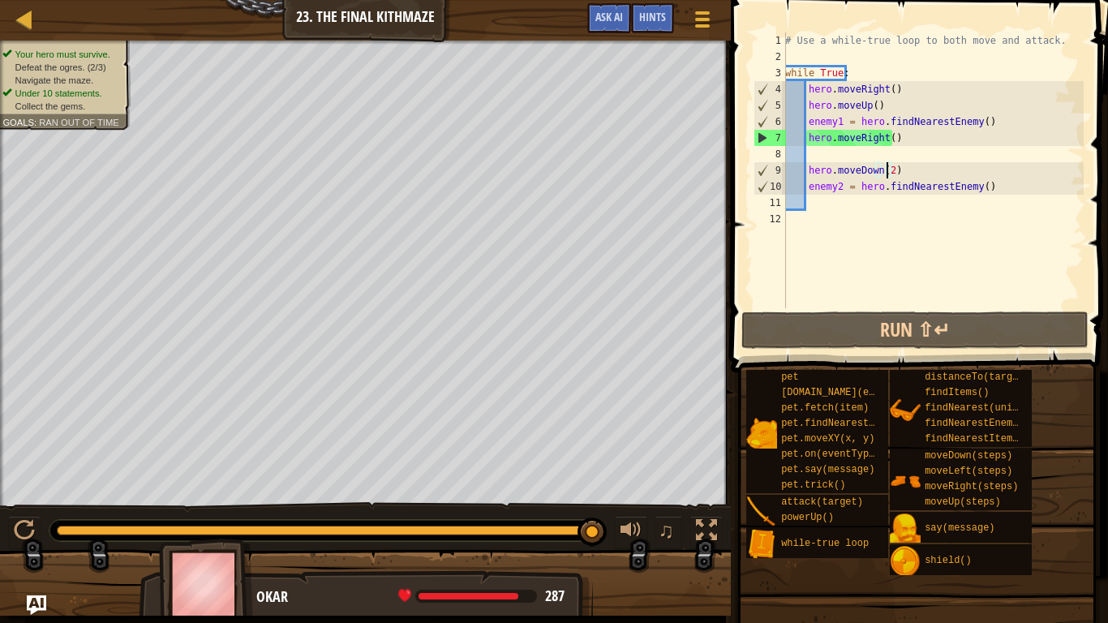
drag, startPoint x: 137, startPoint y: 528, endPoint x: 602, endPoint y: 562, distance: 466.6
click at [602, 520] on div "Your hero must survive. Defeat the ogres. (2/3) Navigate the maze. Under 10 sta…" at bounding box center [554, 328] width 1108 height 575
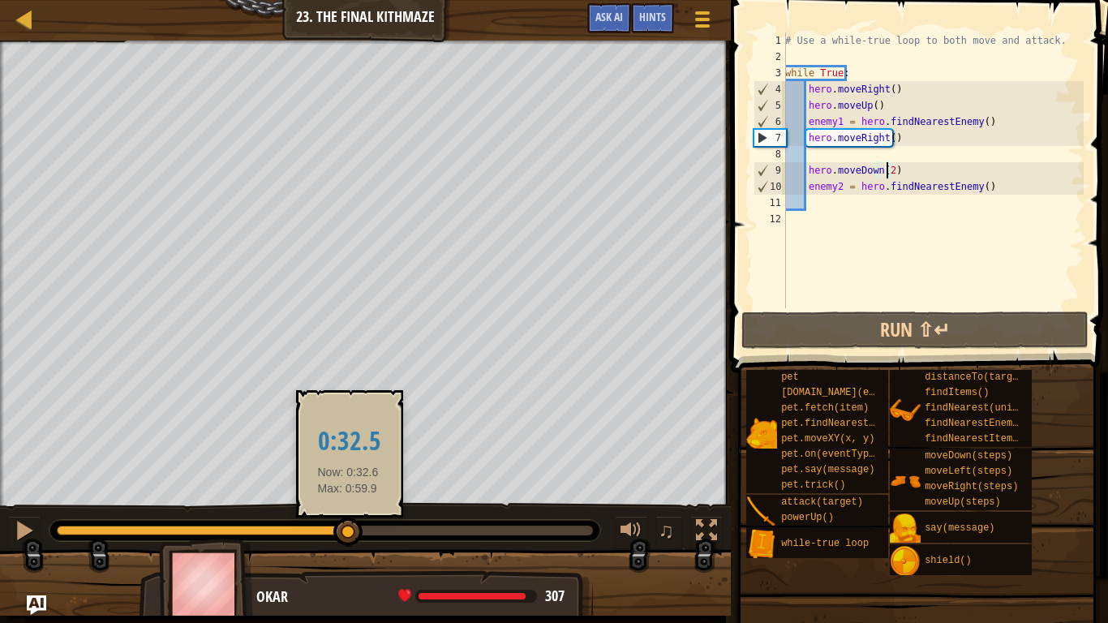
drag, startPoint x: 84, startPoint y: 527, endPoint x: 348, endPoint y: 537, distance: 264.5
click at [348, 520] on div at bounding box center [347, 531] width 29 height 29
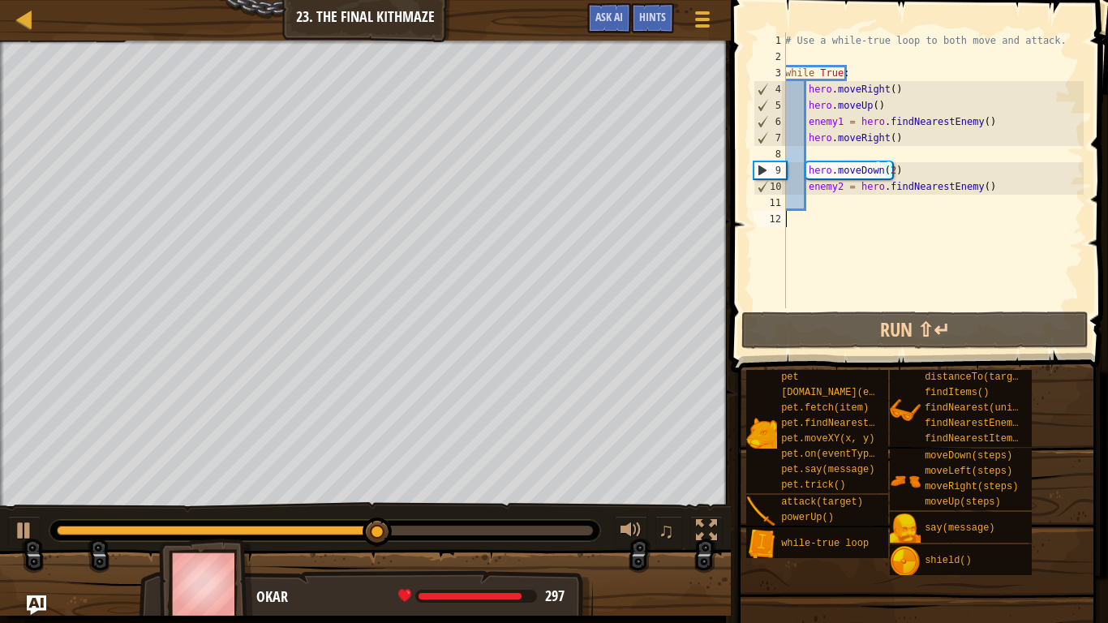
click at [903, 211] on div "# Use a while-true loop to both move and attack. while True : hero . moveRight …" at bounding box center [933, 186] width 302 height 308
click at [889, 202] on div "# Use a while-true loop to both move and attack. while True : hero . moveRight …" at bounding box center [933, 186] width 302 height 308
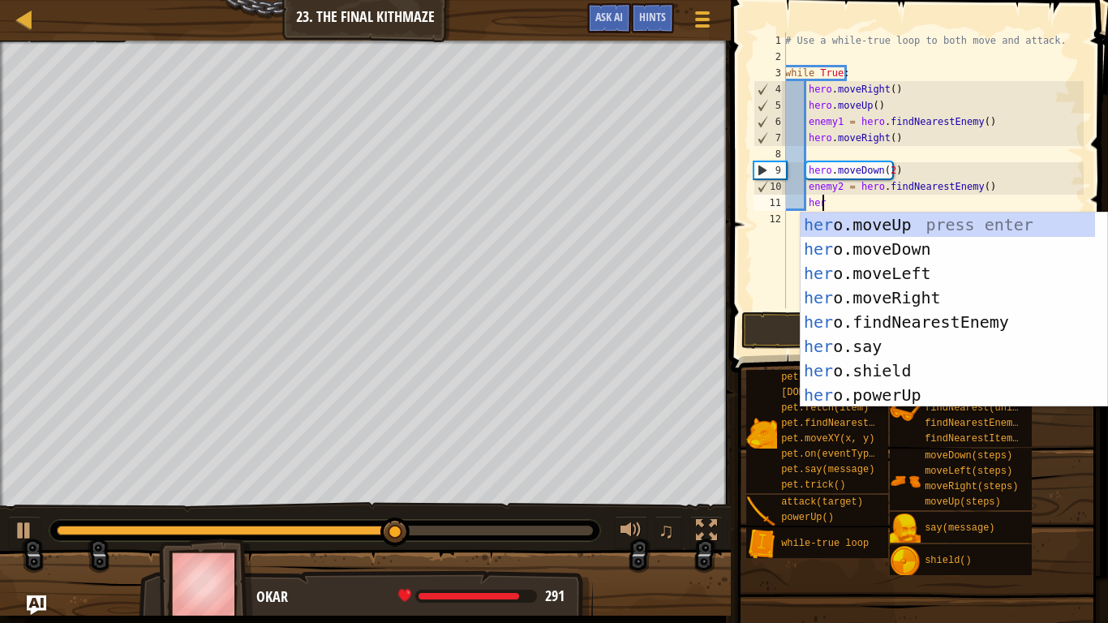
type textarea "hero"
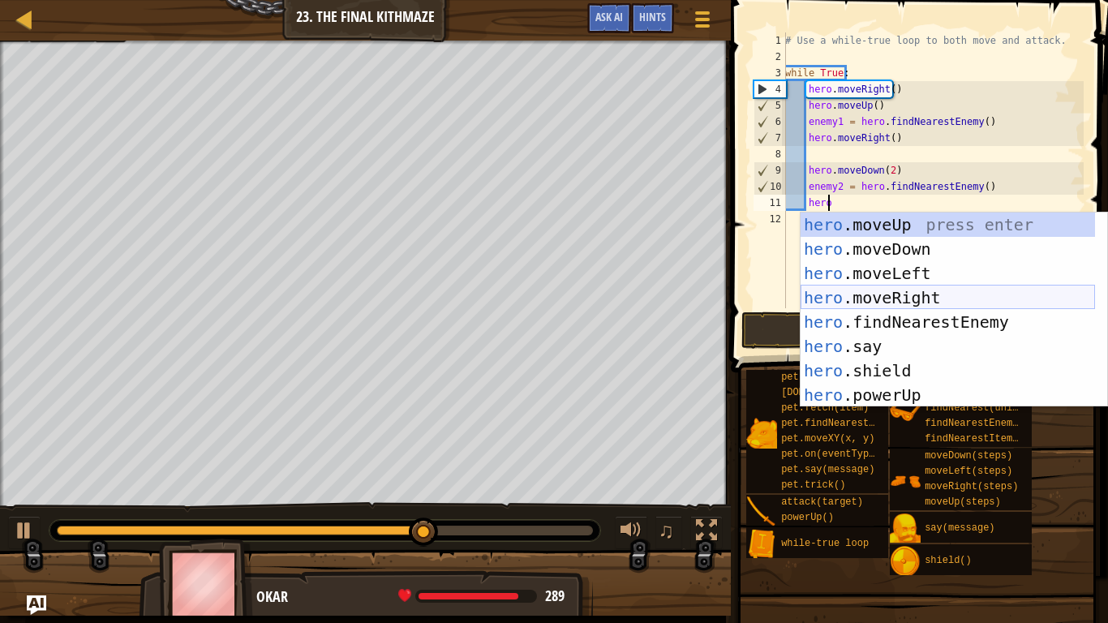
click at [833, 298] on div "hero .moveUp press enter hero .moveDown press enter hero .moveLeft press enter …" at bounding box center [947, 333] width 294 height 243
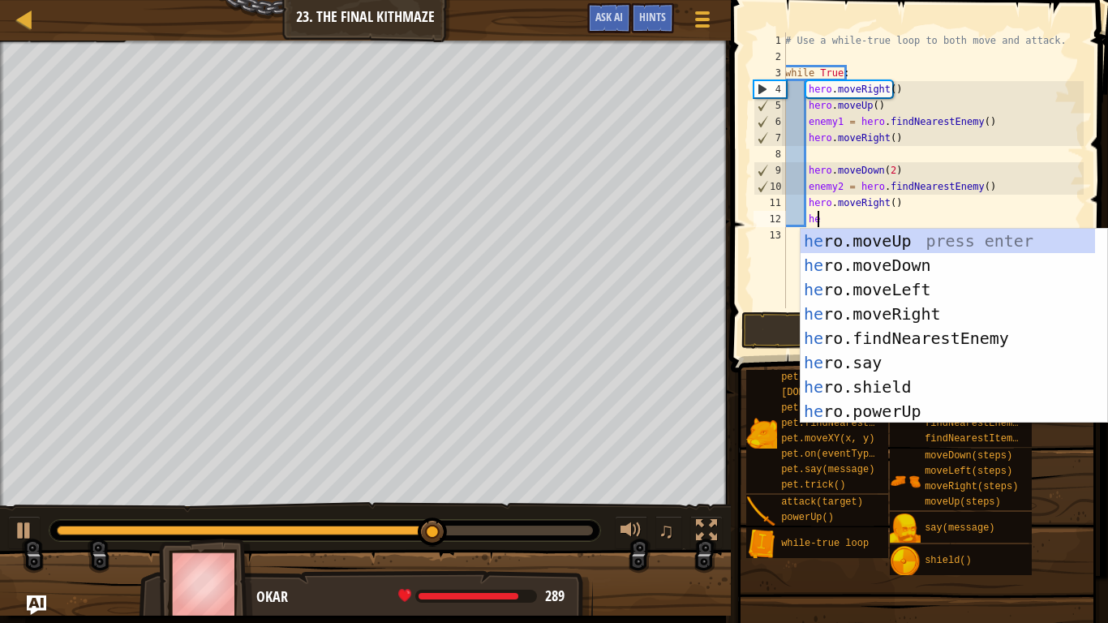
type textarea "hero"
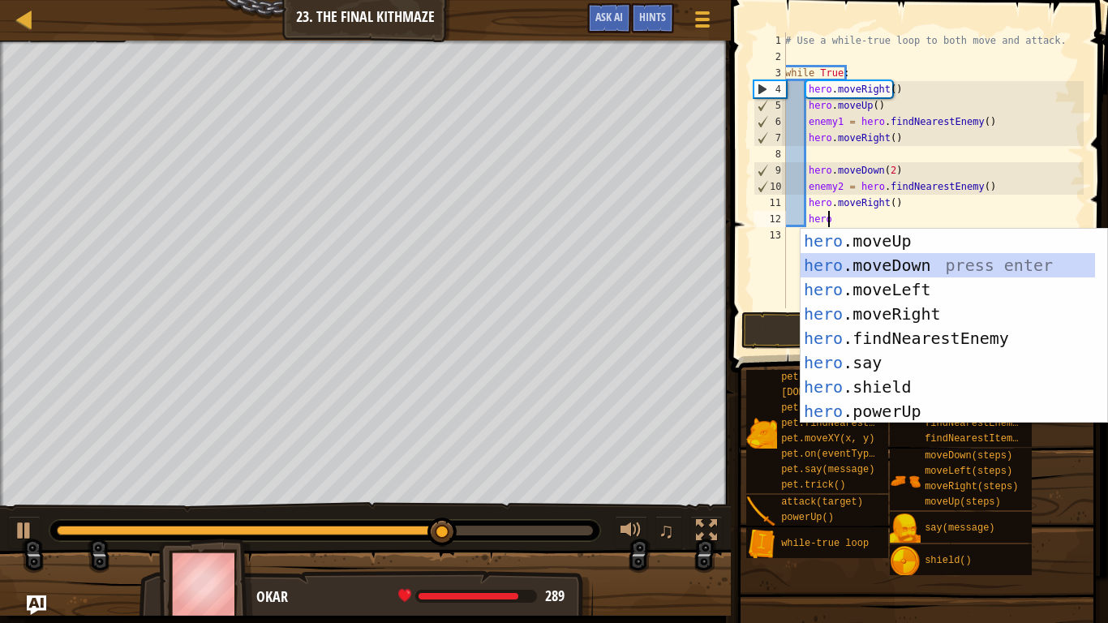
click at [831, 267] on div "hero .moveUp press enter hero .moveDown press enter hero .moveLeft press enter …" at bounding box center [947, 350] width 294 height 243
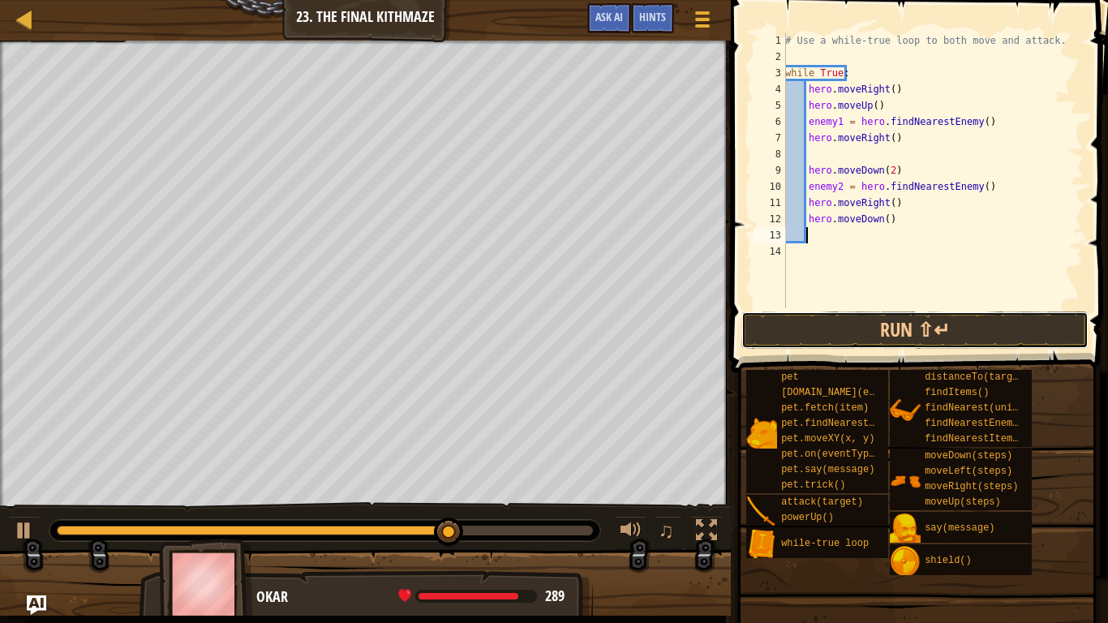
click at [821, 325] on button "Run ⇧↵" at bounding box center [914, 329] width 347 height 37
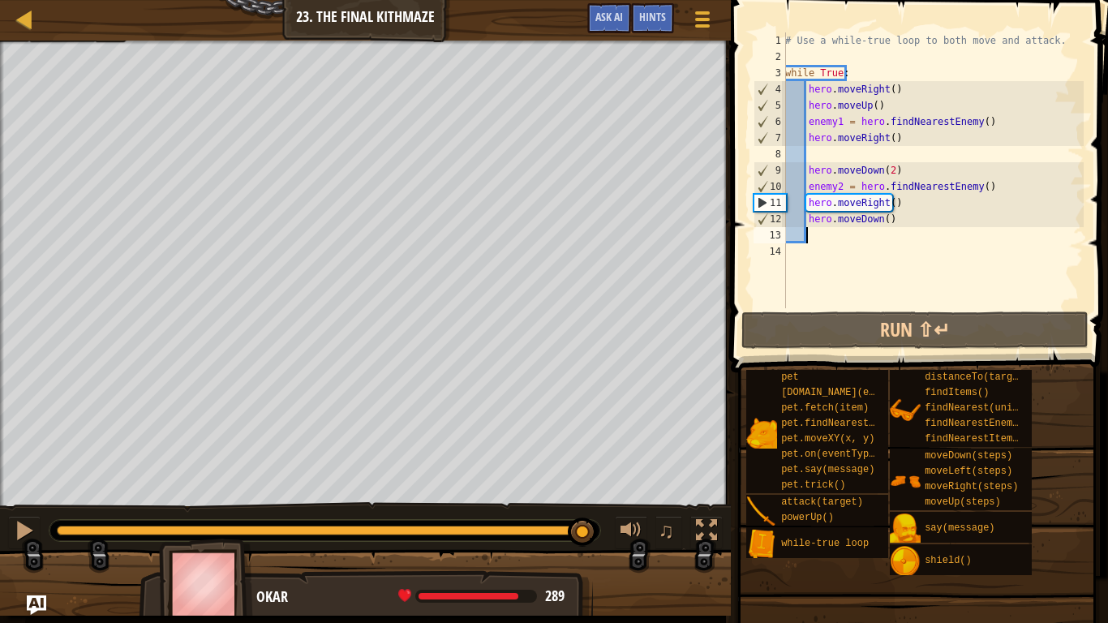
drag, startPoint x: 91, startPoint y: 530, endPoint x: 583, endPoint y: 548, distance: 492.5
click at [583, 520] on div "♫" at bounding box center [365, 526] width 730 height 49
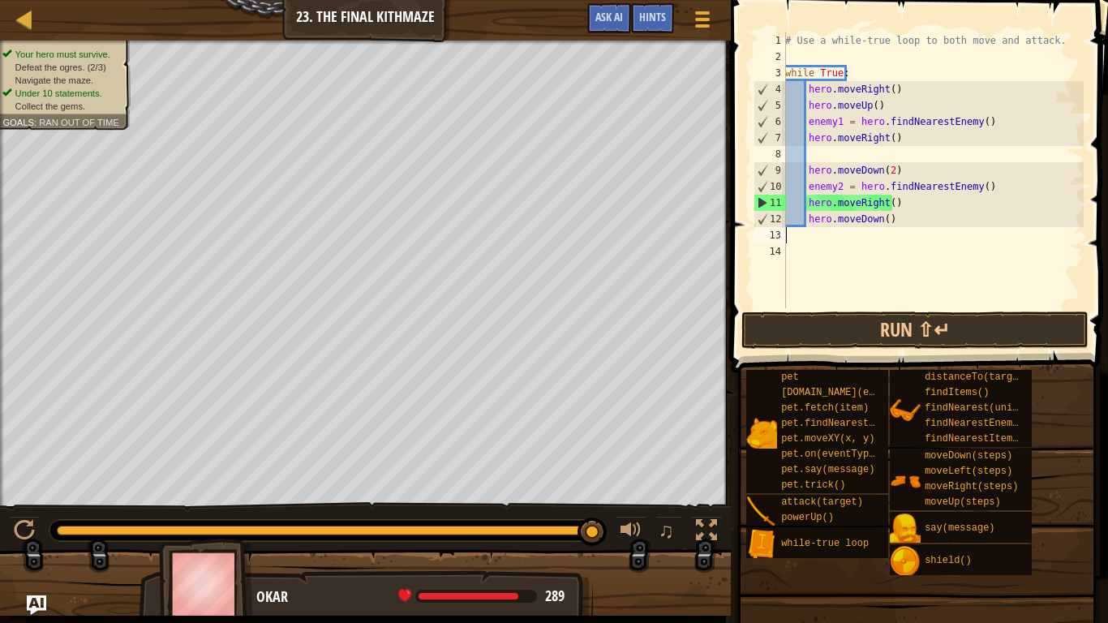
scroll to position [7, 0]
type textarea "h"
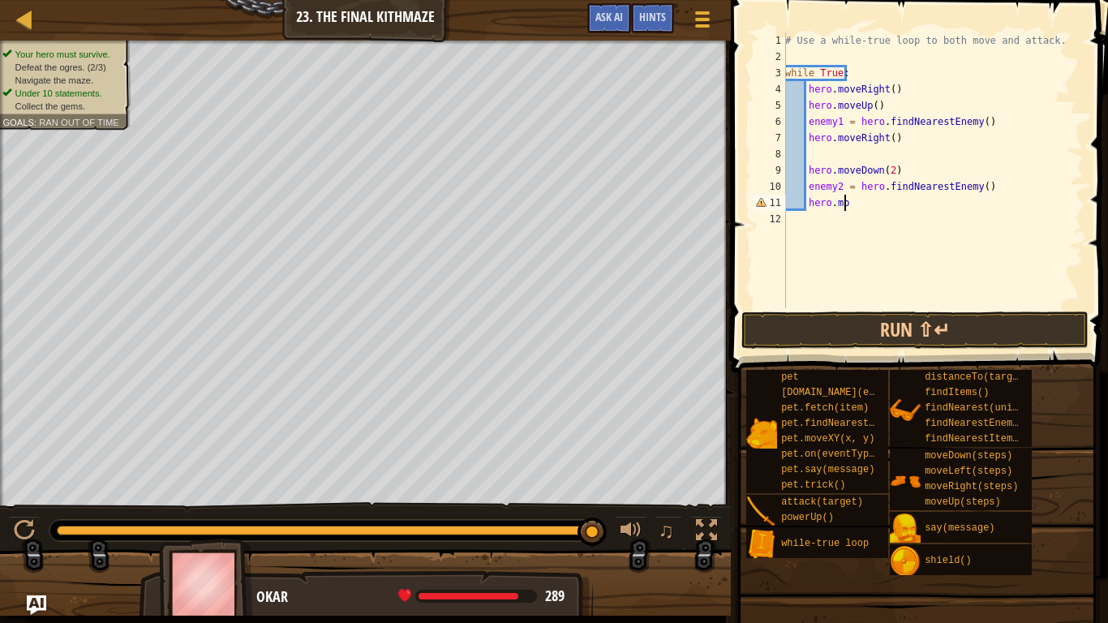
scroll to position [7, 5]
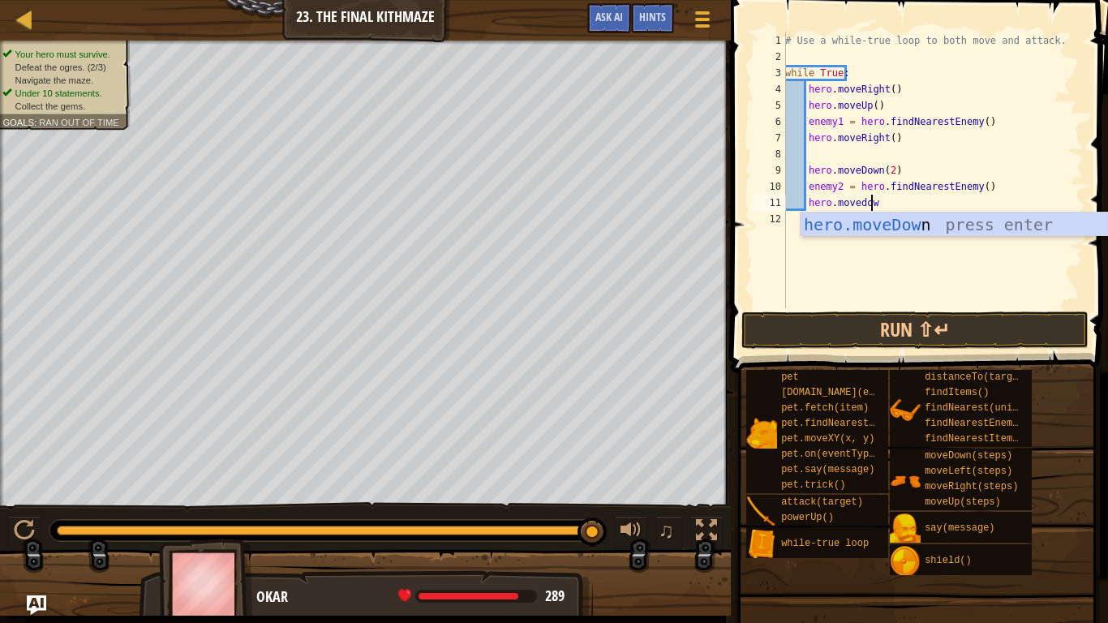
type textarea "hero.movedown"
click at [827, 244] on div "# Use a while-true loop to both move and attack. while True : hero . moveRight …" at bounding box center [933, 186] width 302 height 308
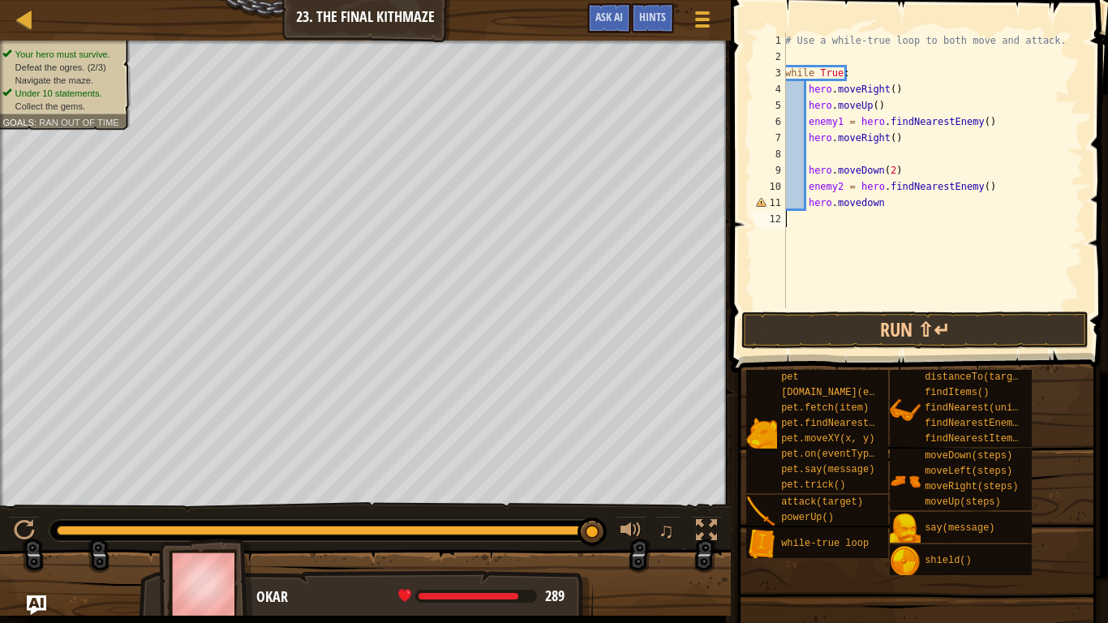
scroll to position [7, 0]
click at [885, 211] on div "# Use a while-true loop to both move and attack. while True : hero . moveRight …" at bounding box center [933, 186] width 302 height 308
click at [884, 196] on div "# Use a while-true loop to both move and attack. while True : hero . moveRight …" at bounding box center [933, 186] width 302 height 308
click at [815, 315] on button "Run ⇧↵" at bounding box center [914, 329] width 347 height 37
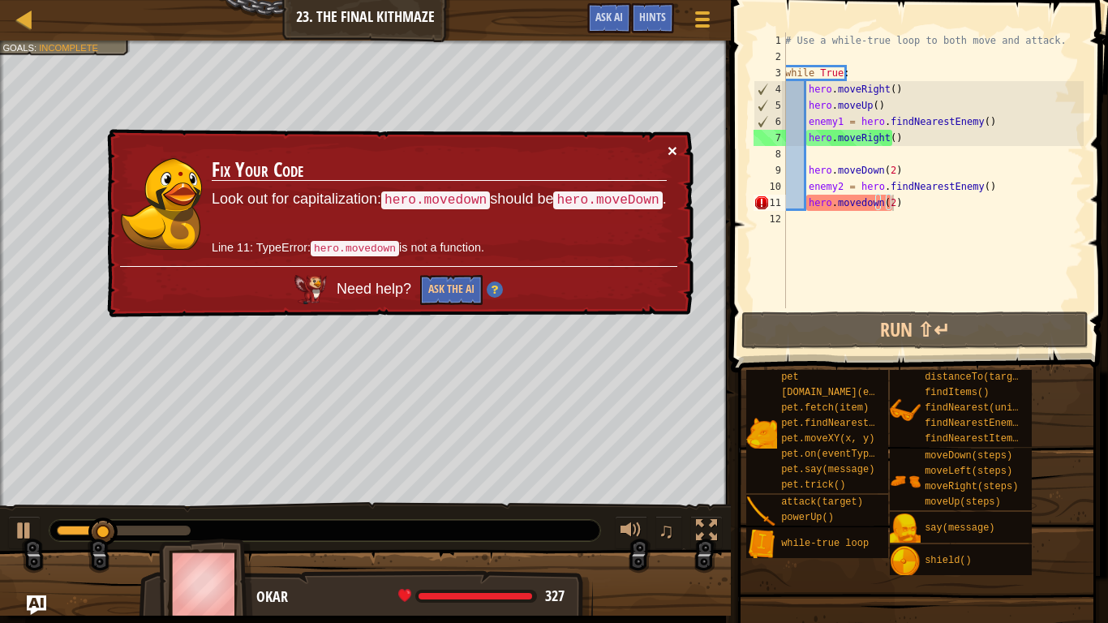
click at [670, 143] on button "×" at bounding box center [672, 150] width 10 height 17
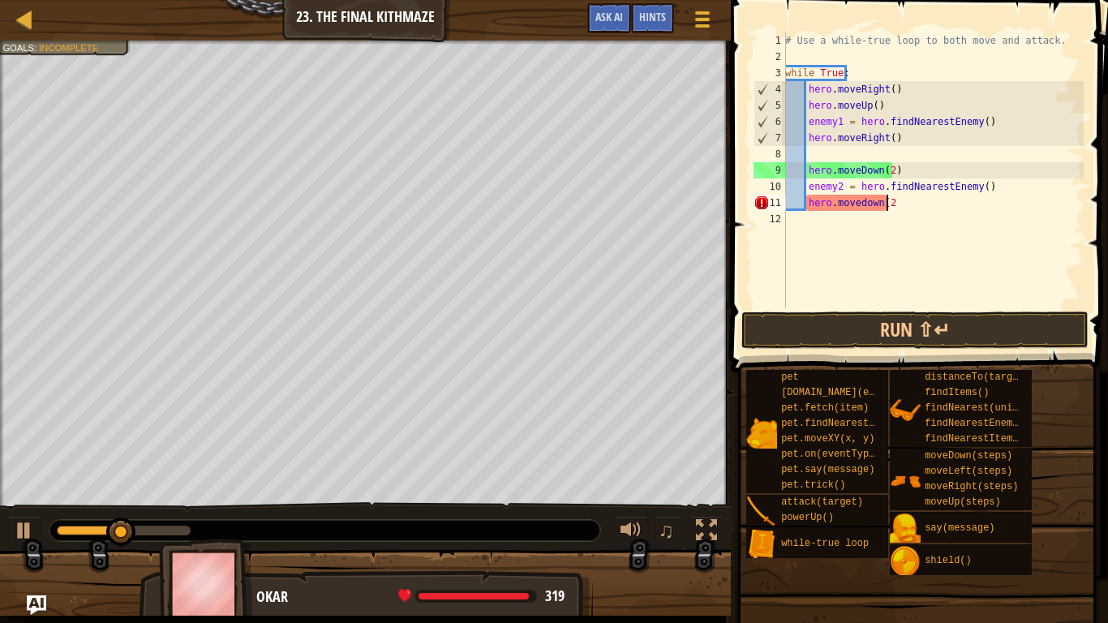
scroll to position [7, 7]
type textarea "hero.movedown()"
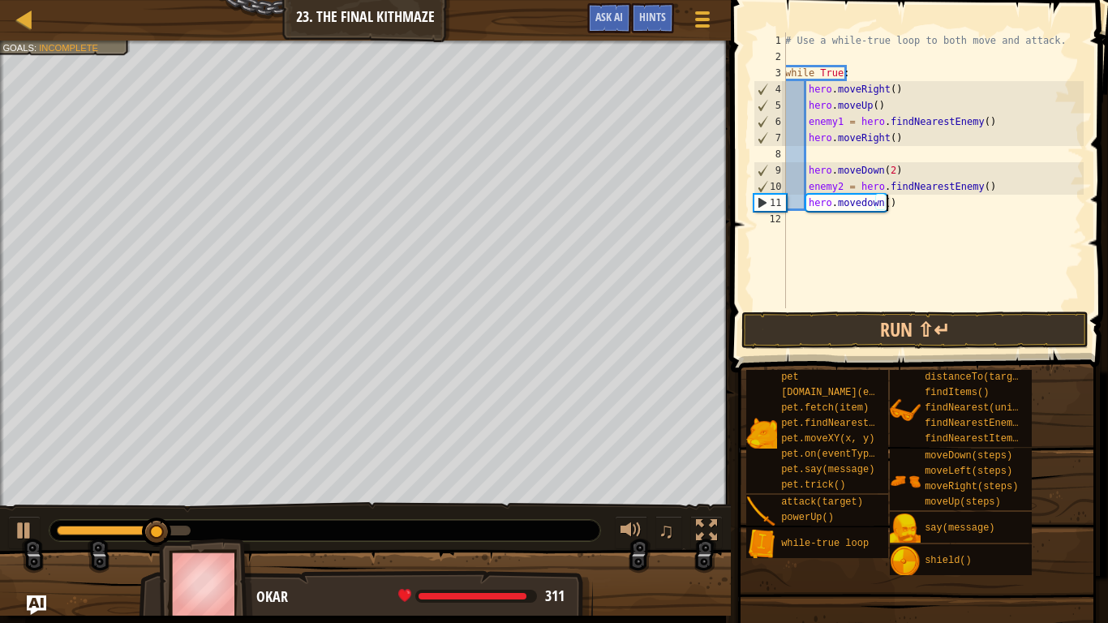
click at [856, 208] on div "# Use a while-true loop to both move and attack. while True : hero . moveRight …" at bounding box center [933, 186] width 302 height 308
click at [855, 217] on div "# Use a while-true loop to both move and attack. while True : hero . moveRight …" at bounding box center [933, 186] width 302 height 308
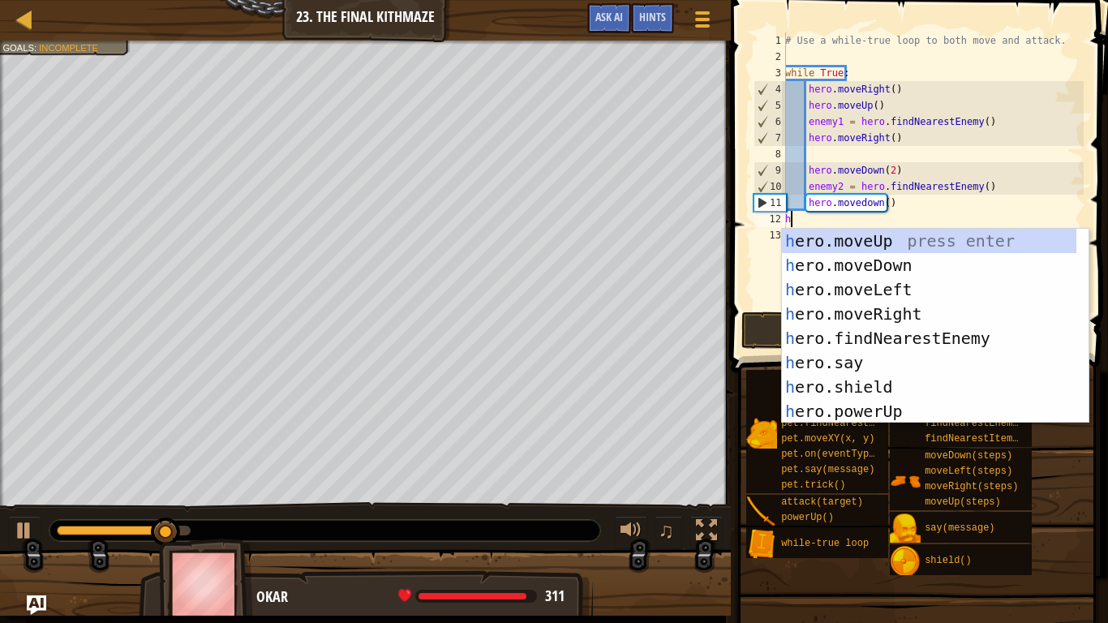
type textarea "her"
click at [850, 323] on div "her o.moveUp press enter her o.moveDown press enter her o.moveLeft press enter …" at bounding box center [929, 350] width 294 height 243
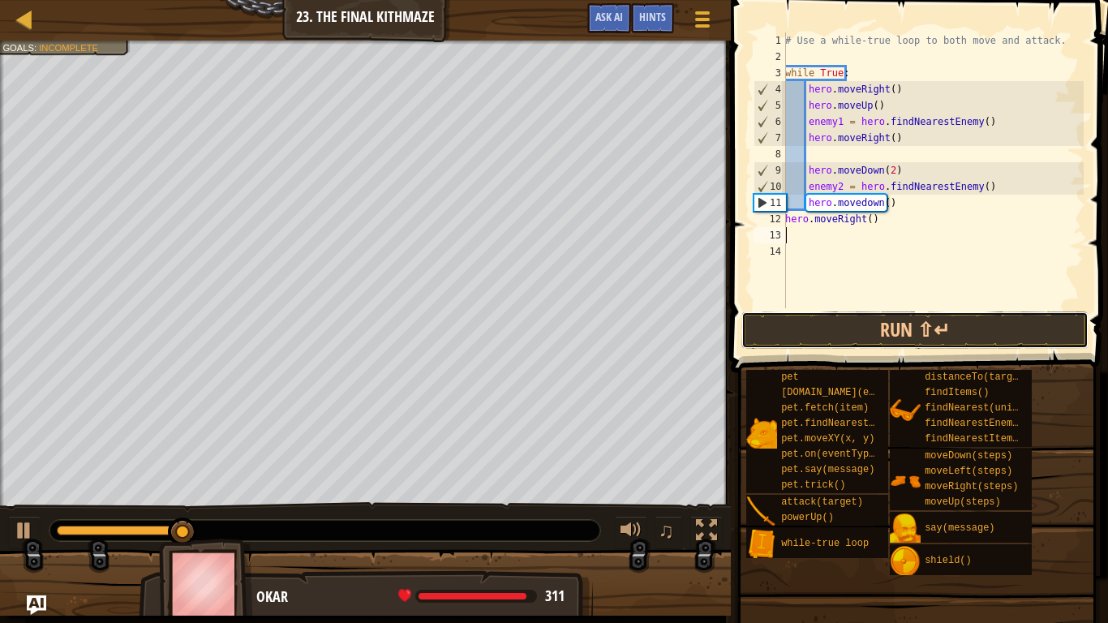
click at [850, 328] on button "Run ⇧↵" at bounding box center [914, 329] width 347 height 37
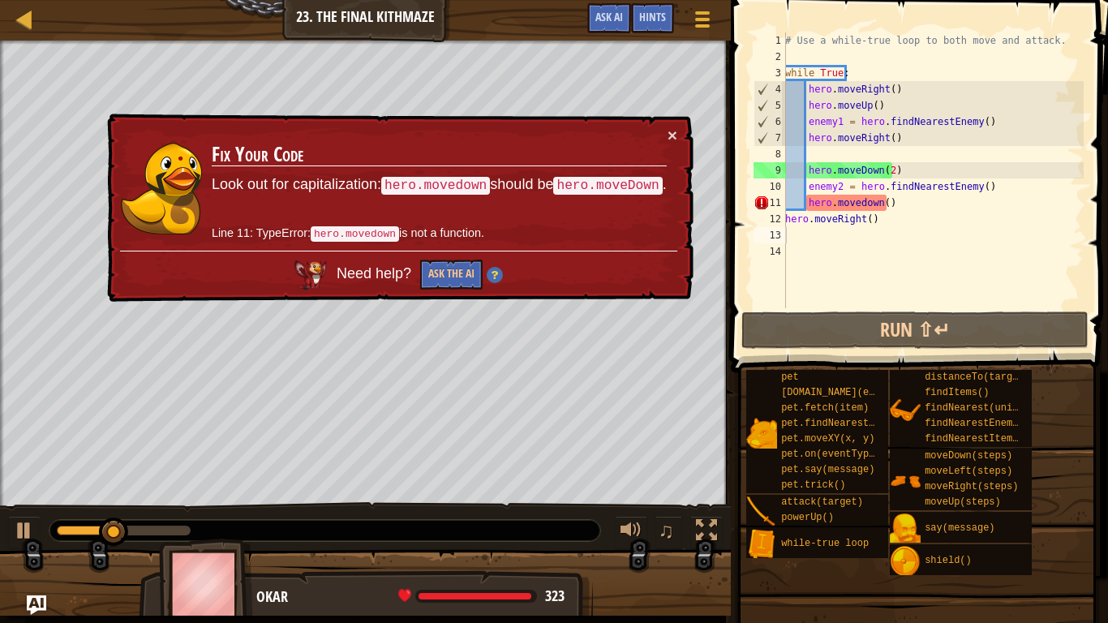
click at [679, 127] on div "× Fix Your Code Look out for capitalization: hero.movedown should be hero.moveD…" at bounding box center [398, 208] width 589 height 189
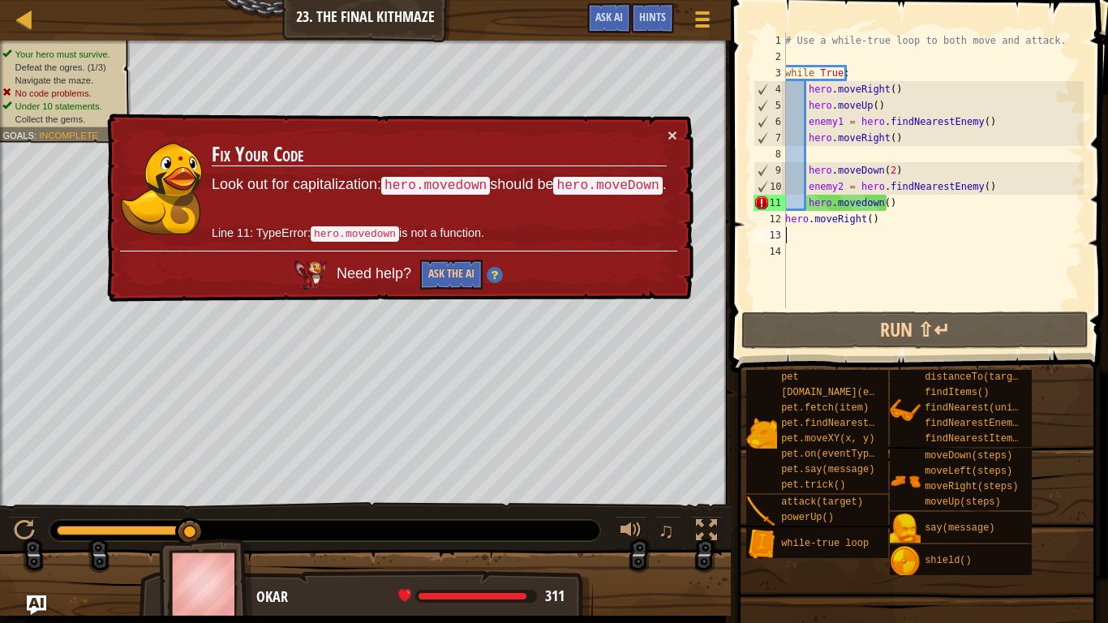
click at [888, 208] on div "# Use a while-true loop to both move and attack. while True : hero . moveRight …" at bounding box center [933, 186] width 302 height 308
click at [895, 216] on div "# Use a while-true loop to both move and attack. while True : hero . moveRight …" at bounding box center [933, 186] width 302 height 308
click at [880, 201] on div "# Use a while-true loop to both move and attack. while True : hero . moveRight …" at bounding box center [933, 186] width 302 height 308
type textarea "hero.movedown()"
click at [905, 228] on div "# Use a while-true loop to both move and attack. while True : hero . moveRight …" at bounding box center [933, 186] width 302 height 308
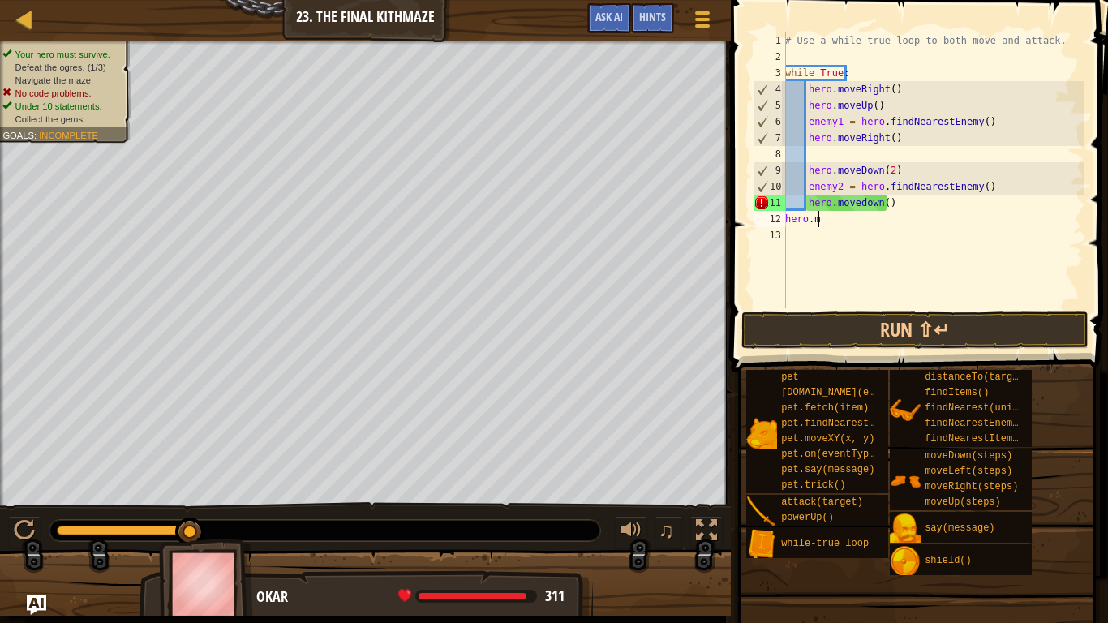
type textarea "h"
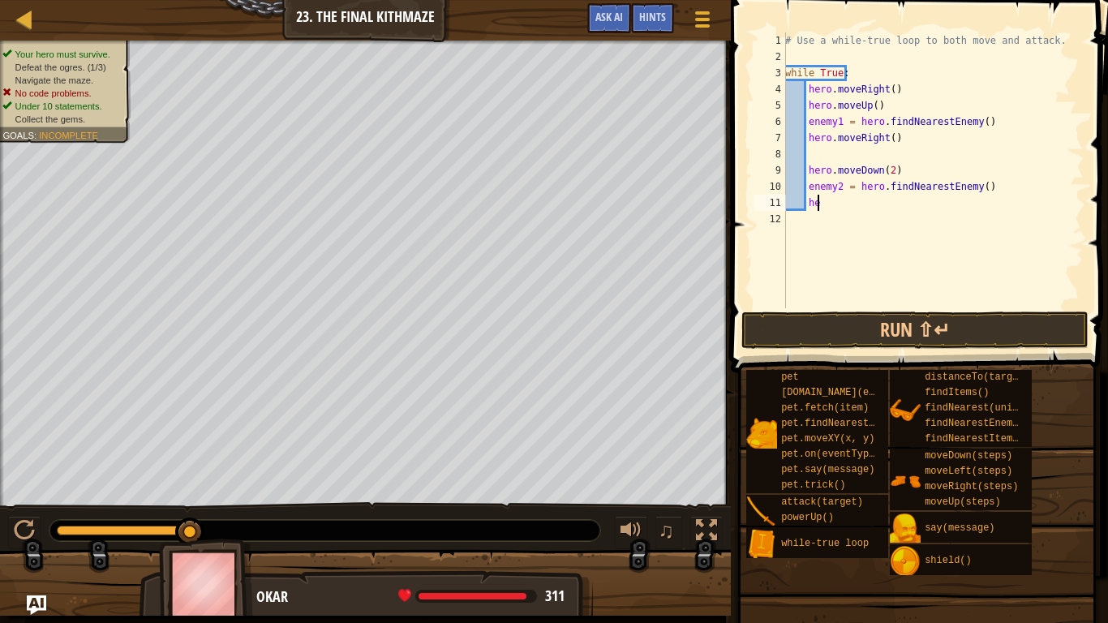
type textarea "h"
click at [860, 337] on button "Run ⇧↵" at bounding box center [914, 329] width 347 height 37
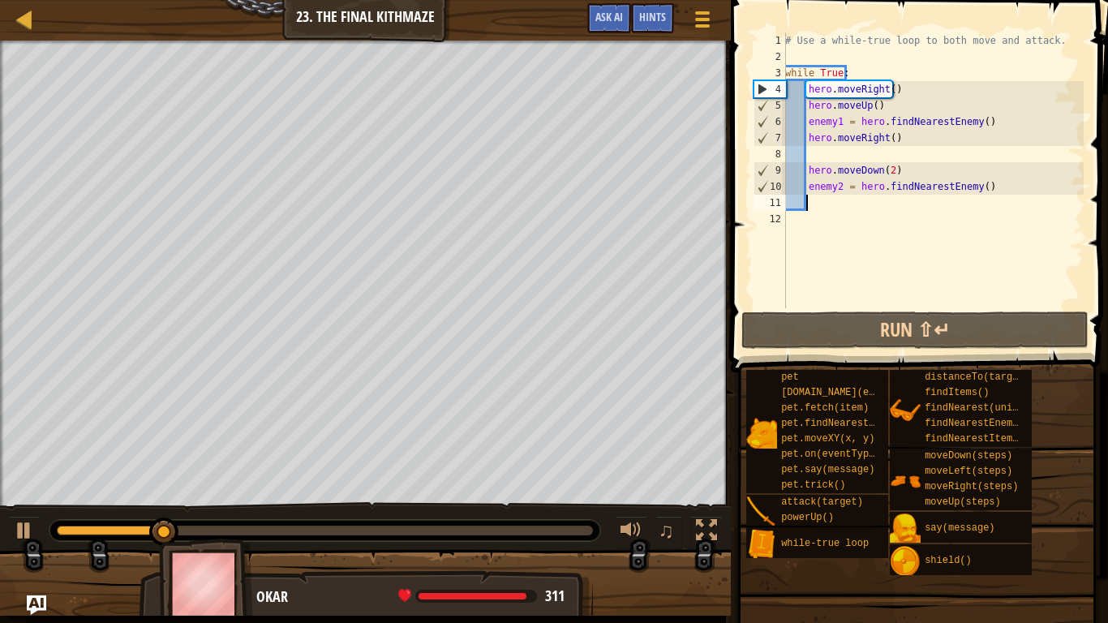
type textarea "h"
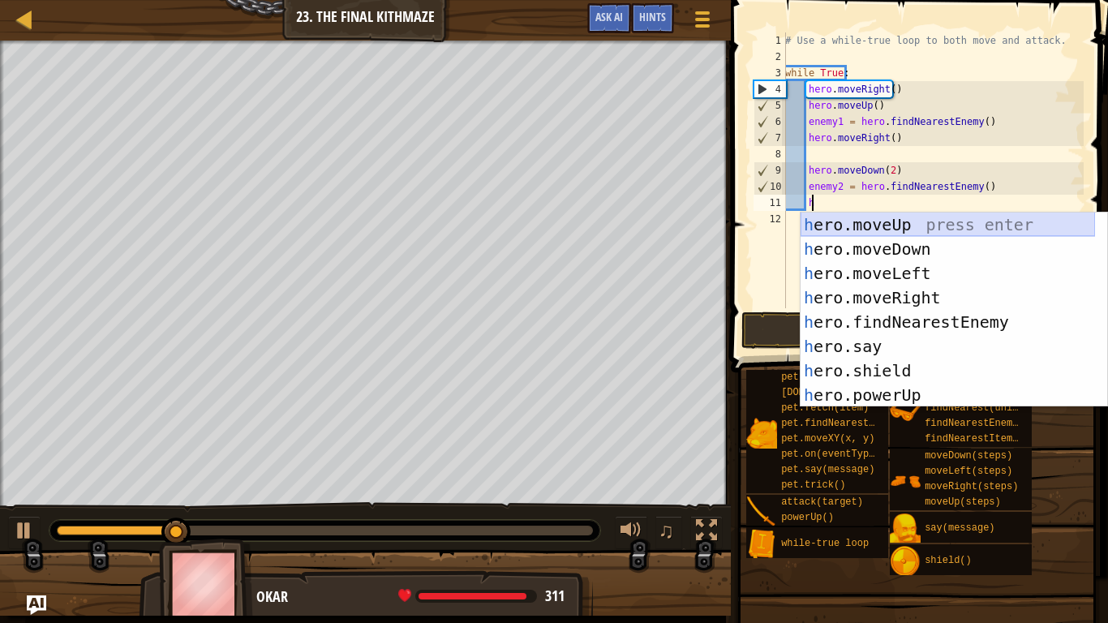
click at [930, 234] on div "h ero.moveUp press enter h ero.moveDown press enter h ero.moveLeft press enter …" at bounding box center [947, 333] width 294 height 243
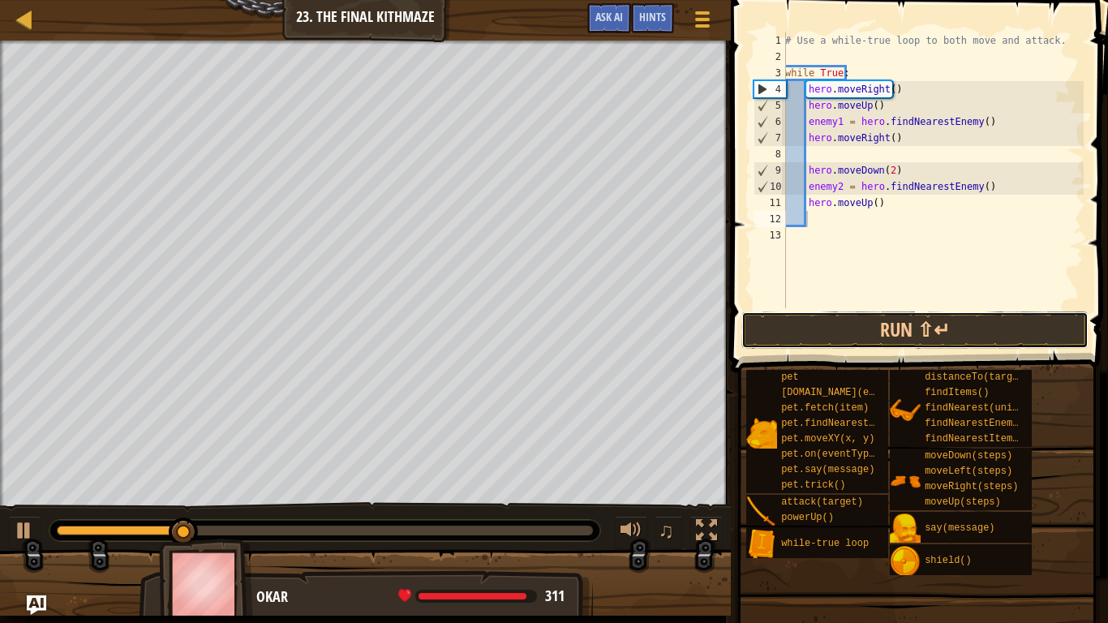
click at [900, 341] on button "Run ⇧↵" at bounding box center [914, 329] width 347 height 37
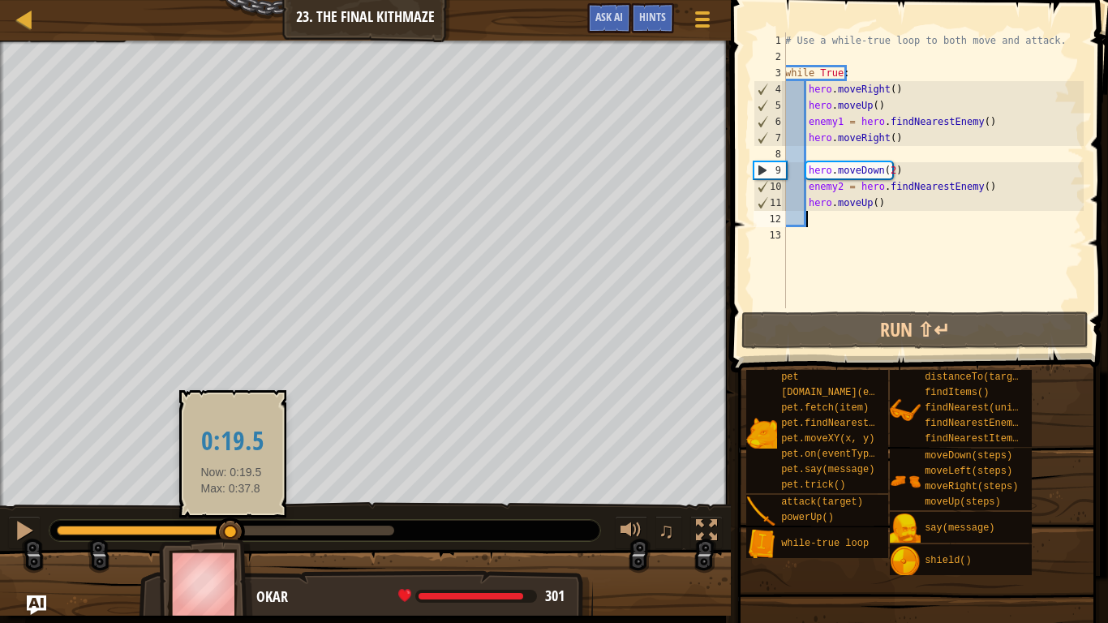
drag, startPoint x: 99, startPoint y: 529, endPoint x: 248, endPoint y: 533, distance: 149.2
click at [245, 520] on div at bounding box center [230, 531] width 29 height 29
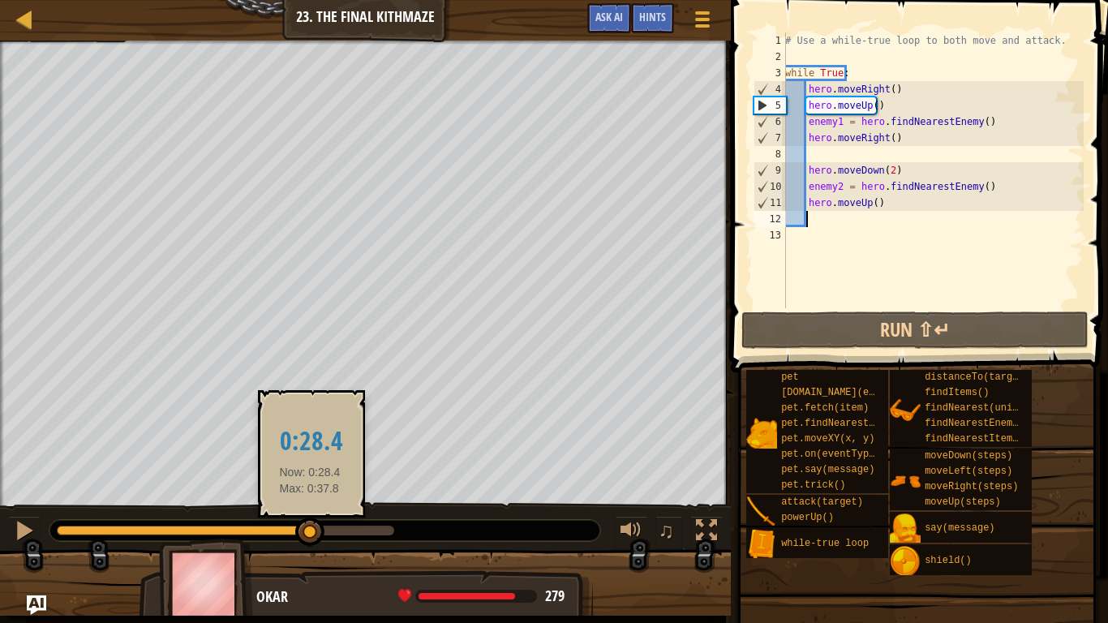
drag, startPoint x: 248, startPoint y: 533, endPoint x: 323, endPoint y: 542, distance: 75.0
click at [323, 520] on div at bounding box center [309, 531] width 29 height 29
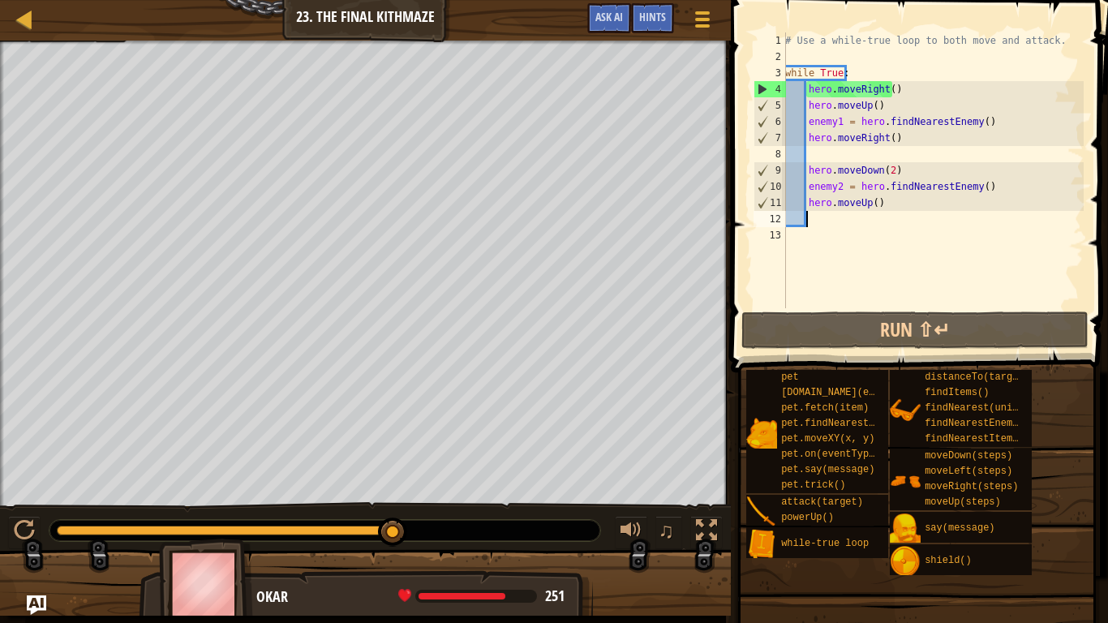
drag, startPoint x: 323, startPoint y: 542, endPoint x: 393, endPoint y: 559, distance: 72.8
click at [393, 520] on div "Your hero must survive. Defeat the ogres. (2/3) Navigate the maze. Under 10 sta…" at bounding box center [554, 328] width 1108 height 575
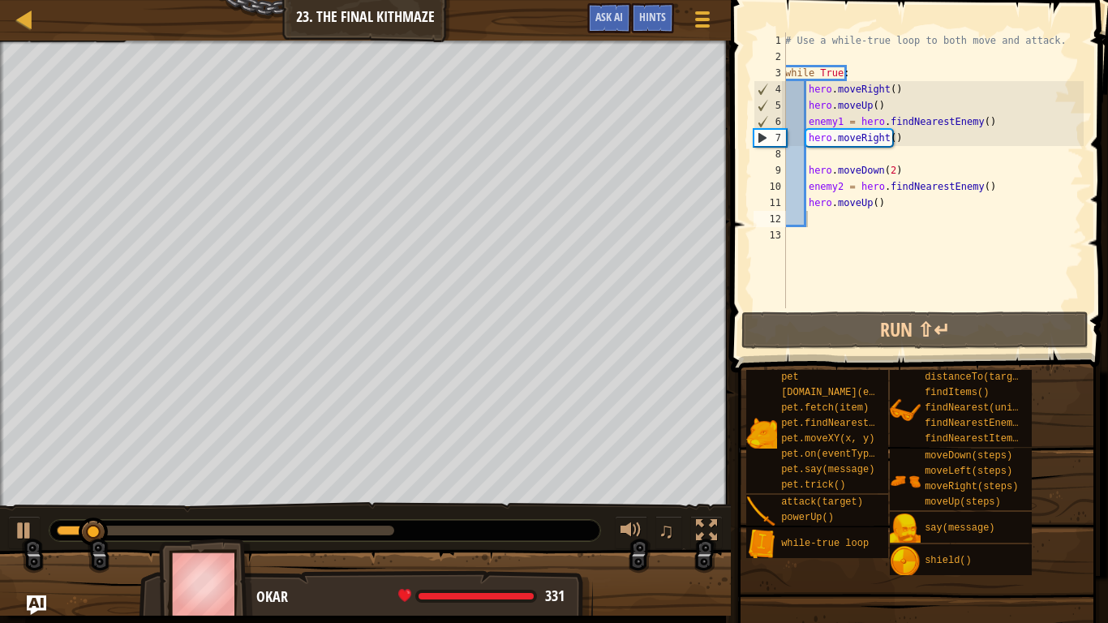
drag, startPoint x: 119, startPoint y: 521, endPoint x: 199, endPoint y: 524, distance: 79.5
click at [199, 520] on div at bounding box center [324, 530] width 551 height 21
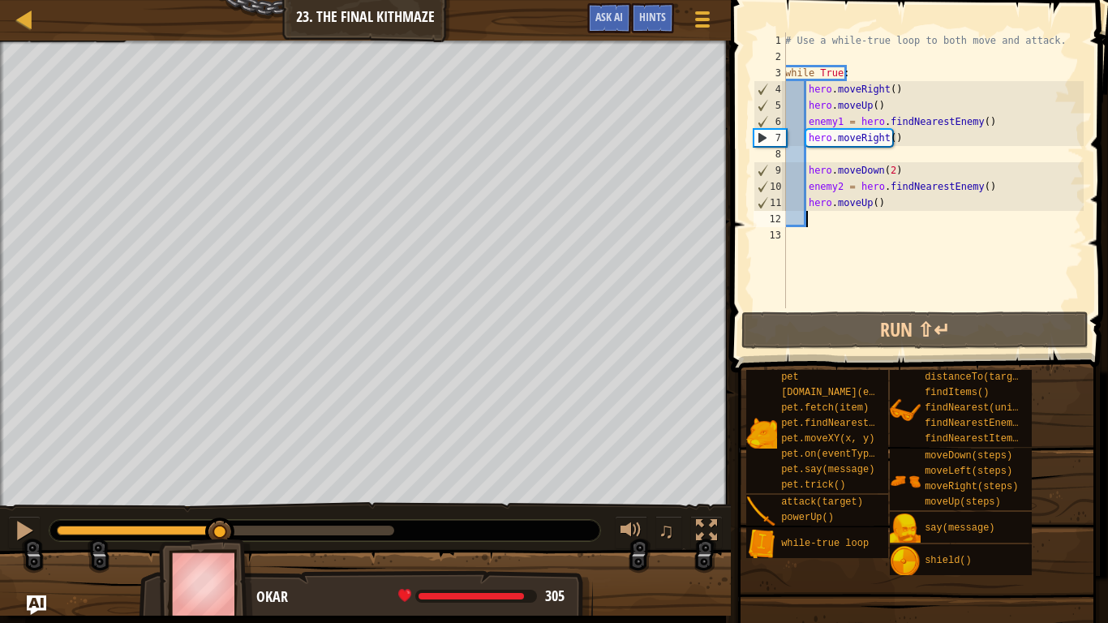
drag, startPoint x: 100, startPoint y: 531, endPoint x: 222, endPoint y: 543, distance: 123.0
click at [222, 520] on div "Your hero must survive. Defeat the ogres. (2/3) Navigate the maze. Under 10 sta…" at bounding box center [554, 328] width 1108 height 575
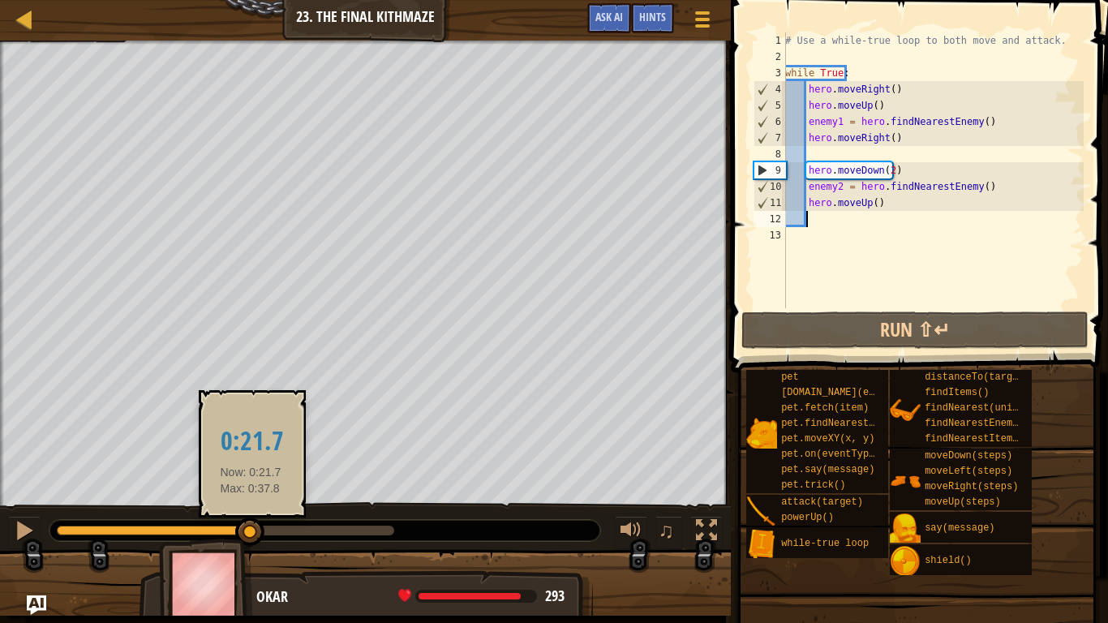
drag, startPoint x: 236, startPoint y: 521, endPoint x: 255, endPoint y: 525, distance: 19.1
click at [255, 520] on div at bounding box center [249, 531] width 29 height 29
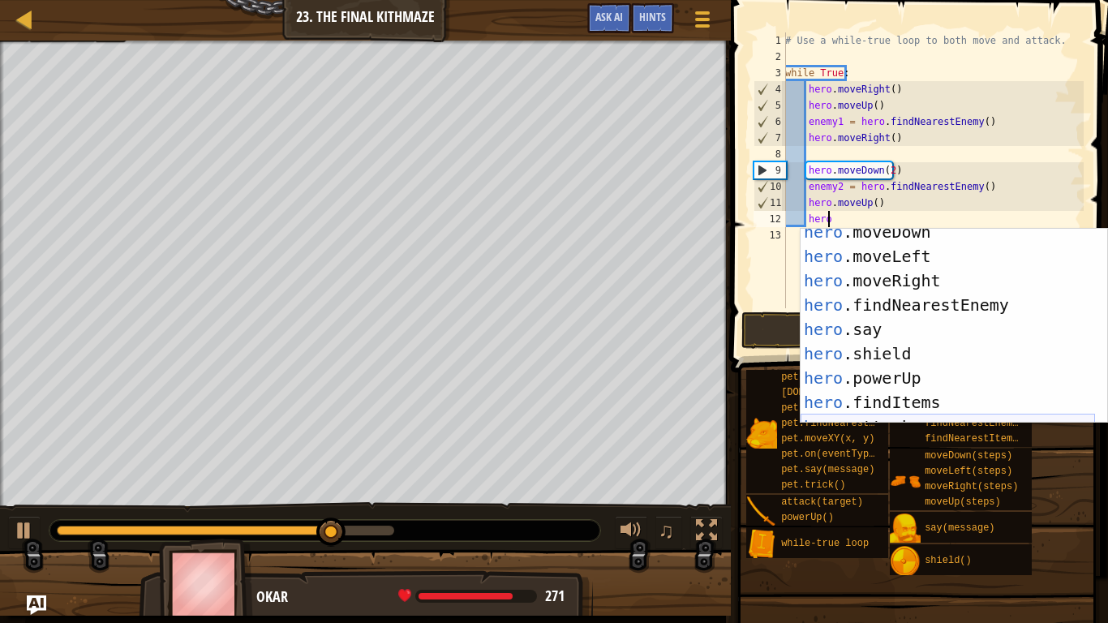
scroll to position [146, 0]
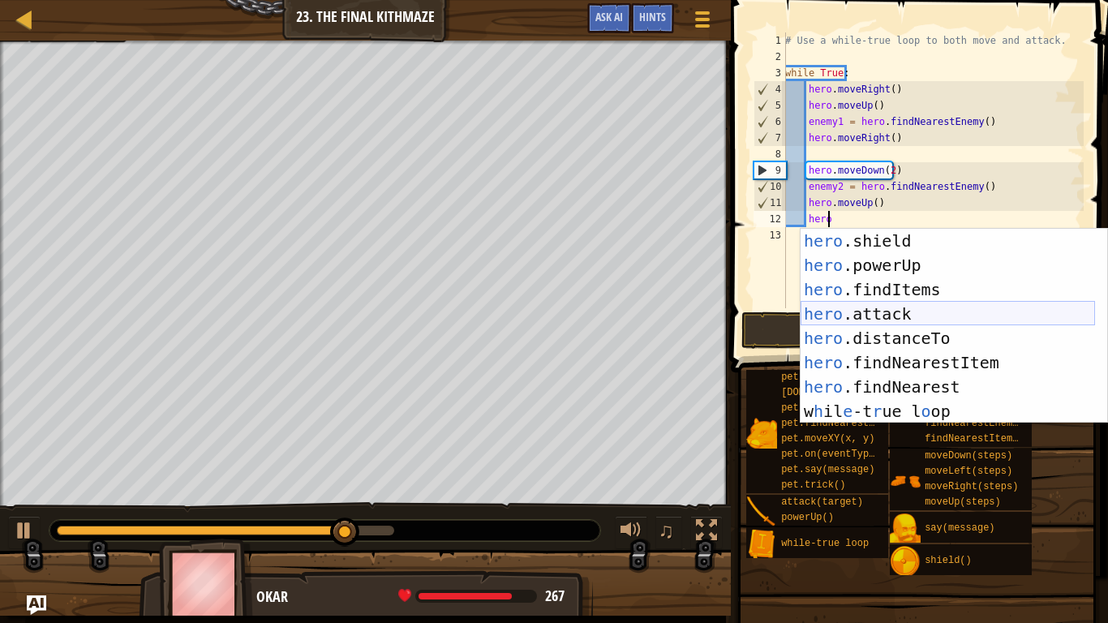
click at [839, 318] on div "hero .shield press enter hero .powerUp press enter hero .findItems press enter …" at bounding box center [947, 350] width 294 height 243
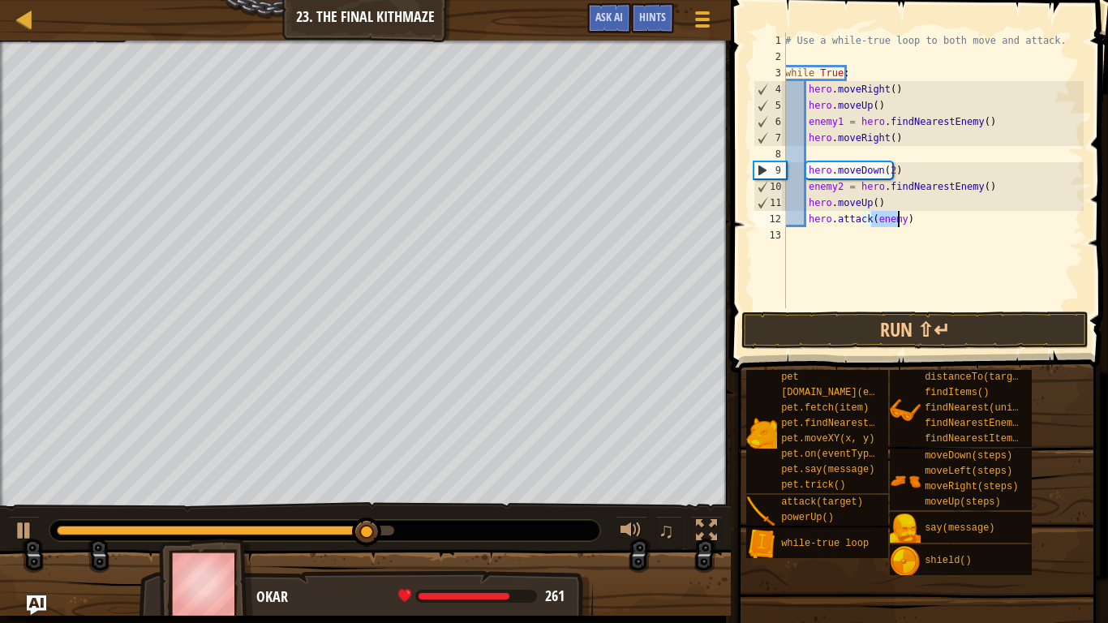
type textarea "hero.attack(1)"
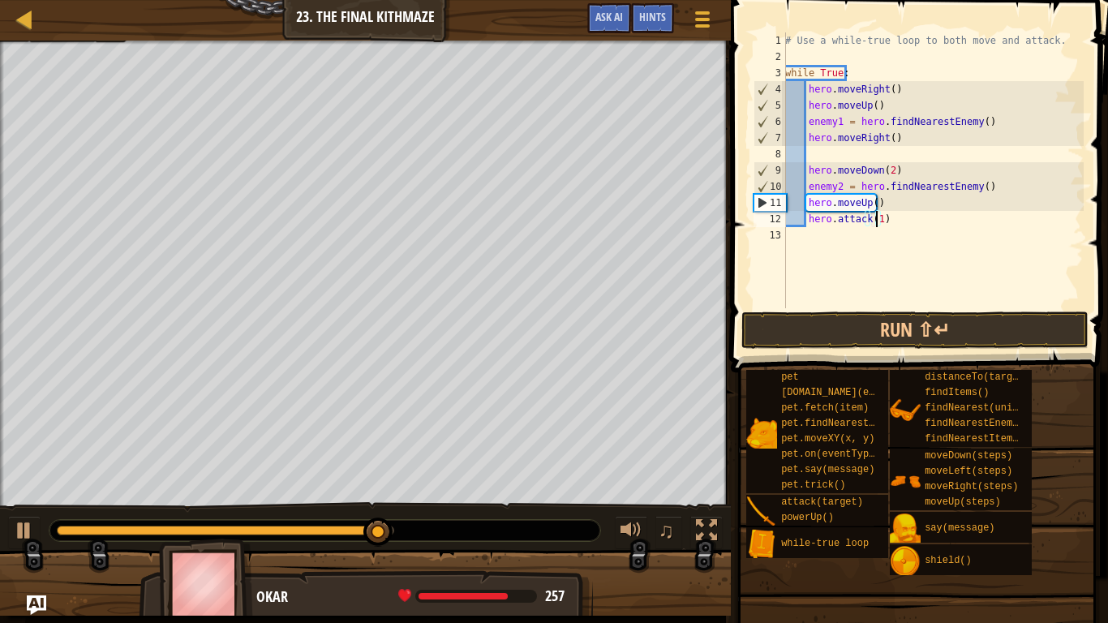
click at [845, 236] on div "# Use a while-true loop to both move and attack. while True : hero . moveRight …" at bounding box center [933, 186] width 302 height 308
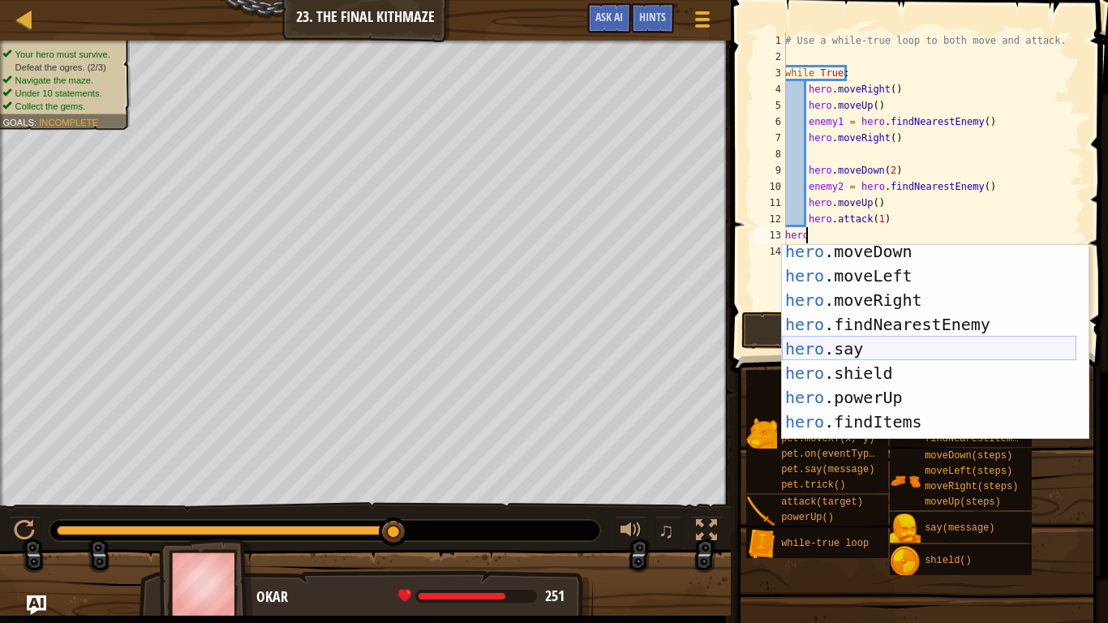
scroll to position [146, 0]
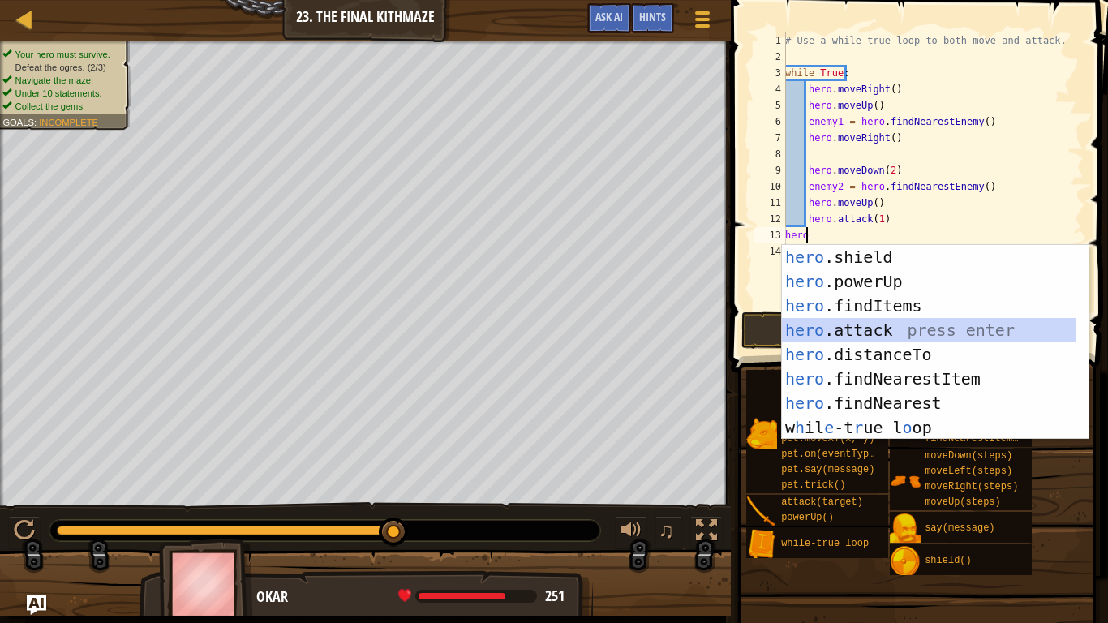
click at [833, 333] on div "hero .shield press enter hero .powerUp press enter hero .findItems press enter …" at bounding box center [929, 366] width 294 height 243
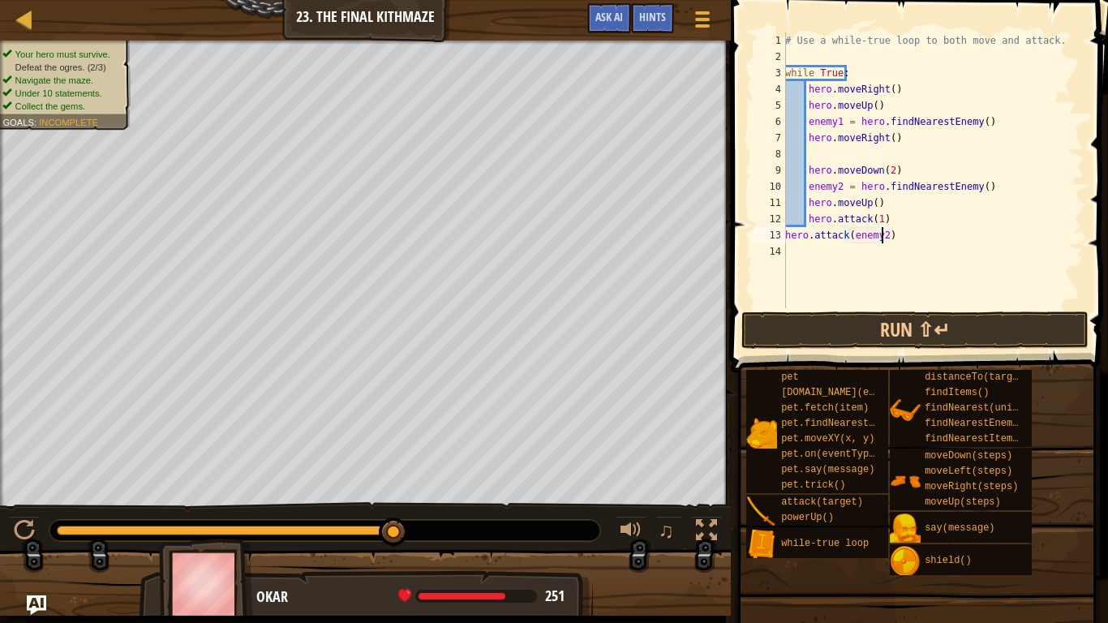
scroll to position [7, 7]
click at [875, 220] on div "# Use a while-true loop to both move and attack. while True : hero . moveRight …" at bounding box center [933, 186] width 302 height 308
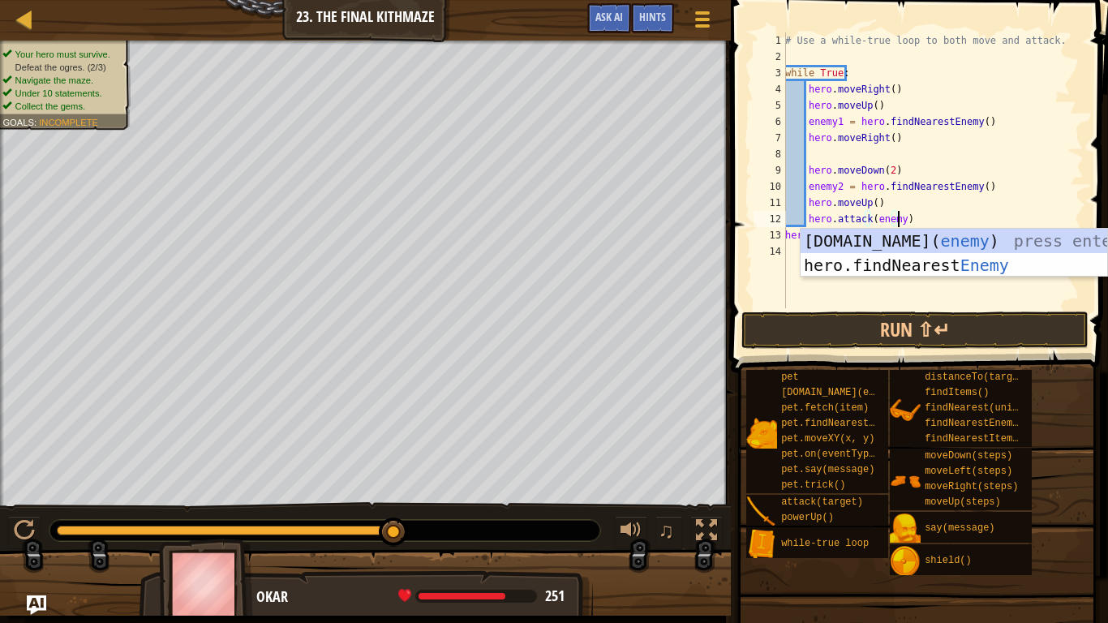
scroll to position [7, 9]
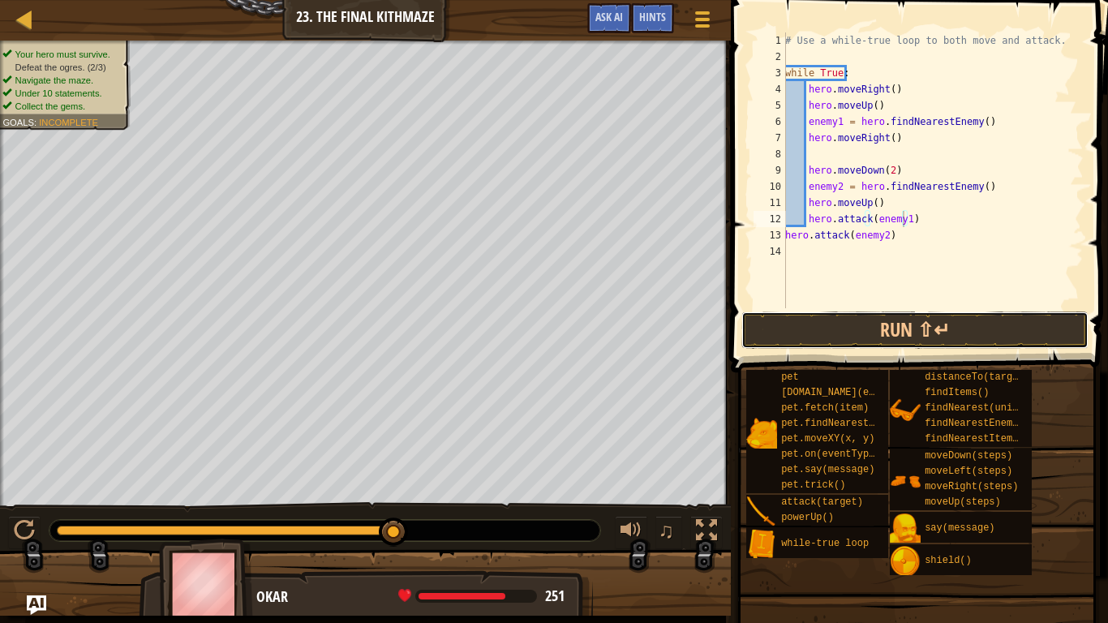
click at [854, 327] on button "Run ⇧↵" at bounding box center [914, 329] width 347 height 37
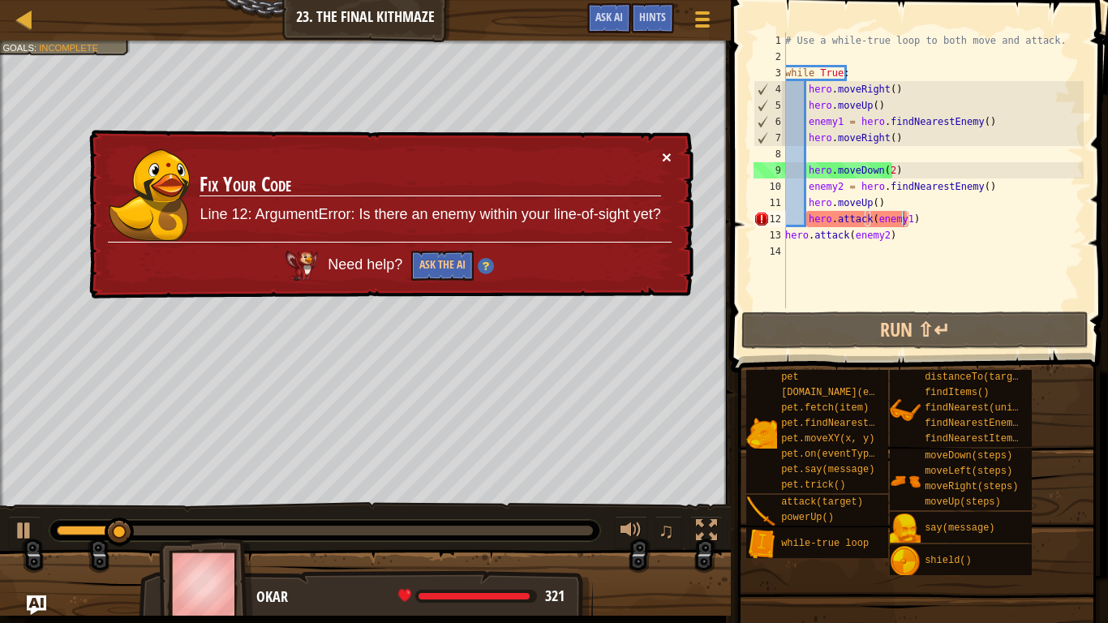
click at [669, 155] on button "×" at bounding box center [667, 156] width 10 height 17
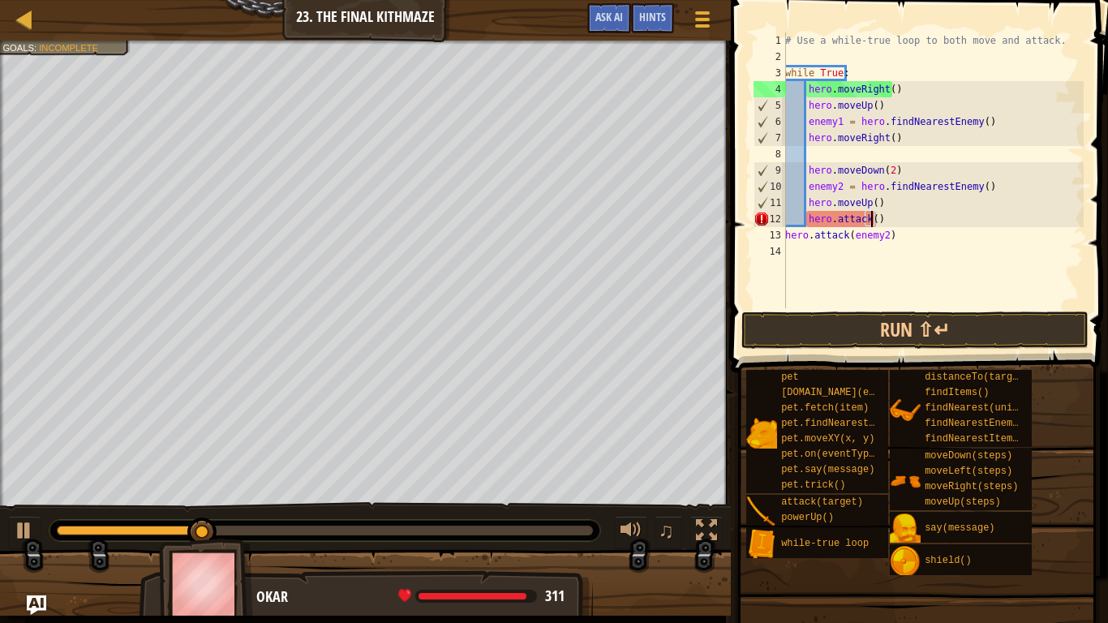
scroll to position [7, 6]
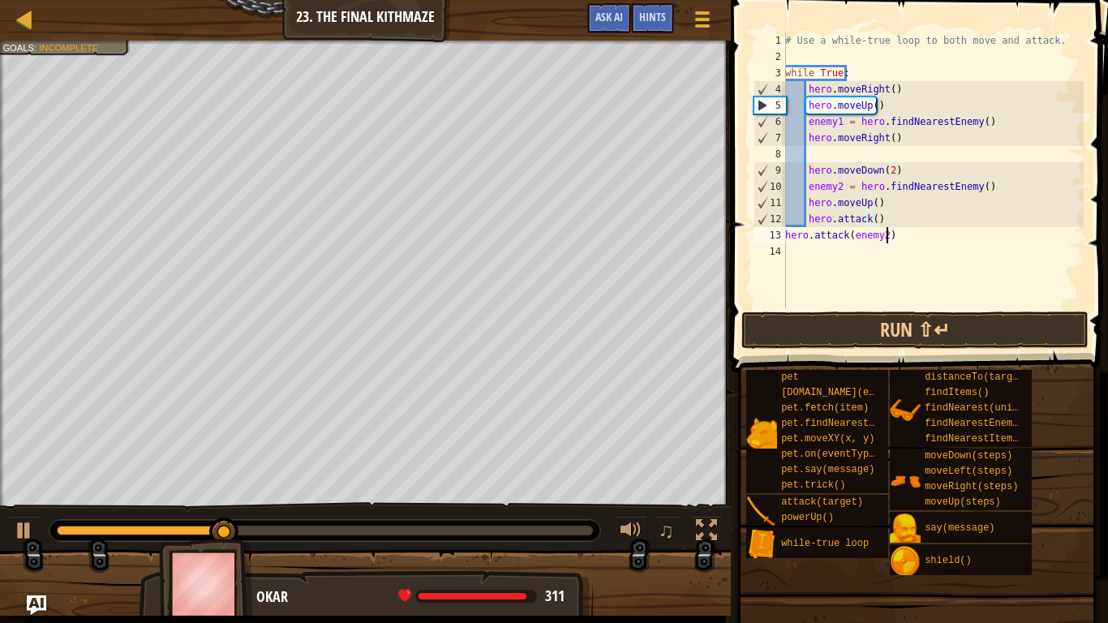
click at [898, 234] on div "# Use a while-true loop to both move and attack. while True : hero . moveRight …" at bounding box center [933, 186] width 302 height 308
type textarea "h"
click at [885, 310] on span at bounding box center [921, 163] width 390 height 420
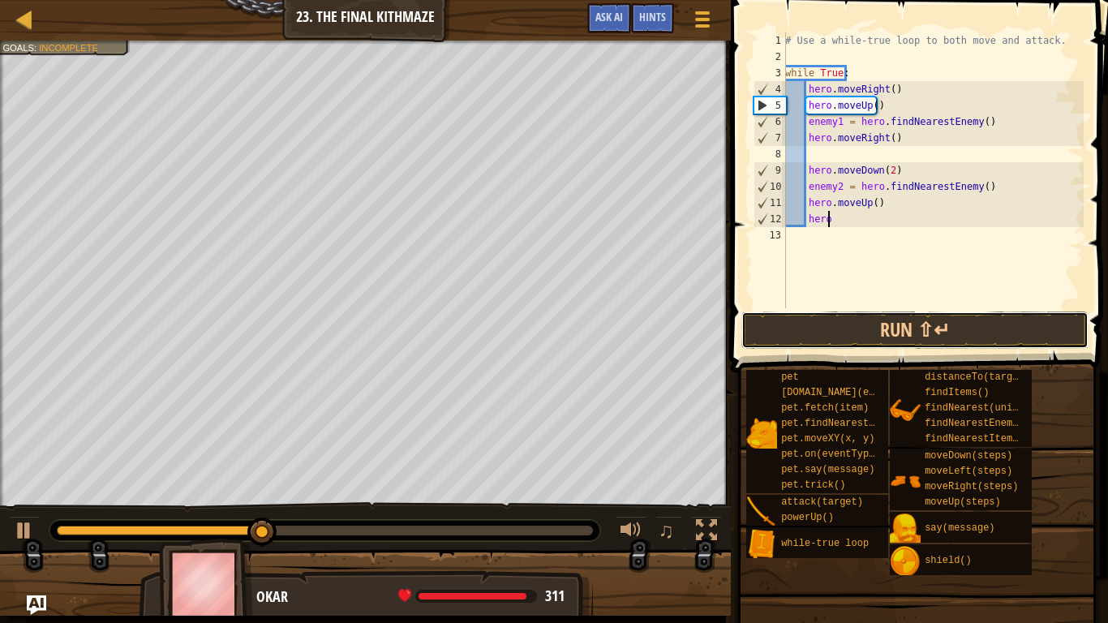
click at [880, 335] on button "Run ⇧↵" at bounding box center [914, 329] width 347 height 37
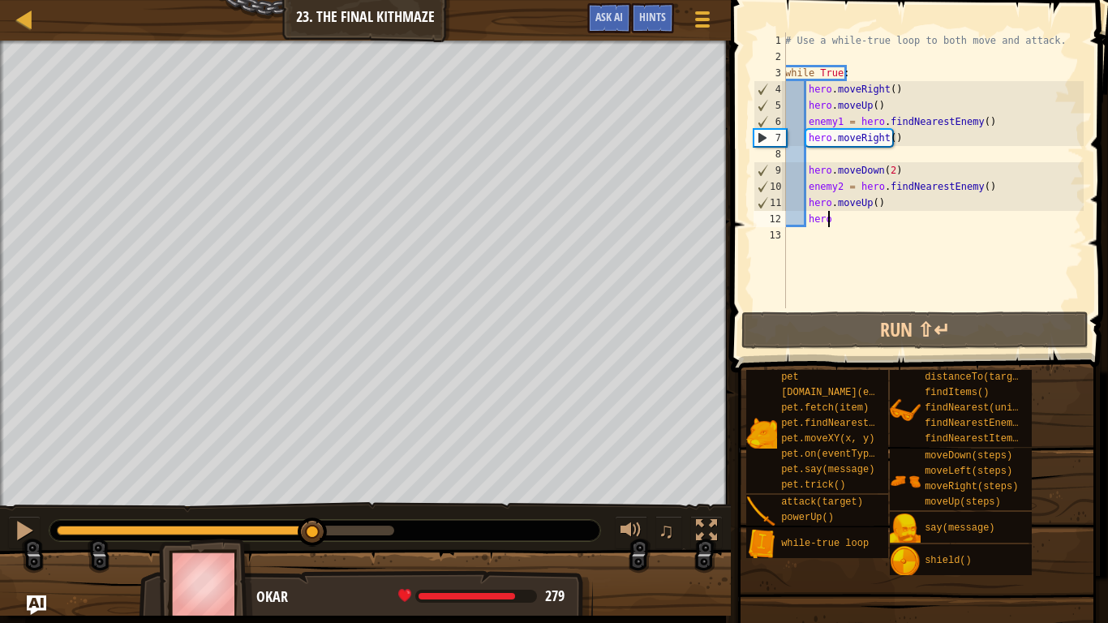
drag, startPoint x: 110, startPoint y: 542, endPoint x: 314, endPoint y: 576, distance: 206.2
click at [314, 520] on div "Your hero must survive. Defeat the ogres. (2/3) Navigate the maze. Under 10 sta…" at bounding box center [554, 328] width 1108 height 575
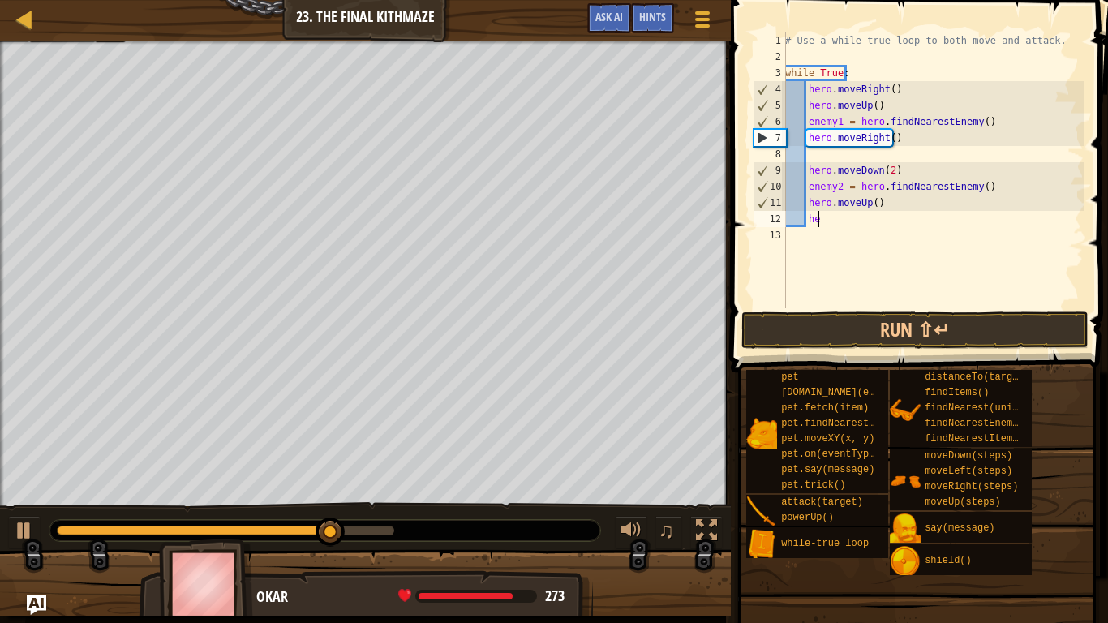
type textarea "h"
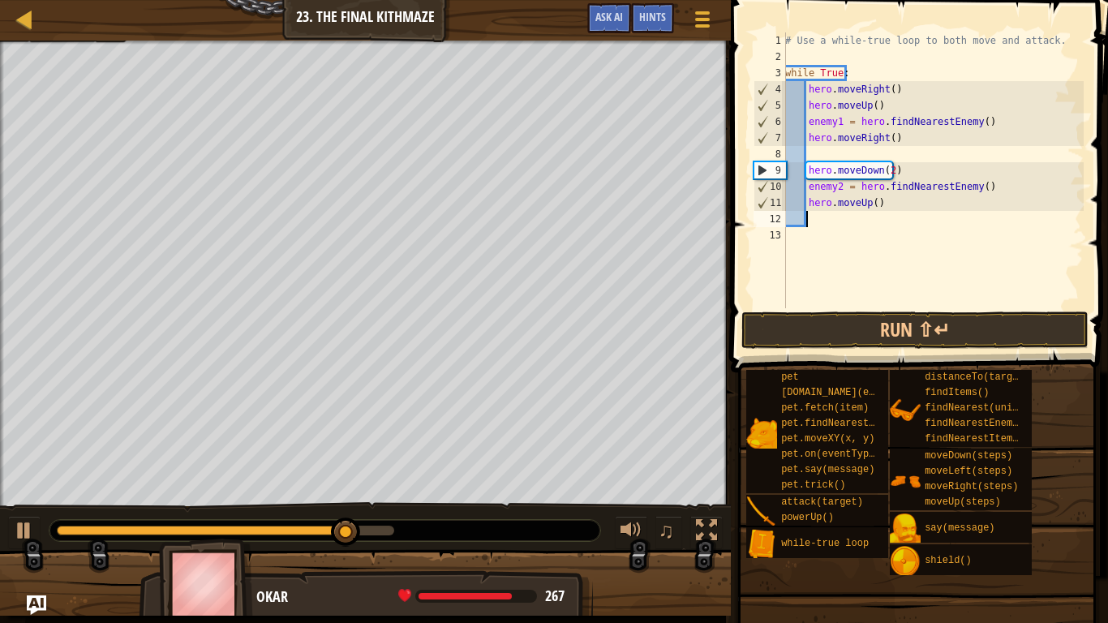
click at [804, 142] on div "# Use a while-true loop to both move and attack. while True : hero . moveRight …" at bounding box center [933, 186] width 302 height 308
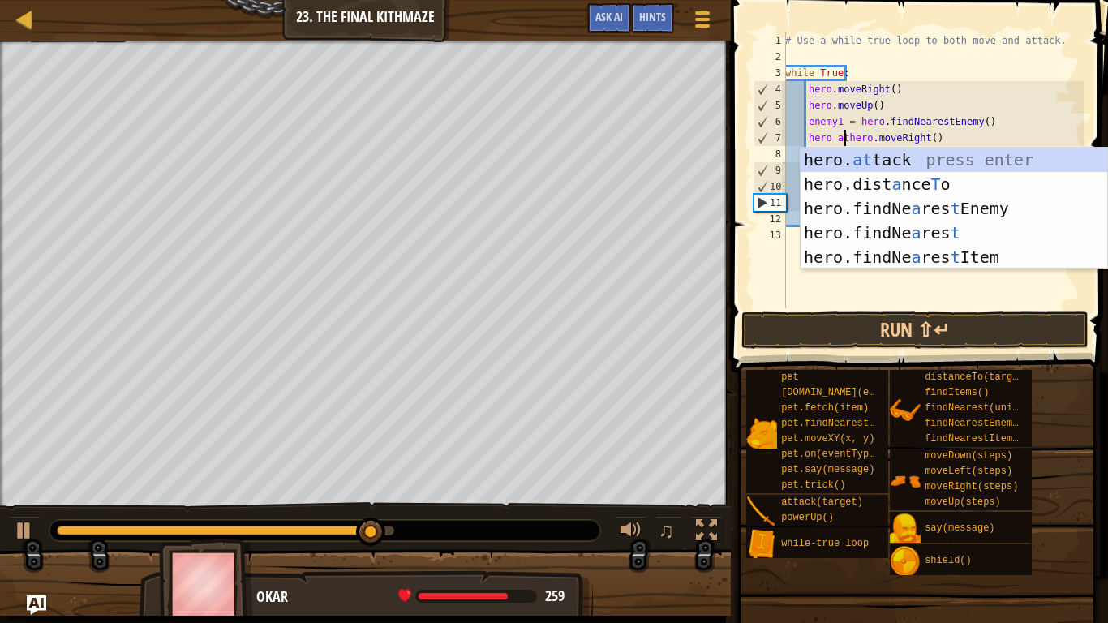
scroll to position [7, 5]
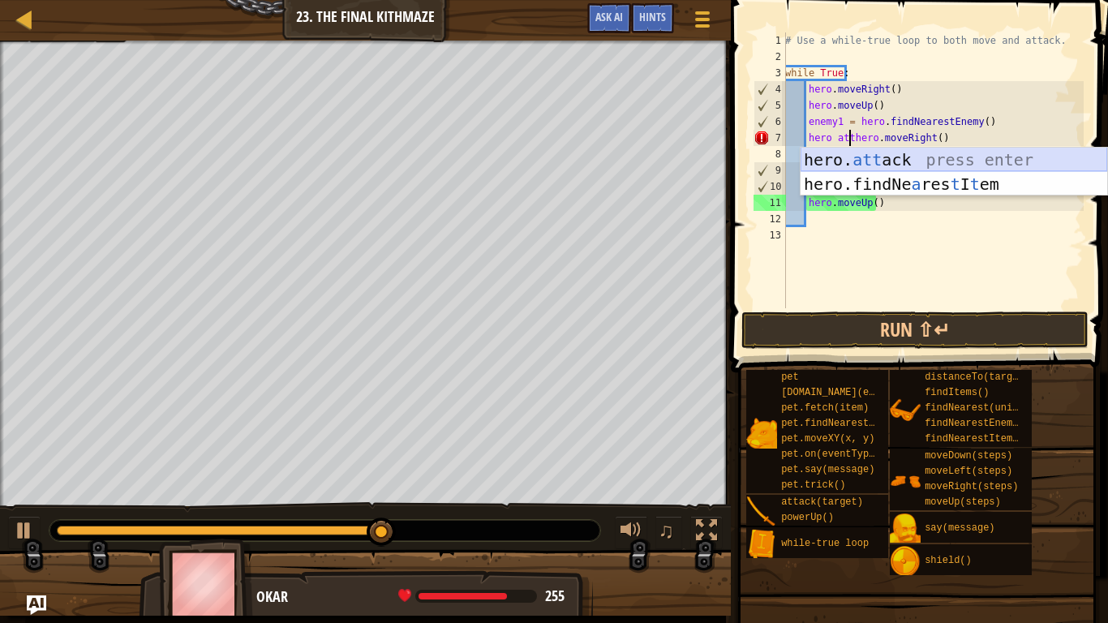
click at [809, 162] on div "hero. att ack press enter hero.findNe a res t I t em press enter" at bounding box center [953, 196] width 306 height 97
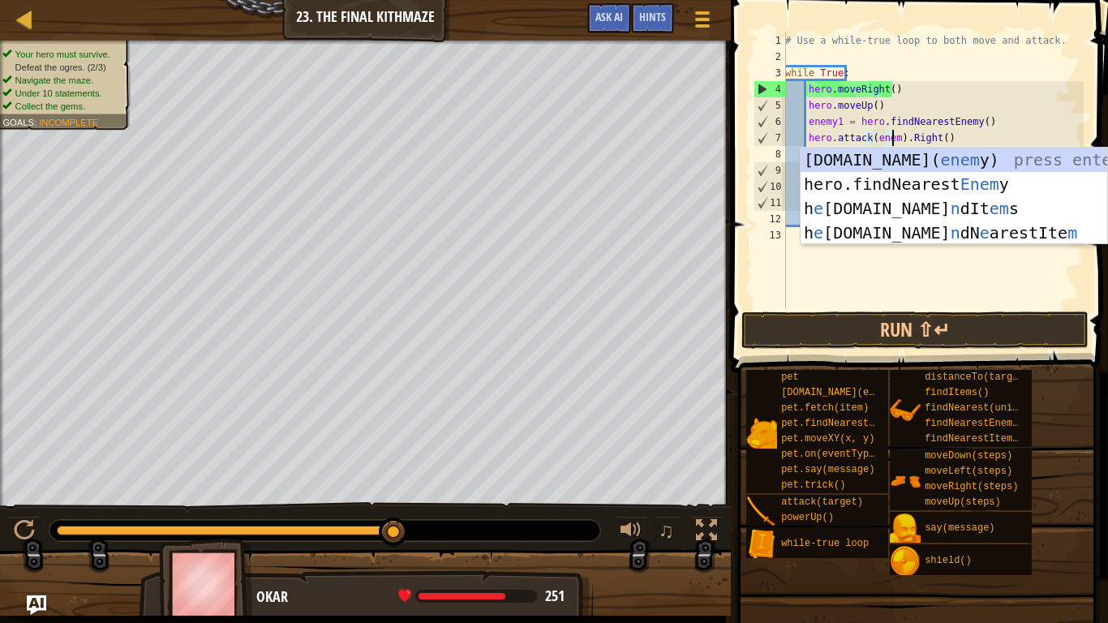
scroll to position [7, 9]
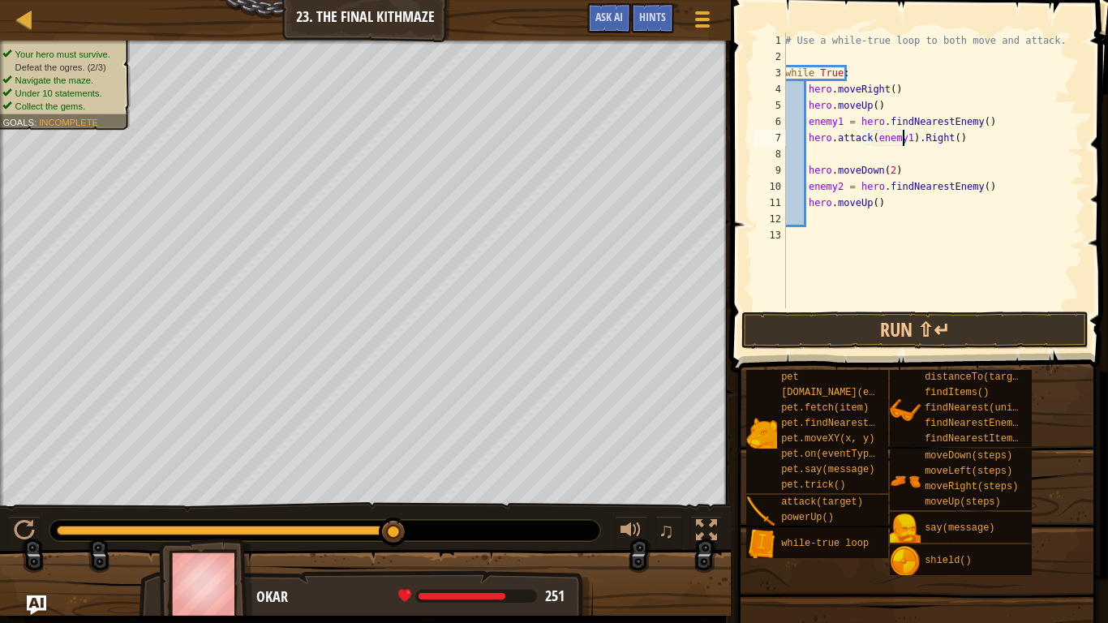
type textarea ".Right()"
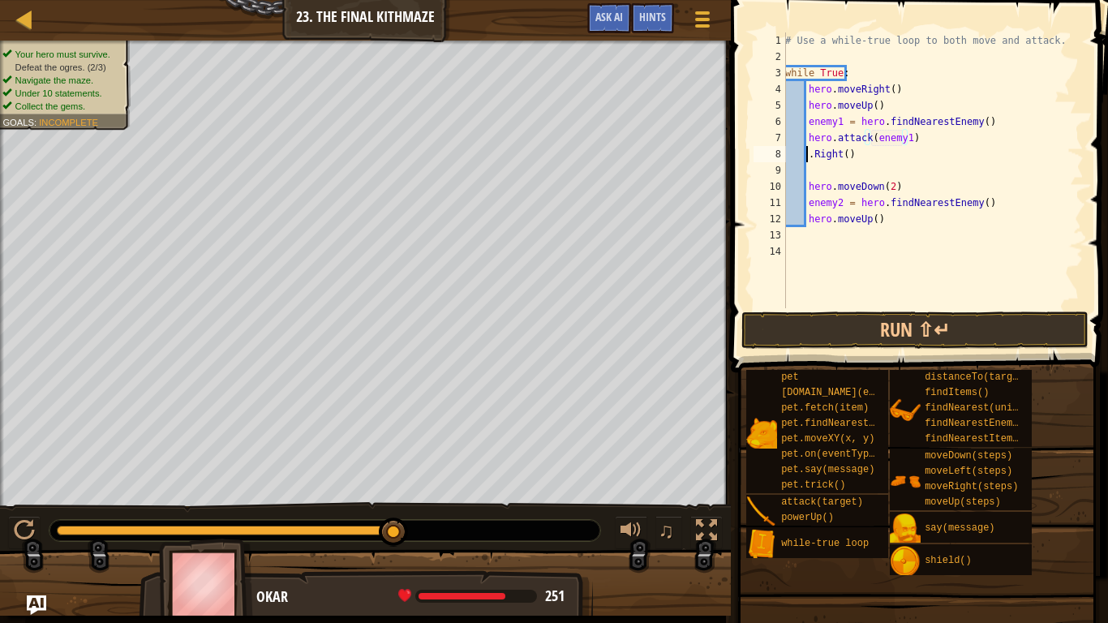
scroll to position [7, 5]
click at [824, 174] on div "# Use a while-true loop to both move and attack. while True : hero . moveRight …" at bounding box center [933, 186] width 302 height 308
click at [806, 199] on div "# Use a while-true loop to both move and attack. while True : hero . moveRight …" at bounding box center [933, 186] width 302 height 308
click at [808, 186] on div "# Use a while-true loop to both move and attack. while True : hero . moveRight …" at bounding box center [933, 186] width 302 height 308
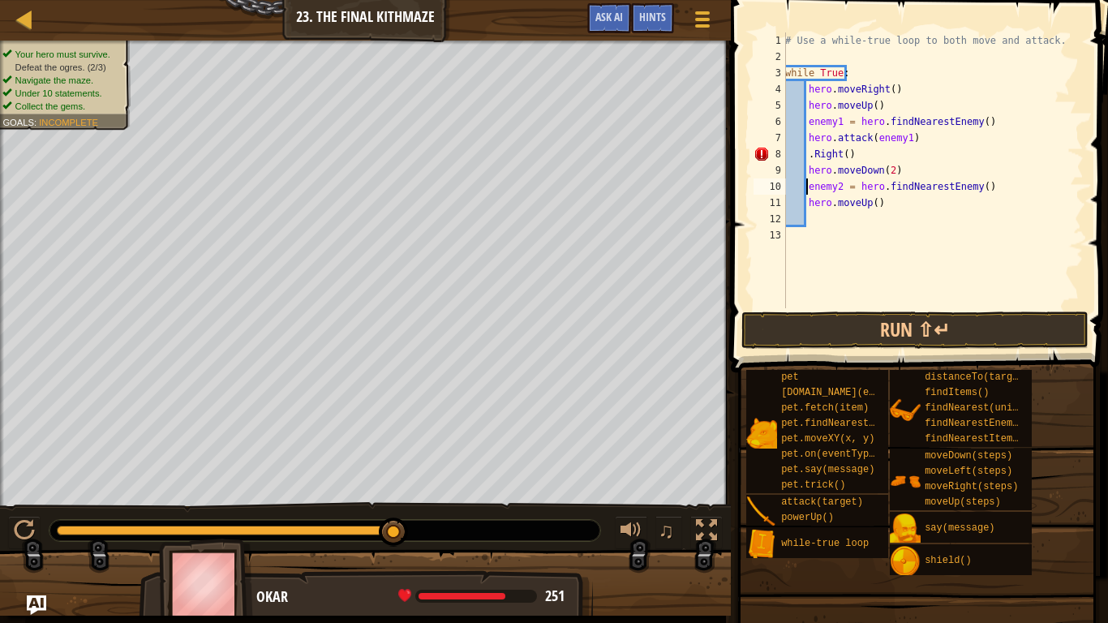
click at [809, 204] on div "# Use a while-true loop to both move and attack. while True : hero . moveRight …" at bounding box center [933, 186] width 302 height 308
click at [802, 199] on div "# Use a while-true loop to both move and attack. while True : hero . moveRight …" at bounding box center [933, 186] width 302 height 308
click at [805, 195] on div "# Use a while-true loop to both move and attack. while True : hero . moveRight …" at bounding box center [933, 186] width 302 height 308
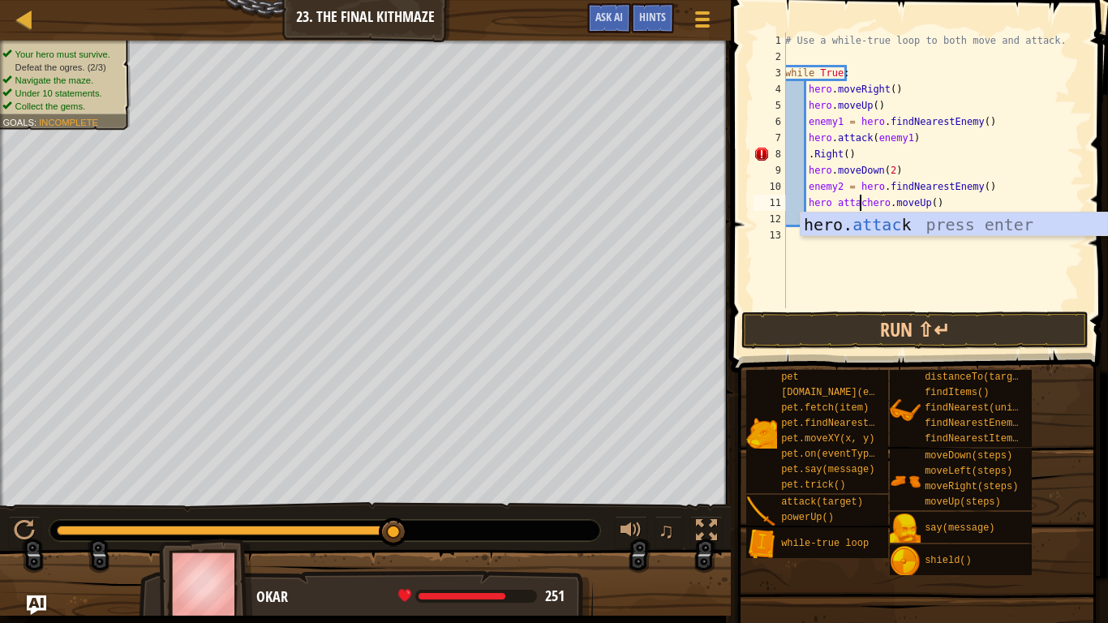
scroll to position [7, 6]
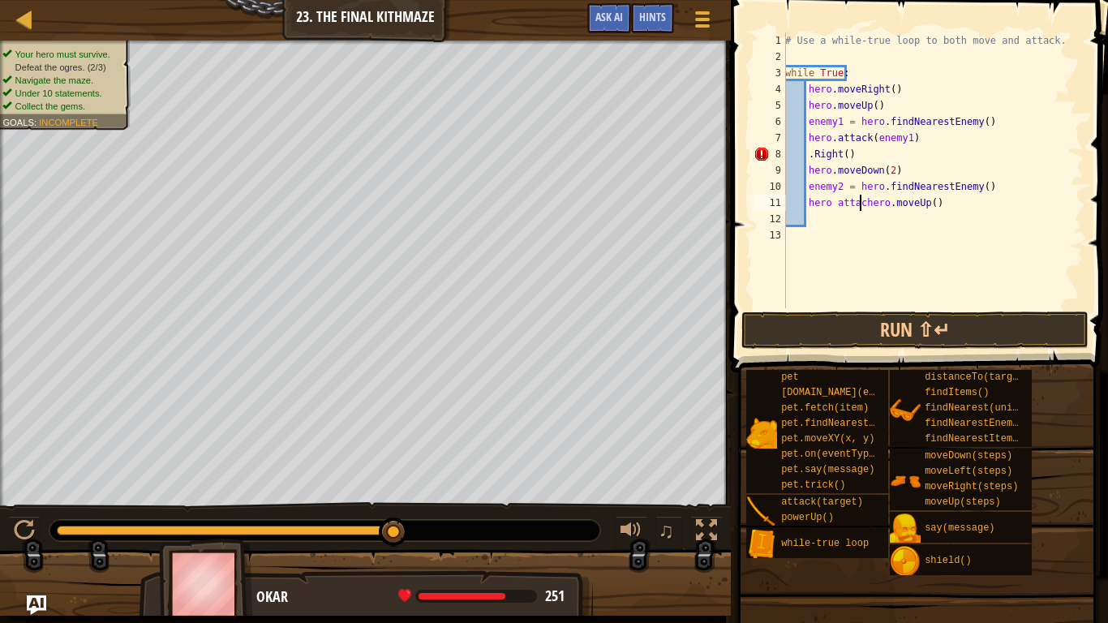
click at [830, 207] on div "# Use a while-true loop to both move and attack. while True : hero . moveRight …" at bounding box center [933, 186] width 302 height 308
click at [837, 203] on div "# Use a while-true loop to both move and attack. while True : hero . moveRight …" at bounding box center [933, 186] width 302 height 308
click at [833, 202] on div "# Use a while-true loop to both move and attack. while True : hero . moveRight …" at bounding box center [933, 186] width 302 height 308
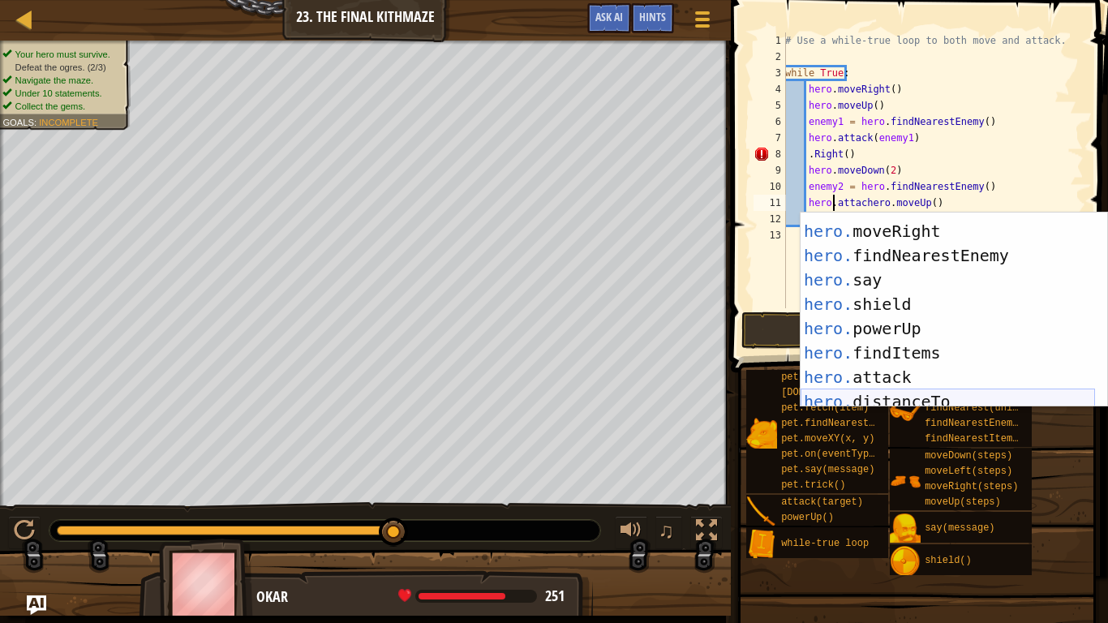
scroll to position [67, 0]
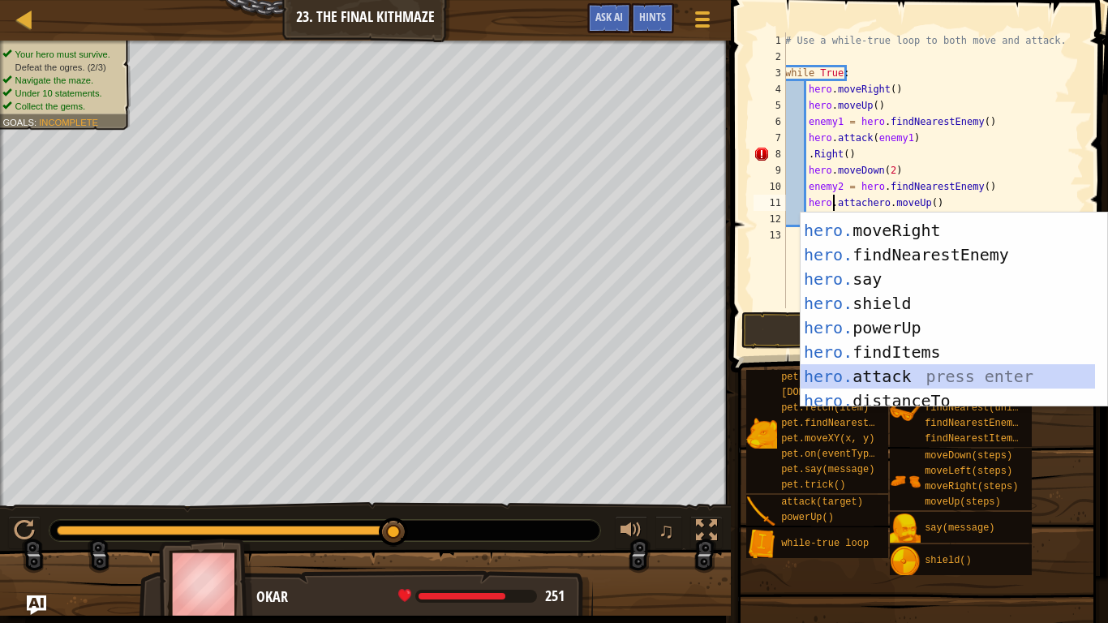
click at [853, 370] on div "hero. moveLeft press enter hero. moveRight press enter hero. findNearestEnemy p…" at bounding box center [947, 315] width 294 height 243
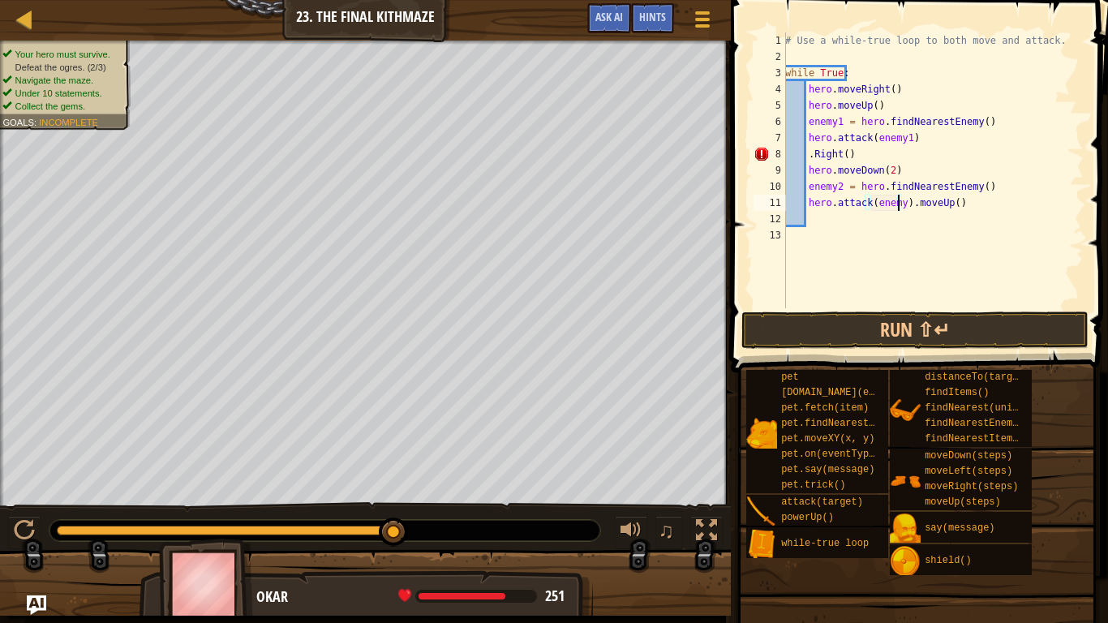
scroll to position [7, 10]
click at [909, 208] on div "# Use a while-true loop to both move and attack. while True : hero . moveRight …" at bounding box center [933, 186] width 302 height 308
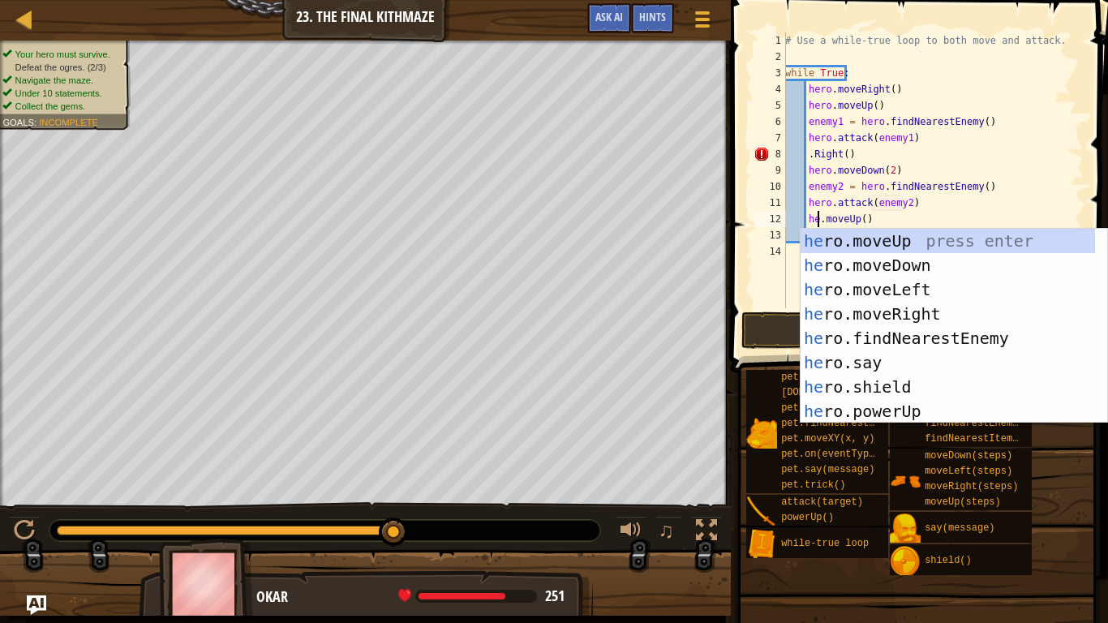
scroll to position [7, 2]
click at [893, 242] on div "her o.moveUp press enter her o.moveDown press enter her o.moveLeft press enter …" at bounding box center [947, 350] width 294 height 243
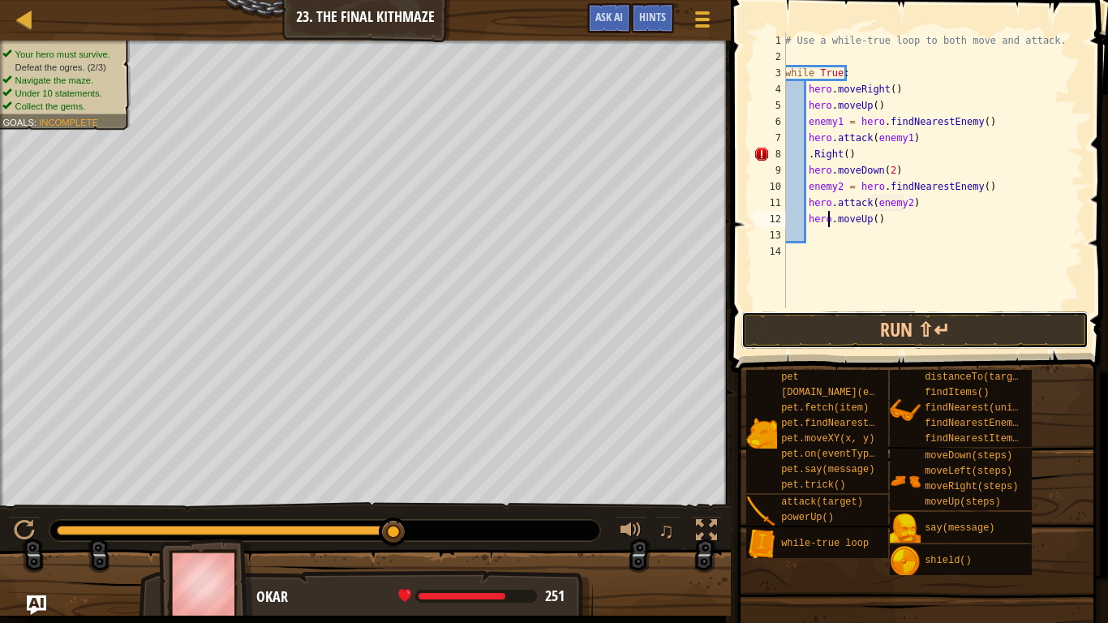
click at [826, 326] on button "Run ⇧↵" at bounding box center [914, 329] width 347 height 37
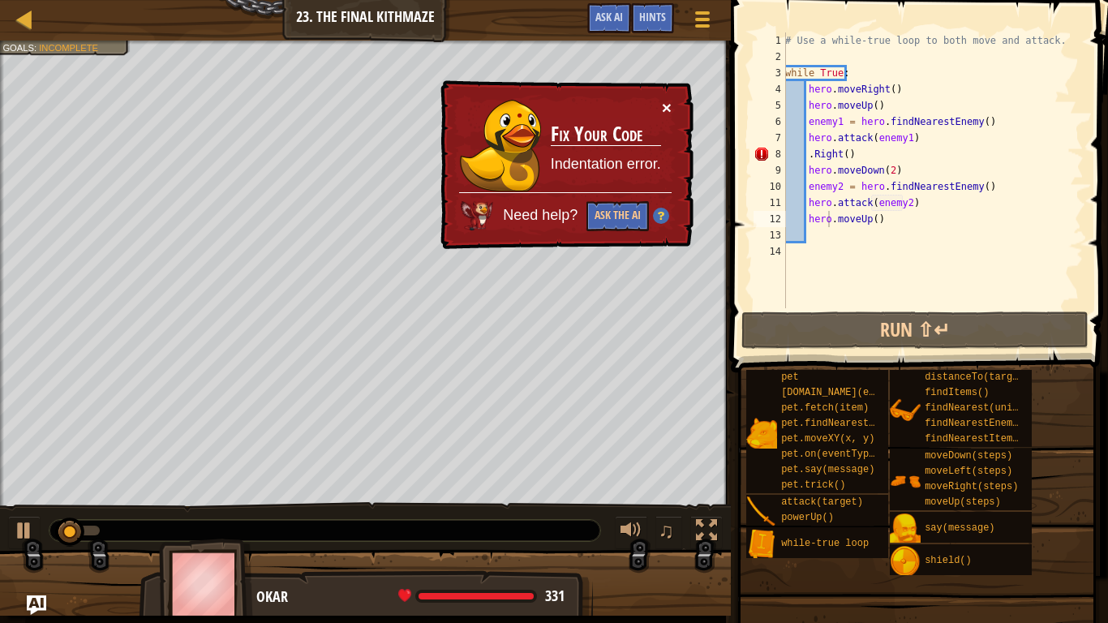
click at [670, 103] on button "×" at bounding box center [667, 107] width 10 height 17
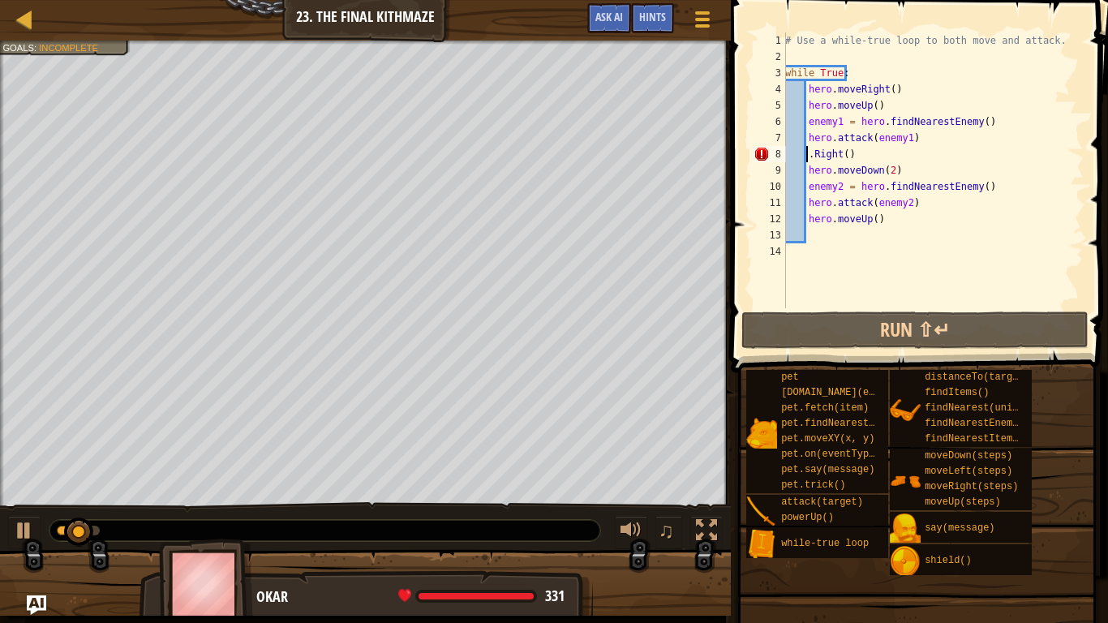
click at [808, 157] on div "# Use a while-true loop to both move and attack. while True : hero . moveRight …" at bounding box center [933, 186] width 302 height 308
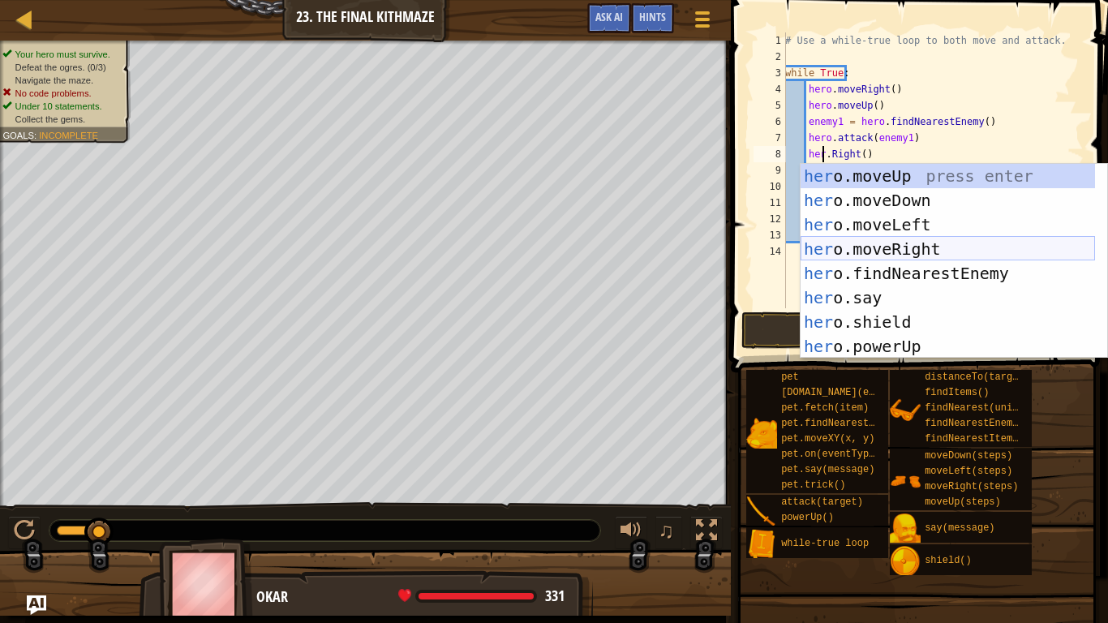
click at [840, 241] on div "her o.moveUp press enter her o.moveDown press enter her o.moveLeft press enter …" at bounding box center [947, 285] width 294 height 243
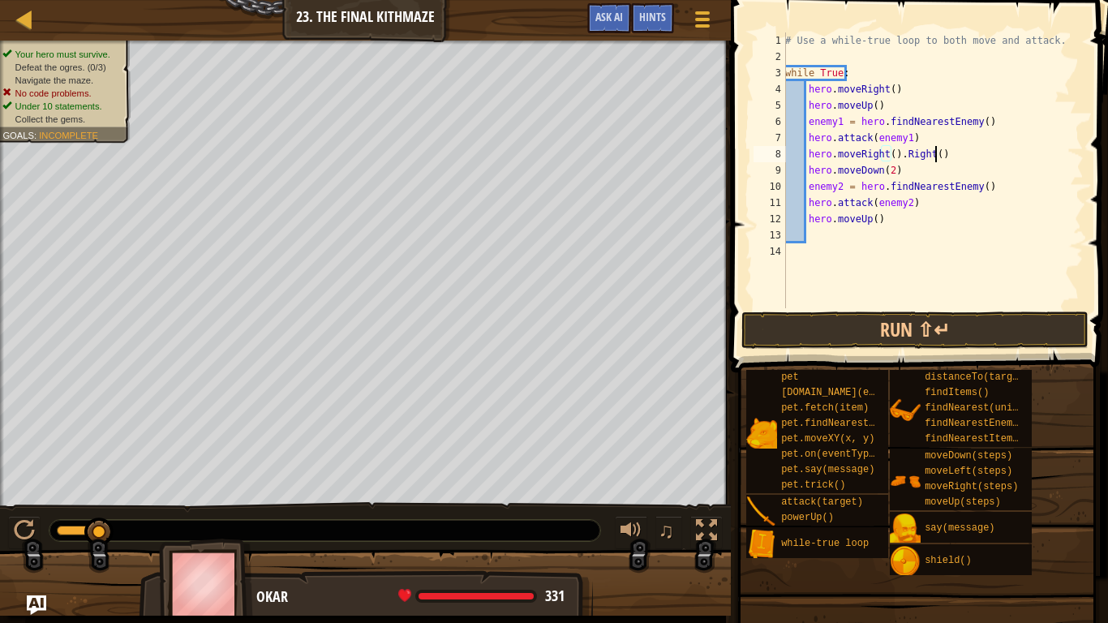
click at [948, 157] on div "# Use a while-true loop to both move and attack. while True : hero . moveRight …" at bounding box center [933, 186] width 302 height 308
click at [778, 323] on button "Run ⇧↵" at bounding box center [914, 329] width 347 height 37
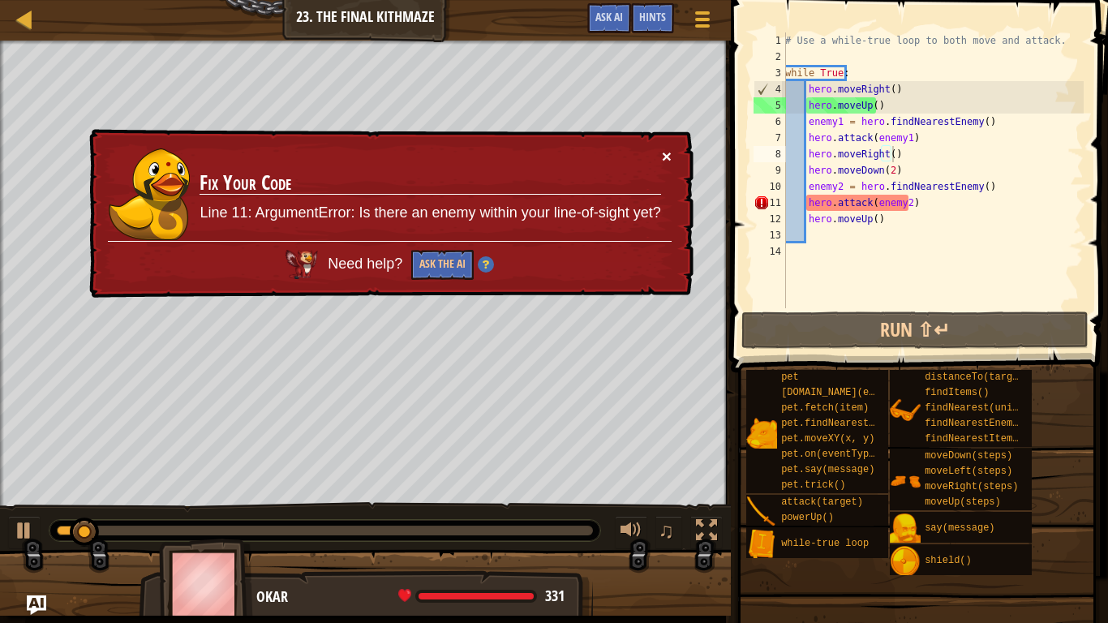
click at [667, 152] on button "×" at bounding box center [667, 156] width 10 height 17
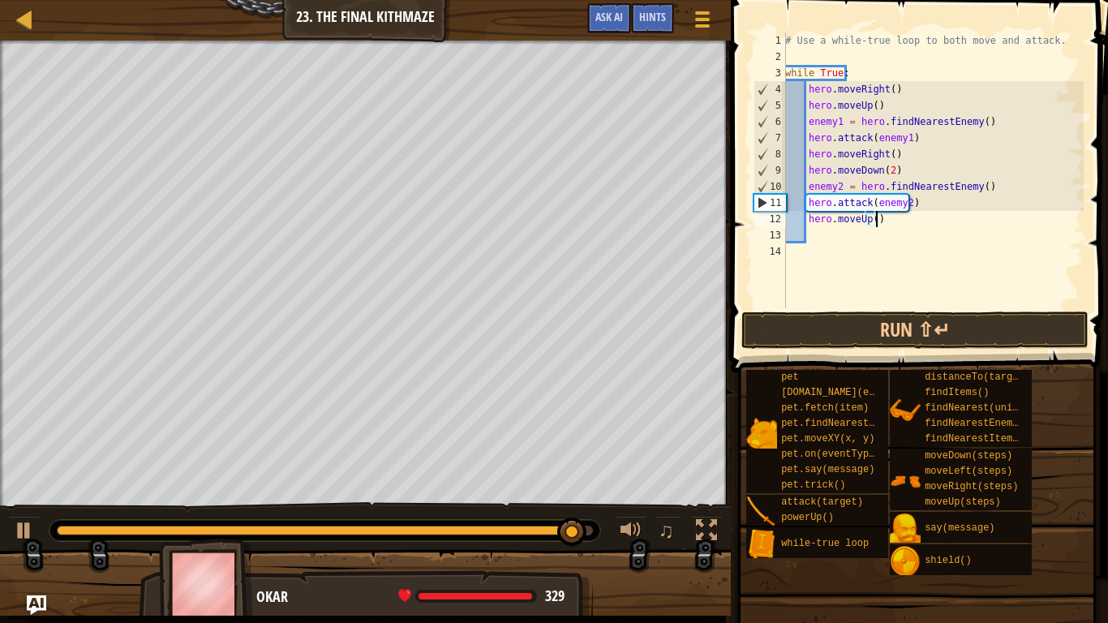
click at [927, 224] on div "# Use a while-true loop to both move and attack. while True : hero . moveRight …" at bounding box center [933, 186] width 302 height 308
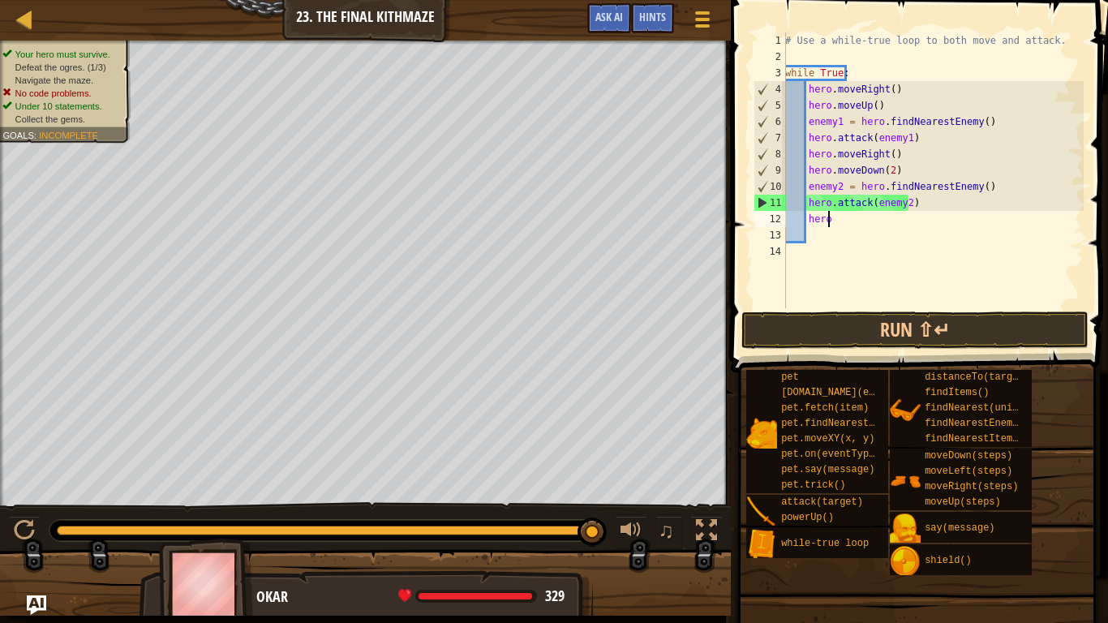
type textarea "h"
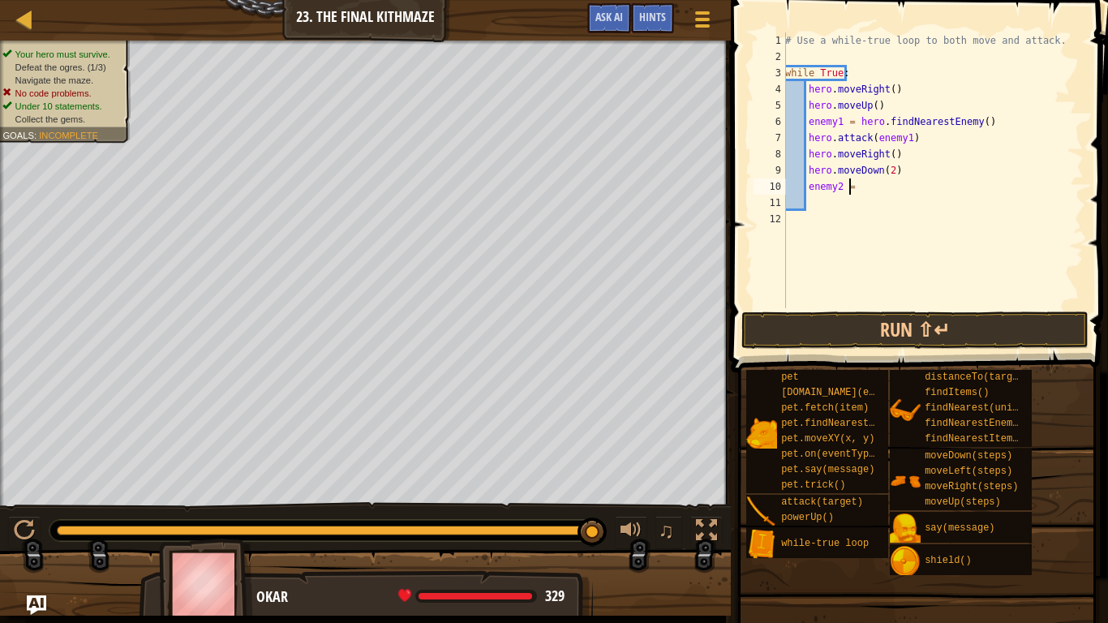
type textarea "e"
type textarea "h"
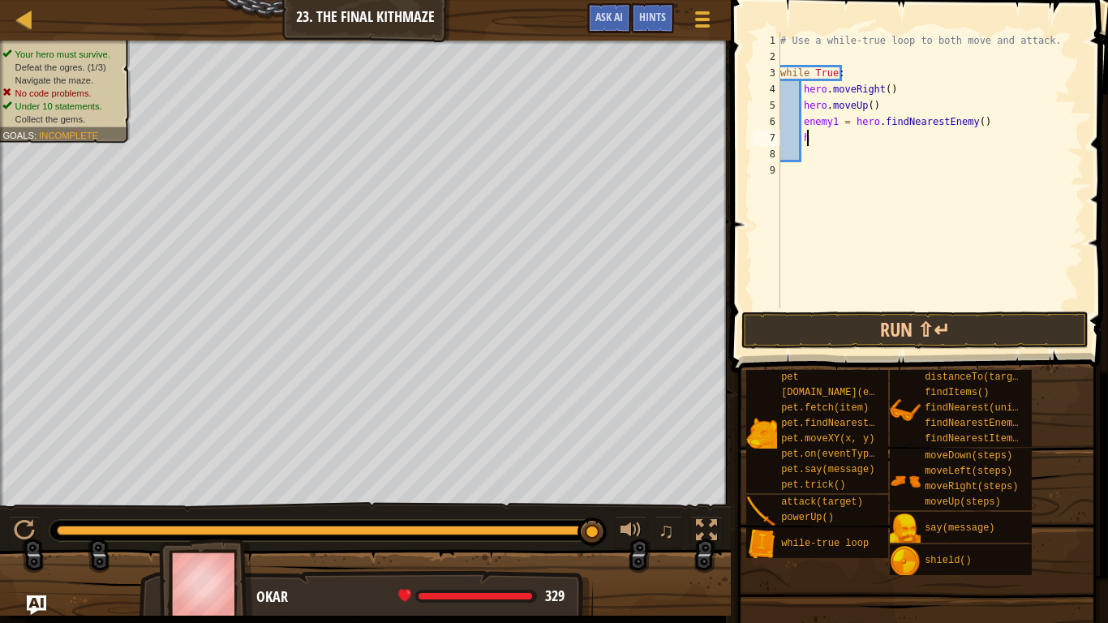
type textarea "h"
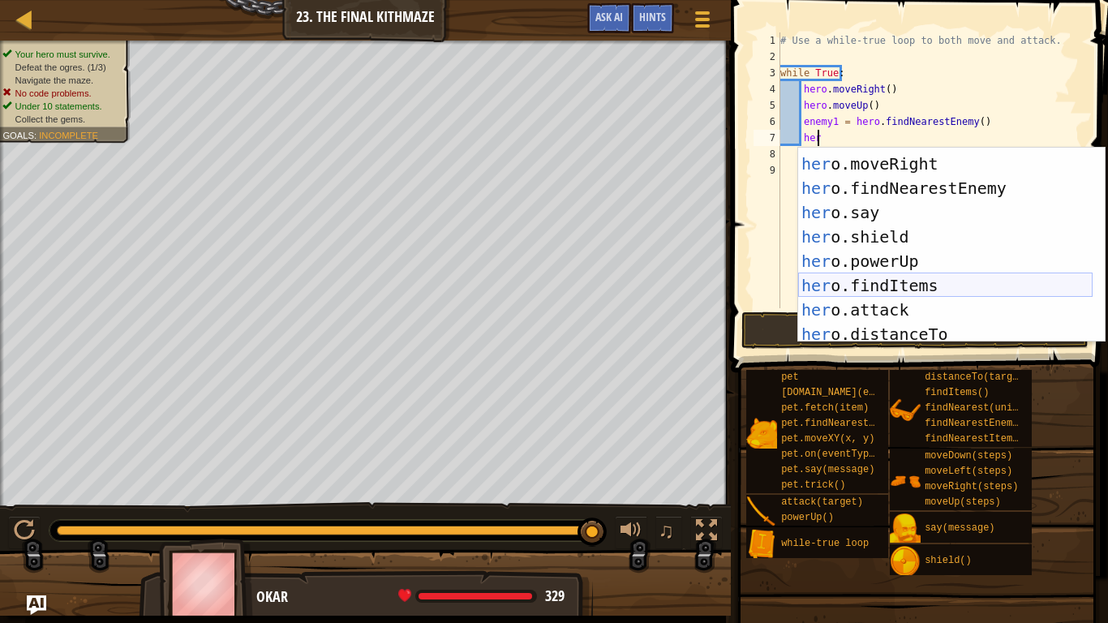
scroll to position [71, 0]
click at [872, 305] on div "her o.moveLeft press enter her o.moveRight press enter her o.findNearestEnemy p…" at bounding box center [945, 247] width 294 height 243
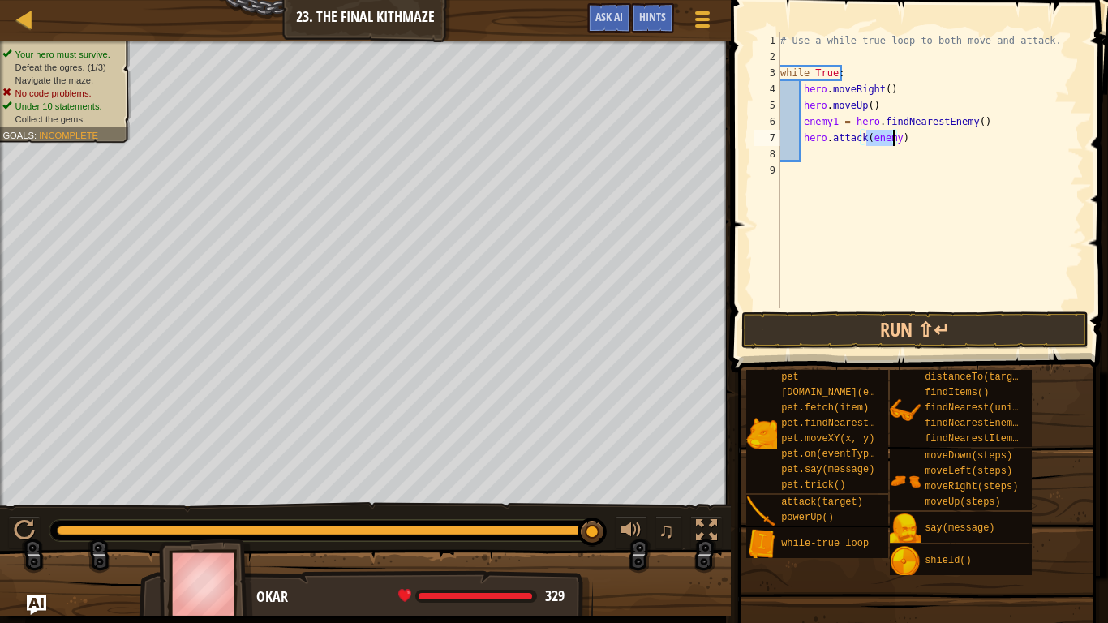
scroll to position [7, 6]
click at [833, 125] on div "# Use a while-true loop to both move and attack. while True : hero . moveRight …" at bounding box center [930, 186] width 306 height 308
type textarea "enemy = hero.findNearestEnemy()"
click at [898, 150] on div "# Use a while-true loop to both move and attack. while True : hero . moveRight …" at bounding box center [930, 186] width 306 height 308
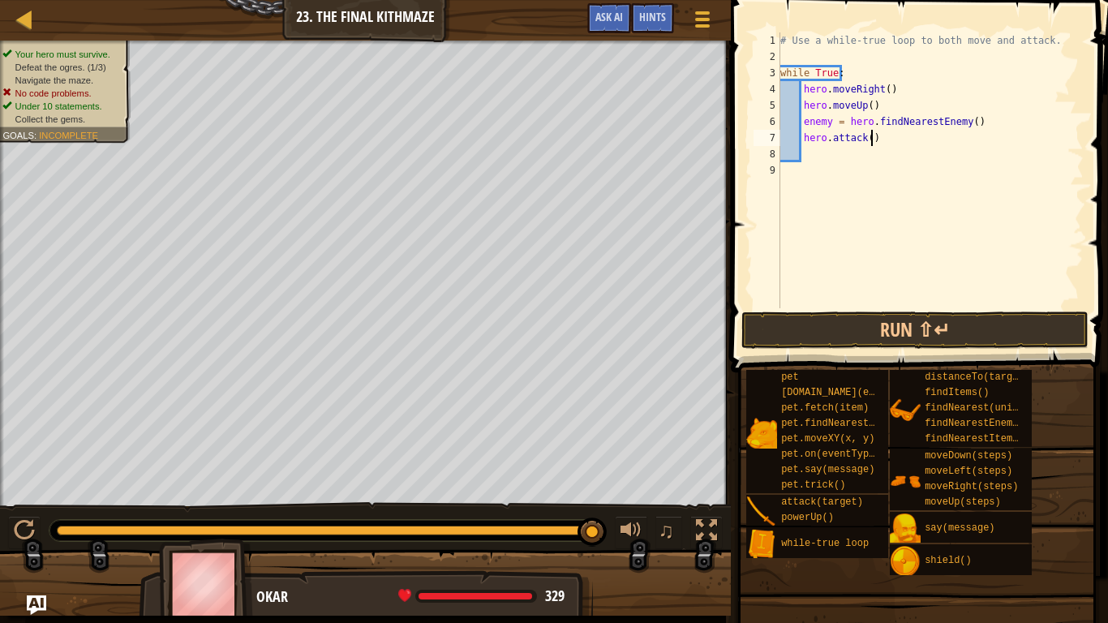
click at [888, 136] on div "# Use a while-true loop to both move and attack. while True : hero . moveRight …" at bounding box center [930, 186] width 306 height 308
type textarea "hero.attack()"
click at [849, 160] on div "# Use a while-true loop to both move and attack. while True : hero . moveRight …" at bounding box center [930, 186] width 306 height 308
click at [868, 135] on div "# Use a while-true loop to both move and attack. while True : hero . moveRight …" at bounding box center [930, 186] width 306 height 308
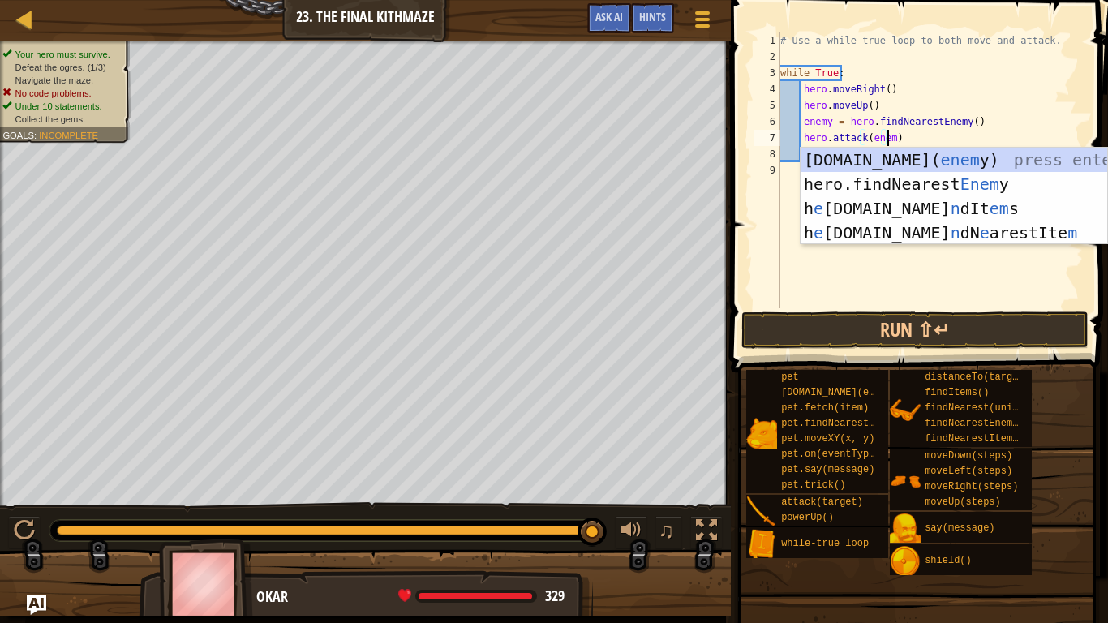
type textarea "hero.attack(enemy)"
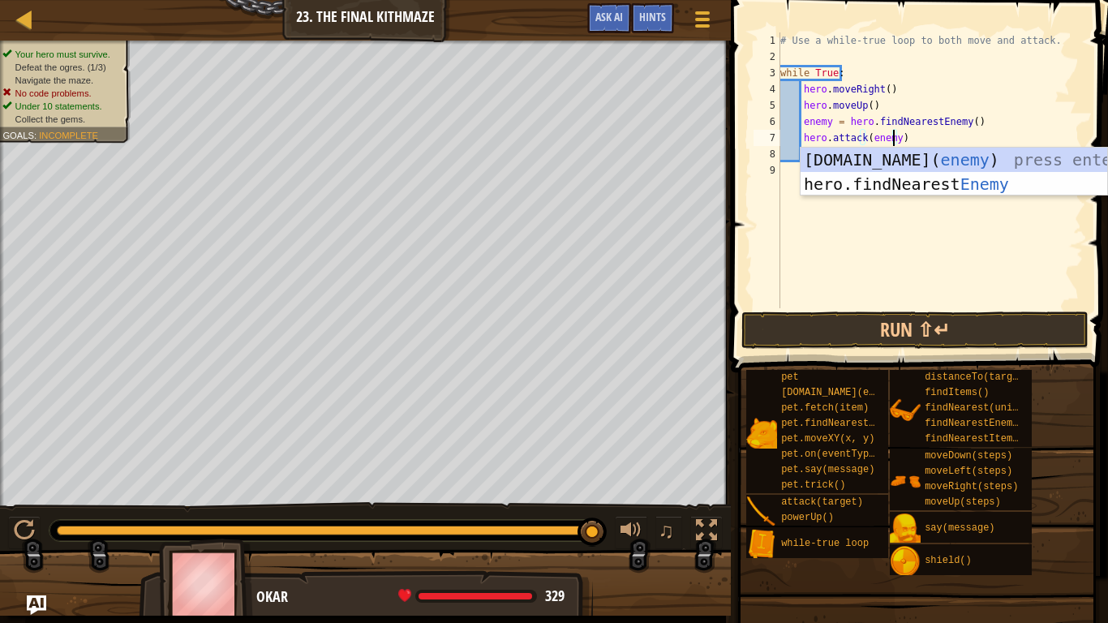
click at [856, 220] on div "# Use a while-true loop to both move and attack. while True : hero . moveRight …" at bounding box center [930, 186] width 306 height 308
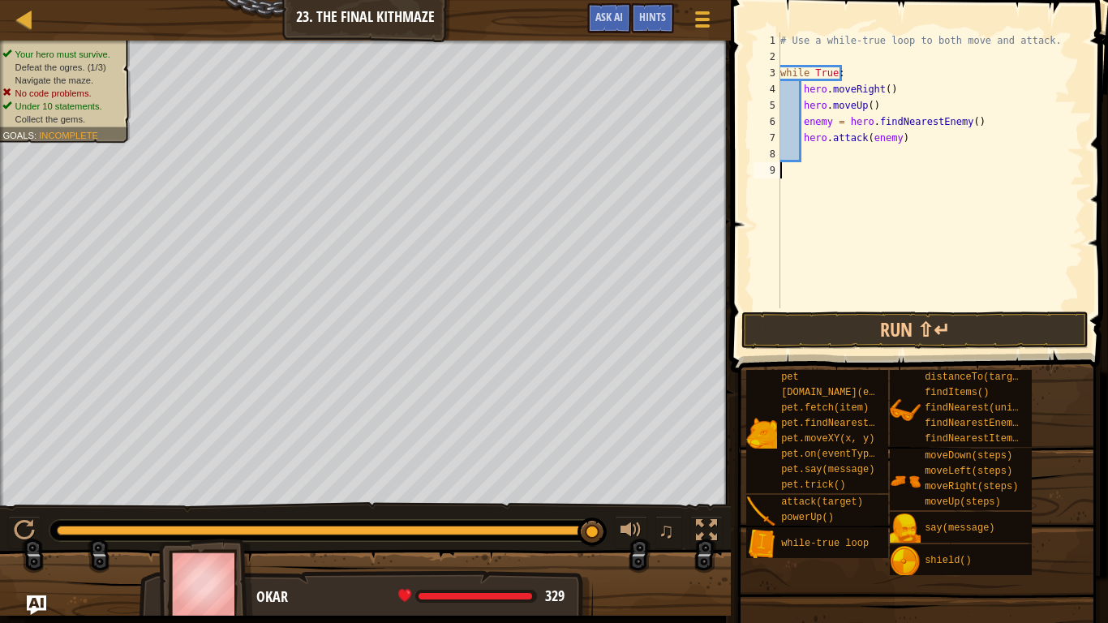
scroll to position [7, 0]
click at [820, 152] on div "# Use a while-true loop to both move and attack. while True : hero . moveRight …" at bounding box center [930, 186] width 306 height 308
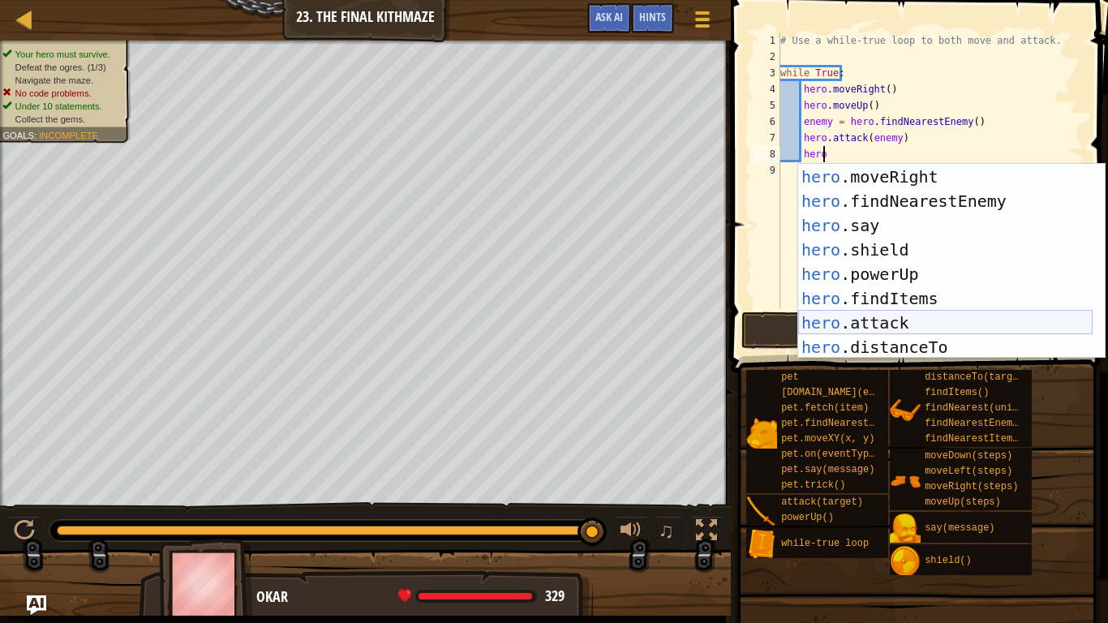
scroll to position [73, 0]
click at [850, 324] on div "hero .moveLeft press enter hero .moveRight press enter hero .findNearestEnemy p…" at bounding box center [945, 261] width 294 height 243
type textarea "hero.attack(enemy)"
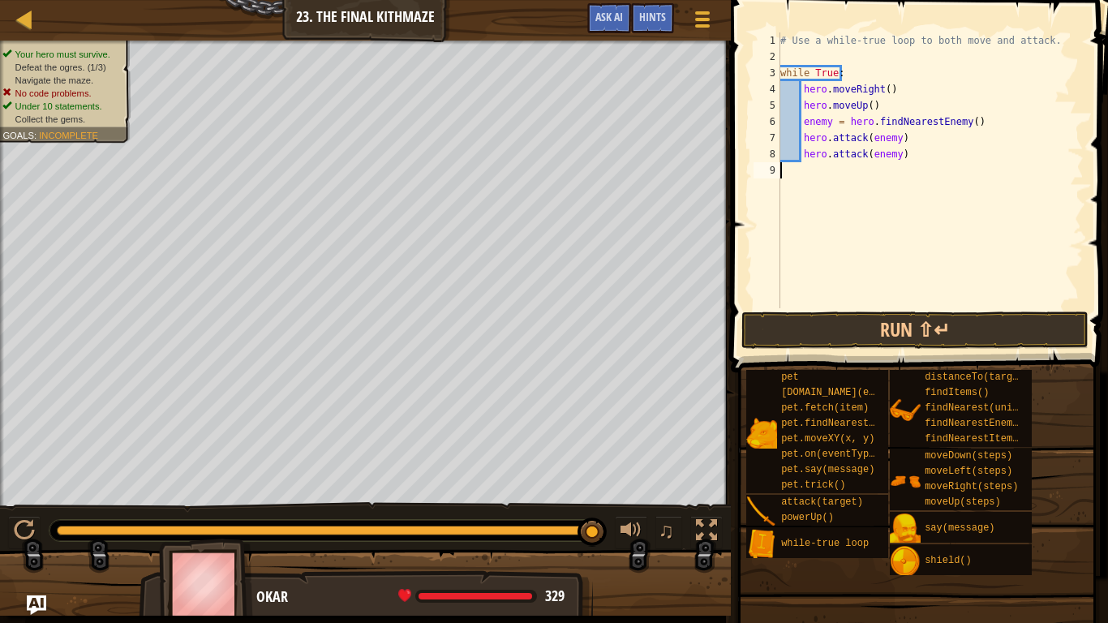
click at [847, 179] on div "# Use a while-true loop to both move and attack. while True : hero . moveRight …" at bounding box center [930, 186] width 306 height 308
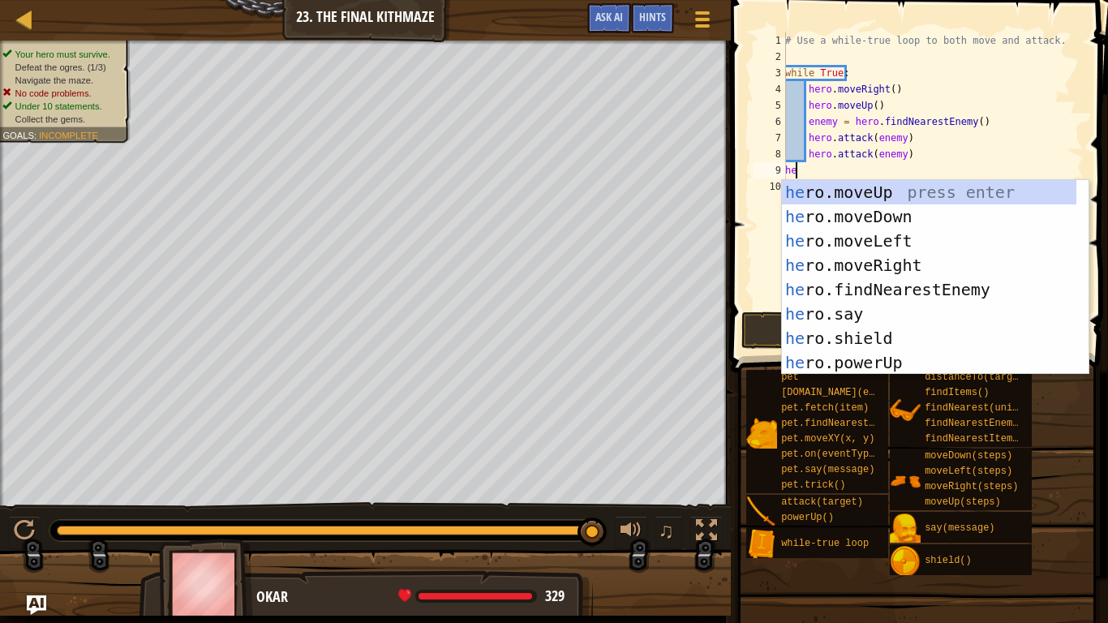
scroll to position [0, 0]
type textarea "her"
click at [856, 263] on div "her o.moveUp press enter her o.moveDown press enter her o.moveLeft press enter …" at bounding box center [929, 301] width 294 height 243
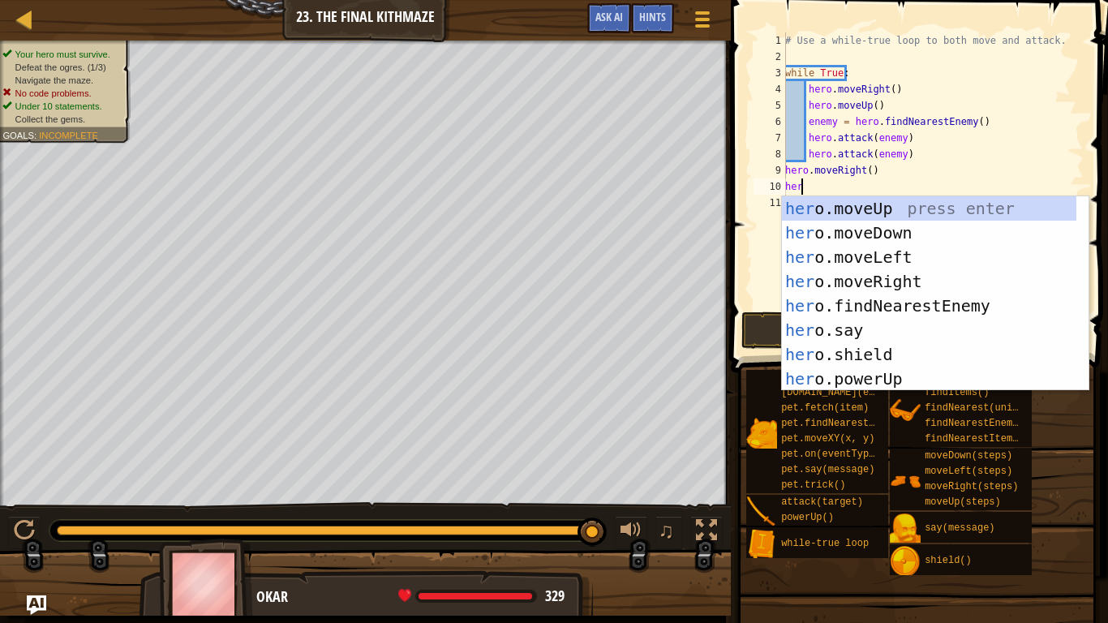
type textarea "hero"
click at [871, 227] on div "hero .moveUp press enter hero .moveDown press enter hero .moveLeft press enter …" at bounding box center [929, 317] width 294 height 243
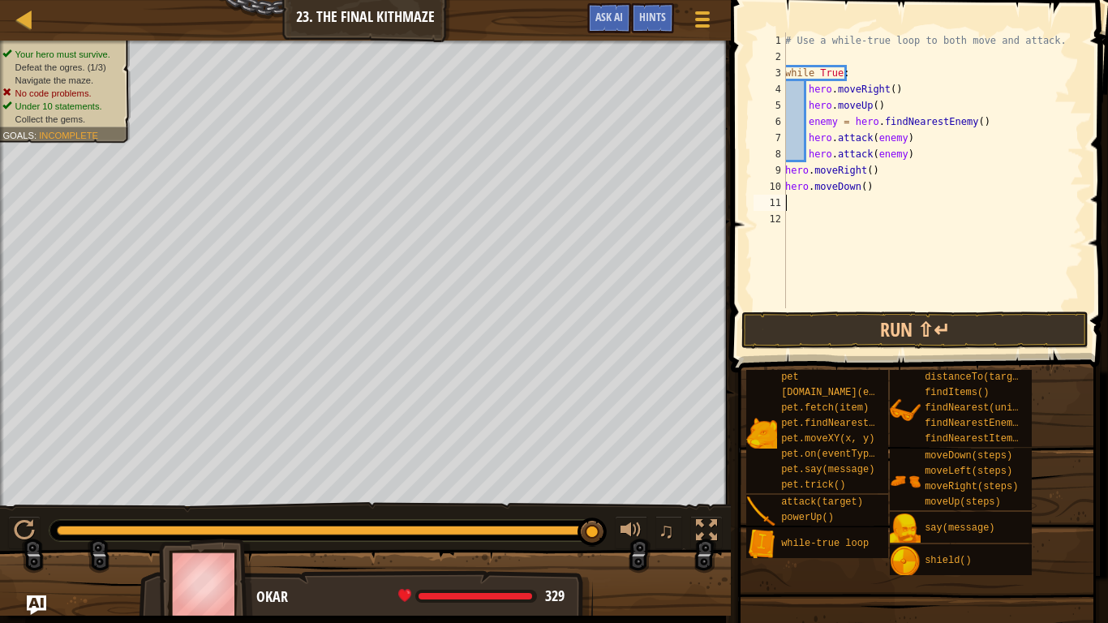
scroll to position [7, 0]
click at [857, 189] on div "# Use a while-true loop to both move and attack. while True : hero . moveRight …" at bounding box center [933, 186] width 302 height 308
click at [859, 189] on div "# Use a while-true loop to both move and attack. while True : hero . moveRight …" at bounding box center [933, 186] width 302 height 308
type textarea "hero.moveDown(2)"
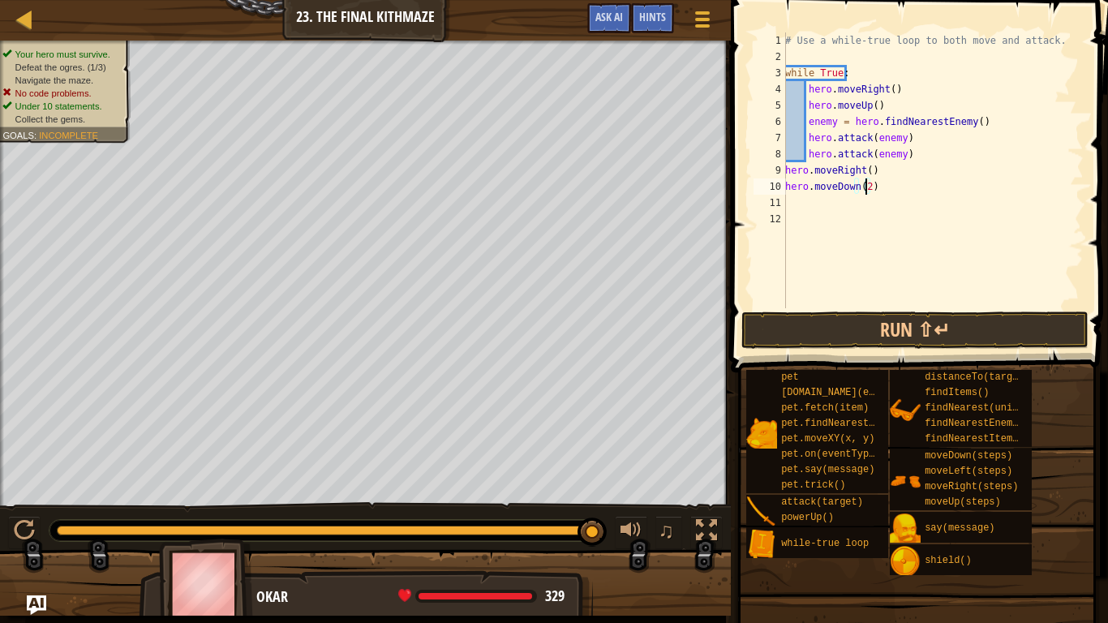
click at [858, 210] on div "# Use a while-true loop to both move and attack. while True : hero . moveRight …" at bounding box center [933, 186] width 302 height 308
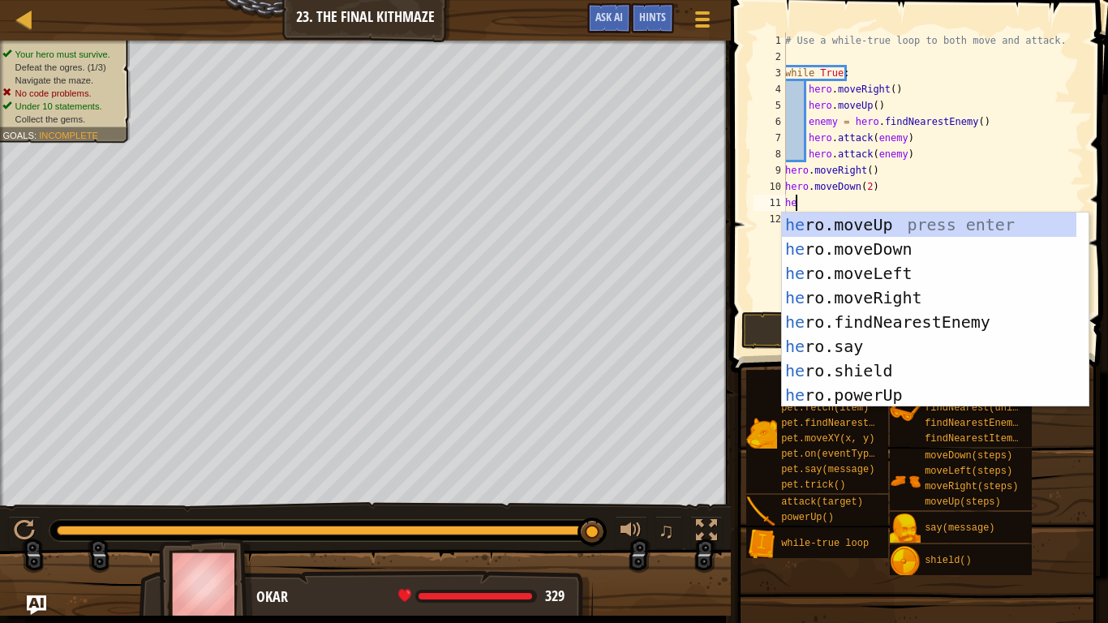
type textarea "hero"
click at [850, 226] on div "hero .moveUp press enter hero .moveDown press enter hero .moveLeft press enter …" at bounding box center [929, 333] width 294 height 243
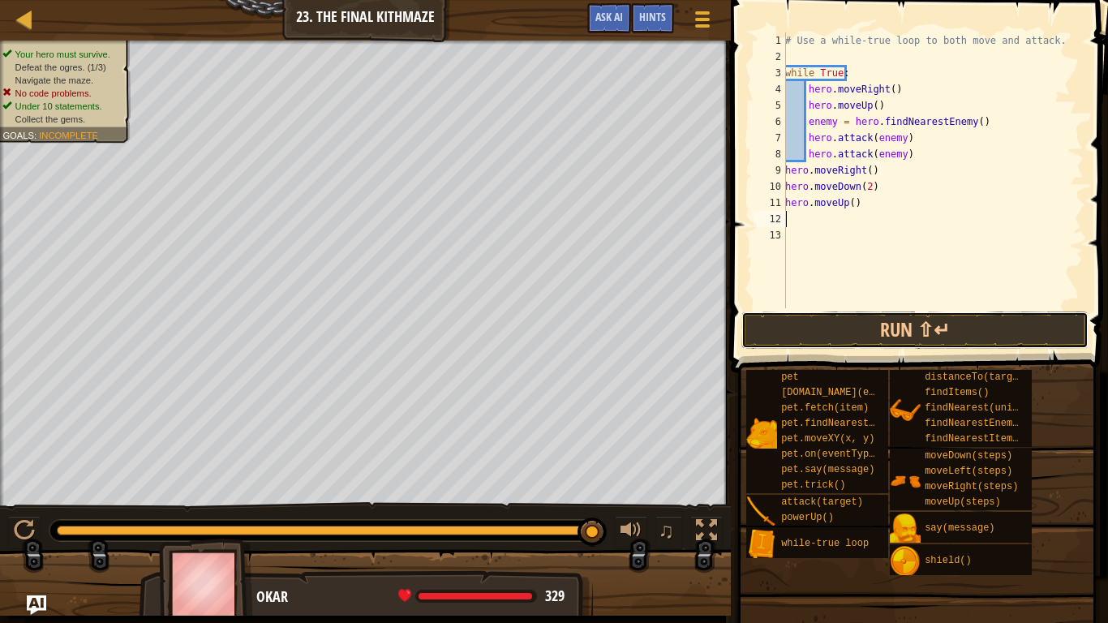
click at [848, 336] on button "Run ⇧↵" at bounding box center [914, 329] width 347 height 37
